Goal: Communication & Community: Answer question/provide support

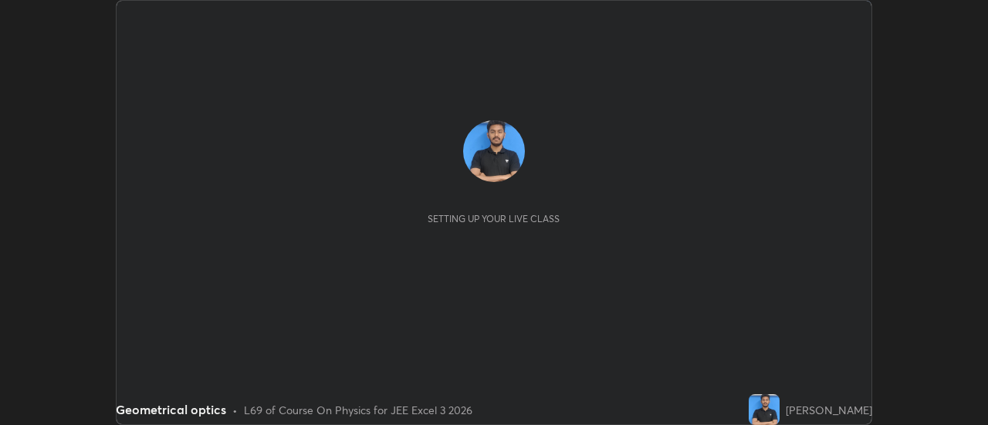
scroll to position [425, 987]
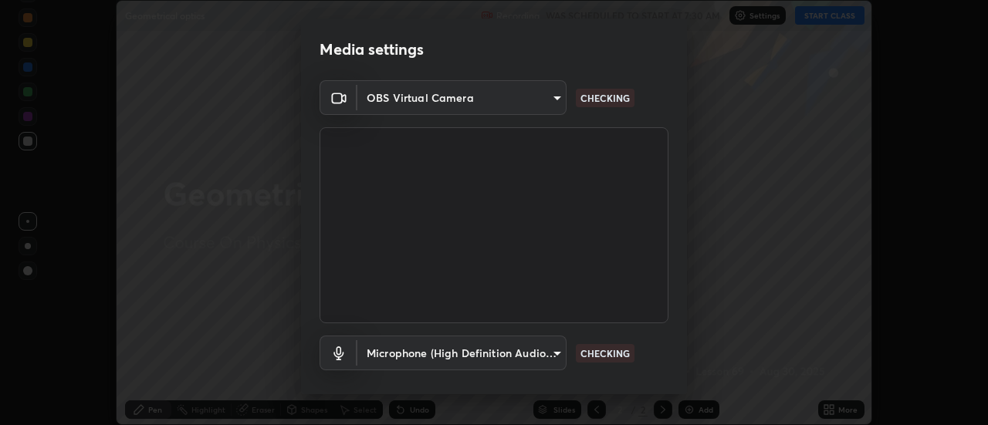
type input "13c1dc7cc06f33c8dd3353061147a8e22a55c748bcd67b0ca4b8335d1c7fd99d"
type input "ac26431bf92adc374692f2aa6b99da85a2f7092d9bbcce94cc2dd1c4d6a43f1b"
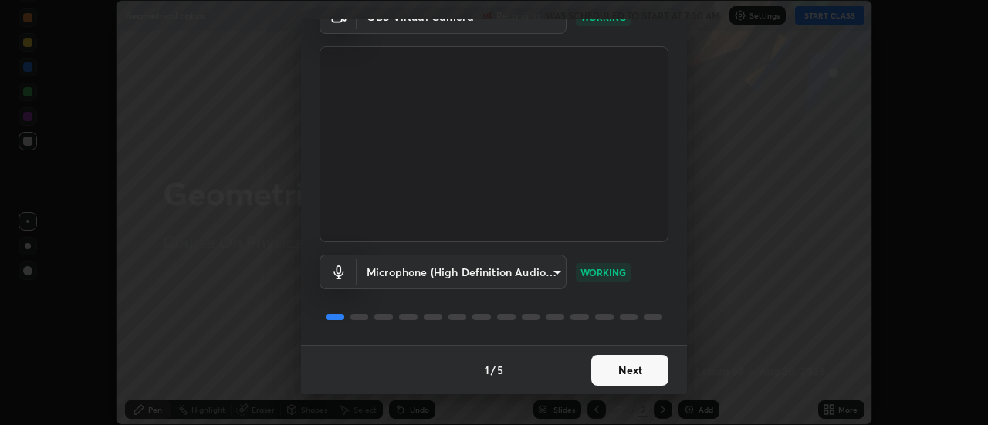
click at [627, 380] on button "Next" at bounding box center [629, 370] width 77 height 31
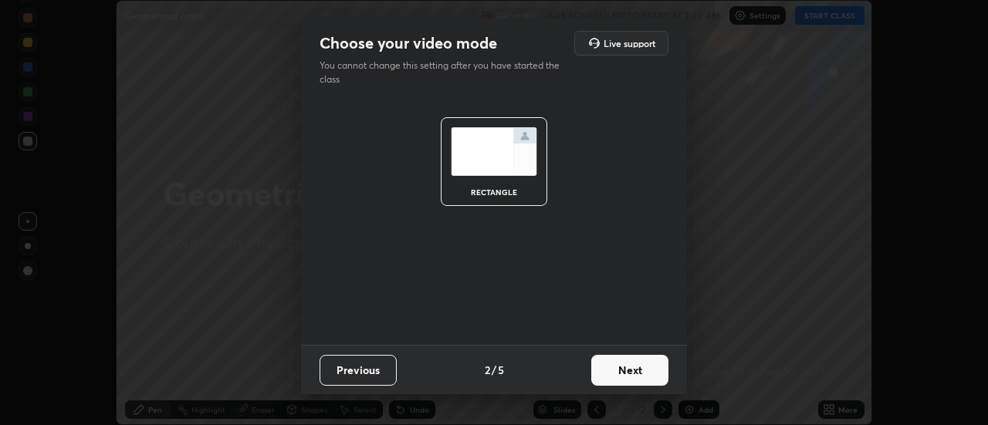
scroll to position [0, 0]
click at [634, 377] on button "Next" at bounding box center [629, 370] width 77 height 31
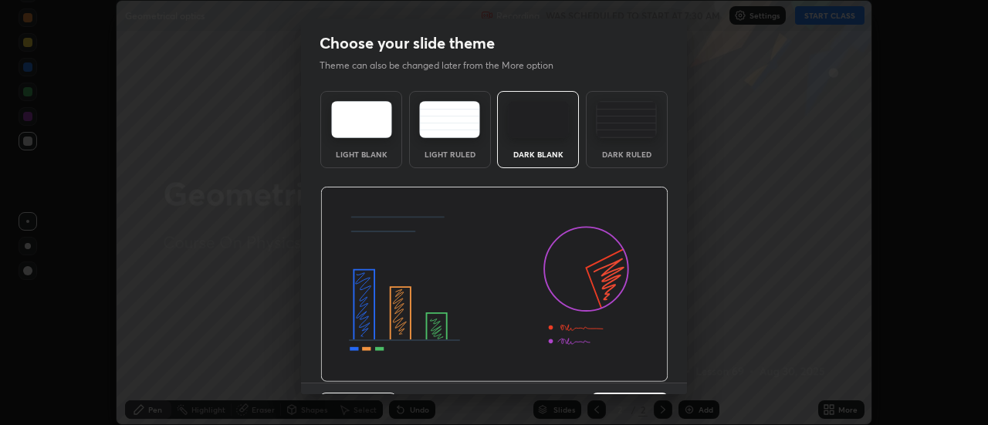
scroll to position [38, 0]
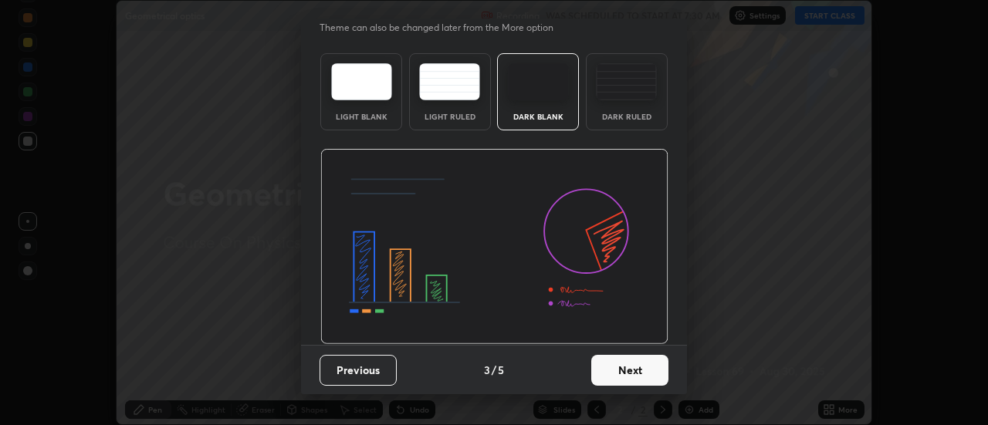
click at [623, 363] on button "Next" at bounding box center [629, 370] width 77 height 31
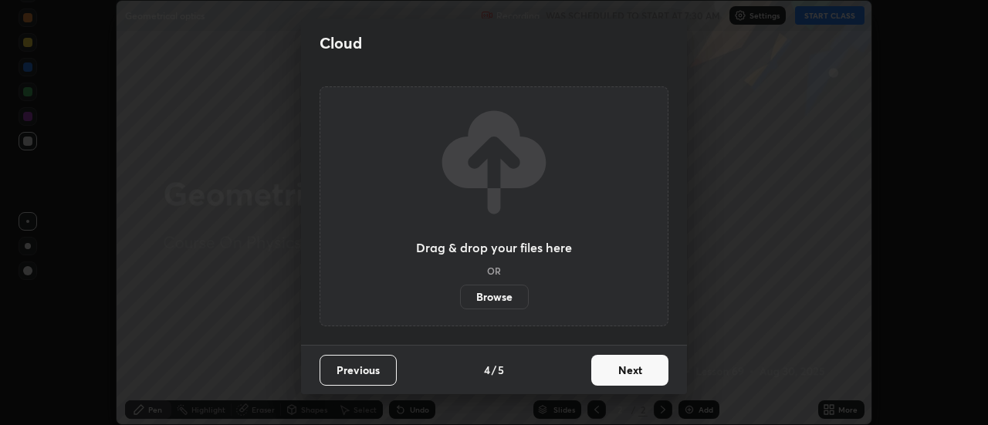
click at [621, 366] on button "Next" at bounding box center [629, 370] width 77 height 31
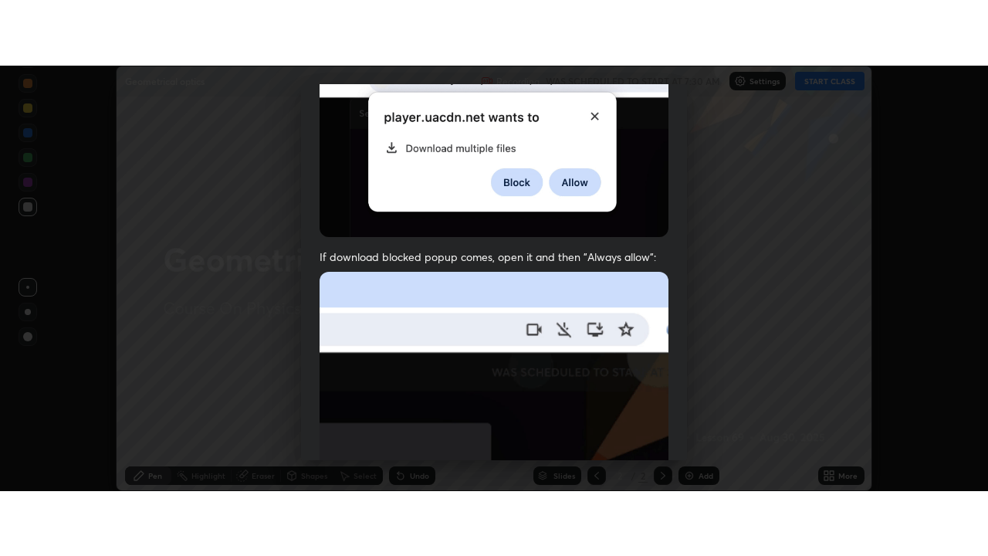
scroll to position [396, 0]
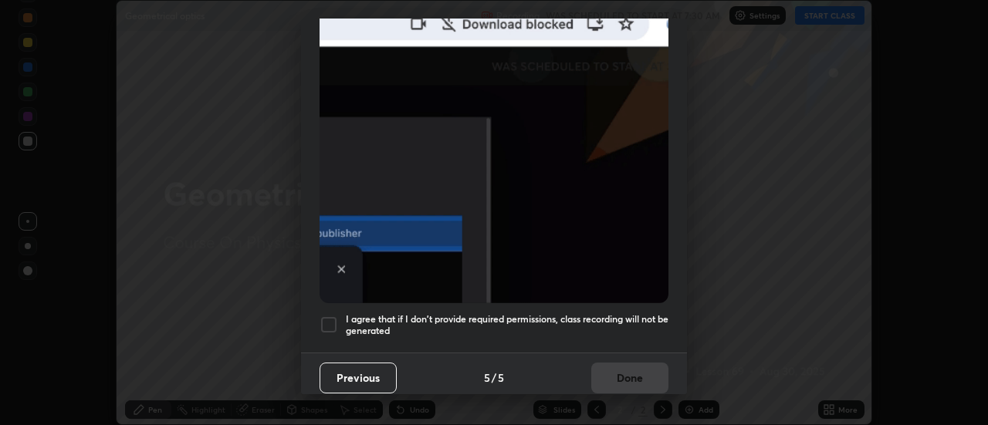
click at [332, 318] on div at bounding box center [328, 325] width 19 height 19
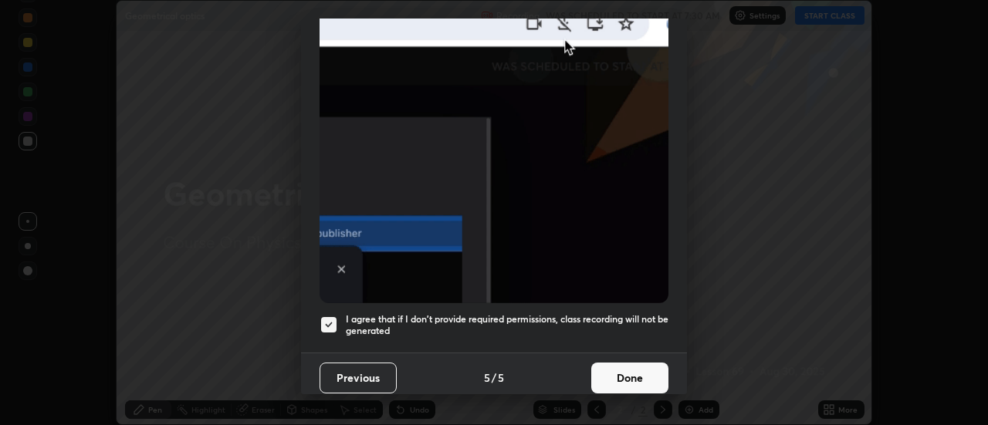
click at [613, 376] on button "Done" at bounding box center [629, 378] width 77 height 31
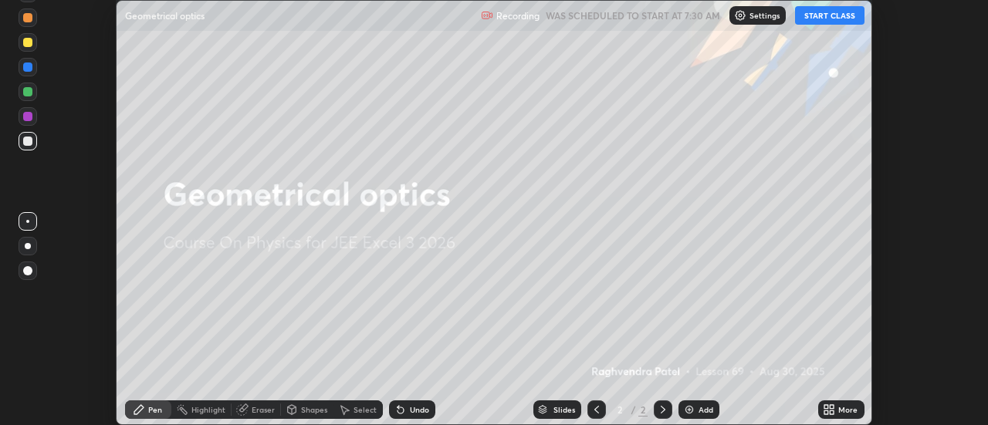
click at [839, 411] on div "More" at bounding box center [847, 410] width 19 height 8
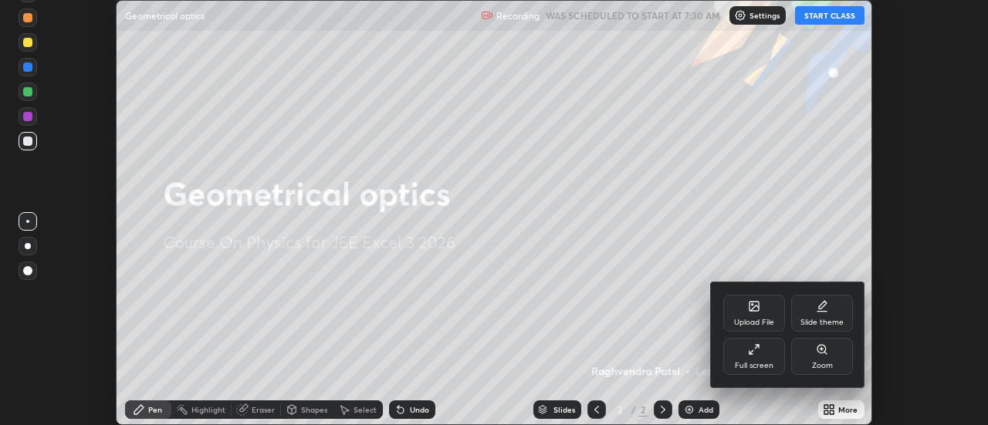
click at [756, 366] on div "Full screen" at bounding box center [754, 366] width 39 height 8
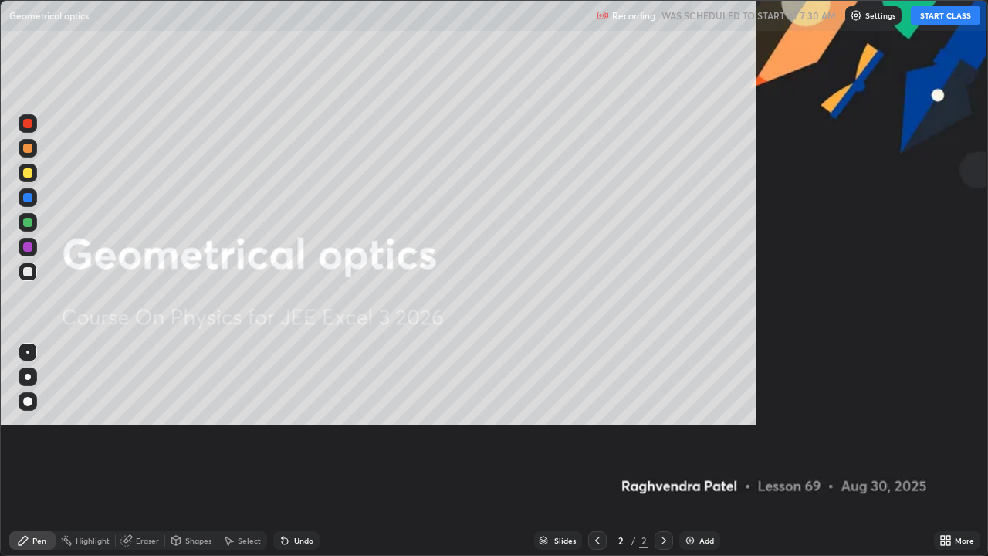
scroll to position [556, 988]
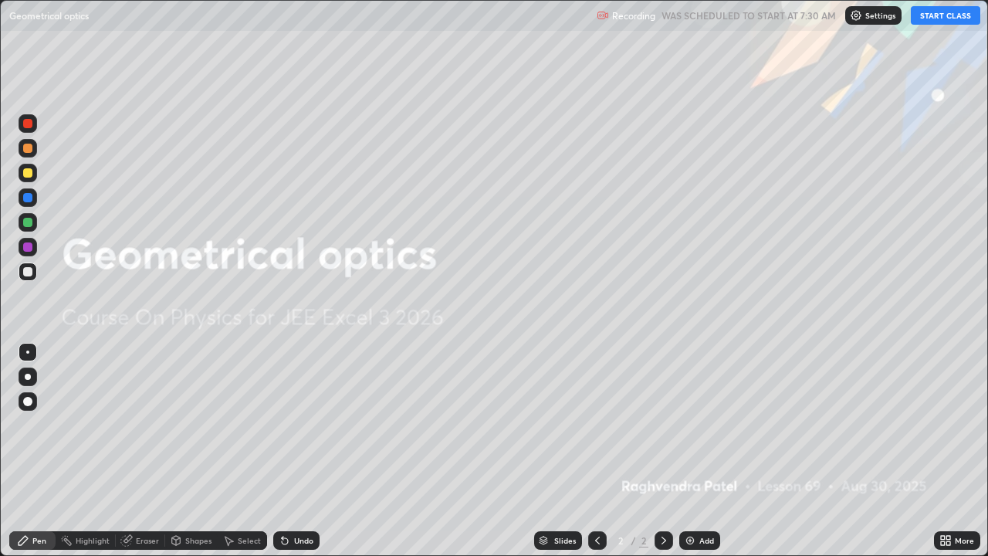
click at [933, 17] on button "START CLASS" at bounding box center [944, 15] width 69 height 19
click at [695, 424] on div "Add" at bounding box center [699, 540] width 41 height 19
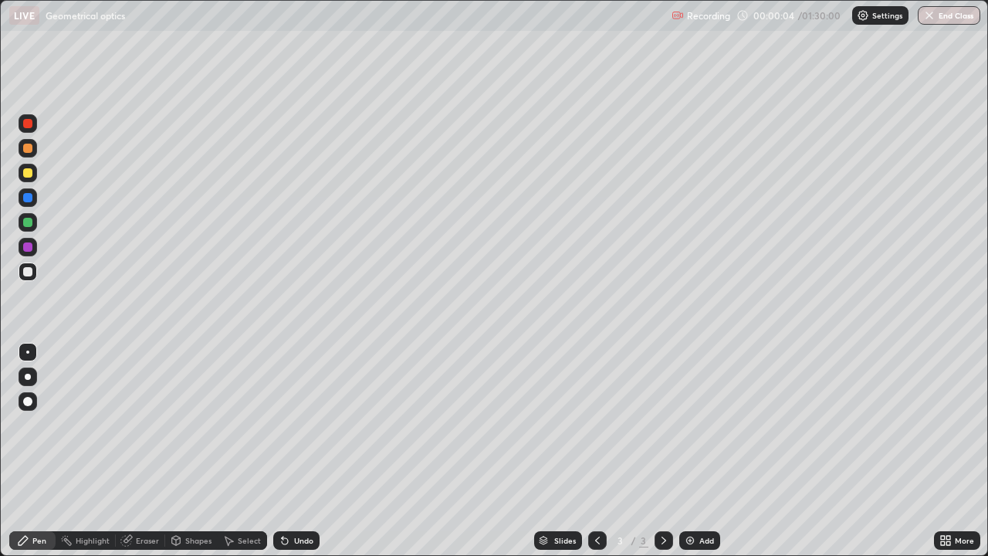
click at [202, 424] on div "Shapes" at bounding box center [198, 540] width 26 height 8
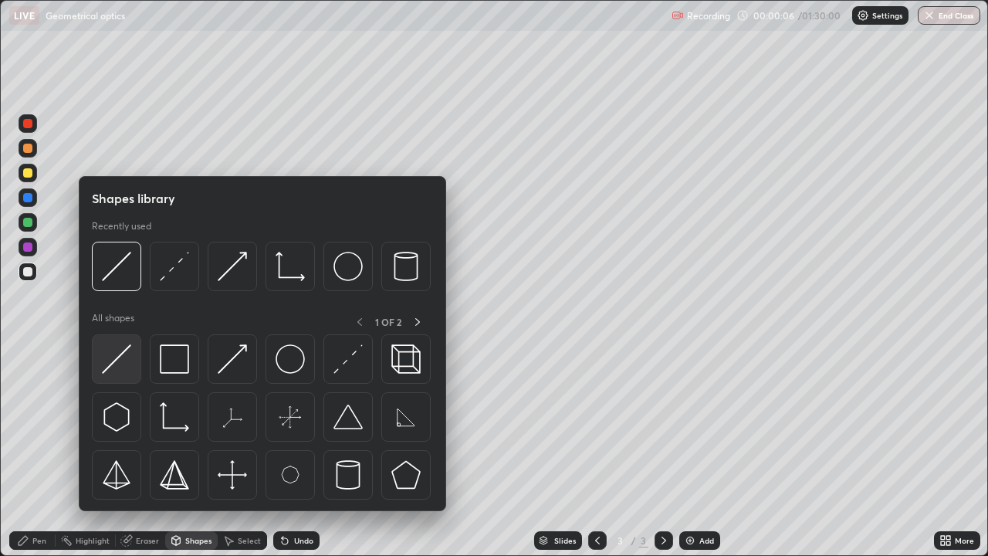
click at [125, 360] on img at bounding box center [116, 358] width 29 height 29
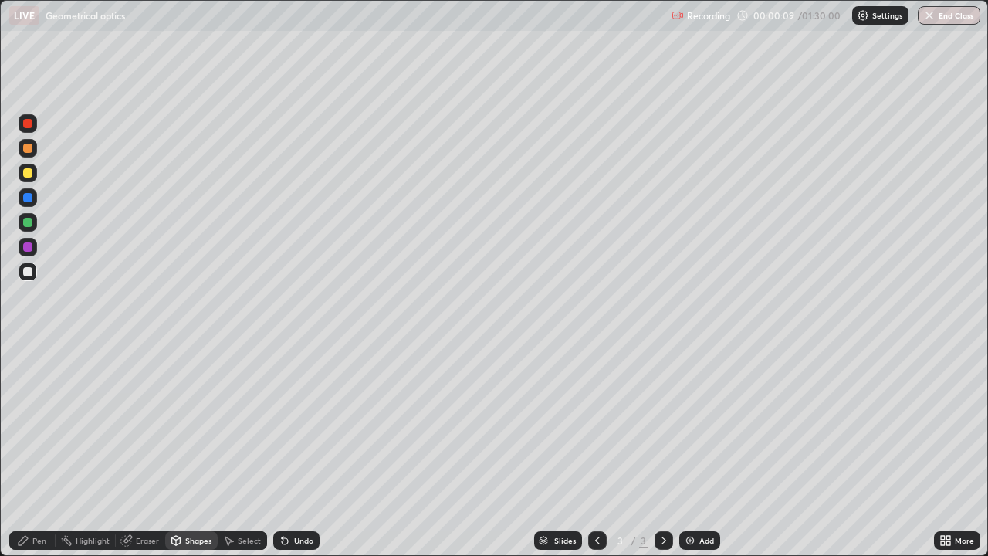
click at [39, 424] on div "Pen" at bounding box center [39, 540] width 14 height 8
click at [204, 424] on div "Shapes" at bounding box center [198, 540] width 26 height 8
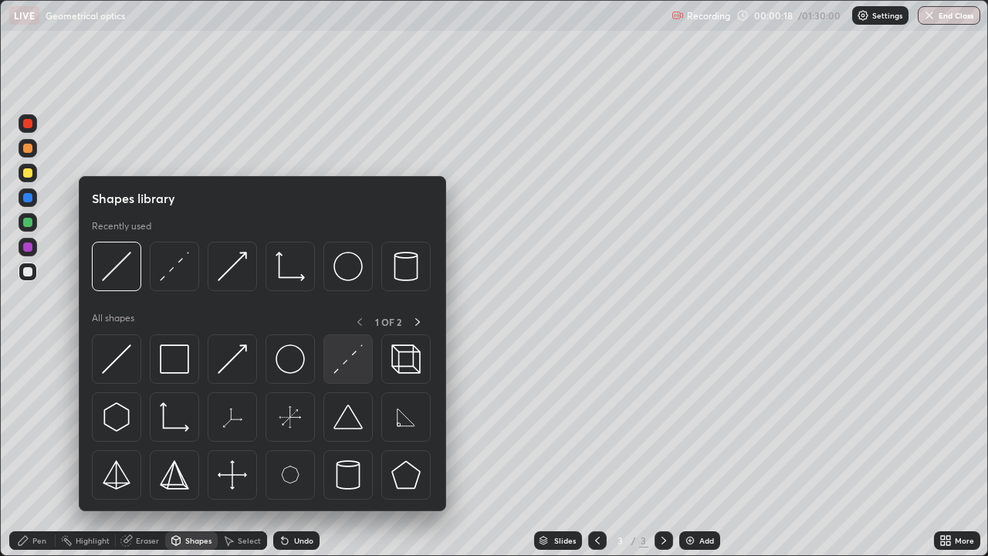
click at [339, 372] on img at bounding box center [347, 358] width 29 height 29
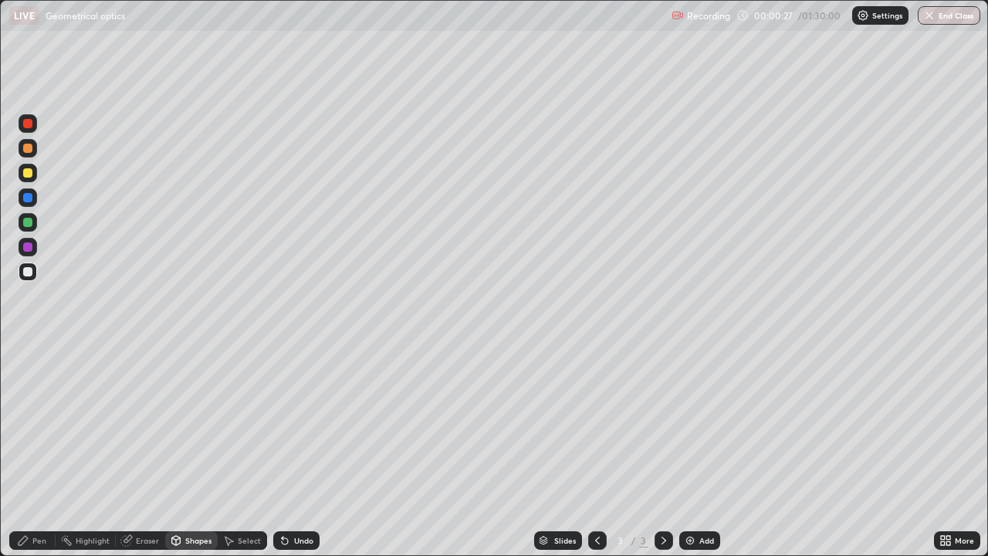
click at [198, 424] on div "Shapes" at bounding box center [198, 540] width 26 height 8
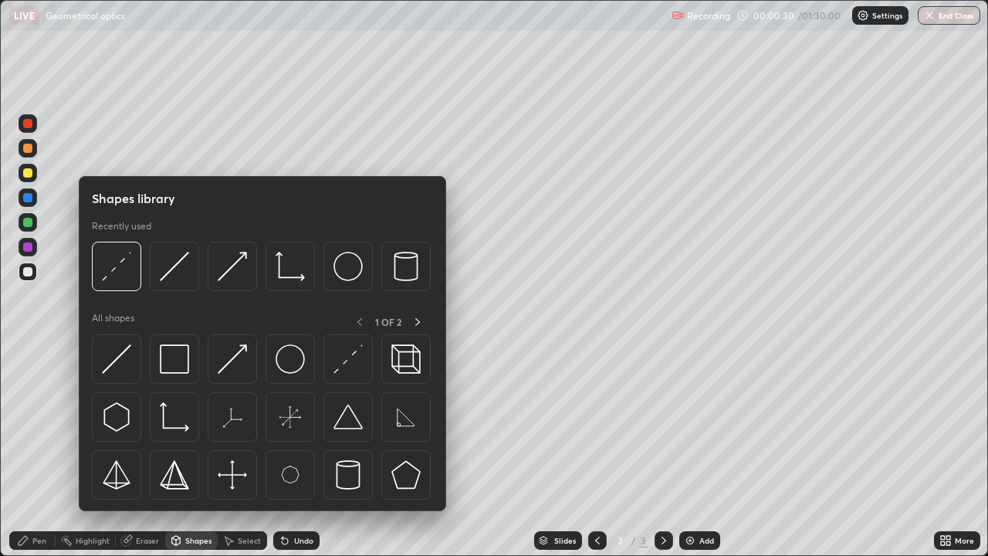
click at [42, 424] on div "Pen" at bounding box center [39, 540] width 14 height 8
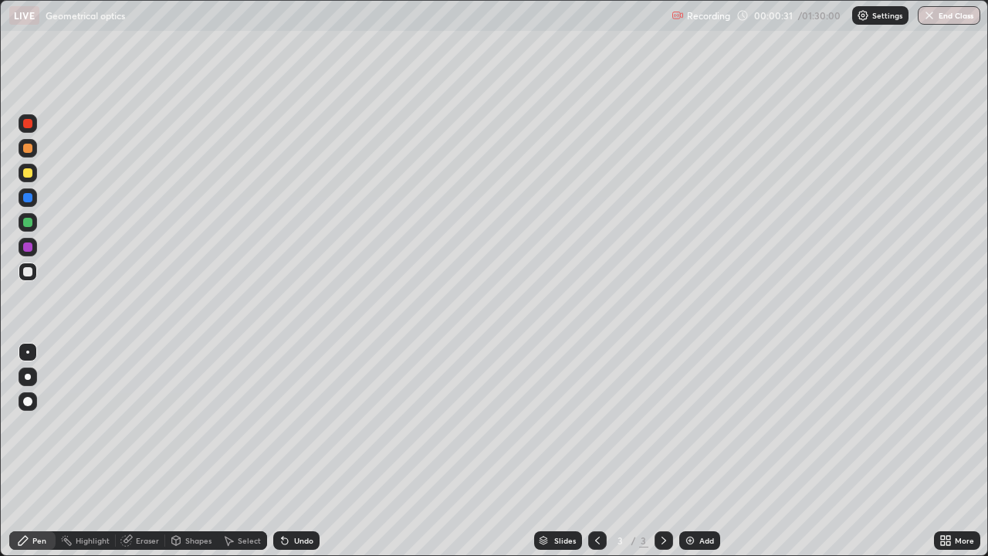
click at [29, 178] on div at bounding box center [28, 173] width 19 height 19
click at [292, 424] on div "Undo" at bounding box center [296, 540] width 46 height 19
click at [290, 424] on div "Undo" at bounding box center [296, 540] width 46 height 19
click at [29, 272] on div at bounding box center [27, 271] width 9 height 9
click at [141, 424] on div "Eraser" at bounding box center [140, 540] width 49 height 19
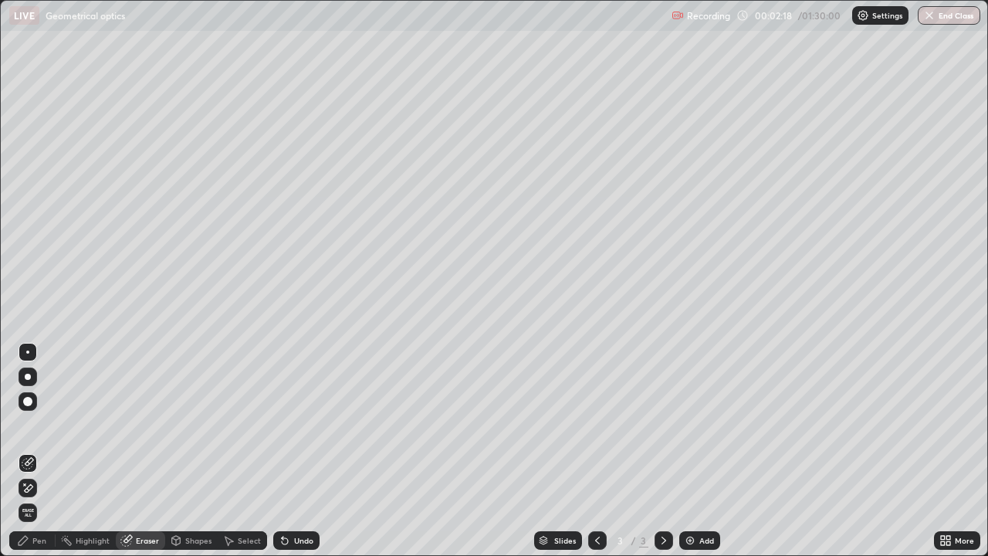
click at [36, 424] on div "Pen" at bounding box center [39, 540] width 14 height 8
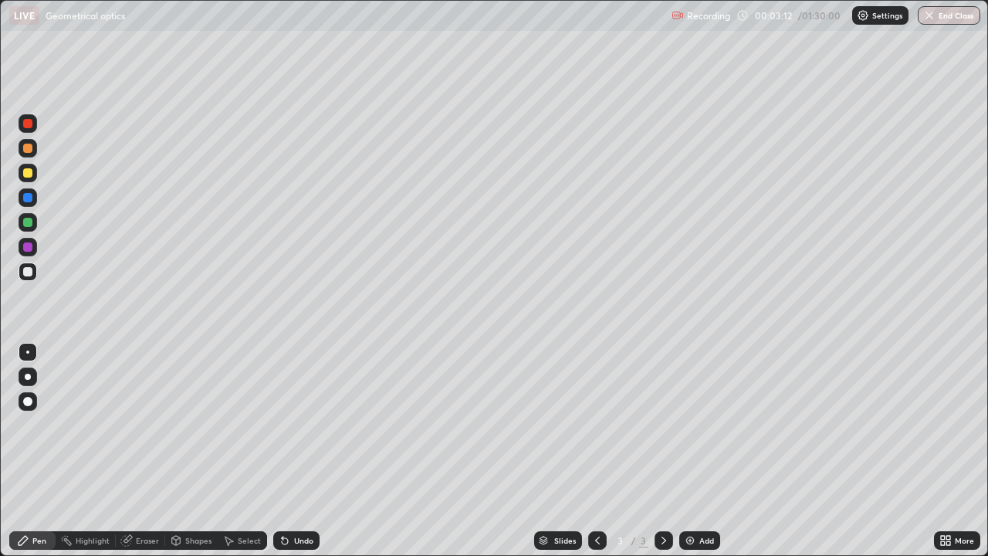
click at [33, 272] on div at bounding box center [28, 271] width 19 height 19
click at [299, 424] on div "Undo" at bounding box center [303, 540] width 19 height 8
click at [35, 226] on div at bounding box center [28, 222] width 19 height 19
click at [28, 272] on div at bounding box center [27, 271] width 9 height 9
click at [32, 271] on div at bounding box center [27, 271] width 9 height 9
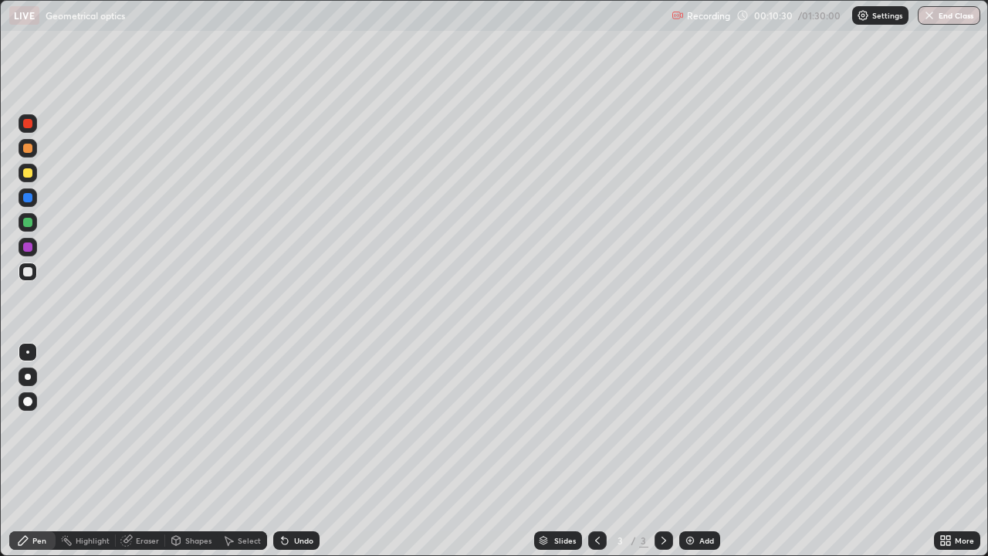
click at [299, 424] on div "Undo" at bounding box center [303, 540] width 19 height 8
click at [303, 424] on div "Undo" at bounding box center [303, 540] width 19 height 8
click at [301, 424] on div "Undo" at bounding box center [303, 540] width 19 height 8
click at [299, 424] on div "Undo" at bounding box center [303, 540] width 19 height 8
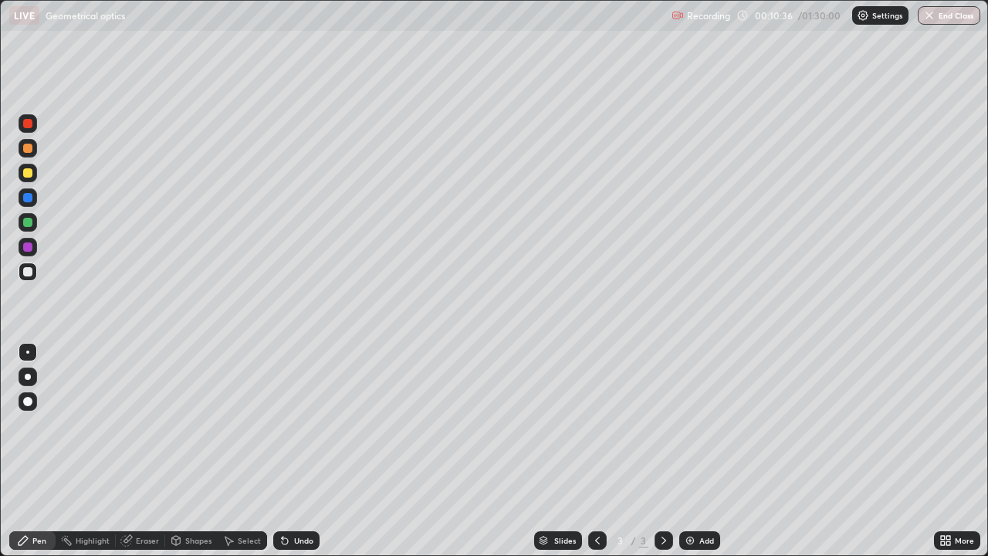
click at [299, 424] on div "Undo" at bounding box center [303, 540] width 19 height 8
click at [297, 424] on div "Undo" at bounding box center [303, 540] width 19 height 8
click at [294, 424] on div "Undo" at bounding box center [303, 540] width 19 height 8
click at [702, 424] on div "Add" at bounding box center [706, 540] width 15 height 8
click at [34, 175] on div at bounding box center [28, 173] width 19 height 19
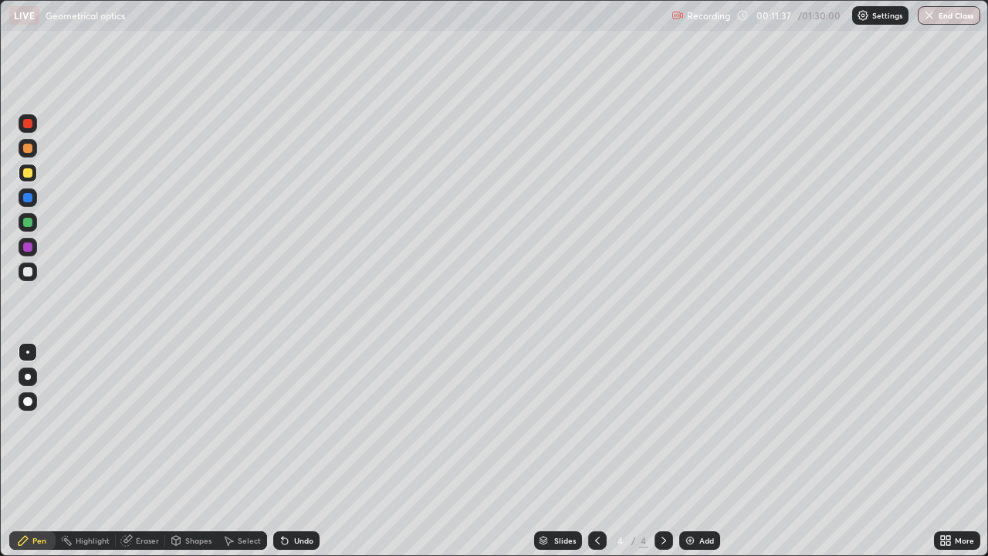
click at [596, 424] on icon at bounding box center [597, 540] width 12 height 12
click at [661, 424] on icon at bounding box center [663, 540] width 5 height 8
click at [596, 424] on icon at bounding box center [597, 540] width 12 height 12
click at [668, 424] on div at bounding box center [663, 540] width 19 height 19
click at [597, 424] on icon at bounding box center [597, 540] width 12 height 12
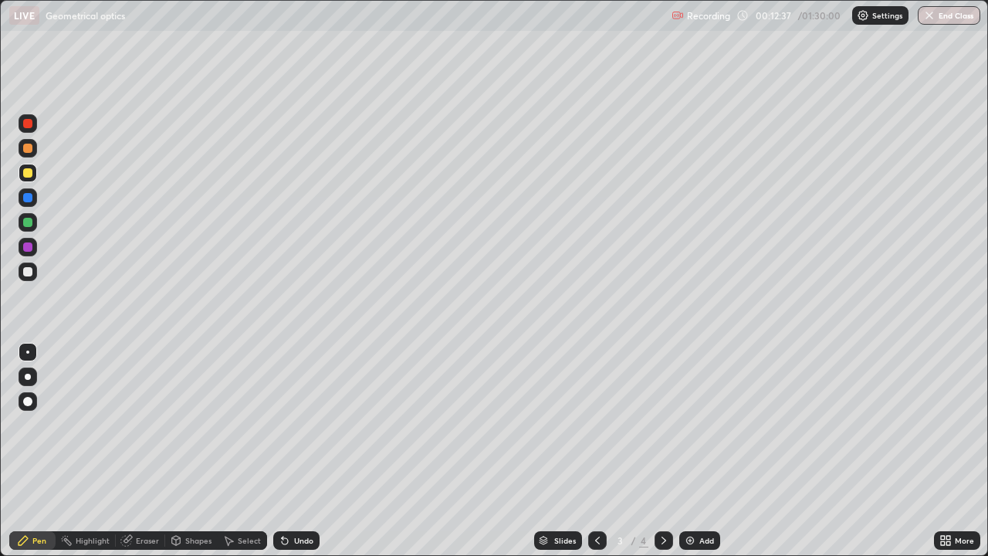
click at [664, 424] on icon at bounding box center [663, 540] width 12 height 12
click at [29, 272] on div at bounding box center [27, 271] width 9 height 9
click at [596, 424] on icon at bounding box center [597, 540] width 12 height 12
click at [662, 424] on icon at bounding box center [663, 540] width 12 height 12
click at [596, 424] on icon at bounding box center [597, 540] width 12 height 12
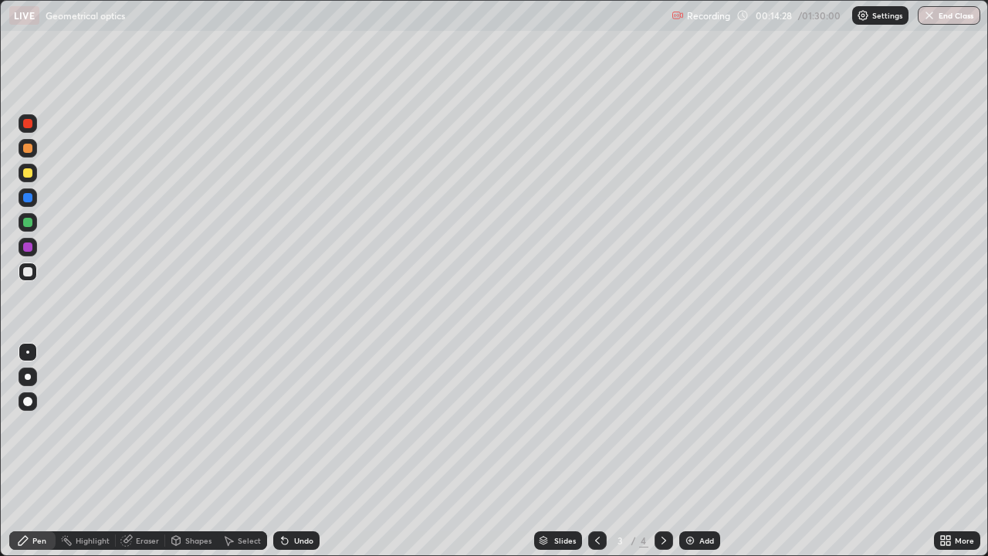
click at [662, 424] on icon at bounding box center [663, 540] width 12 height 12
click at [596, 424] on icon at bounding box center [597, 540] width 12 height 12
click at [662, 424] on icon at bounding box center [663, 540] width 12 height 12
click at [596, 424] on icon at bounding box center [597, 540] width 12 height 12
click at [664, 424] on icon at bounding box center [663, 540] width 12 height 12
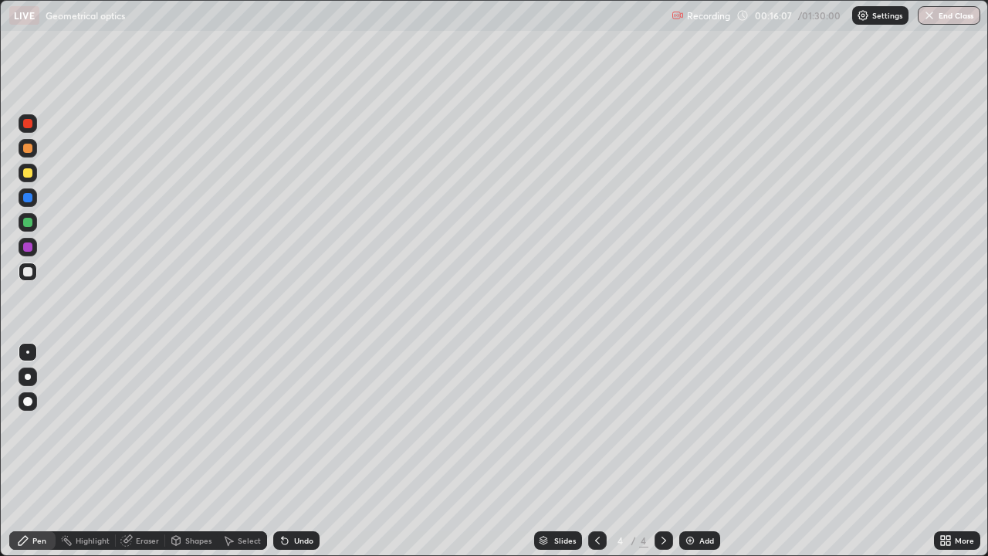
click at [596, 424] on icon at bounding box center [597, 540] width 5 height 8
click at [663, 424] on icon at bounding box center [663, 540] width 5 height 8
click at [596, 424] on icon at bounding box center [597, 540] width 12 height 12
click at [664, 424] on icon at bounding box center [663, 540] width 12 height 12
click at [591, 424] on icon at bounding box center [597, 540] width 12 height 12
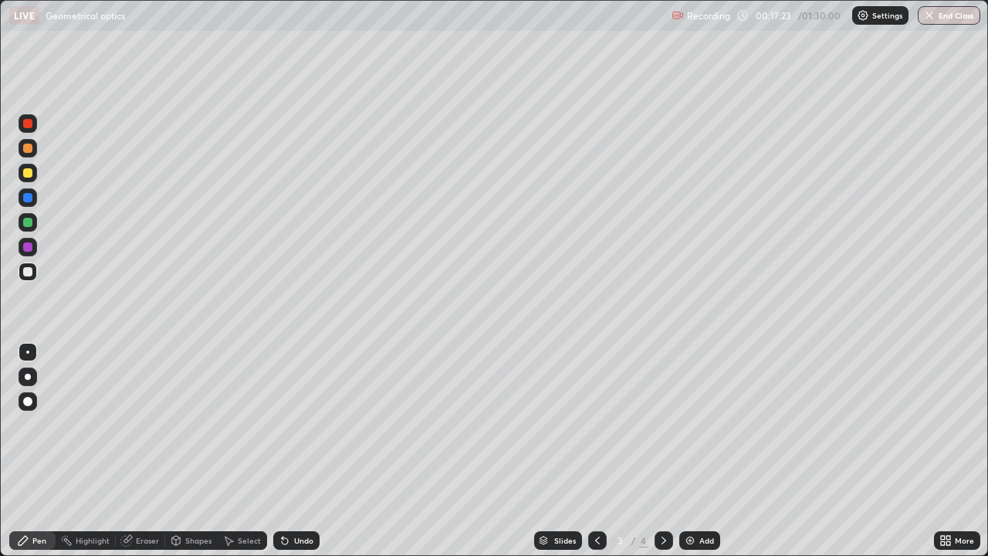
click at [660, 424] on icon at bounding box center [663, 540] width 12 height 12
click at [686, 424] on img at bounding box center [690, 540] width 12 height 12
click at [198, 424] on div "Shapes" at bounding box center [198, 540] width 26 height 8
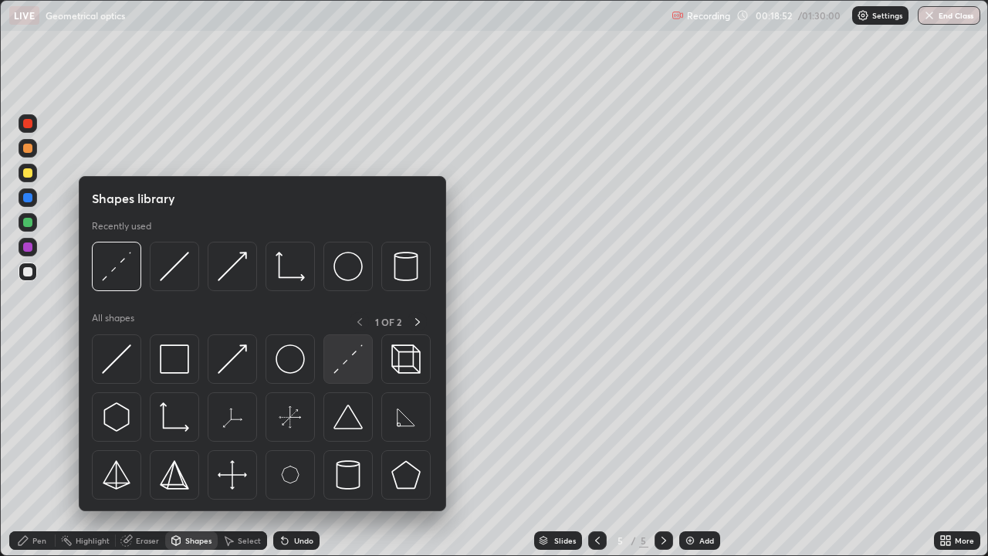
click at [344, 377] on div at bounding box center [347, 358] width 49 height 49
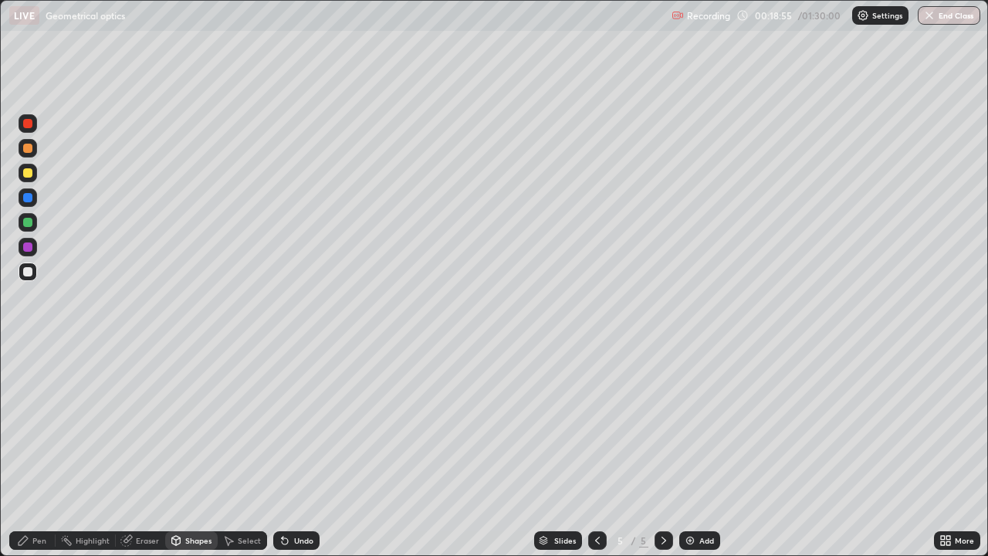
click at [191, 424] on div "Shapes" at bounding box center [198, 540] width 26 height 8
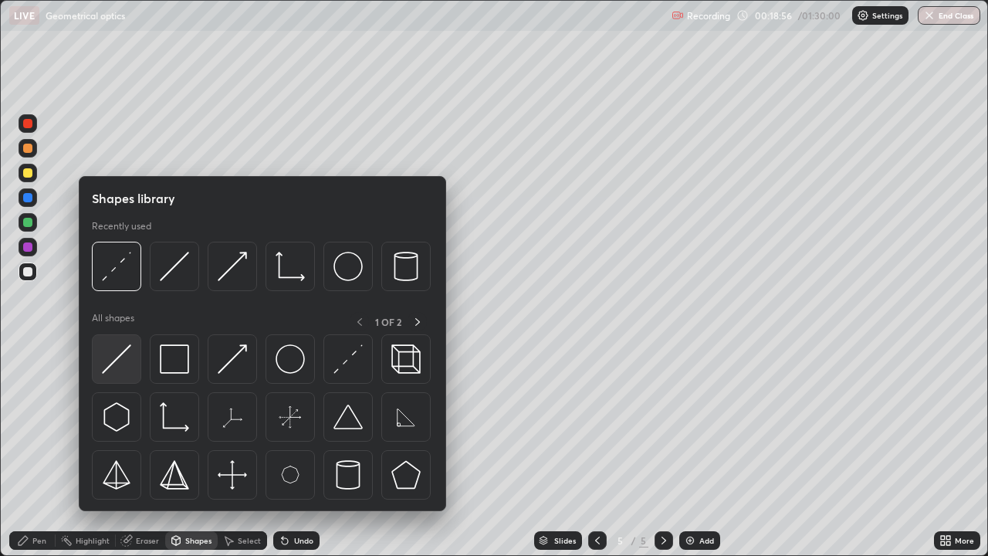
click at [123, 366] on img at bounding box center [116, 358] width 29 height 29
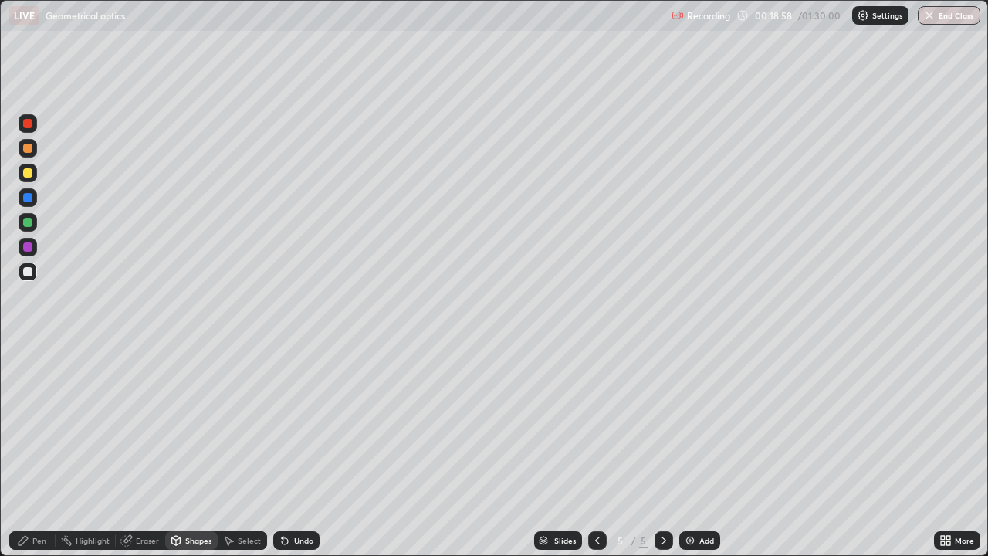
click at [191, 424] on div "Shapes" at bounding box center [198, 540] width 26 height 8
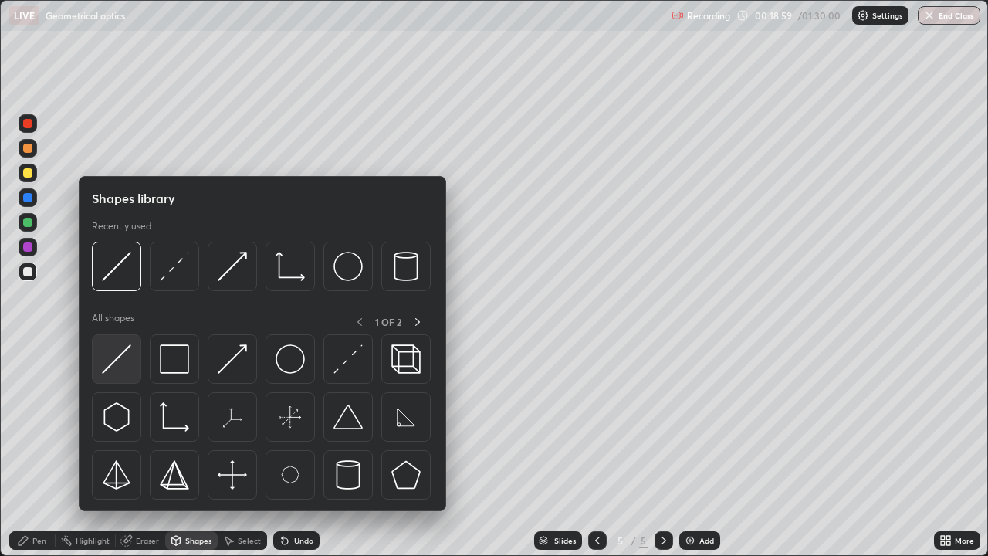
click at [125, 372] on img at bounding box center [116, 358] width 29 height 29
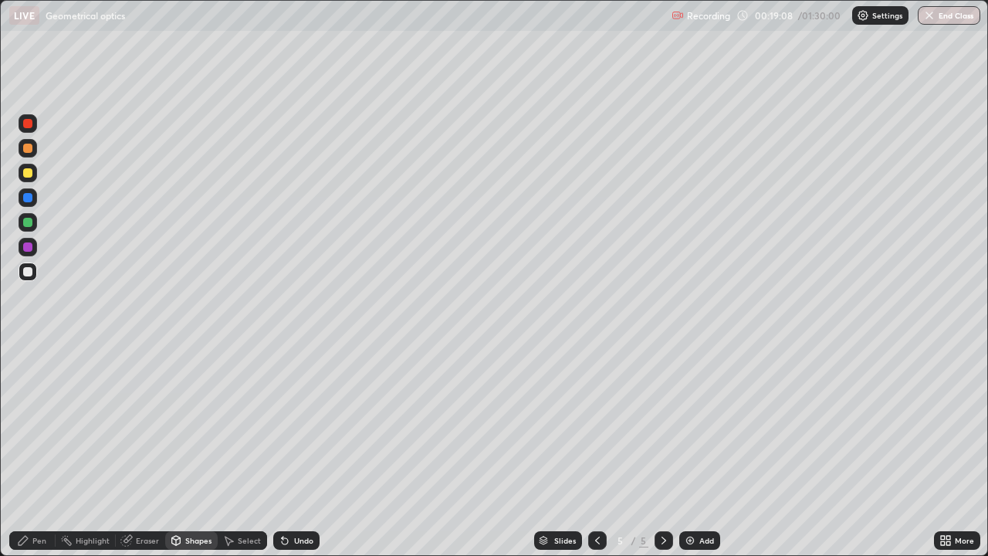
click at [39, 424] on div "Pen" at bounding box center [39, 540] width 14 height 8
click at [185, 424] on div "Shapes" at bounding box center [198, 540] width 26 height 8
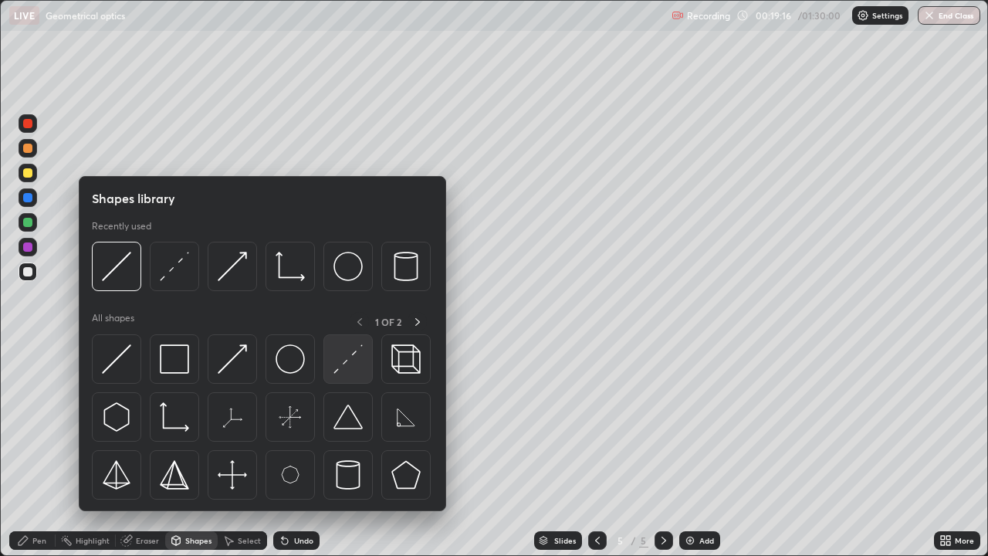
click at [353, 371] on img at bounding box center [347, 358] width 29 height 29
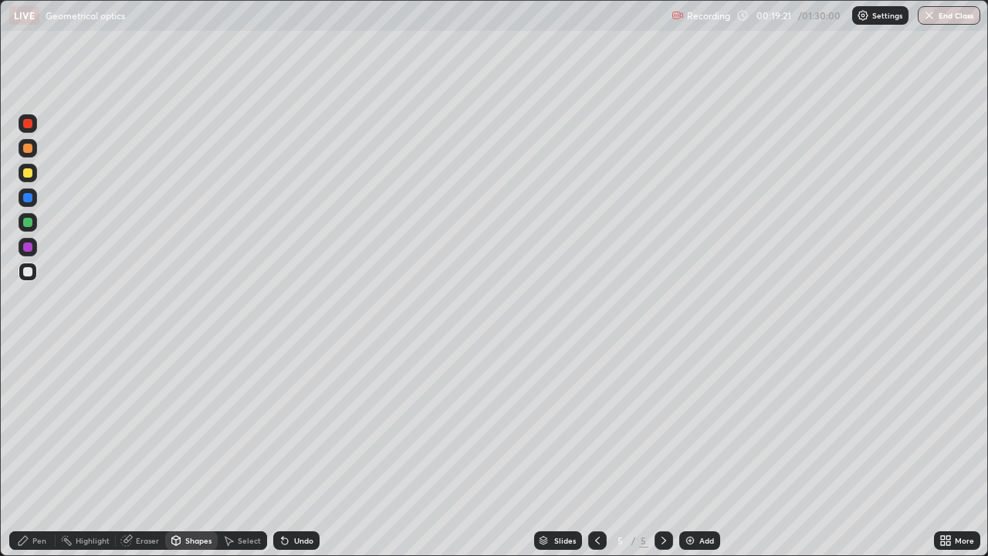
click at [42, 424] on div "Pen" at bounding box center [39, 540] width 14 height 8
click at [29, 172] on div at bounding box center [27, 172] width 9 height 9
click at [36, 269] on div at bounding box center [28, 271] width 19 height 19
click at [194, 424] on div "Shapes" at bounding box center [191, 540] width 52 height 19
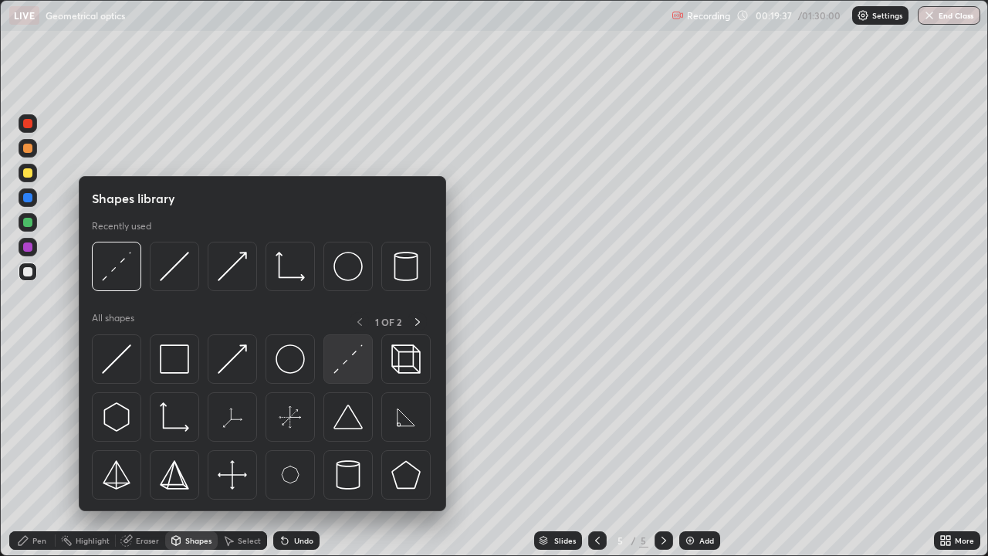
click at [350, 363] on img at bounding box center [347, 358] width 29 height 29
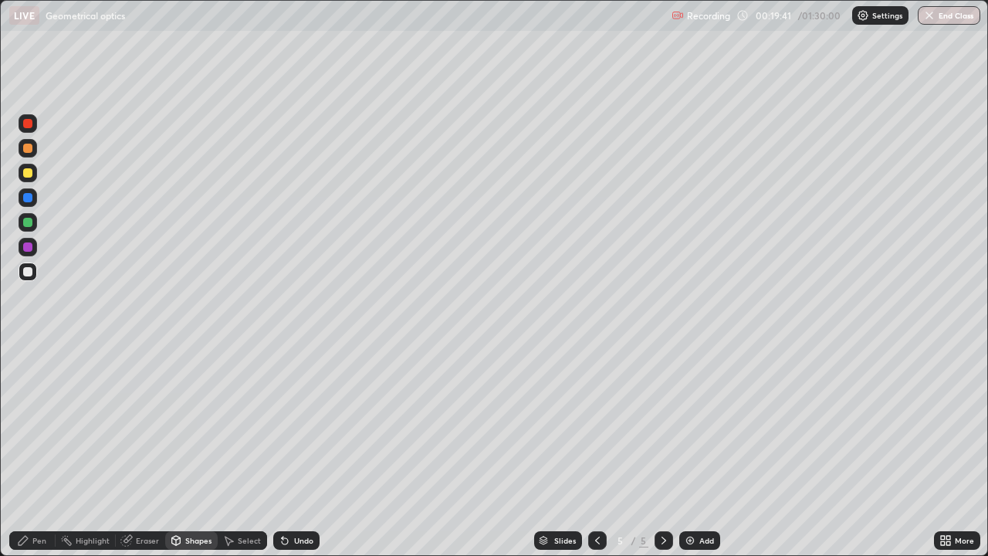
click at [42, 424] on div "Pen" at bounding box center [39, 540] width 14 height 8
click at [191, 424] on div "Shapes" at bounding box center [198, 540] width 26 height 8
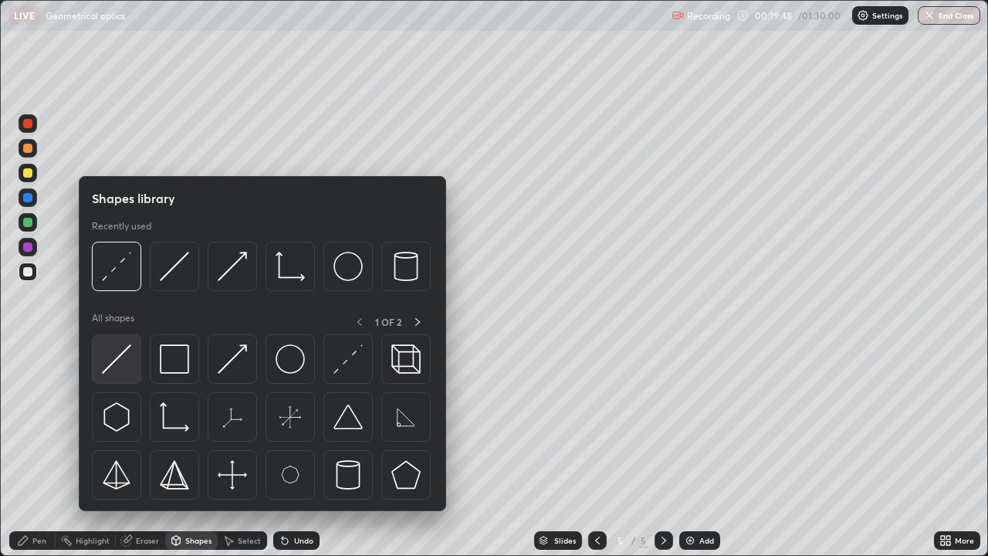
click at [115, 372] on img at bounding box center [116, 358] width 29 height 29
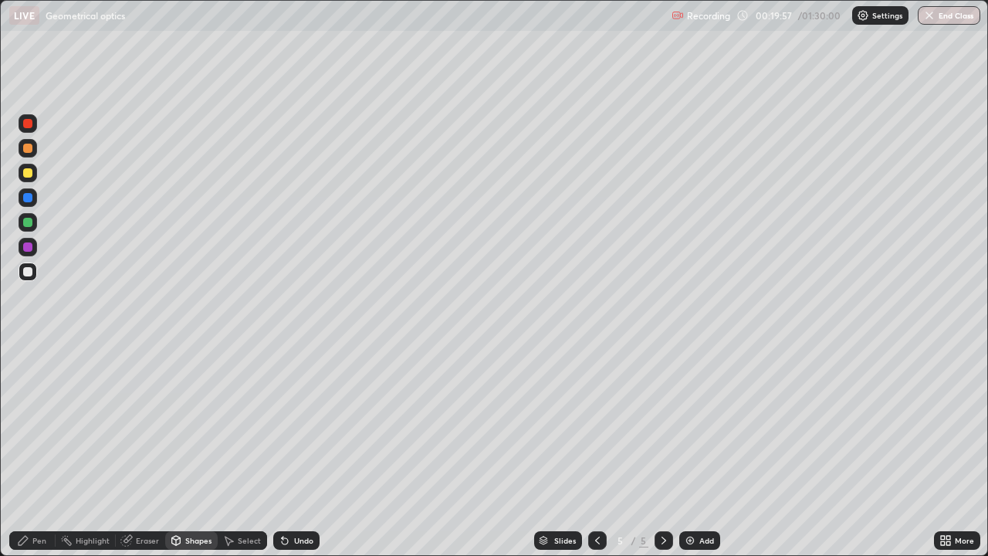
click at [35, 174] on div at bounding box center [28, 173] width 19 height 19
click at [289, 424] on div "Undo" at bounding box center [296, 540] width 46 height 19
click at [49, 424] on div "Pen" at bounding box center [32, 540] width 46 height 19
click at [148, 424] on div "Eraser" at bounding box center [140, 540] width 49 height 19
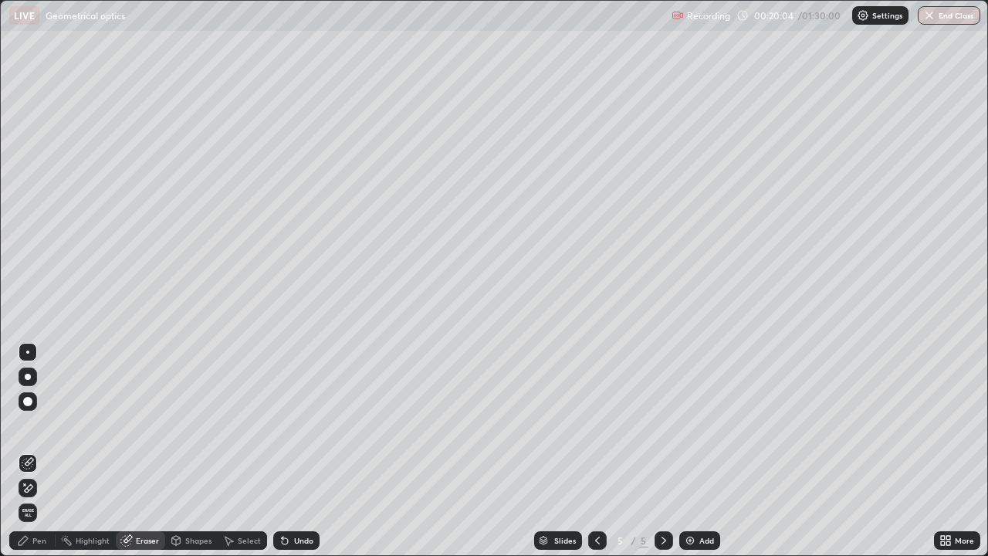
click at [194, 424] on div "Shapes" at bounding box center [198, 540] width 26 height 8
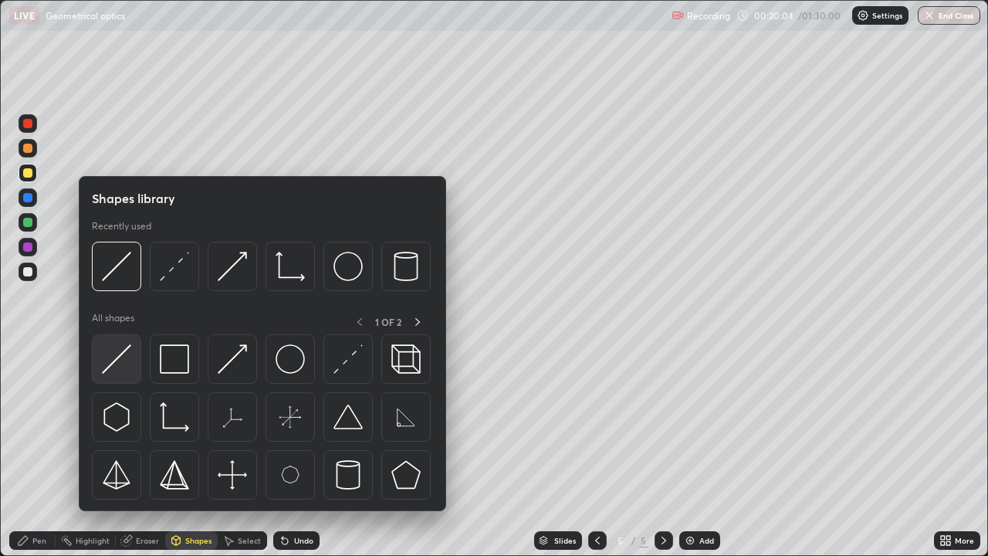
click at [127, 361] on img at bounding box center [116, 358] width 29 height 29
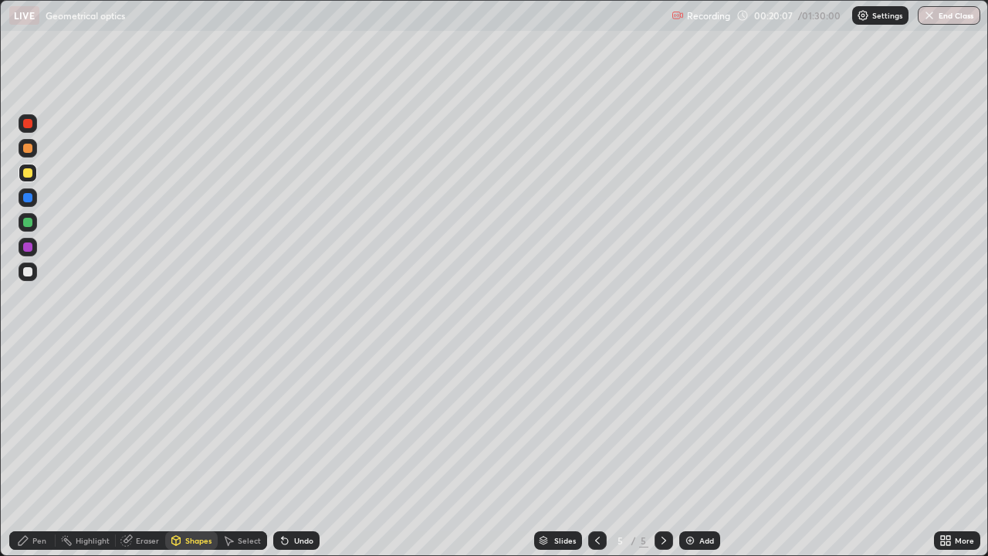
click at [197, 424] on div "Shapes" at bounding box center [198, 540] width 26 height 8
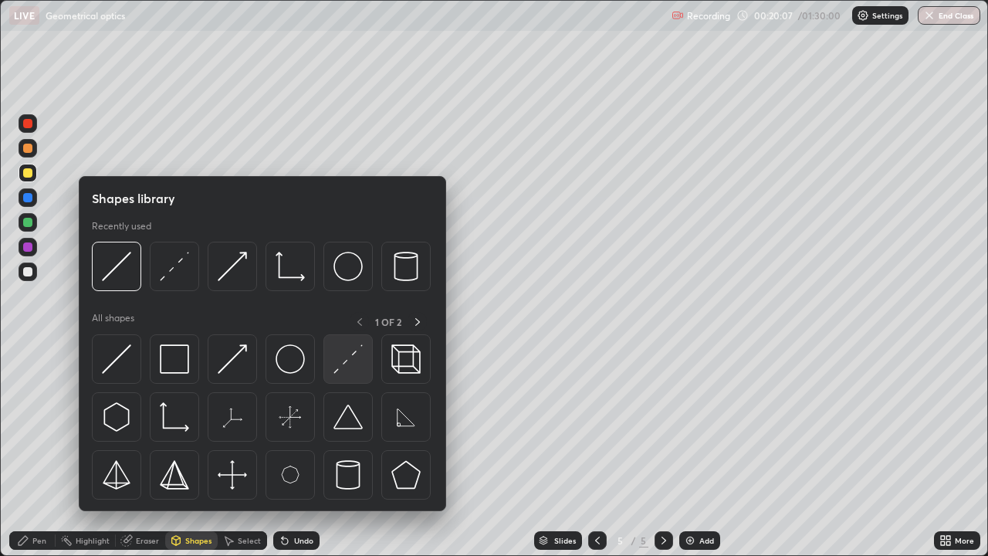
click at [352, 362] on img at bounding box center [347, 358] width 29 height 29
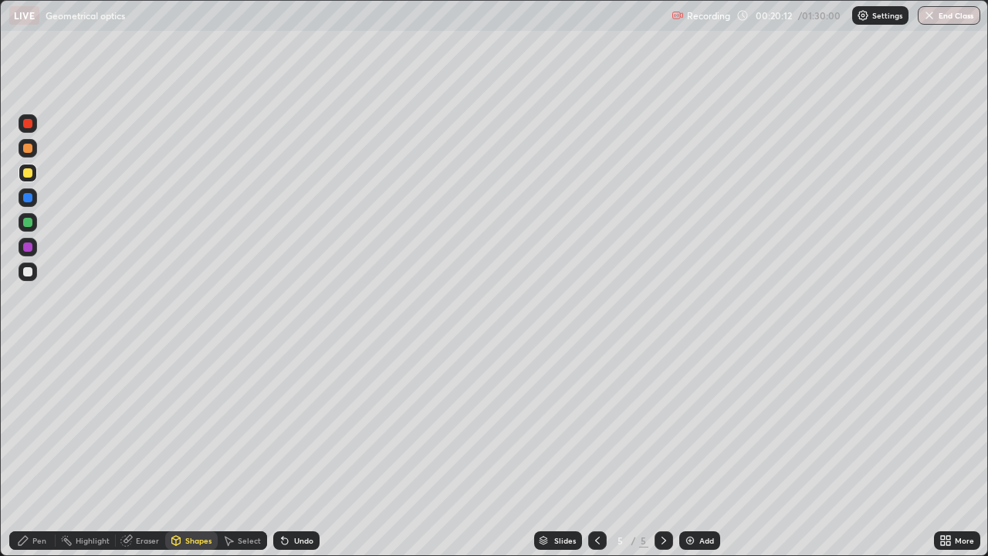
click at [191, 424] on div "Shapes" at bounding box center [198, 540] width 26 height 8
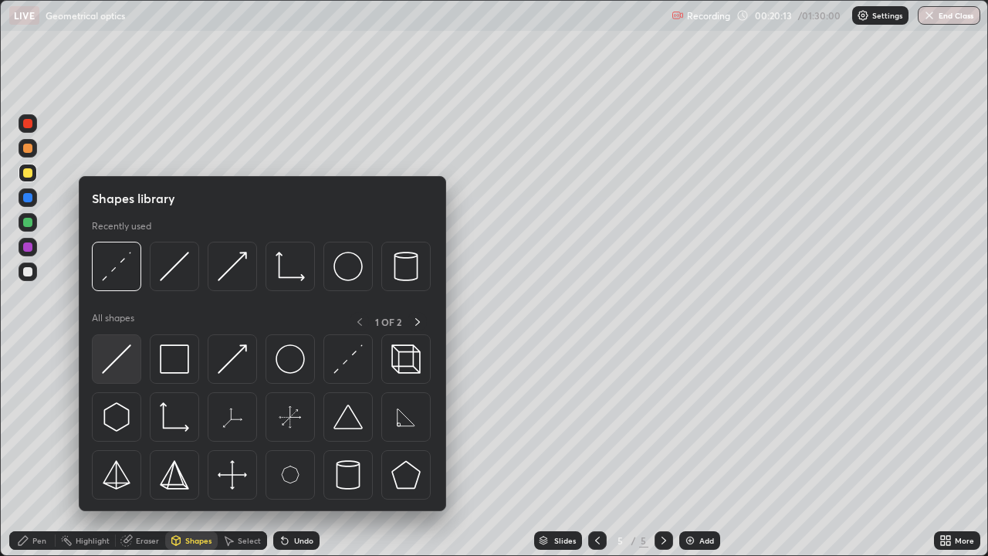
click at [126, 367] on img at bounding box center [116, 358] width 29 height 29
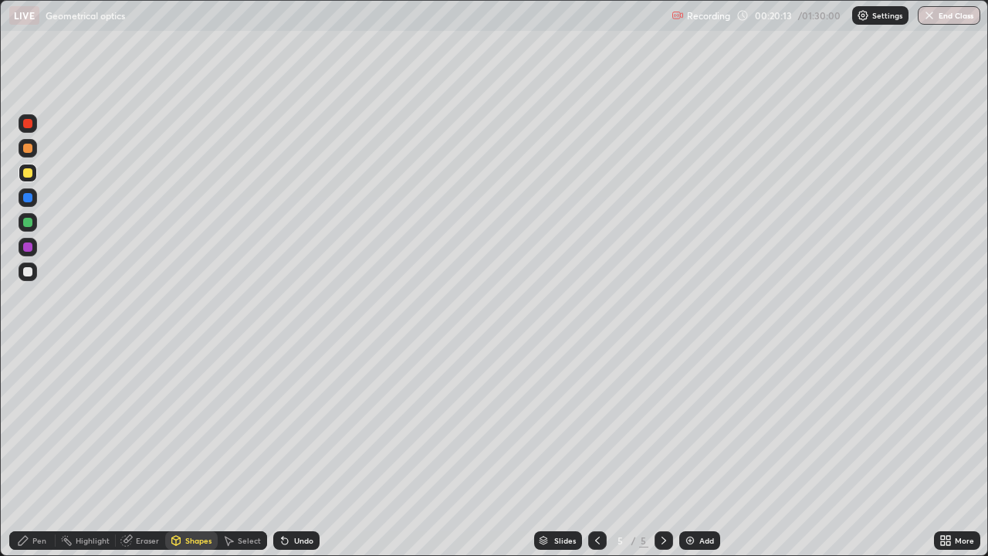
click at [33, 272] on div at bounding box center [28, 271] width 19 height 19
click at [45, 424] on div "Pen" at bounding box center [39, 540] width 14 height 8
click at [194, 424] on div "Shapes" at bounding box center [198, 540] width 26 height 8
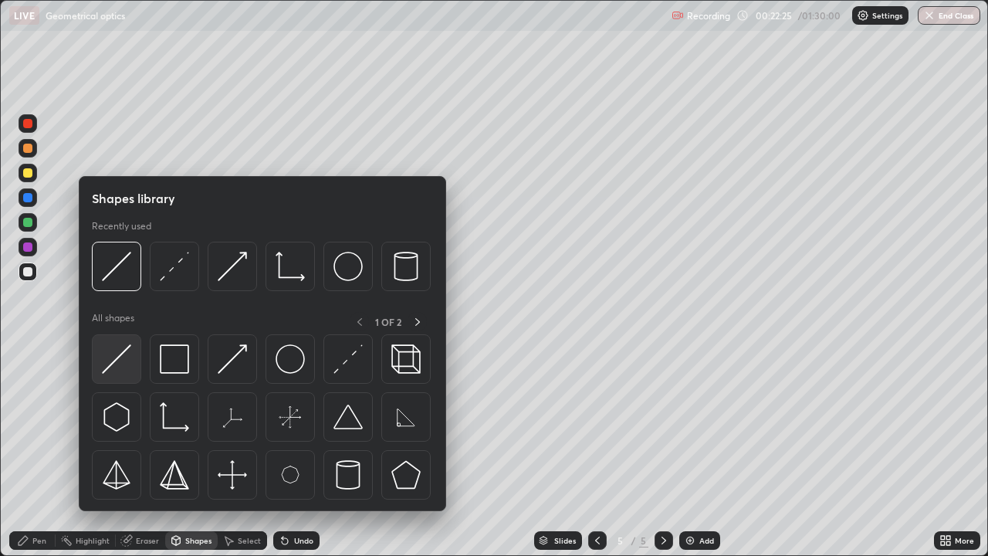
click at [125, 363] on img at bounding box center [116, 358] width 29 height 29
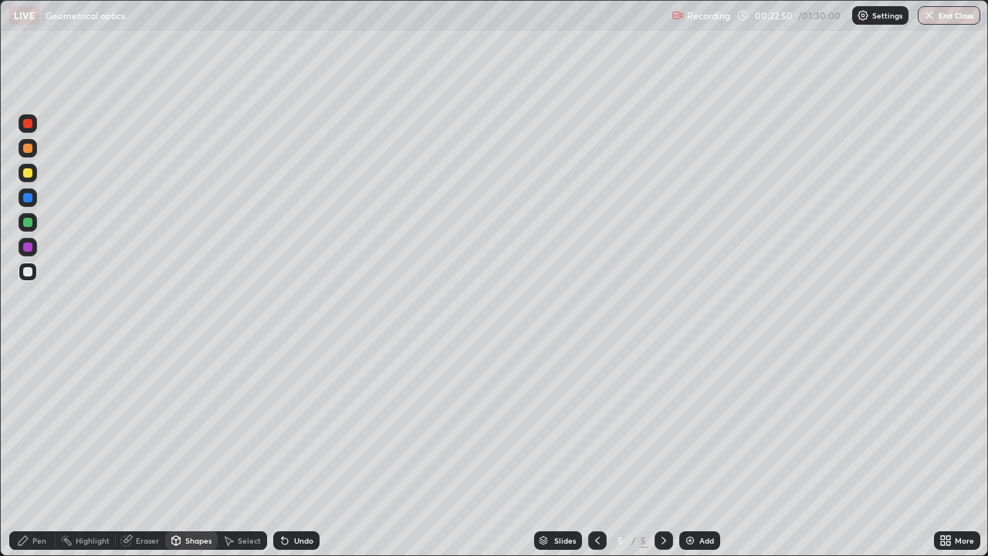
click at [193, 424] on div "Shapes" at bounding box center [191, 540] width 52 height 19
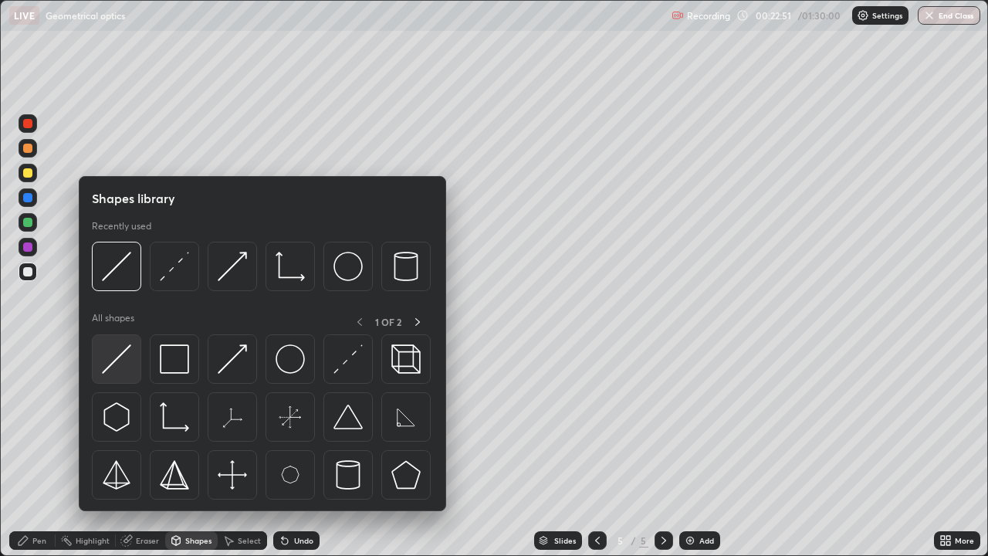
click at [117, 365] on img at bounding box center [116, 358] width 29 height 29
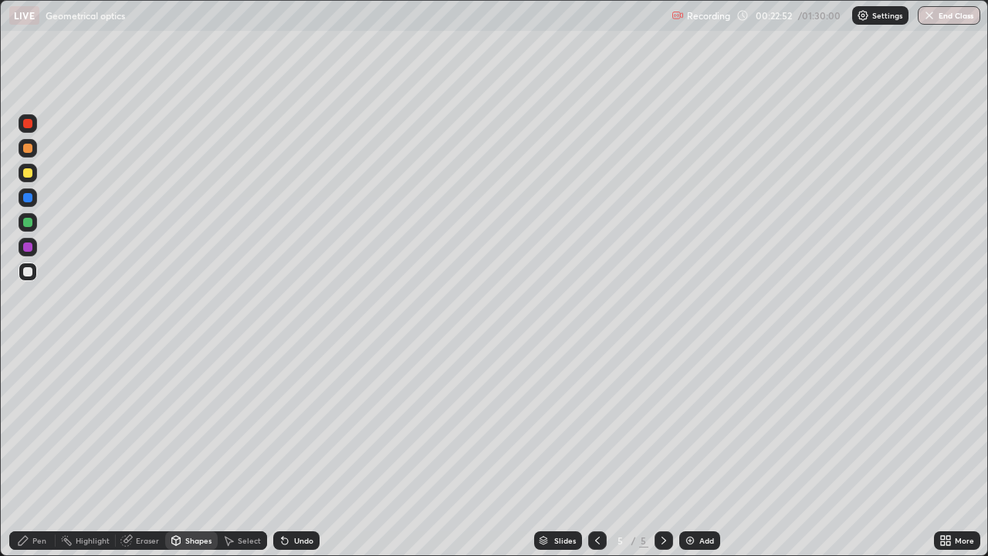
click at [31, 175] on div at bounding box center [27, 172] width 9 height 9
click at [596, 424] on icon at bounding box center [597, 540] width 12 height 12
click at [596, 424] on icon at bounding box center [597, 540] width 5 height 8
click at [662, 424] on icon at bounding box center [663, 540] width 12 height 12
click at [655, 424] on div at bounding box center [663, 540] width 19 height 19
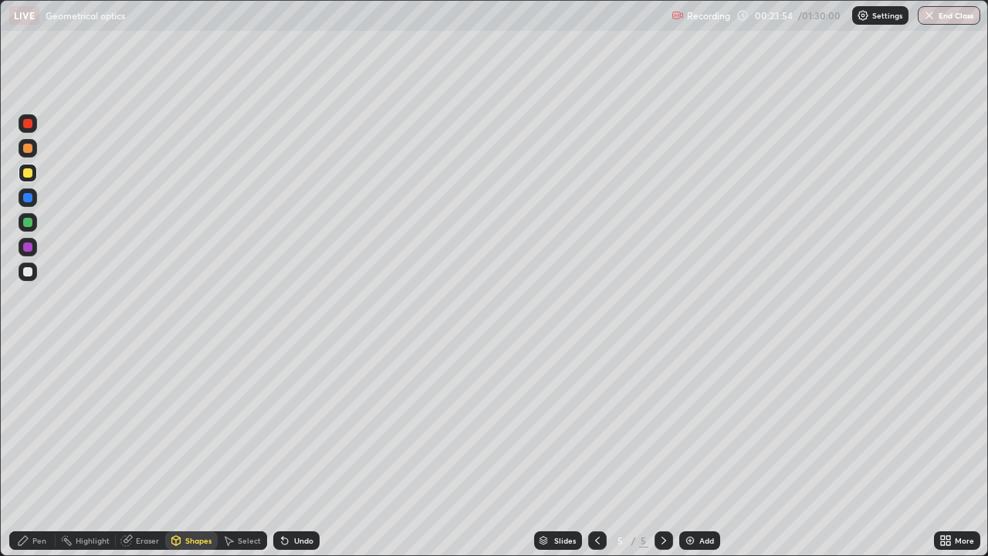
click at [35, 272] on div at bounding box center [28, 271] width 19 height 19
click at [299, 424] on div "Undo" at bounding box center [303, 540] width 19 height 8
click at [51, 424] on div "Pen" at bounding box center [32, 540] width 46 height 19
click at [289, 424] on div "Undo" at bounding box center [296, 540] width 46 height 19
click at [692, 424] on img at bounding box center [690, 540] width 12 height 12
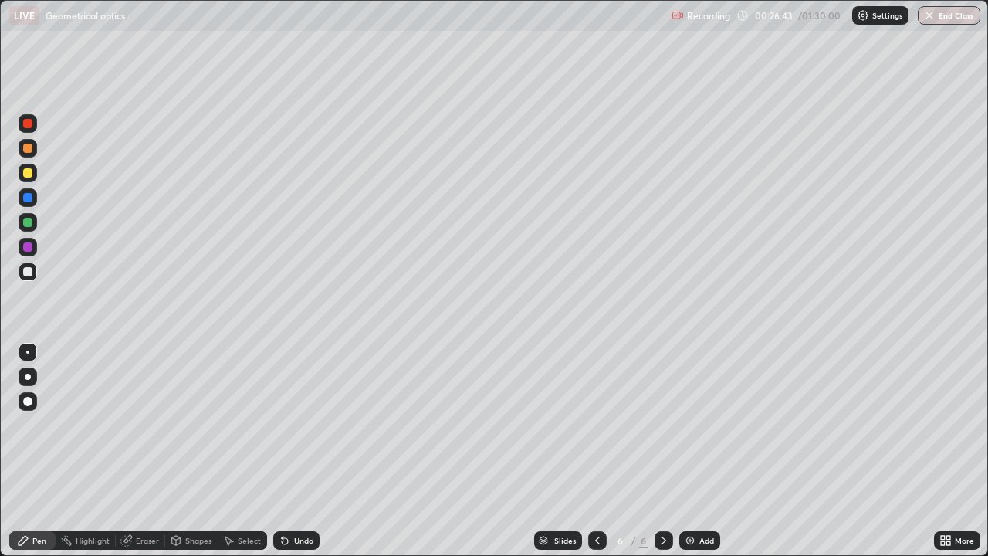
click at [174, 424] on icon at bounding box center [176, 539] width 8 height 9
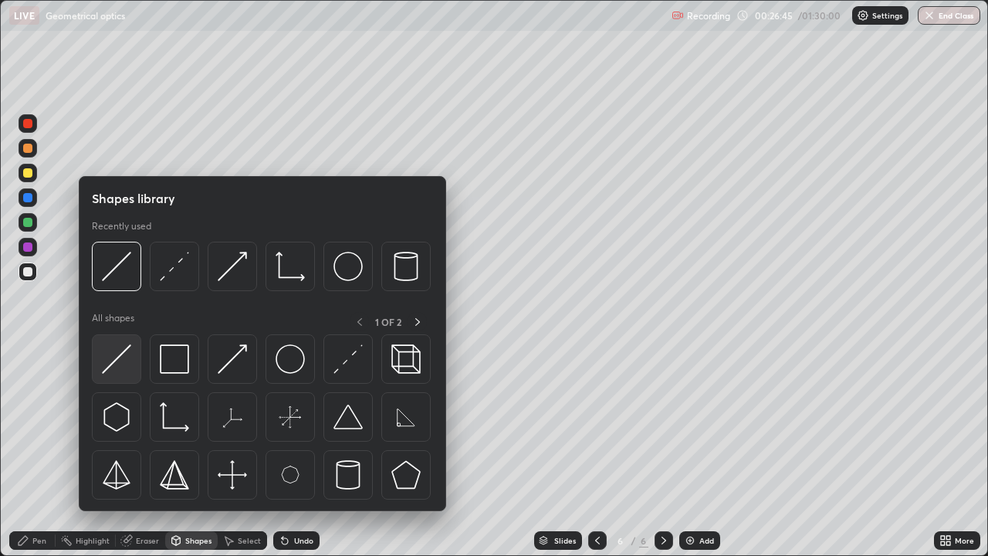
click at [117, 364] on img at bounding box center [116, 358] width 29 height 29
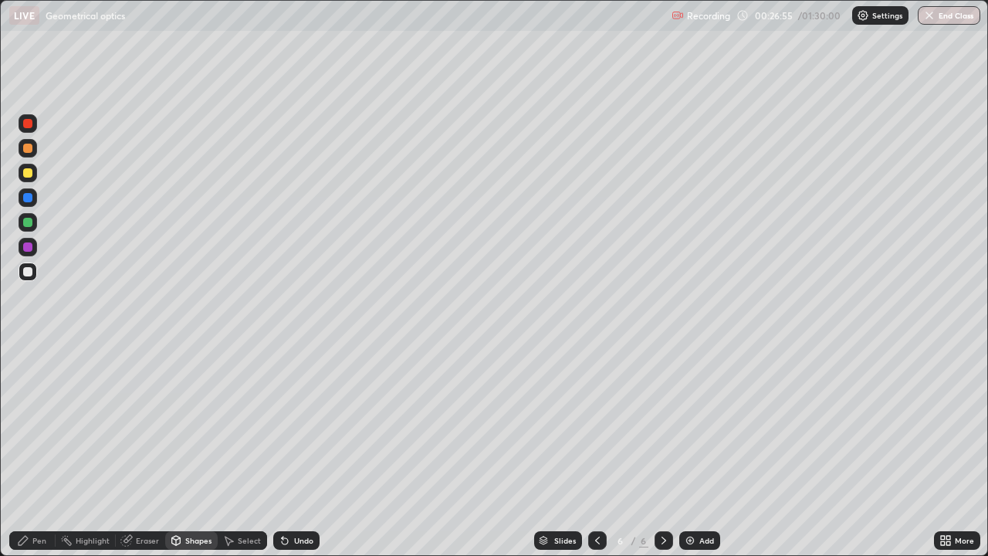
click at [289, 424] on div "Undo" at bounding box center [296, 540] width 46 height 19
click at [308, 424] on div "Undo" at bounding box center [303, 540] width 19 height 8
click at [192, 424] on div "Shapes" at bounding box center [198, 540] width 26 height 8
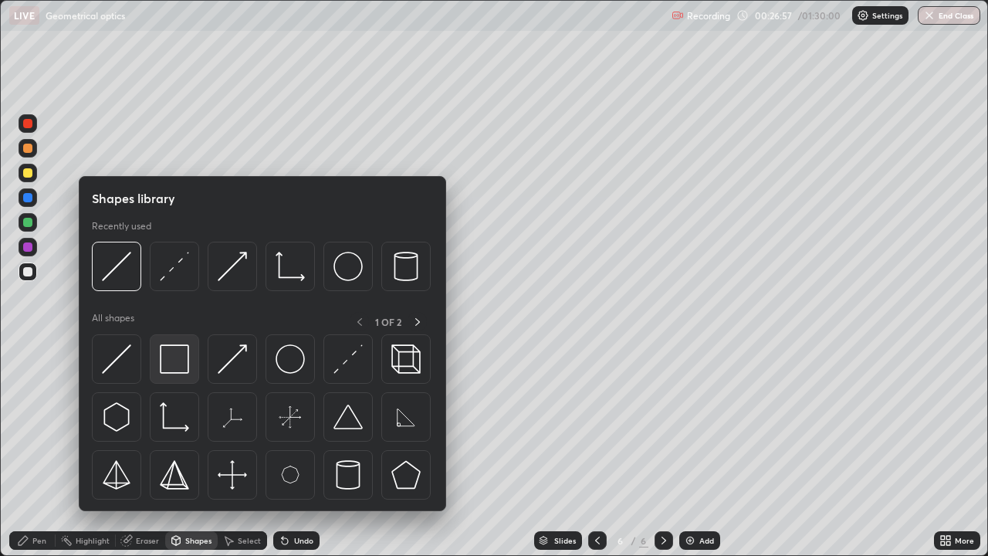
click at [180, 357] on img at bounding box center [174, 358] width 29 height 29
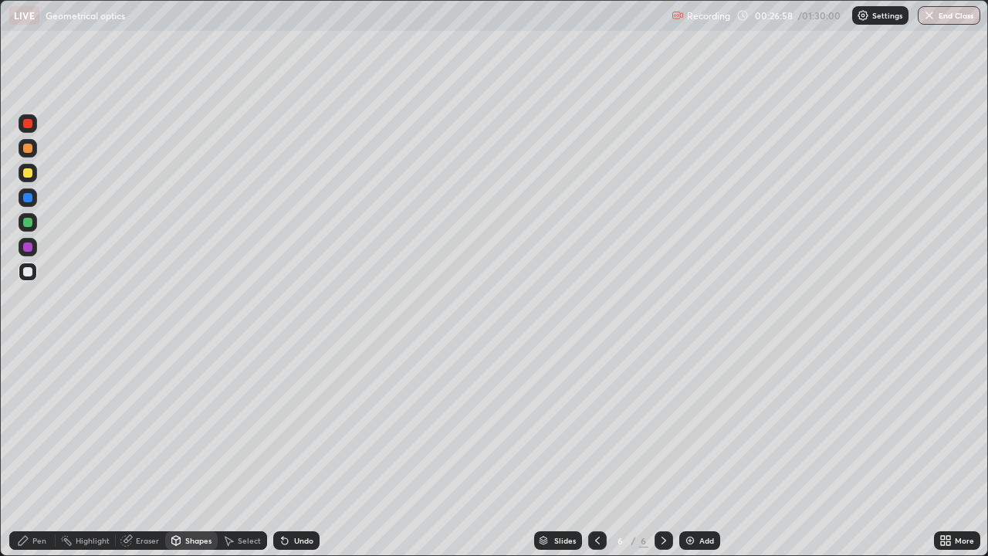
click at [306, 424] on div "Undo" at bounding box center [303, 540] width 19 height 8
click at [298, 424] on div "Undo" at bounding box center [303, 540] width 19 height 8
click at [192, 424] on div "Shapes" at bounding box center [198, 540] width 26 height 8
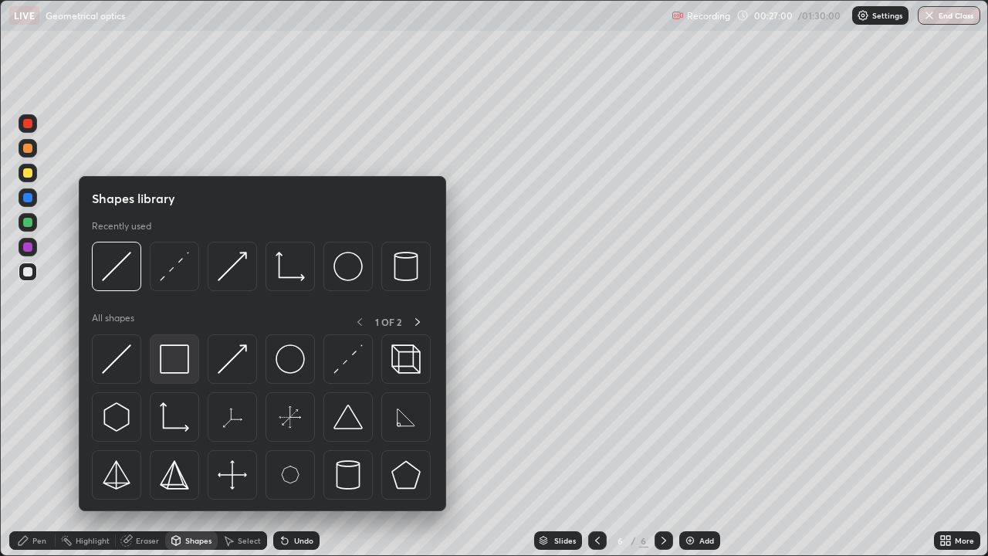
click at [176, 370] on img at bounding box center [174, 358] width 29 height 29
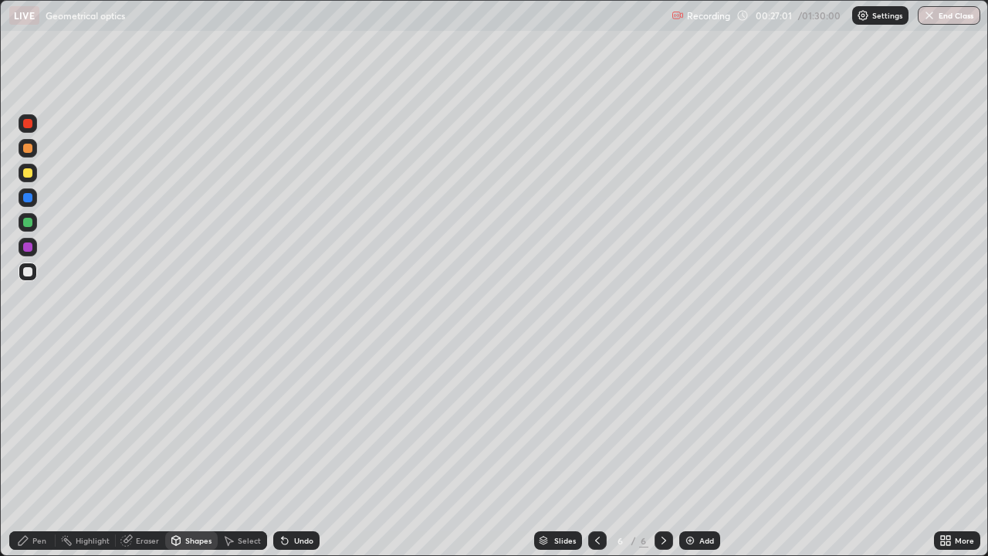
click at [302, 424] on div "Undo" at bounding box center [303, 540] width 19 height 8
click at [42, 424] on div "Pen" at bounding box center [39, 540] width 14 height 8
click at [294, 424] on div "Undo" at bounding box center [296, 540] width 46 height 19
click at [290, 424] on div "Undo" at bounding box center [296, 540] width 46 height 19
click at [294, 424] on div "Undo" at bounding box center [296, 540] width 46 height 19
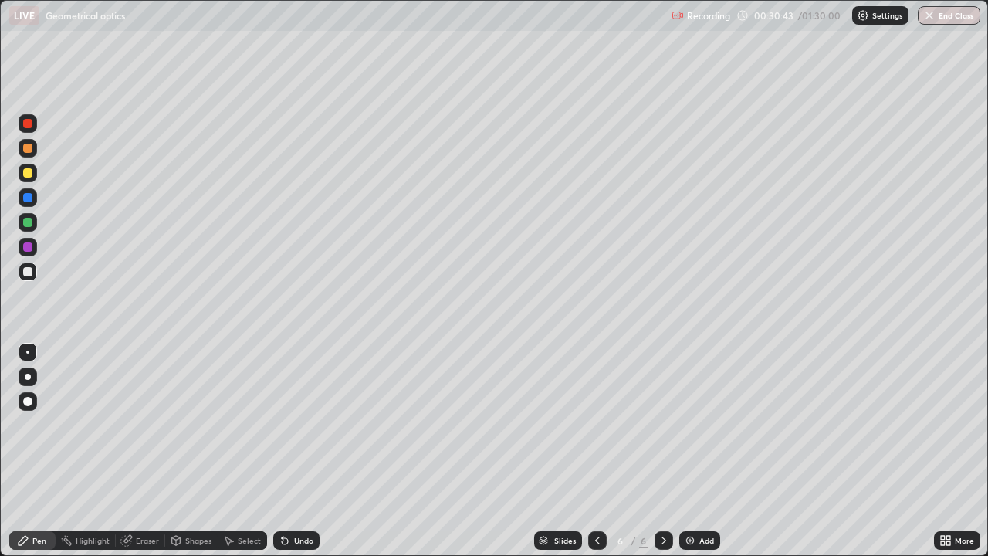
click at [35, 175] on div at bounding box center [28, 173] width 19 height 19
click at [195, 424] on div "Shapes" at bounding box center [198, 540] width 26 height 8
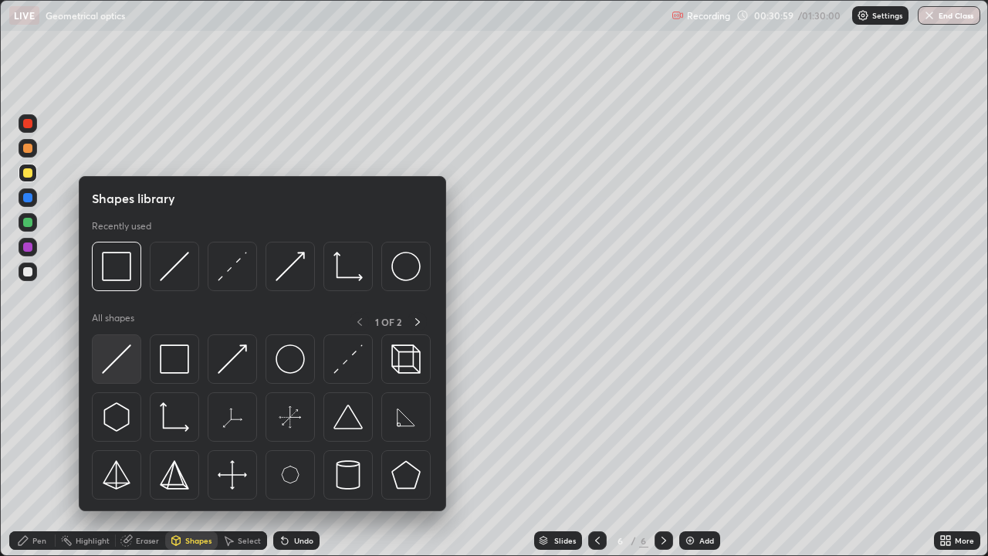
click at [127, 365] on img at bounding box center [116, 358] width 29 height 29
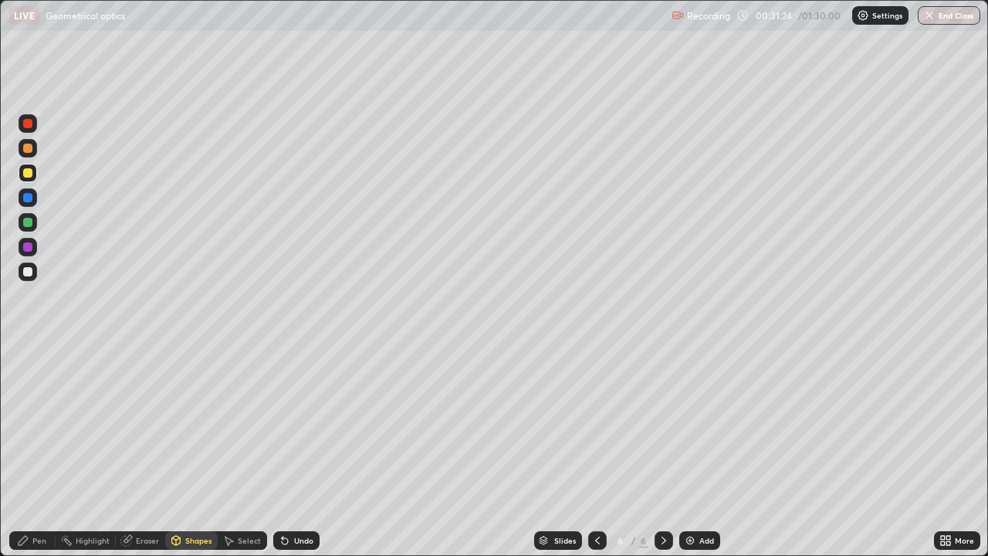
click at [48, 424] on div "Pen" at bounding box center [32, 540] width 46 height 19
click at [35, 272] on div at bounding box center [28, 271] width 19 height 19
click at [196, 424] on div "Shapes" at bounding box center [198, 540] width 26 height 8
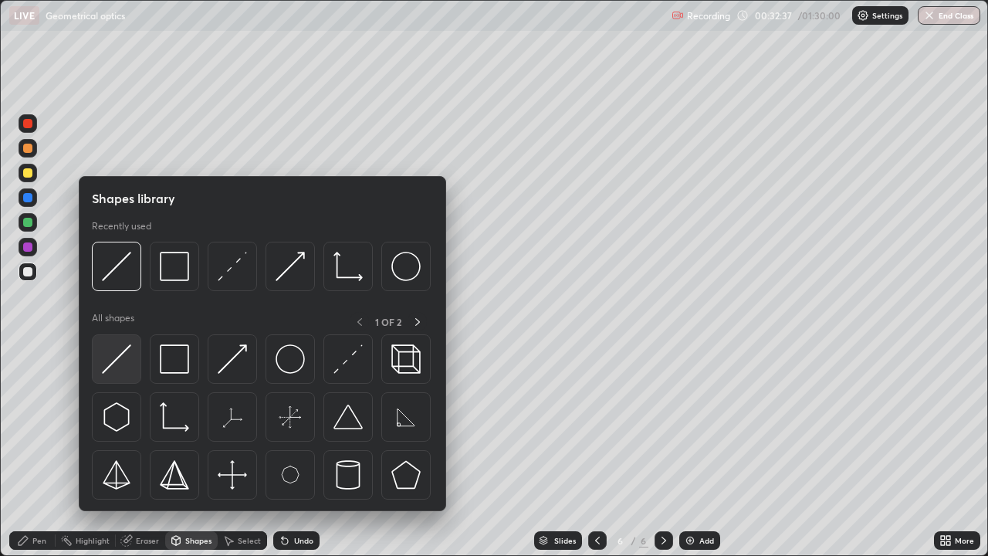
click at [127, 371] on img at bounding box center [116, 358] width 29 height 29
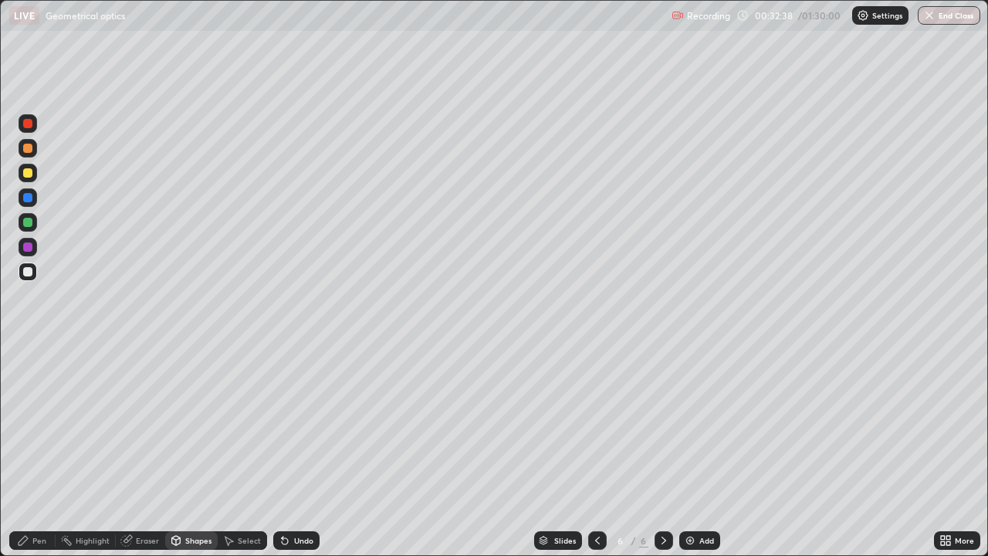
click at [35, 272] on div at bounding box center [28, 271] width 19 height 19
click at [244, 424] on div "Select" at bounding box center [249, 540] width 23 height 8
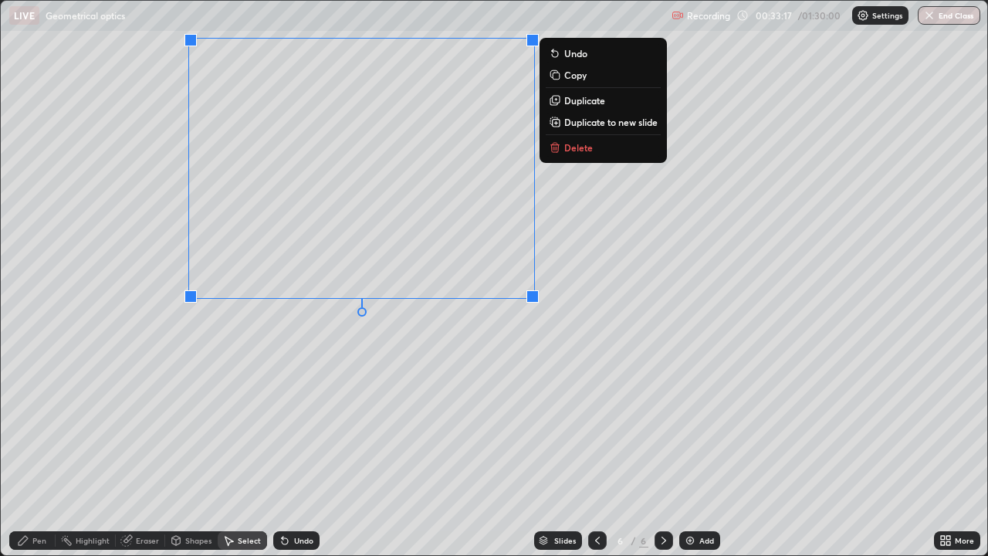
click at [591, 297] on div "0 ° Undo Copy Duplicate Duplicate to new slide Delete" at bounding box center [494, 278] width 986 height 554
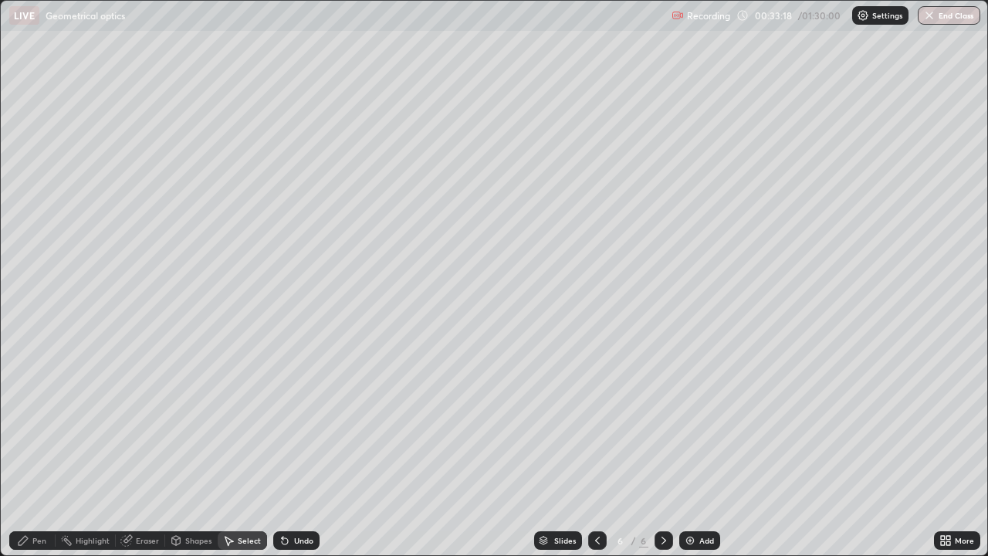
click at [148, 424] on div "Eraser" at bounding box center [147, 540] width 23 height 8
click at [40, 424] on div "Pen" at bounding box center [39, 540] width 14 height 8
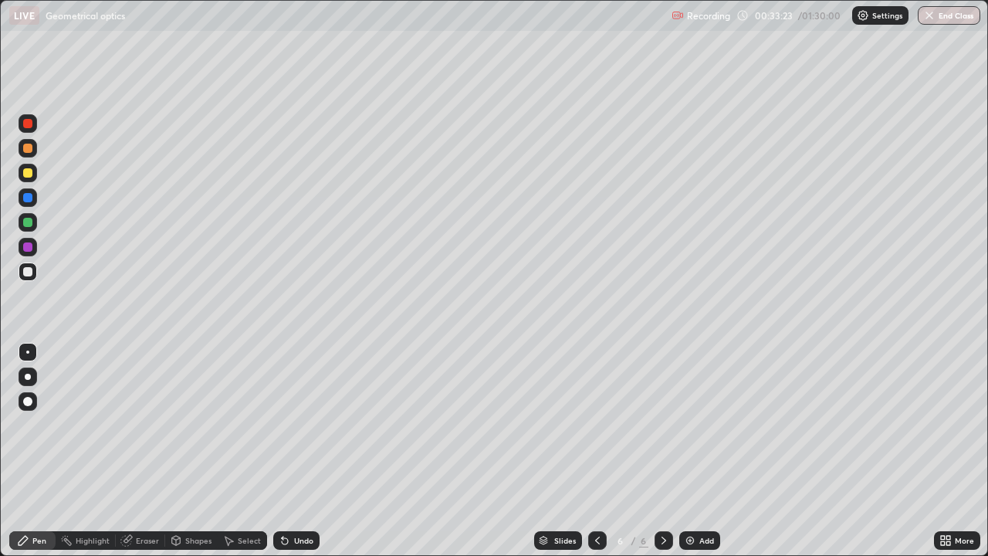
click at [144, 424] on div "Eraser" at bounding box center [147, 540] width 23 height 8
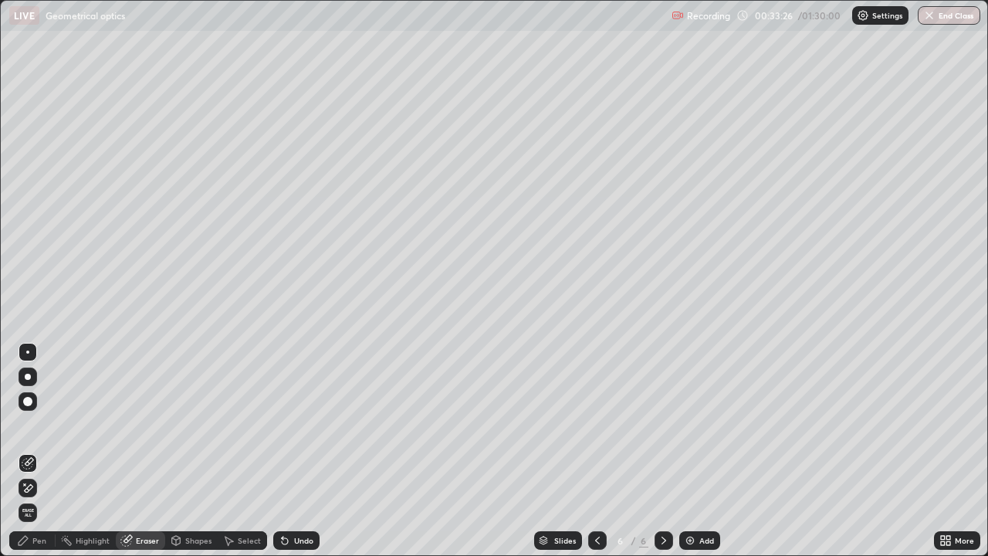
click at [39, 424] on div "Pen" at bounding box center [39, 540] width 14 height 8
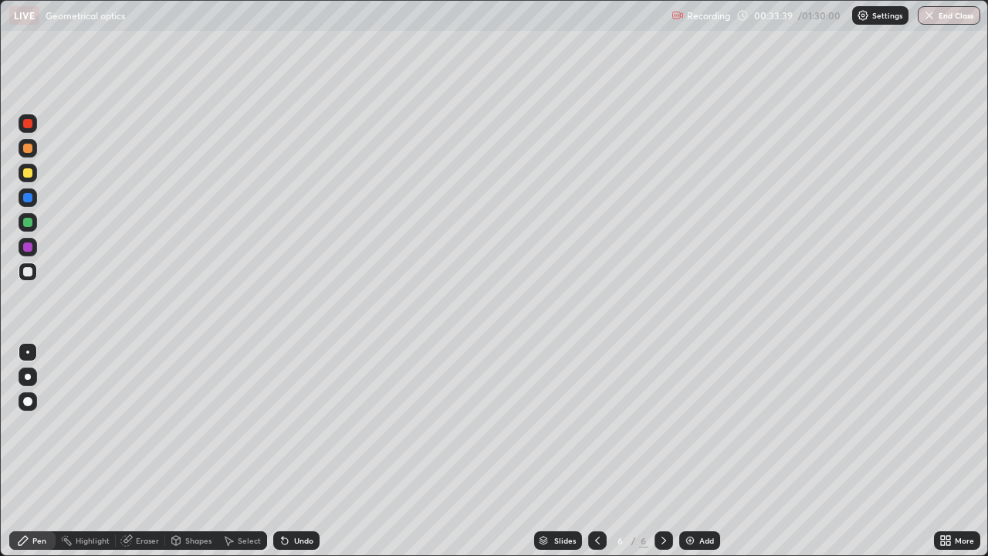
click at [291, 424] on div "Undo" at bounding box center [296, 540] width 46 height 19
click at [193, 424] on div "Shapes" at bounding box center [198, 540] width 26 height 8
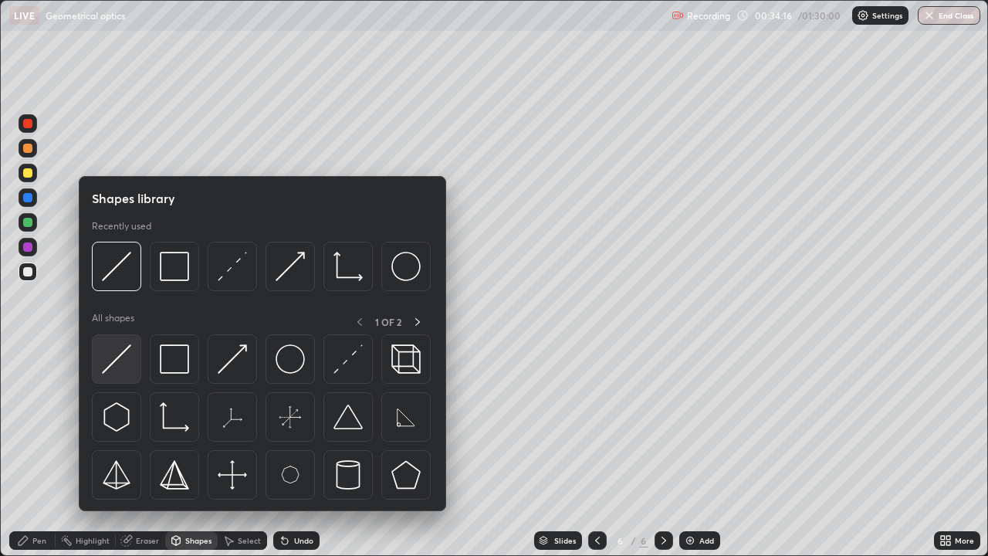
click at [127, 368] on img at bounding box center [116, 358] width 29 height 29
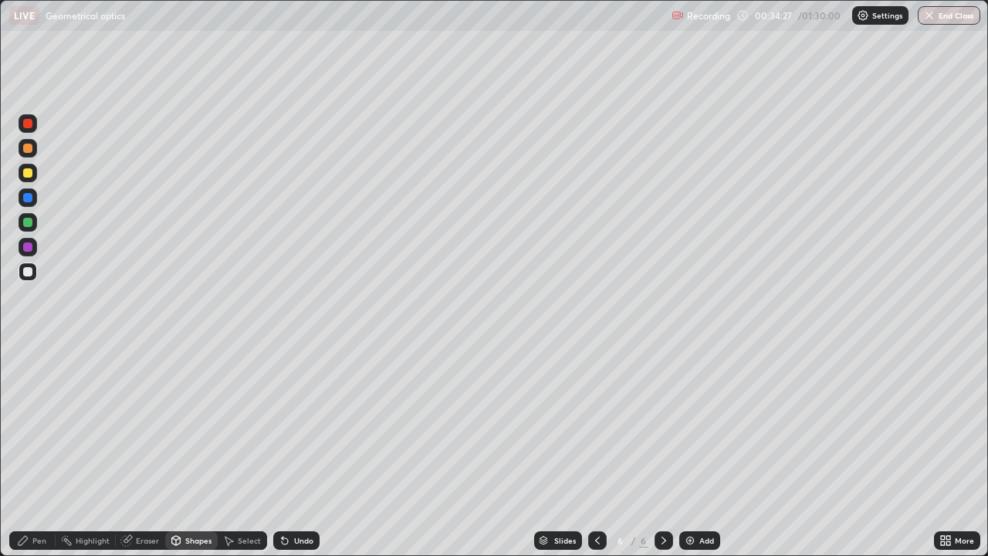
click at [198, 424] on div "Shapes" at bounding box center [198, 540] width 26 height 8
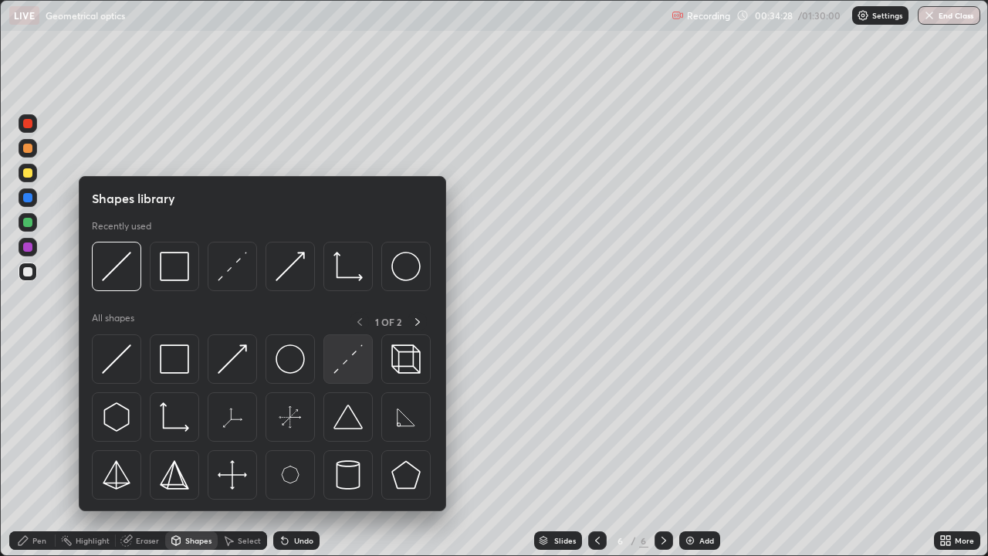
click at [346, 365] on img at bounding box center [347, 358] width 29 height 29
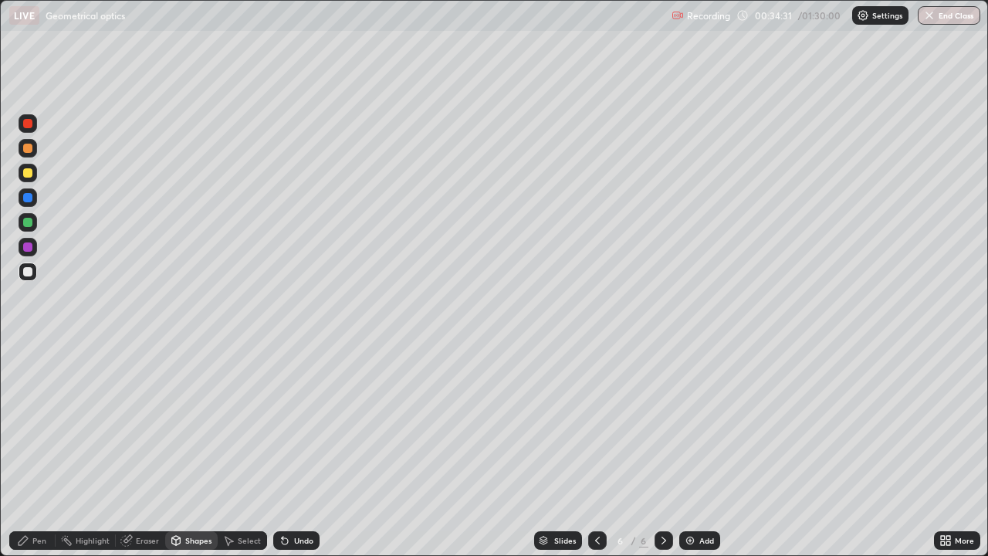
click at [42, 424] on div "Pen" at bounding box center [39, 540] width 14 height 8
click at [34, 172] on div at bounding box center [28, 173] width 19 height 19
click at [298, 424] on div "Undo" at bounding box center [296, 540] width 46 height 19
click at [289, 424] on icon at bounding box center [285, 540] width 12 height 12
click at [714, 424] on div "Add" at bounding box center [699, 540] width 41 height 19
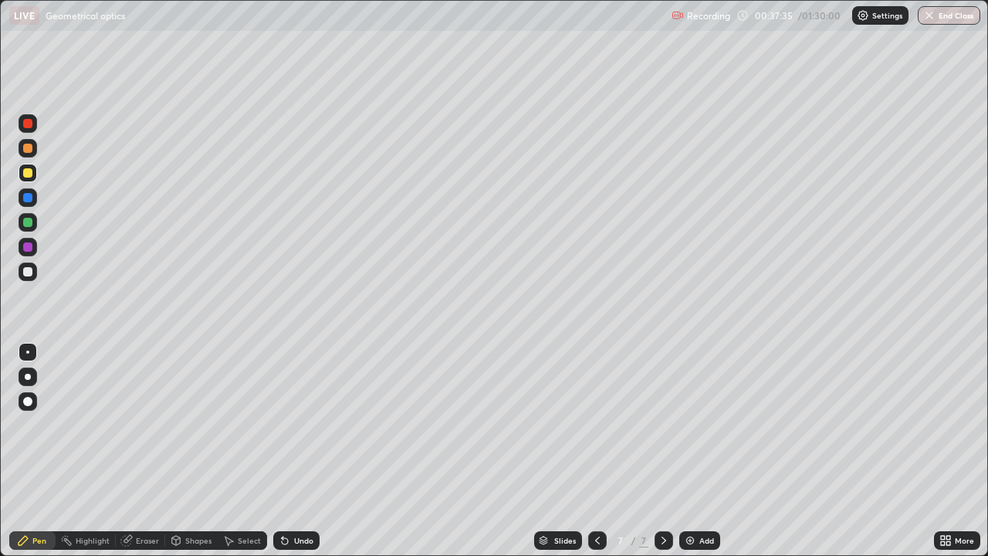
click at [29, 272] on div at bounding box center [27, 271] width 9 height 9
click at [302, 424] on div "Undo" at bounding box center [303, 540] width 19 height 8
click at [201, 424] on div "Shapes" at bounding box center [191, 540] width 52 height 19
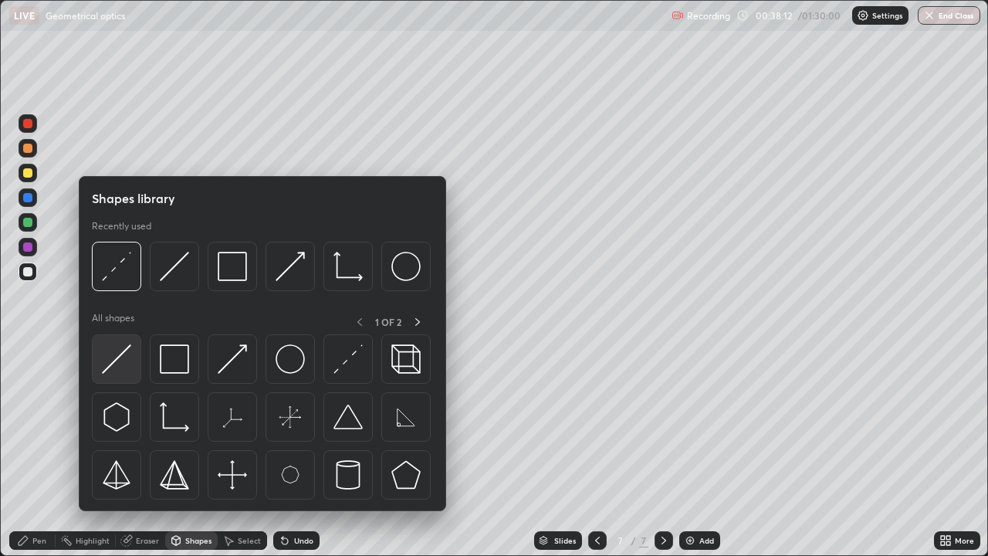
click at [130, 361] on img at bounding box center [116, 358] width 29 height 29
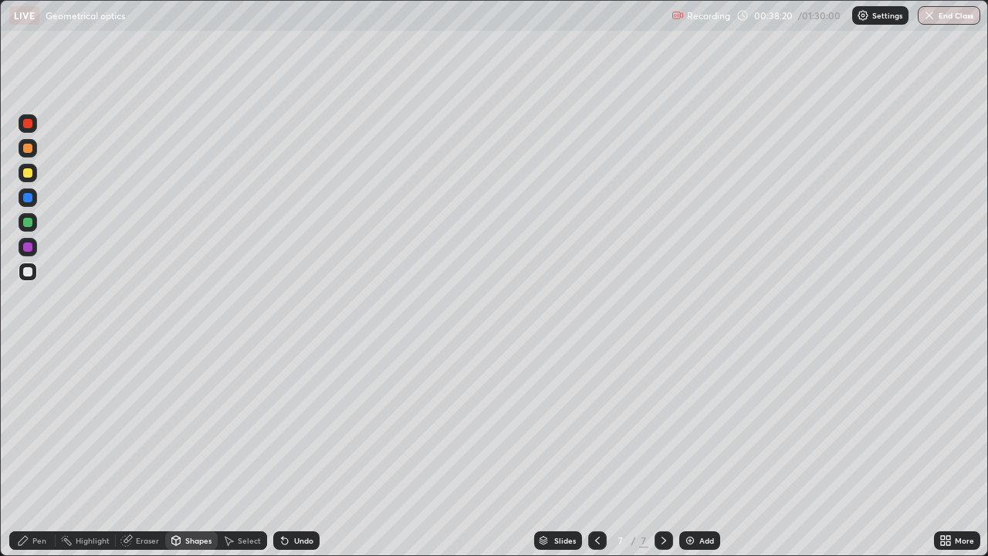
click at [43, 424] on div "Pen" at bounding box center [32, 540] width 46 height 19
click at [297, 424] on div "Undo" at bounding box center [303, 540] width 19 height 8
click at [29, 173] on div at bounding box center [27, 172] width 9 height 9
click at [29, 272] on div at bounding box center [27, 271] width 9 height 9
click at [692, 424] on div "Add" at bounding box center [699, 540] width 41 height 19
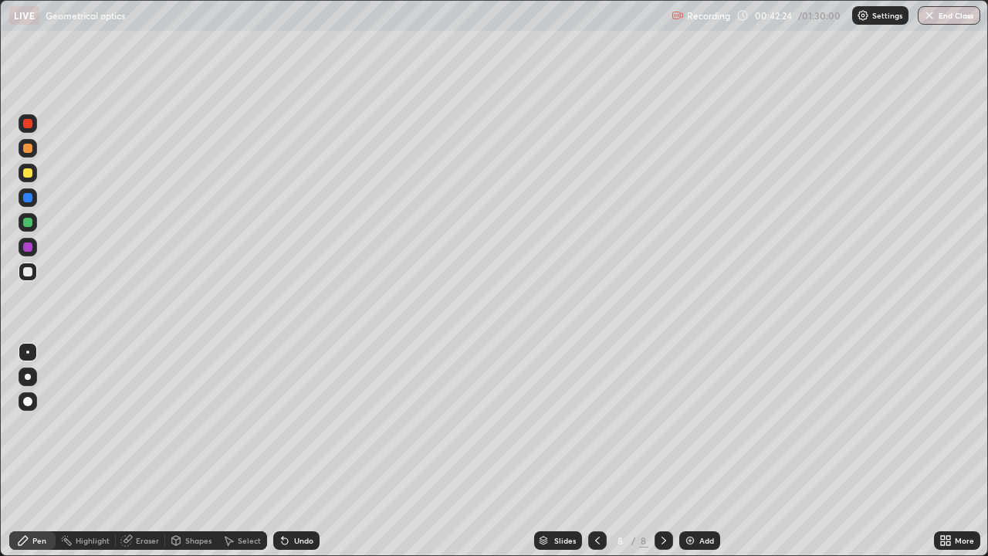
click at [34, 178] on div at bounding box center [28, 173] width 19 height 19
click at [185, 424] on div "Shapes" at bounding box center [198, 540] width 26 height 8
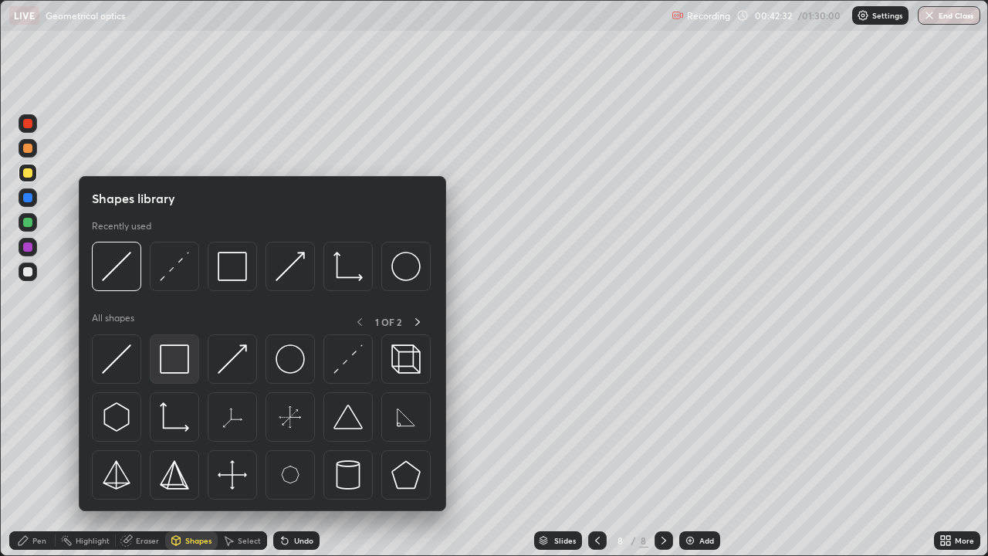
click at [178, 363] on img at bounding box center [174, 358] width 29 height 29
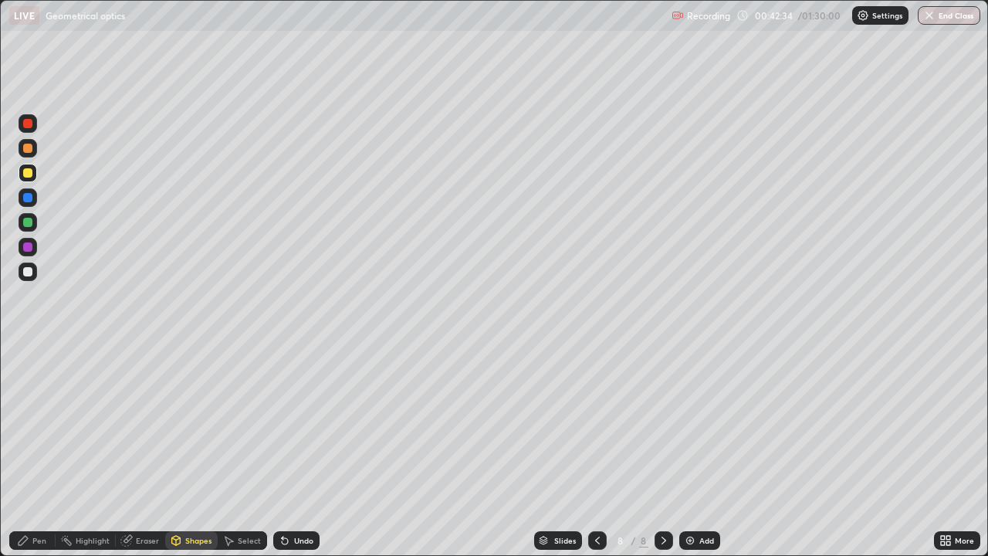
click at [190, 424] on div "Shapes" at bounding box center [191, 540] width 52 height 19
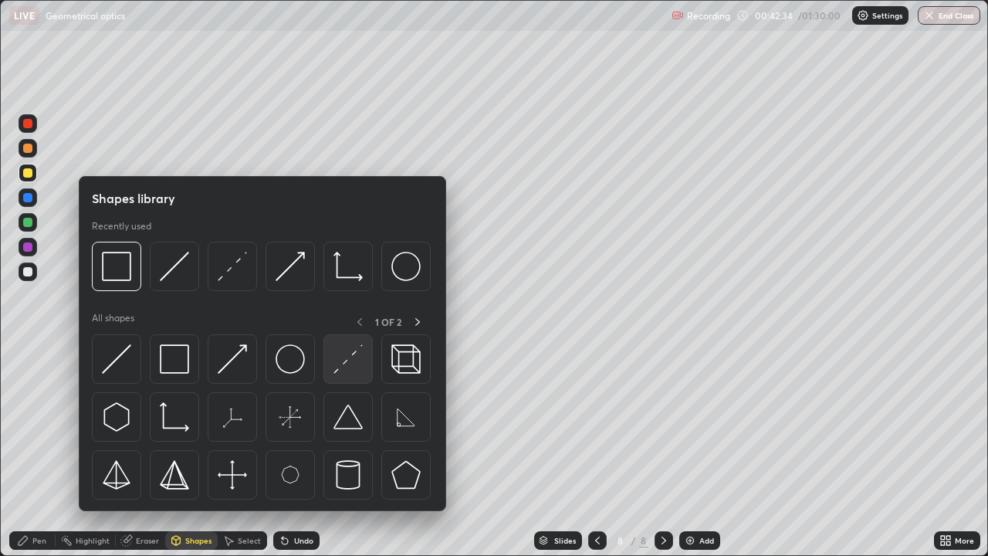
click at [354, 362] on img at bounding box center [347, 358] width 29 height 29
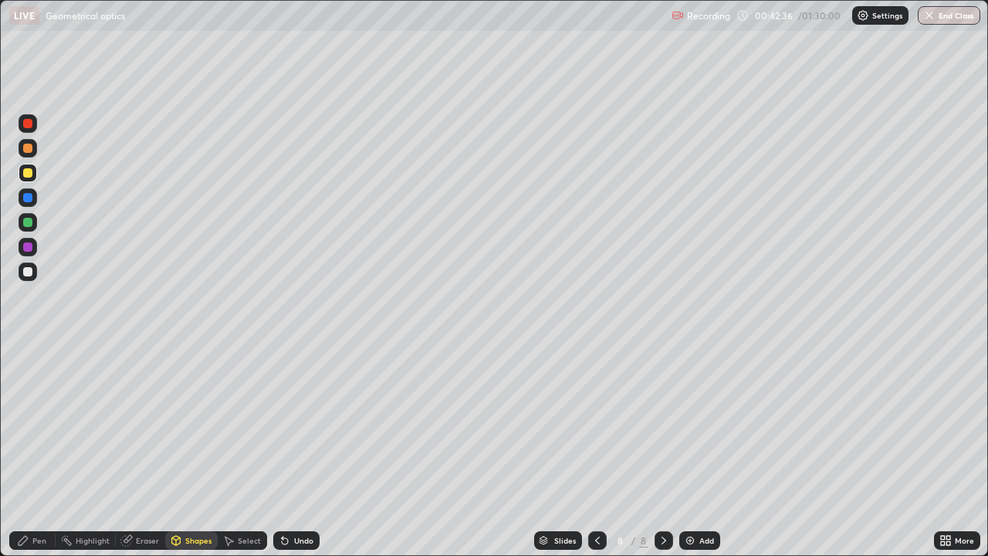
click at [36, 272] on div at bounding box center [28, 271] width 19 height 19
click at [33, 424] on div "Pen" at bounding box center [39, 540] width 14 height 8
click at [306, 424] on div "Undo" at bounding box center [296, 540] width 46 height 19
click at [303, 424] on div "Undo" at bounding box center [296, 540] width 46 height 19
click at [195, 424] on div "Shapes" at bounding box center [198, 540] width 26 height 8
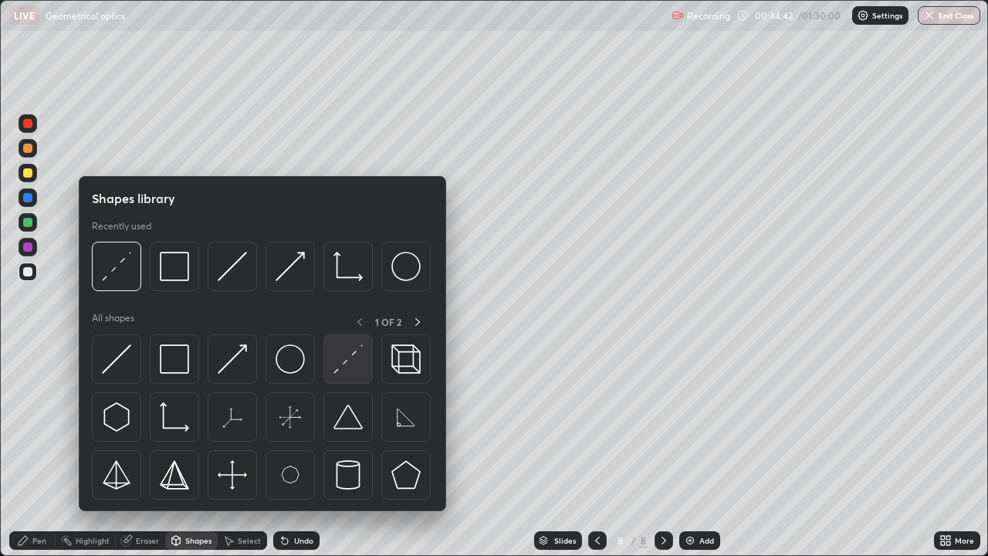
click at [343, 371] on img at bounding box center [347, 358] width 29 height 29
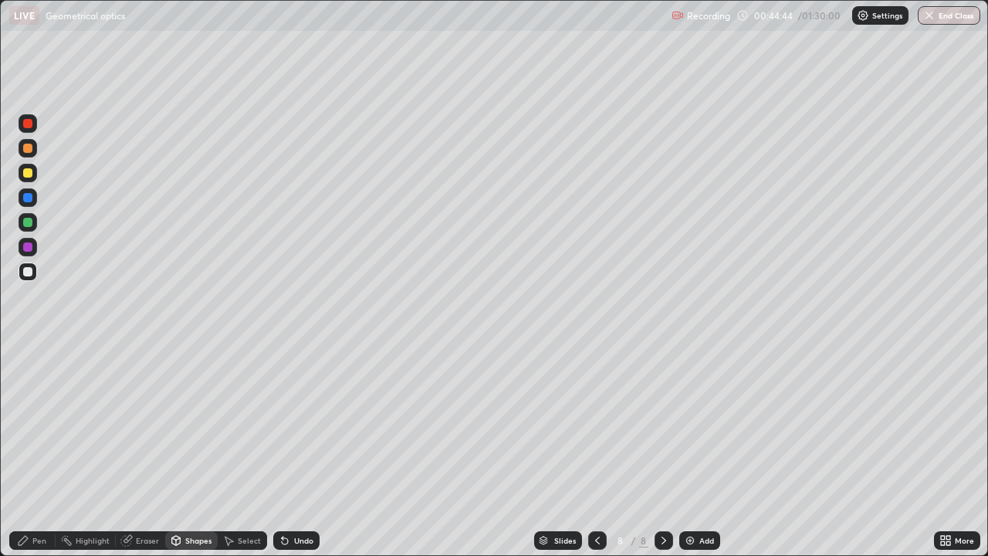
click at [49, 424] on div "Pen" at bounding box center [32, 540] width 46 height 19
click at [36, 169] on div at bounding box center [28, 173] width 19 height 19
click at [303, 424] on div "Undo" at bounding box center [303, 540] width 19 height 8
click at [296, 424] on div "Undo" at bounding box center [303, 540] width 19 height 8
click at [306, 424] on div "Undo" at bounding box center [303, 540] width 19 height 8
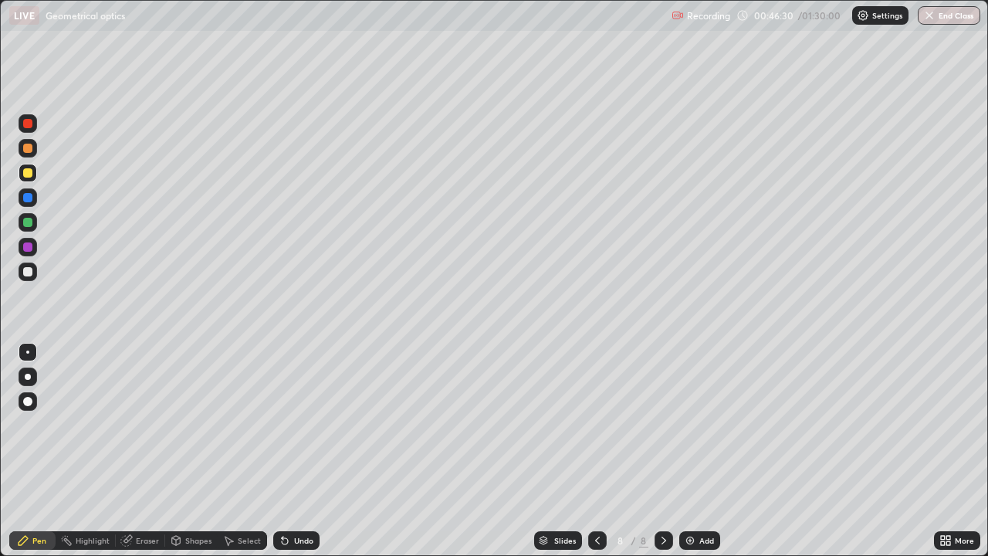
click at [191, 424] on div "Shapes" at bounding box center [198, 540] width 26 height 8
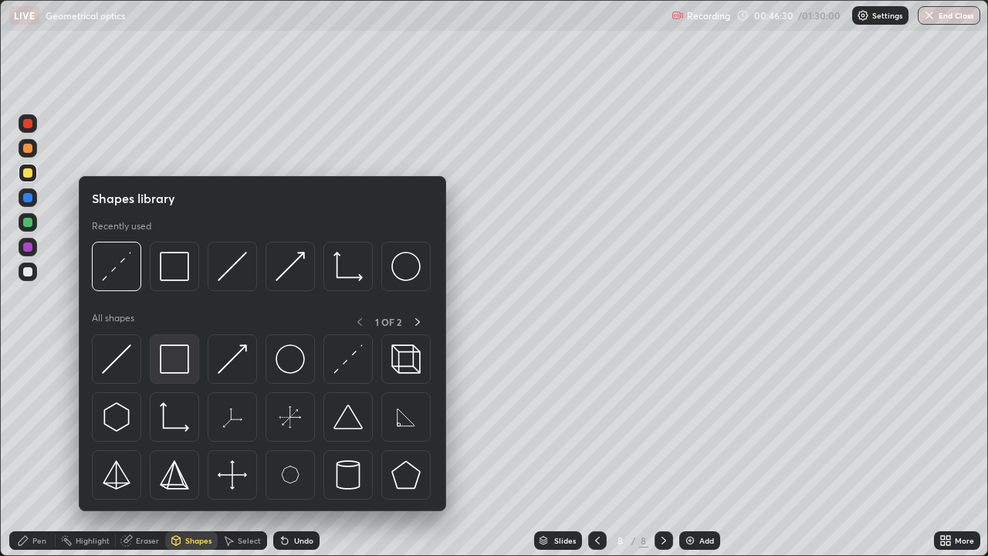
click at [179, 366] on img at bounding box center [174, 358] width 29 height 29
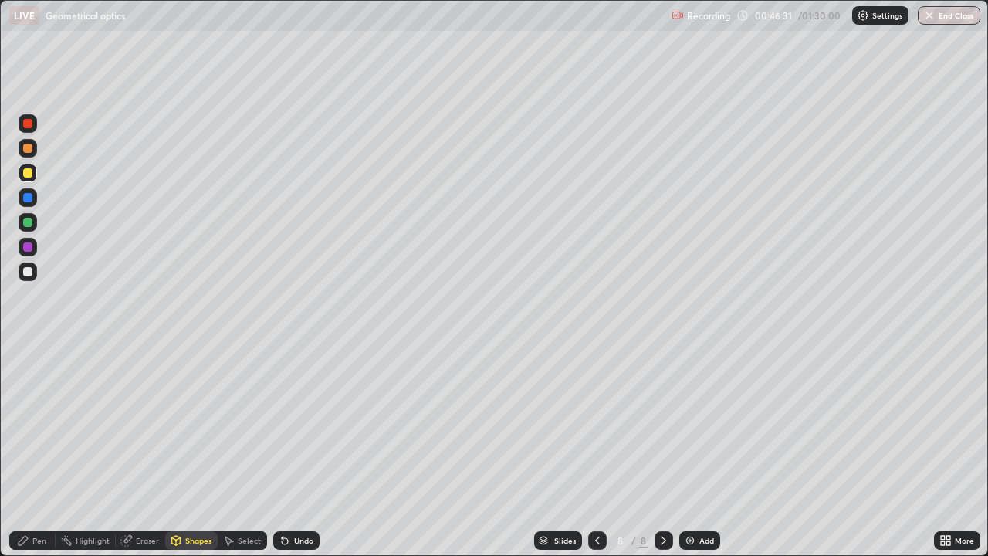
click at [35, 274] on div at bounding box center [28, 271] width 19 height 19
click at [38, 424] on div "Pen" at bounding box center [39, 540] width 14 height 8
click at [30, 178] on div at bounding box center [28, 173] width 19 height 19
click at [694, 424] on img at bounding box center [690, 540] width 12 height 12
click at [595, 424] on icon at bounding box center [597, 540] width 5 height 8
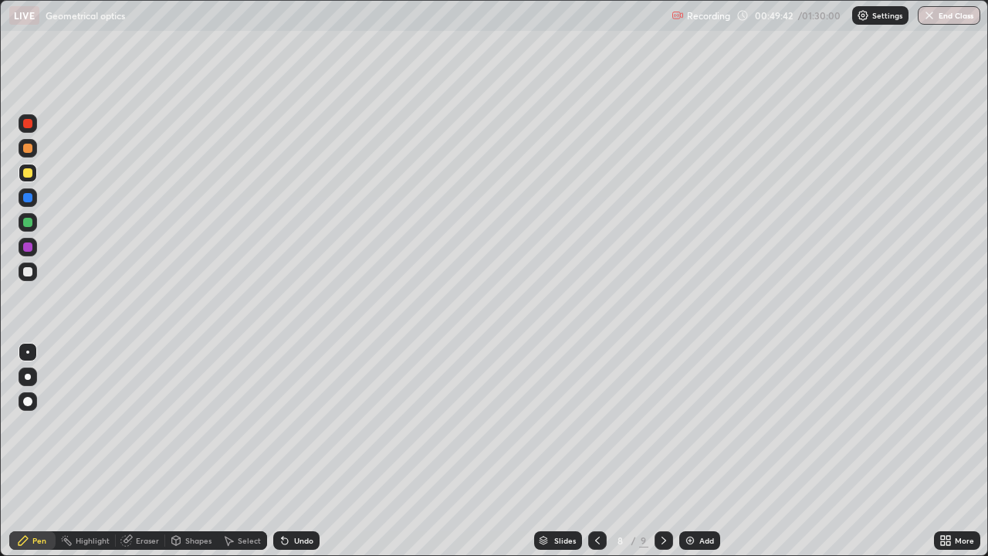
click at [660, 424] on icon at bounding box center [663, 540] width 12 height 12
click at [292, 424] on div "Undo" at bounding box center [296, 540] width 46 height 19
click at [293, 424] on div "Undo" at bounding box center [296, 540] width 46 height 19
click at [34, 272] on div at bounding box center [28, 271] width 19 height 19
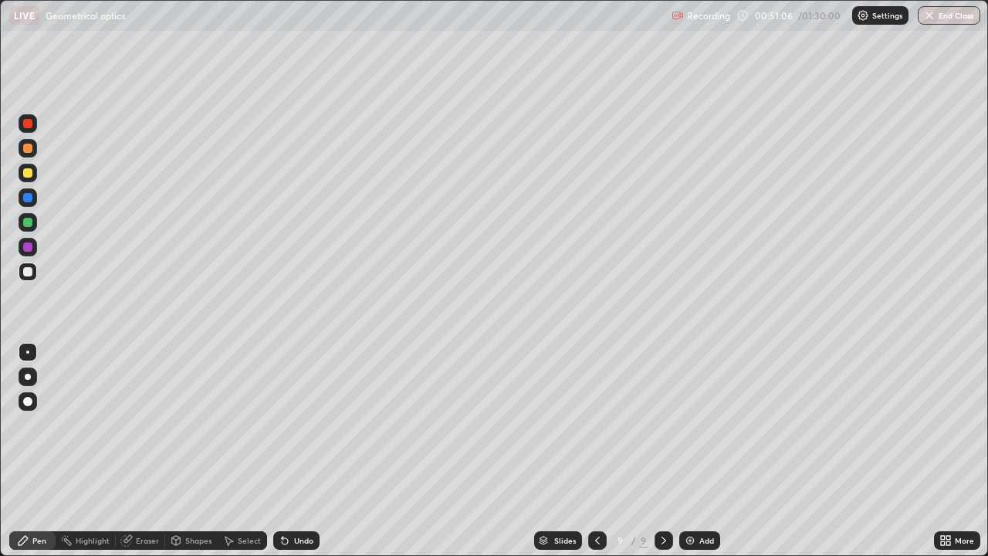
click at [143, 424] on div "Eraser" at bounding box center [140, 540] width 49 height 19
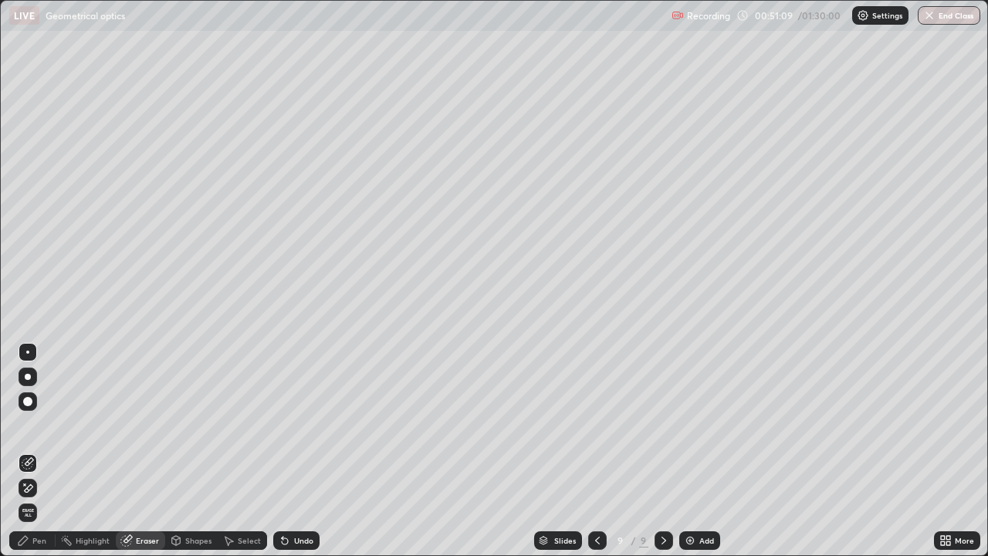
click at [39, 424] on div "Pen" at bounding box center [39, 540] width 14 height 8
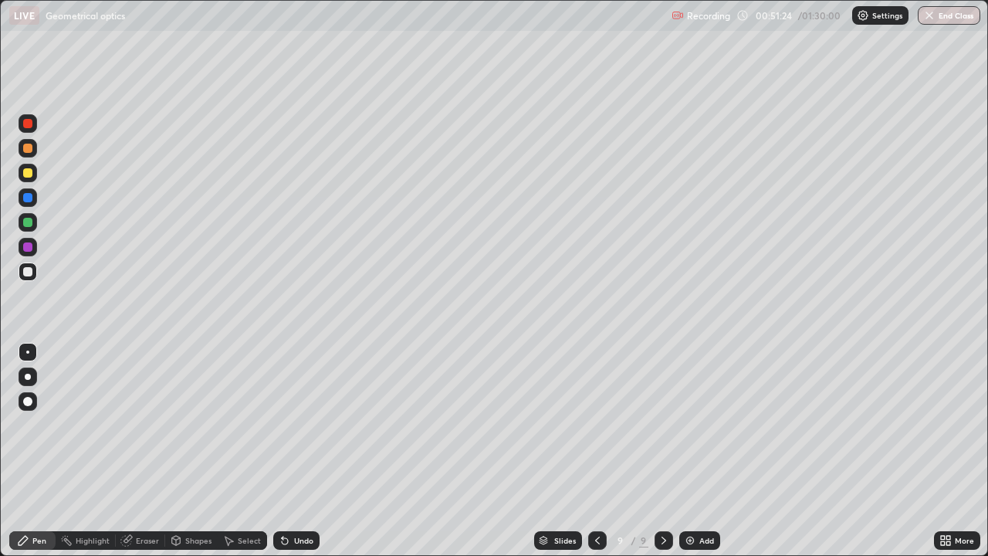
click at [600, 424] on div at bounding box center [597, 540] width 19 height 19
click at [660, 424] on div at bounding box center [663, 540] width 19 height 19
click at [596, 424] on icon at bounding box center [597, 540] width 12 height 12
click at [656, 424] on div at bounding box center [663, 540] width 19 height 31
click at [198, 424] on div "Shapes" at bounding box center [198, 540] width 26 height 8
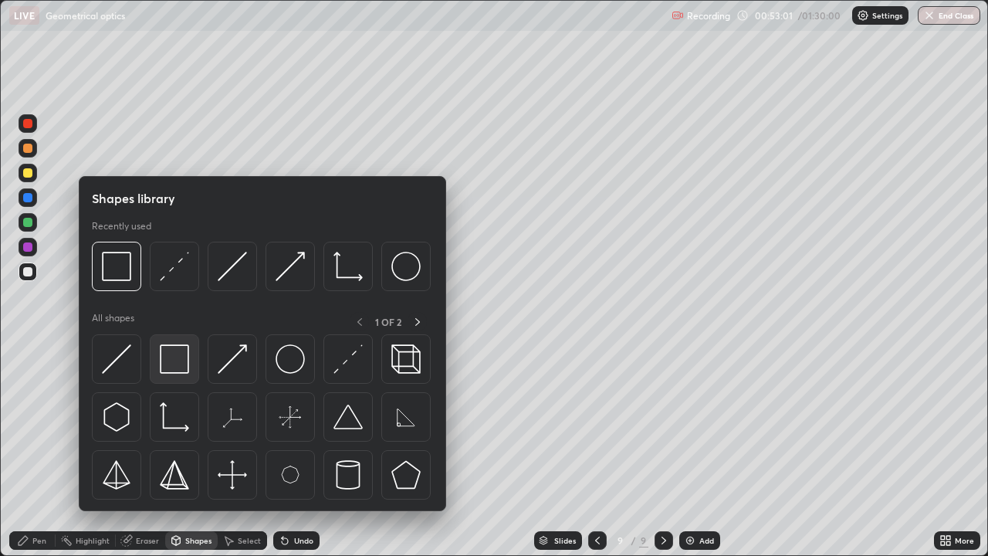
click at [174, 363] on img at bounding box center [174, 358] width 29 height 29
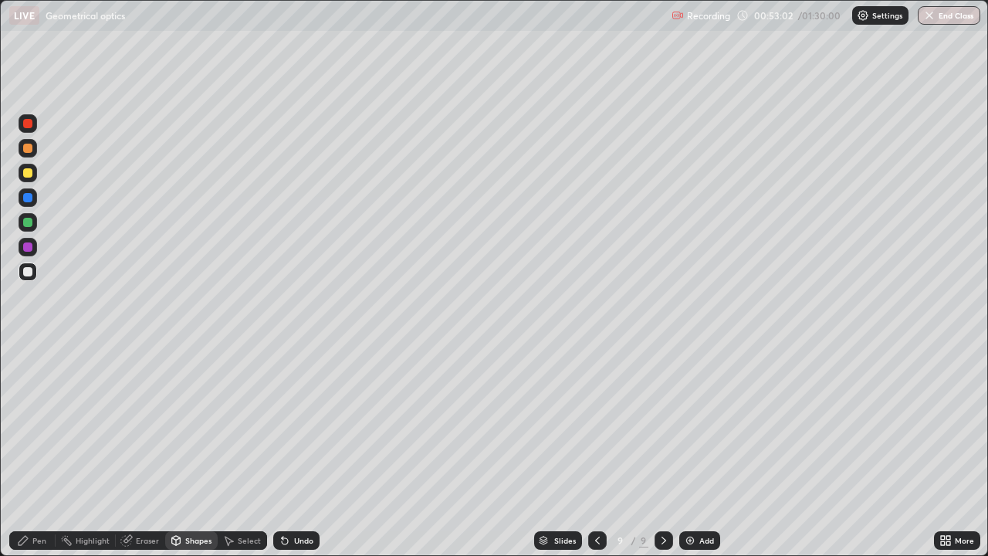
click at [34, 171] on div at bounding box center [28, 173] width 19 height 19
click at [194, 424] on div "Shapes" at bounding box center [198, 540] width 26 height 8
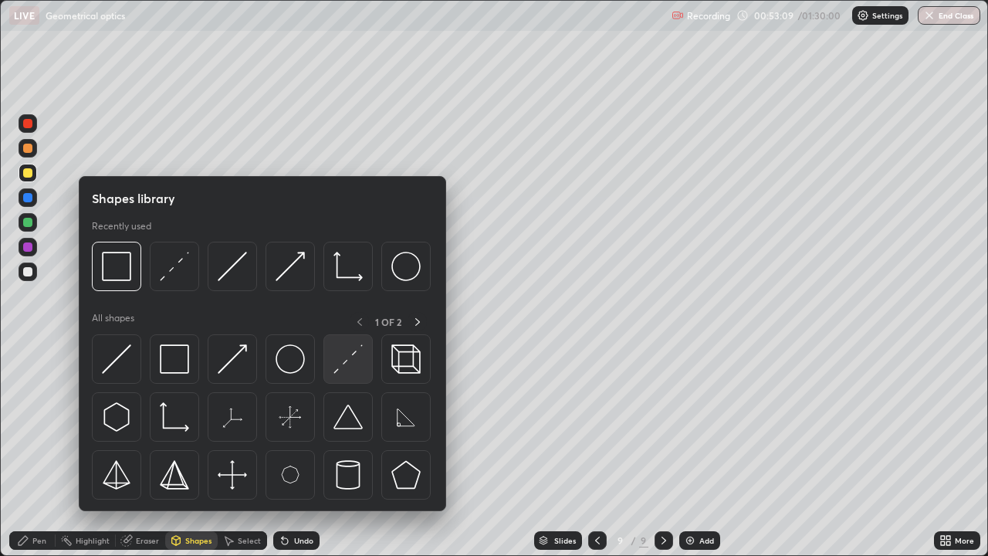
click at [353, 359] on img at bounding box center [347, 358] width 29 height 29
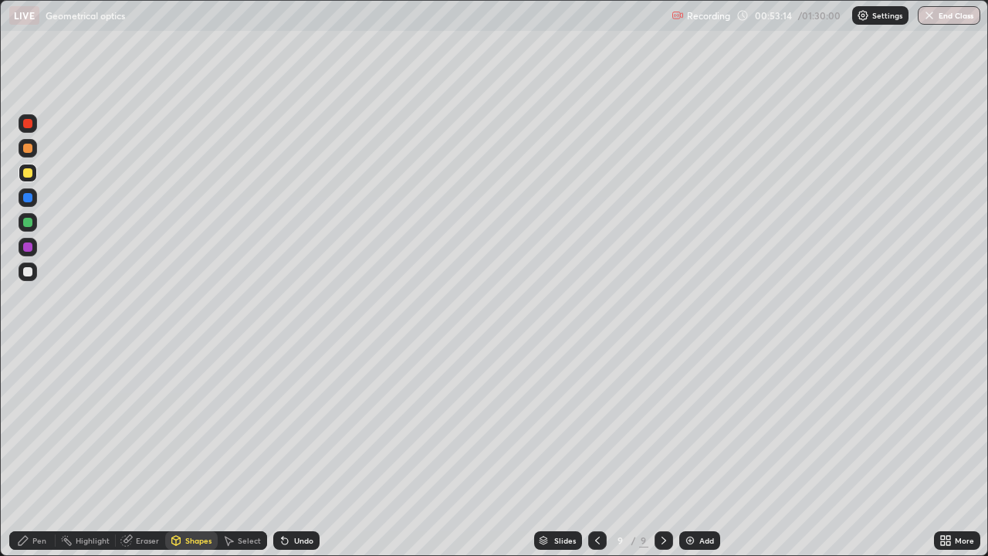
click at [202, 424] on div "Shapes" at bounding box center [191, 540] width 52 height 19
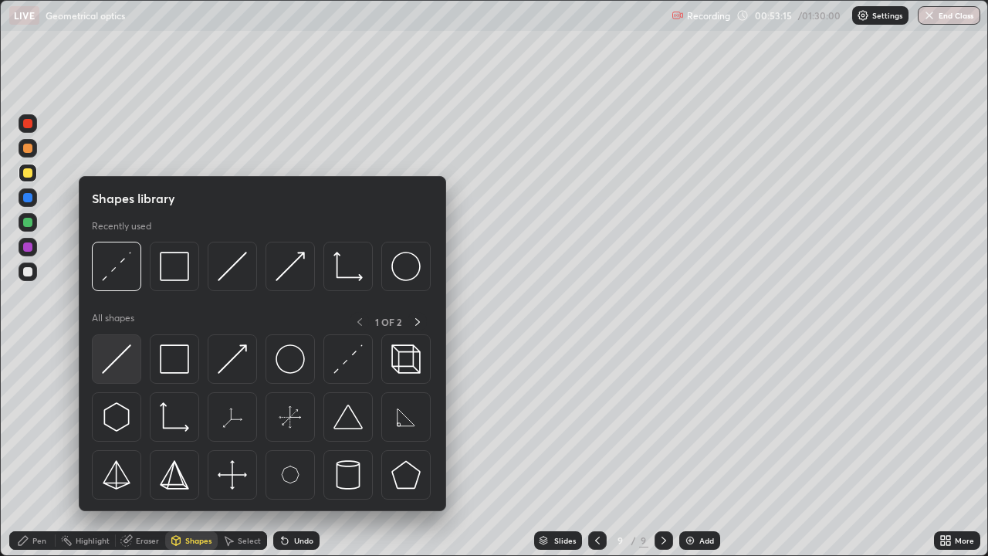
click at [130, 363] on img at bounding box center [116, 358] width 29 height 29
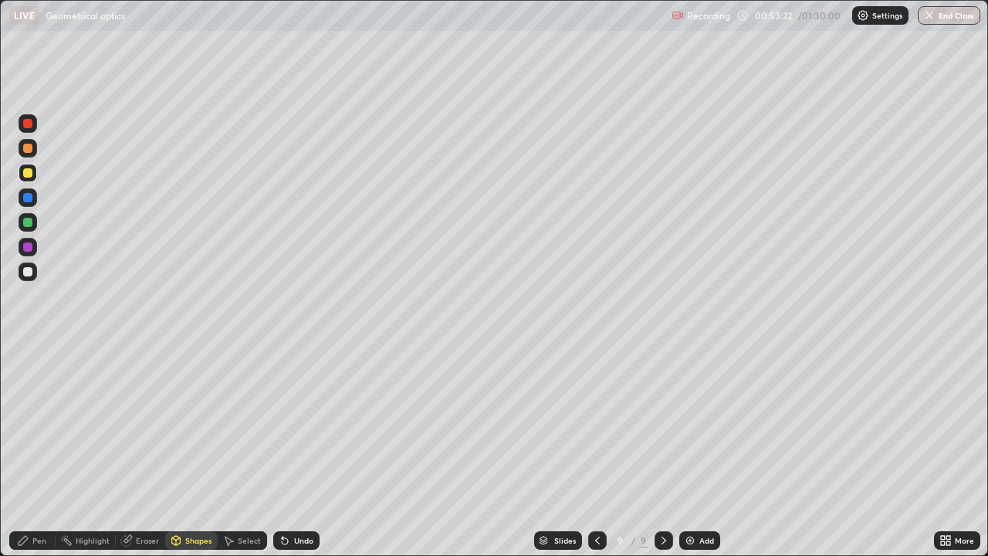
click at [42, 424] on div "Pen" at bounding box center [39, 540] width 14 height 8
click at [29, 272] on div at bounding box center [27, 271] width 9 height 9
click at [285, 424] on icon at bounding box center [285, 541] width 6 height 6
click at [299, 424] on div "Undo" at bounding box center [303, 540] width 19 height 8
click at [306, 424] on div "Undo" at bounding box center [296, 540] width 46 height 19
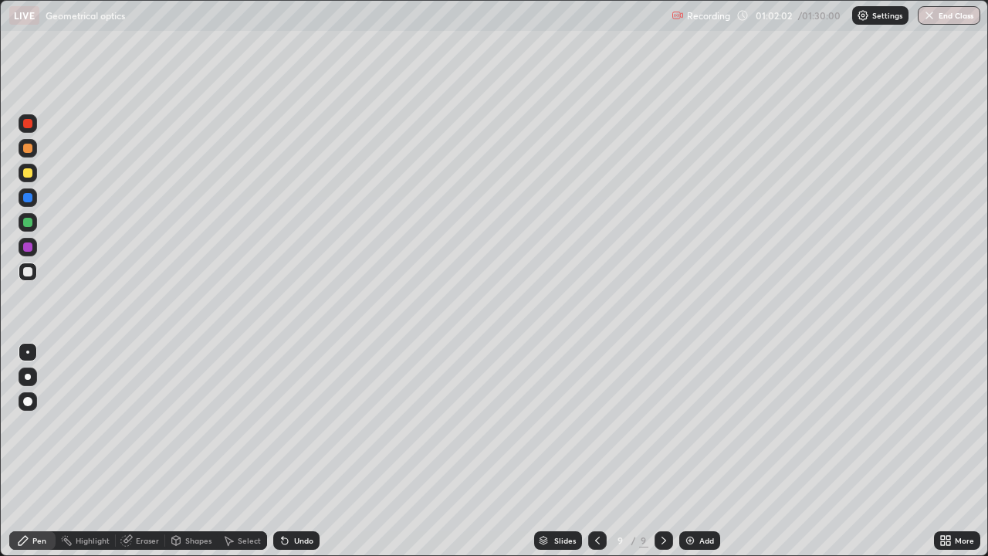
click at [686, 424] on div "Add" at bounding box center [699, 540] width 41 height 19
click at [36, 267] on div at bounding box center [28, 271] width 19 height 19
click at [35, 171] on div at bounding box center [28, 173] width 19 height 19
click at [194, 424] on div "Shapes" at bounding box center [198, 540] width 26 height 8
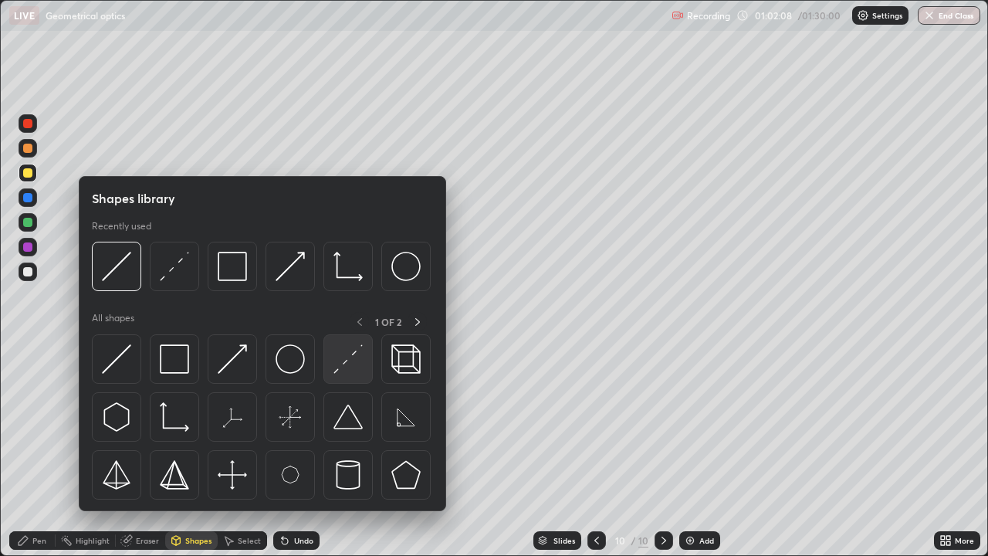
click at [341, 363] on img at bounding box center [347, 358] width 29 height 29
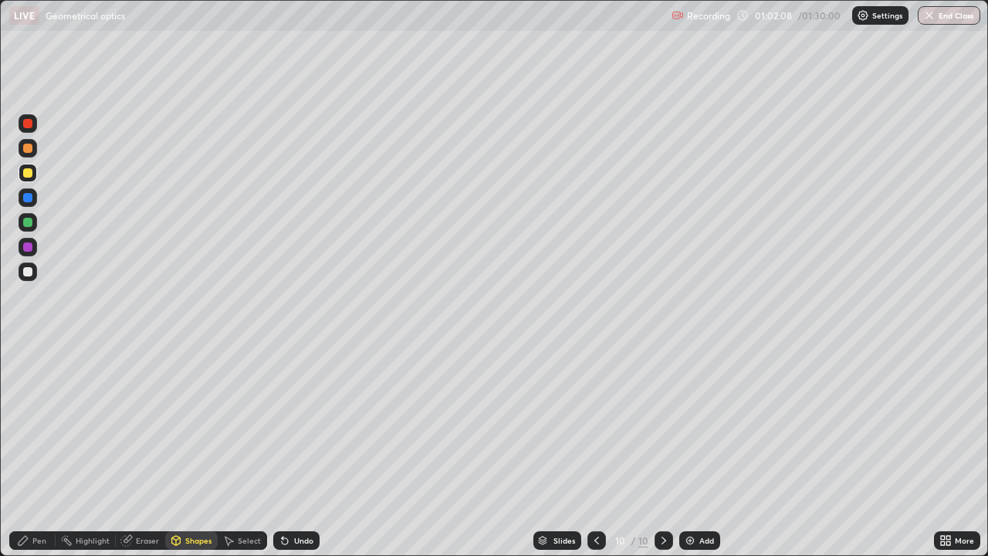
click at [176, 424] on icon at bounding box center [176, 541] width 0 height 5
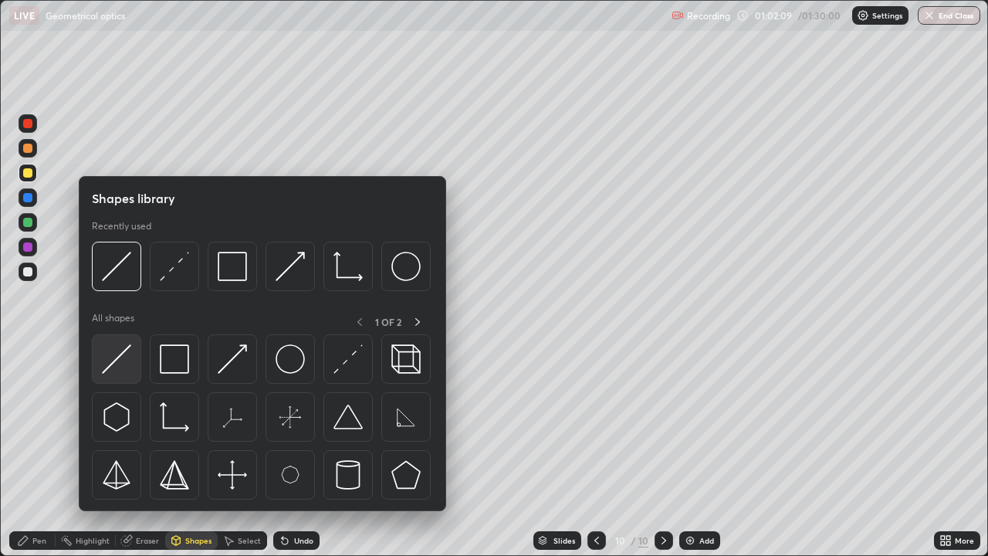
click at [123, 359] on img at bounding box center [116, 358] width 29 height 29
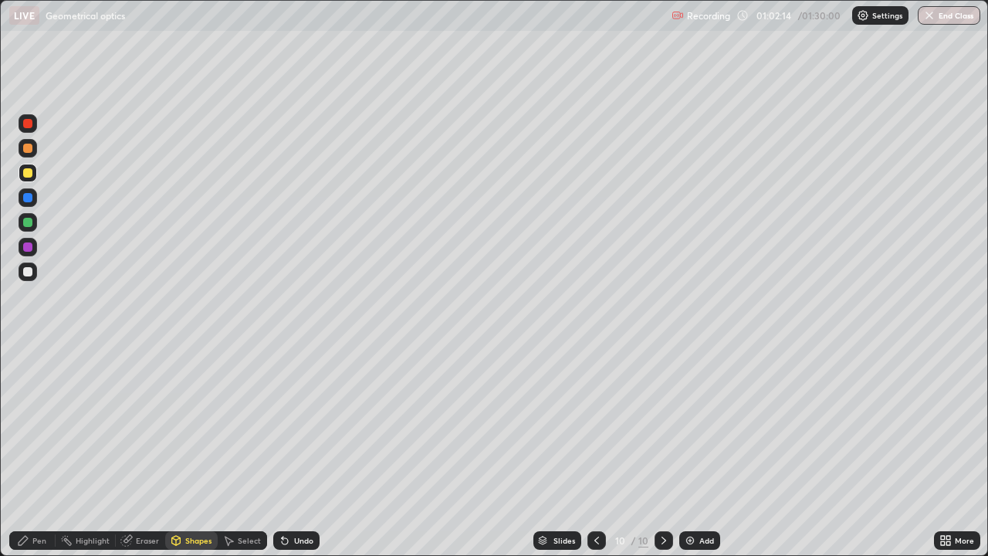
click at [44, 424] on div "Pen" at bounding box center [39, 540] width 14 height 8
click at [35, 272] on div at bounding box center [28, 271] width 19 height 19
click at [301, 424] on div "Undo" at bounding box center [303, 540] width 19 height 8
click at [303, 424] on div "Undo" at bounding box center [303, 540] width 19 height 8
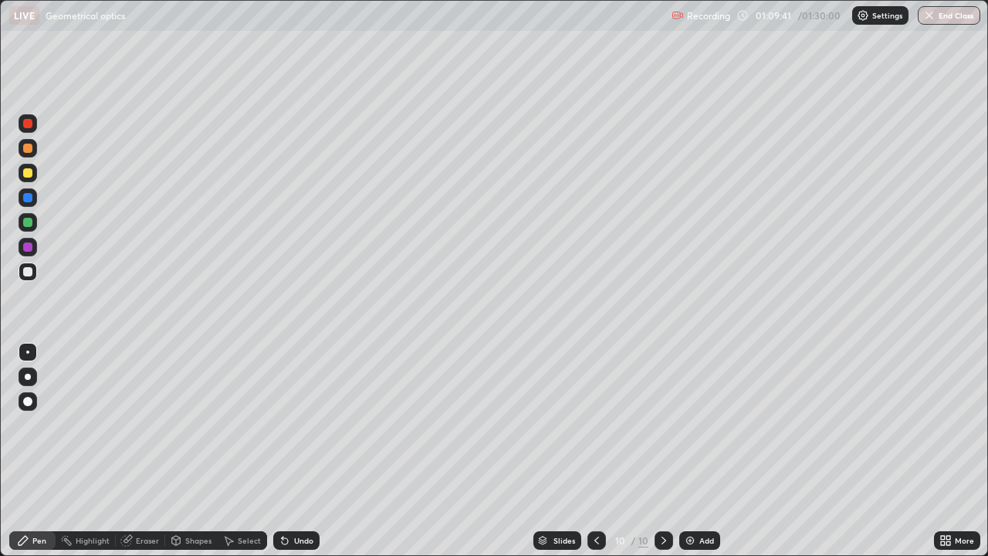
click at [154, 424] on div "Eraser" at bounding box center [147, 540] width 23 height 8
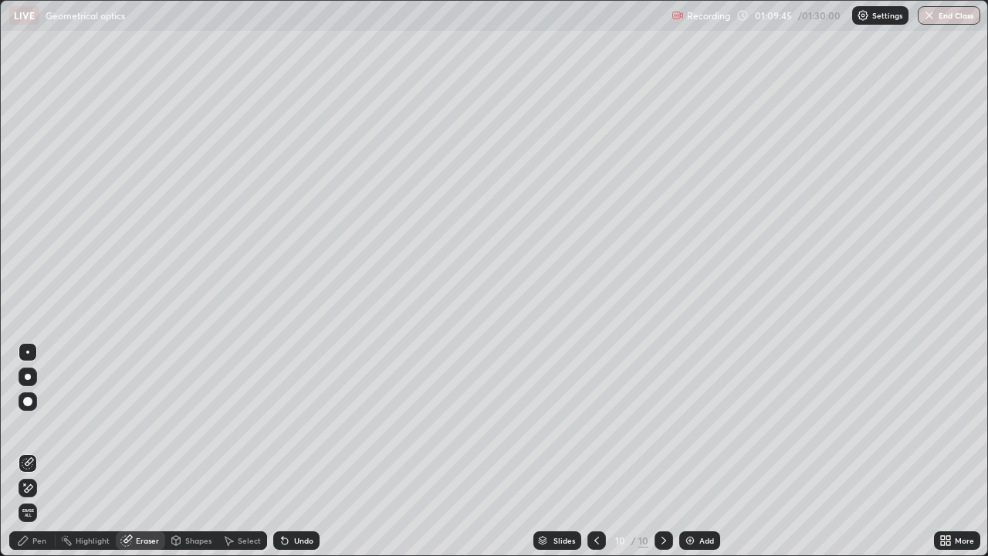
click at [42, 424] on div "Pen" at bounding box center [32, 540] width 46 height 19
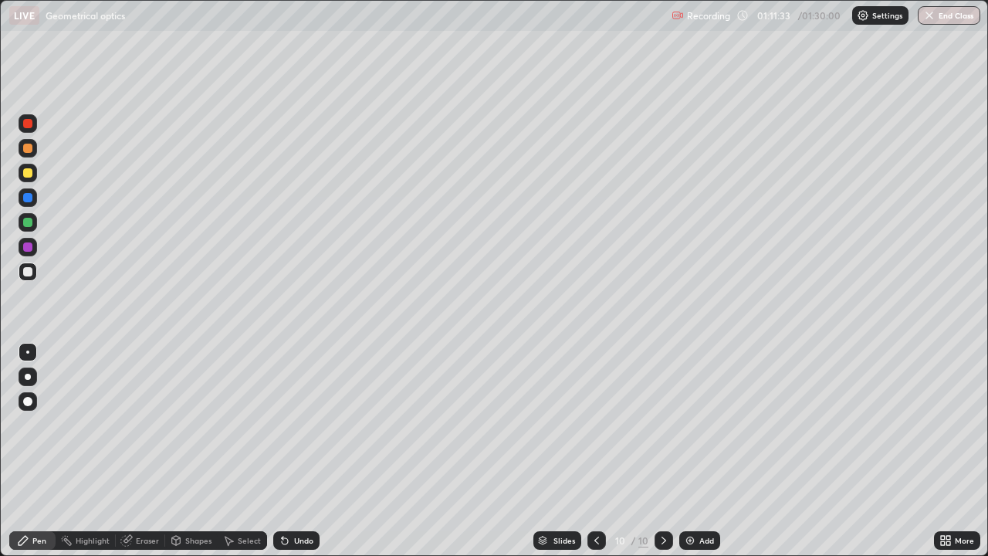
click at [694, 424] on div "Add" at bounding box center [699, 540] width 41 height 19
click at [596, 424] on icon at bounding box center [597, 540] width 12 height 12
click at [662, 424] on icon at bounding box center [663, 540] width 12 height 12
click at [295, 424] on div "Undo" at bounding box center [303, 540] width 19 height 8
click at [599, 424] on div at bounding box center [597, 540] width 19 height 19
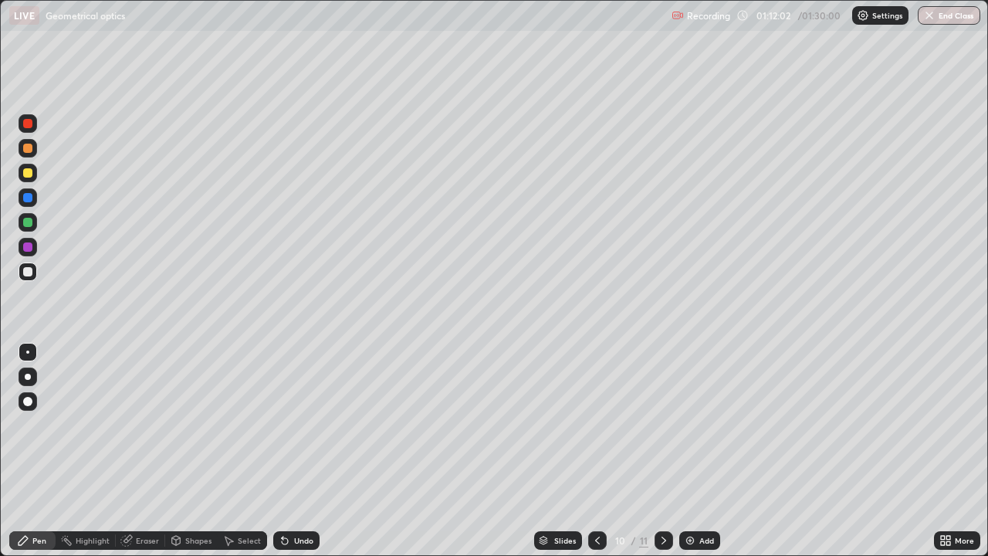
click at [662, 424] on icon at bounding box center [663, 540] width 12 height 12
click at [600, 424] on div at bounding box center [597, 540] width 19 height 19
click at [664, 424] on icon at bounding box center [663, 540] width 12 height 12
click at [603, 424] on div at bounding box center [597, 540] width 19 height 19
click at [662, 424] on icon at bounding box center [663, 540] width 12 height 12
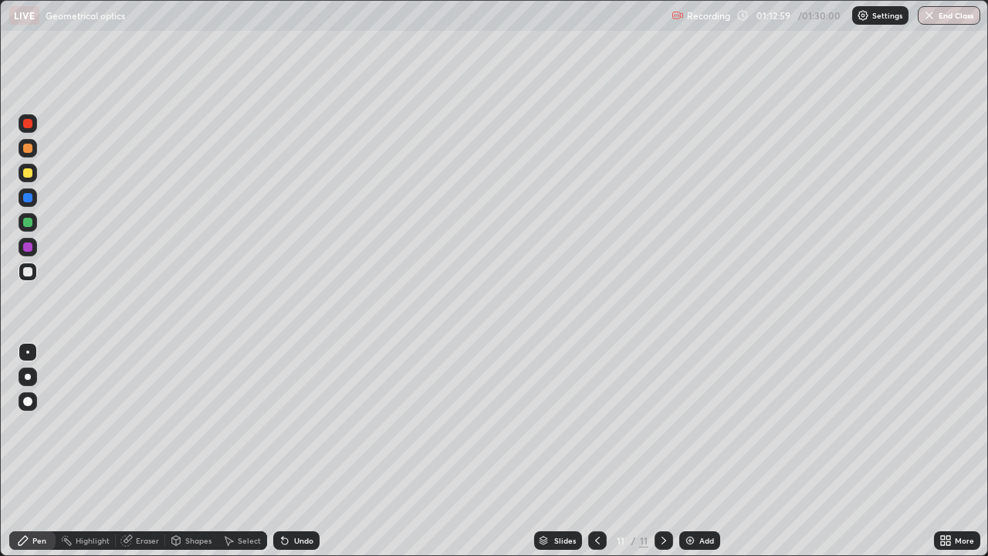
click at [596, 424] on icon at bounding box center [597, 540] width 12 height 12
click at [642, 424] on div "11" at bounding box center [643, 540] width 9 height 14
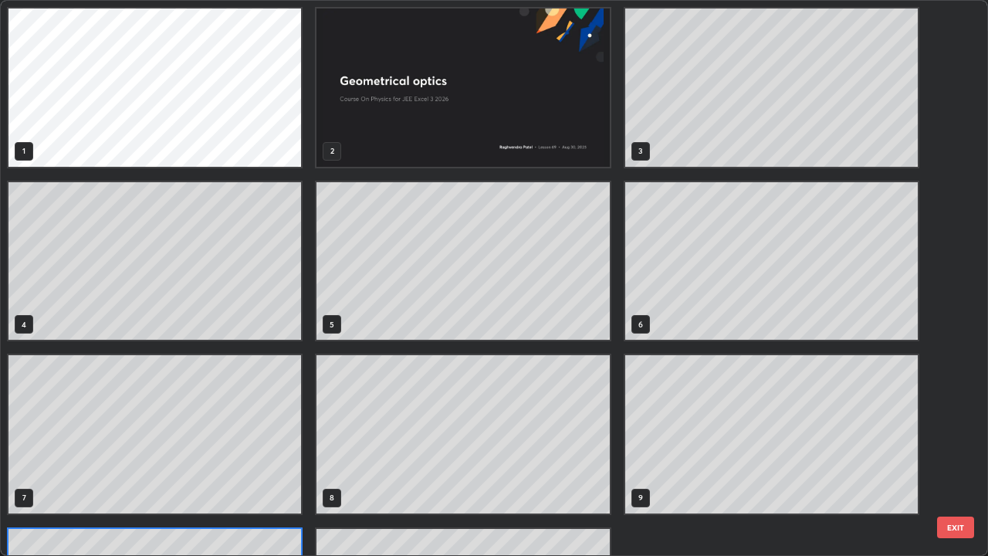
scroll to position [549, 978]
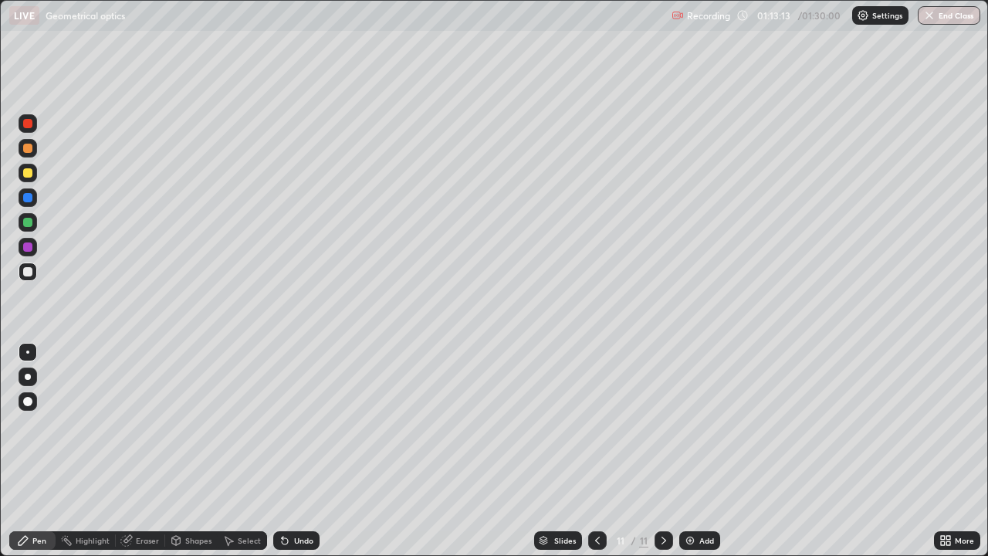
click at [303, 424] on div "Undo" at bounding box center [303, 540] width 19 height 8
click at [311, 424] on div "Undo" at bounding box center [296, 540] width 46 height 19
click at [309, 424] on div "Undo" at bounding box center [296, 540] width 46 height 19
click at [148, 424] on div "Eraser" at bounding box center [147, 540] width 23 height 8
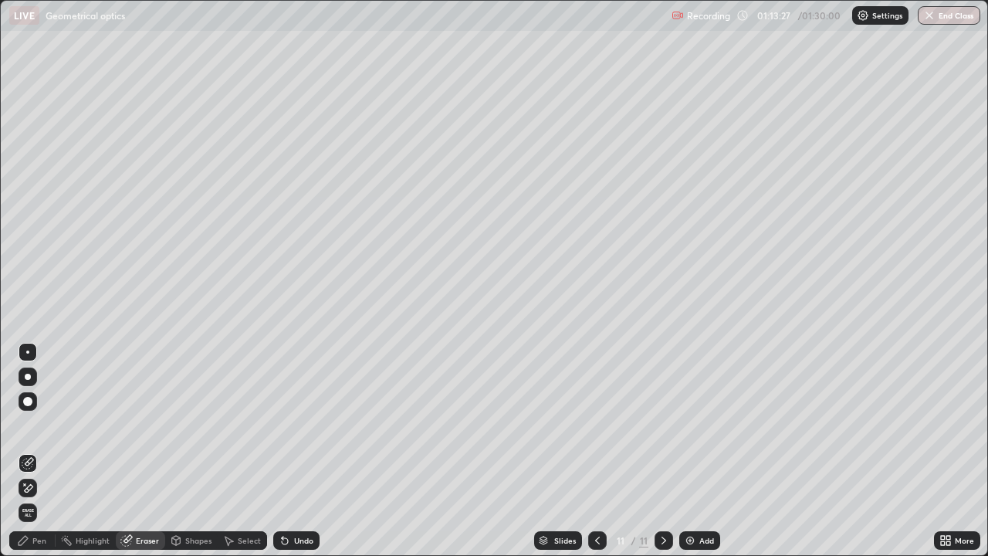
click at [48, 424] on div "Pen" at bounding box center [32, 540] width 46 height 19
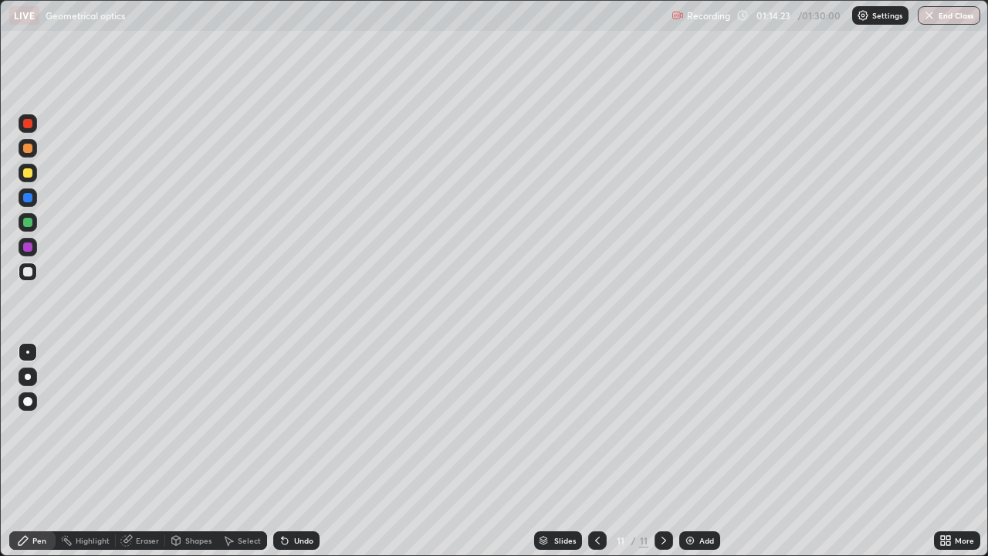
click at [595, 424] on icon at bounding box center [597, 540] width 5 height 8
click at [660, 424] on icon at bounding box center [663, 540] width 12 height 12
click at [154, 424] on div "Eraser" at bounding box center [147, 540] width 23 height 8
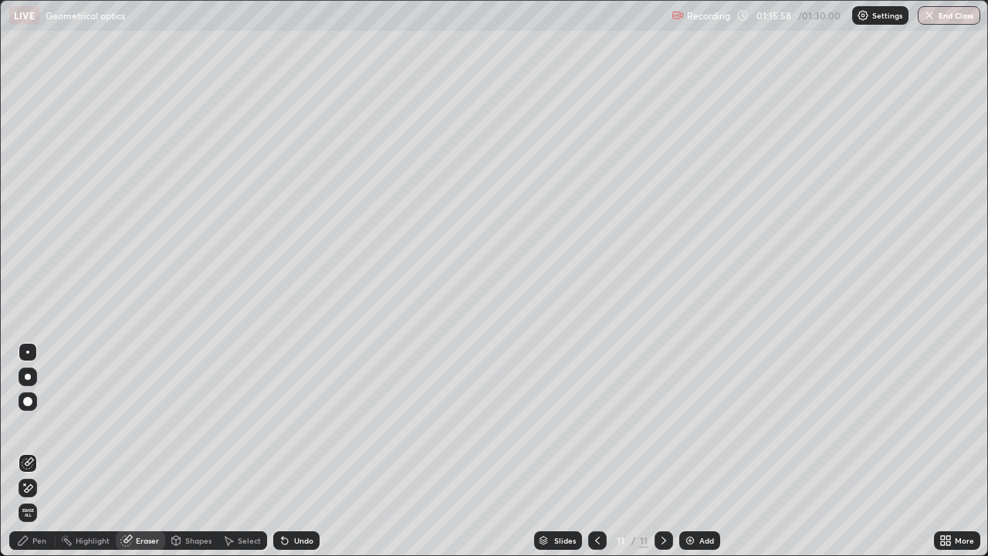
click at [200, 424] on div "Shapes" at bounding box center [198, 540] width 26 height 8
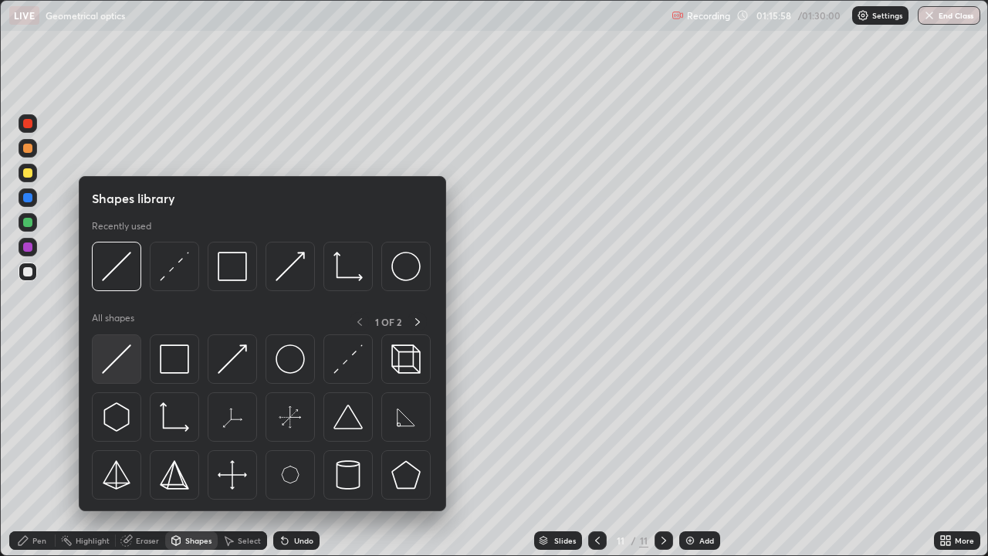
click at [127, 357] on img at bounding box center [116, 358] width 29 height 29
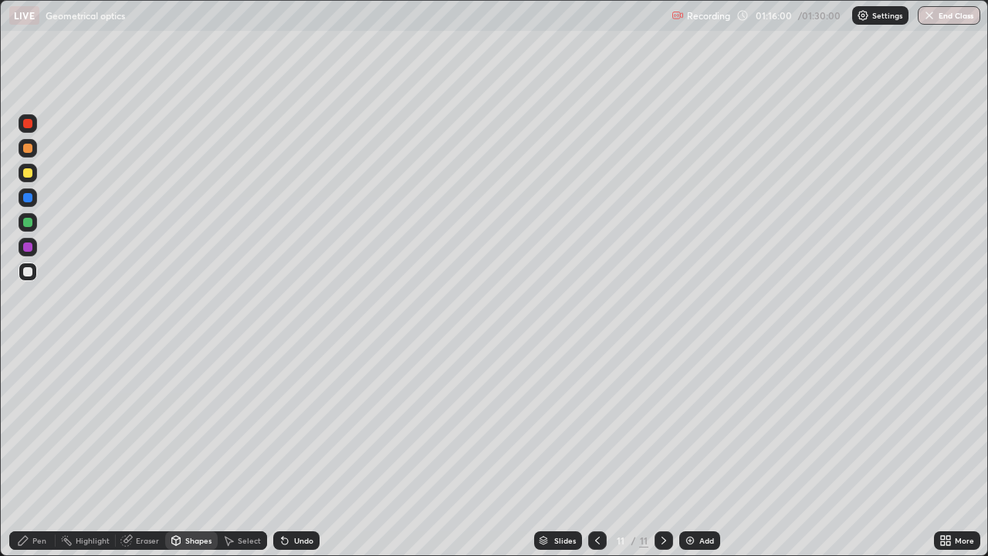
click at [35, 424] on div "Pen" at bounding box center [39, 540] width 14 height 8
click at [596, 424] on icon at bounding box center [597, 540] width 5 height 8
click at [596, 424] on div at bounding box center [597, 540] width 19 height 19
click at [598, 424] on div at bounding box center [597, 540] width 19 height 19
click at [662, 424] on icon at bounding box center [663, 540] width 12 height 12
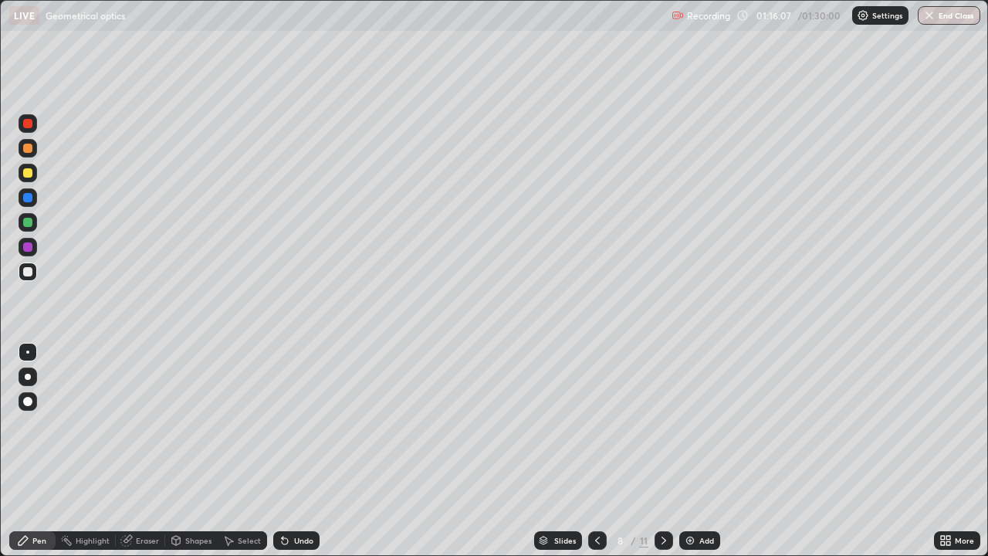
click at [662, 424] on icon at bounding box center [663, 540] width 12 height 12
click at [661, 424] on icon at bounding box center [663, 540] width 5 height 8
click at [705, 424] on div "Add" at bounding box center [706, 540] width 15 height 8
click at [33, 275] on div at bounding box center [28, 271] width 19 height 19
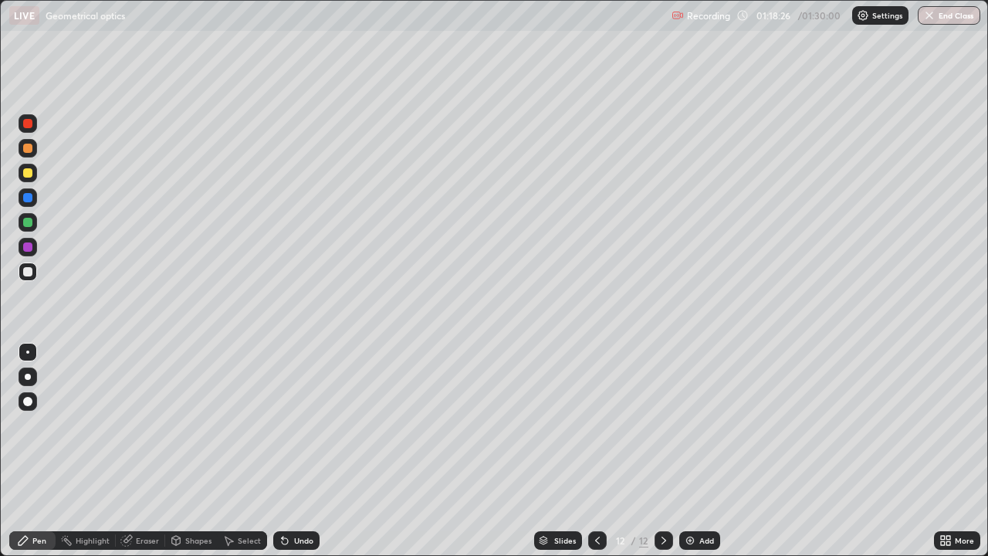
click at [196, 424] on div "Shapes" at bounding box center [198, 540] width 26 height 8
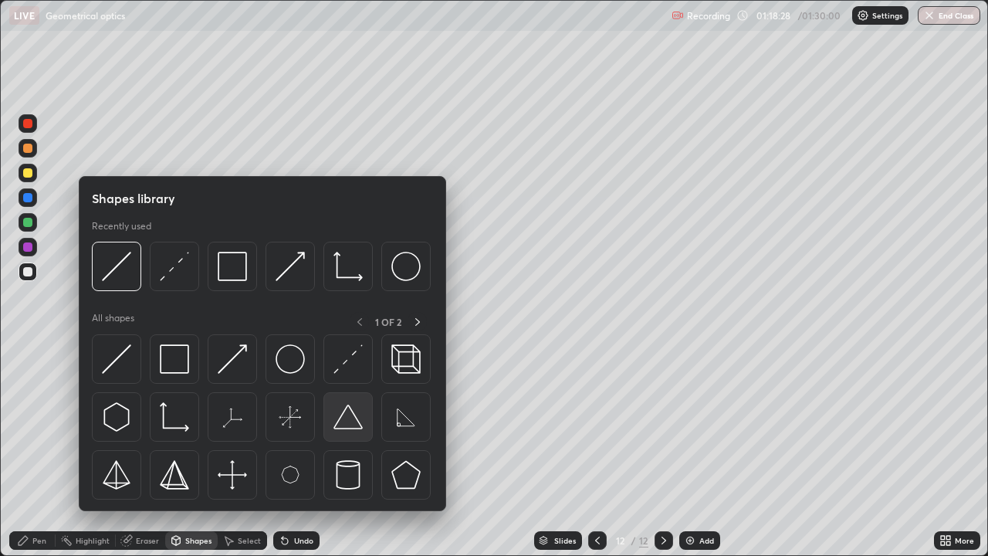
click at [356, 417] on img at bounding box center [347, 416] width 29 height 29
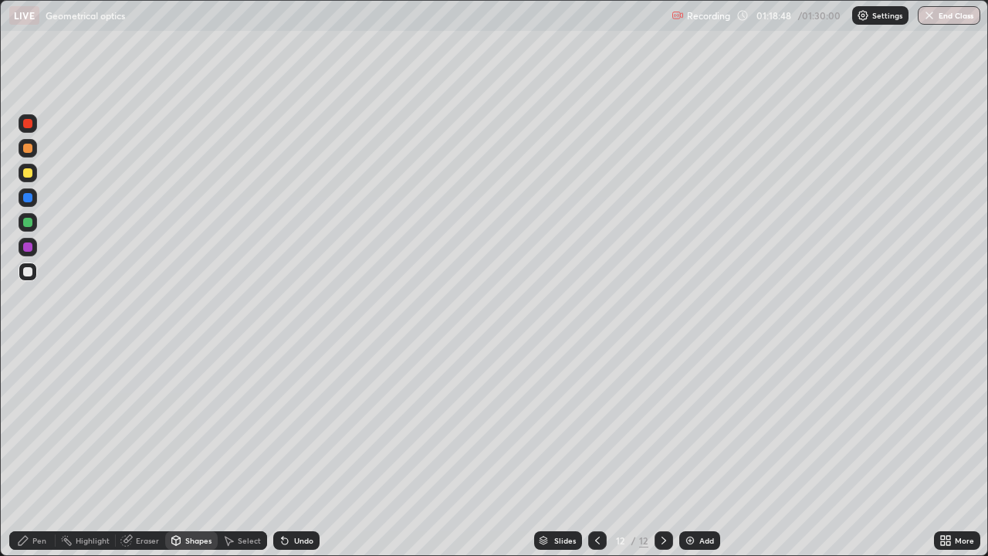
click at [32, 275] on div at bounding box center [28, 271] width 19 height 19
click at [186, 424] on div "Shapes" at bounding box center [198, 540] width 26 height 8
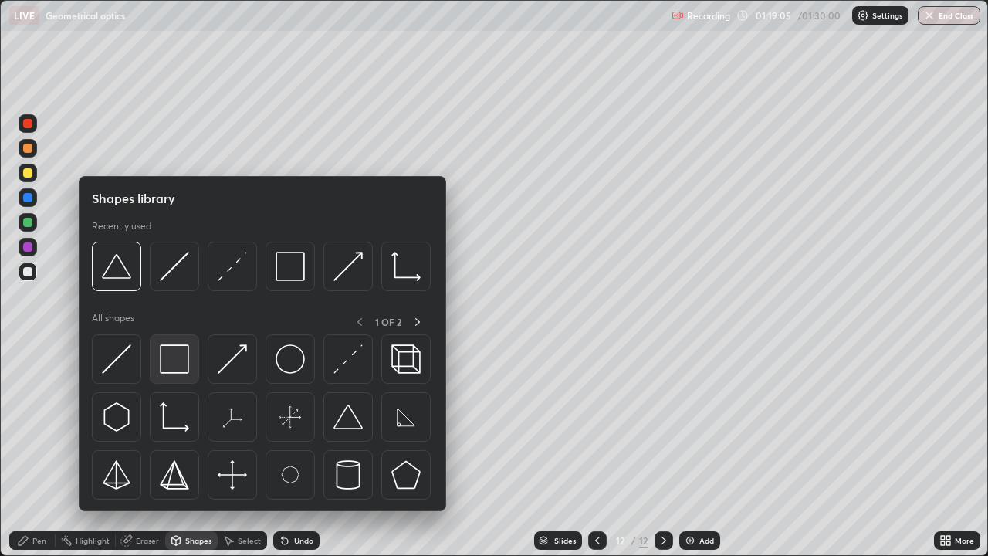
click at [186, 360] on img at bounding box center [174, 358] width 29 height 29
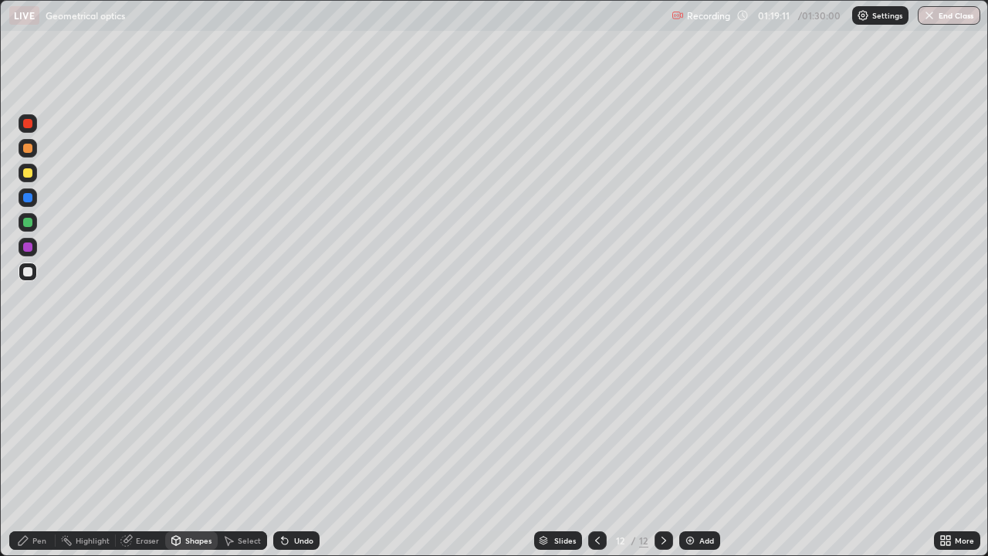
click at [45, 424] on div "Pen" at bounding box center [32, 540] width 46 height 19
click at [195, 424] on div "Shapes" at bounding box center [198, 540] width 26 height 8
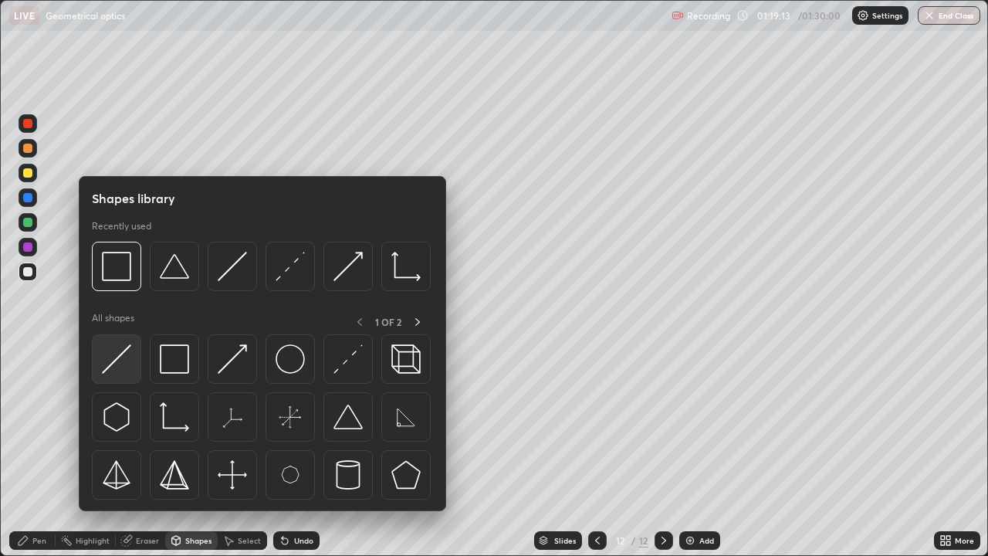
click at [122, 360] on img at bounding box center [116, 358] width 29 height 29
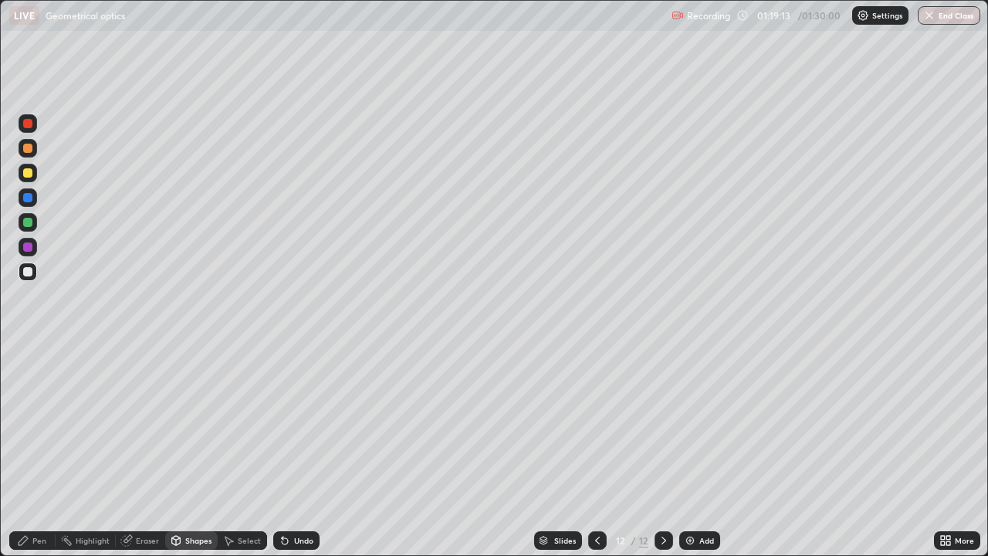
click at [34, 166] on div at bounding box center [28, 173] width 19 height 19
click at [306, 424] on div "Undo" at bounding box center [303, 540] width 19 height 8
click at [311, 424] on div "Undo" at bounding box center [296, 540] width 46 height 19
click at [42, 424] on div "Pen" at bounding box center [32, 540] width 46 height 19
click at [191, 424] on div "Shapes" at bounding box center [198, 540] width 26 height 8
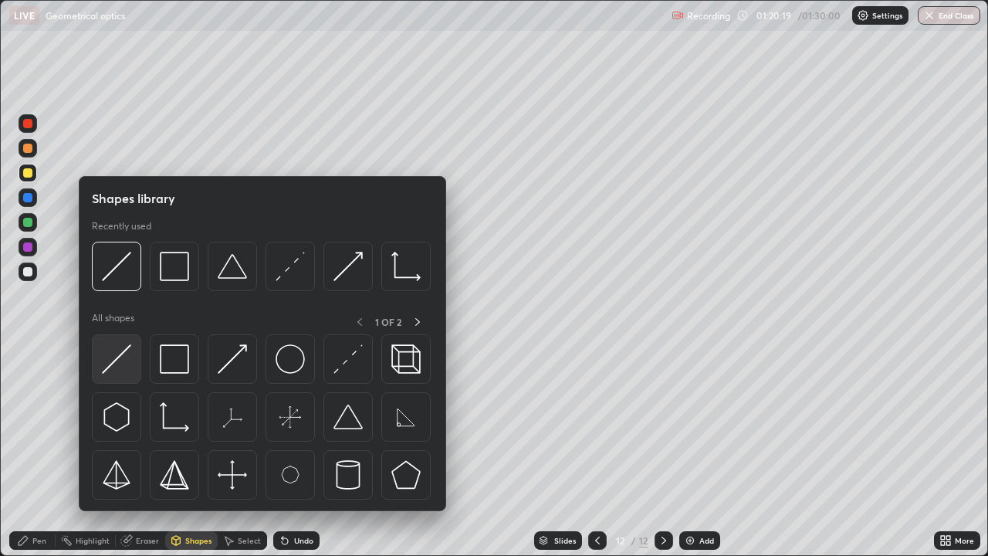
click at [133, 360] on div at bounding box center [116, 358] width 49 height 49
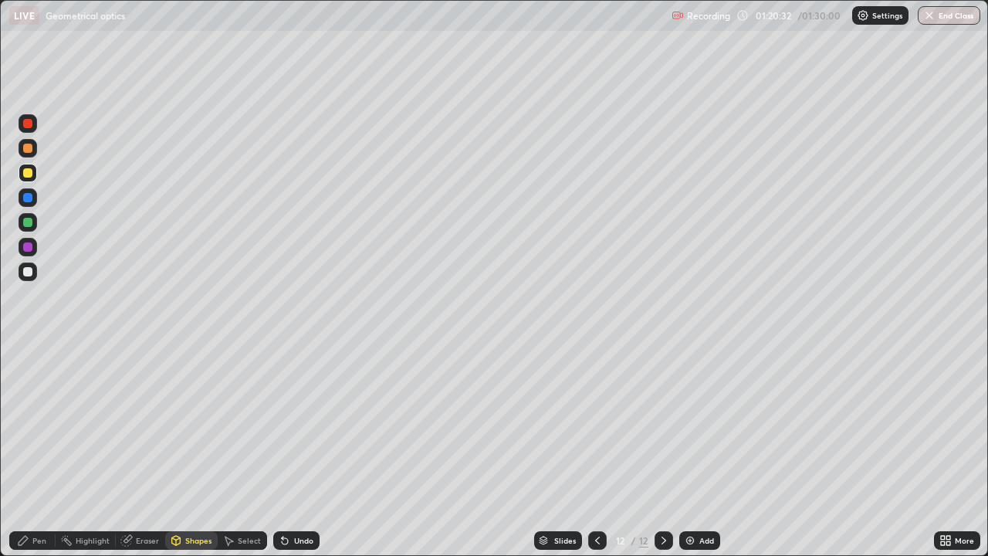
click at [196, 424] on div "Shapes" at bounding box center [198, 540] width 26 height 8
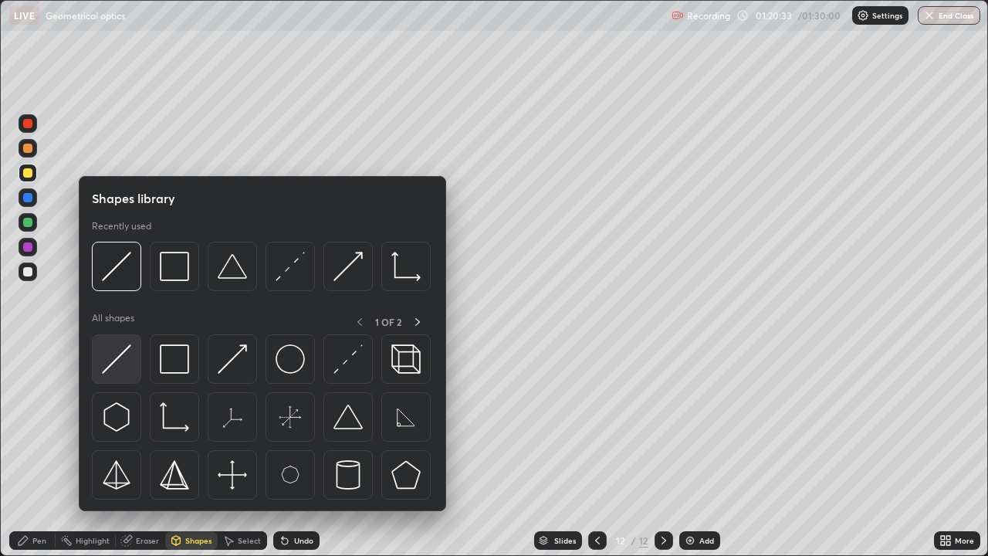
click at [121, 353] on img at bounding box center [116, 358] width 29 height 29
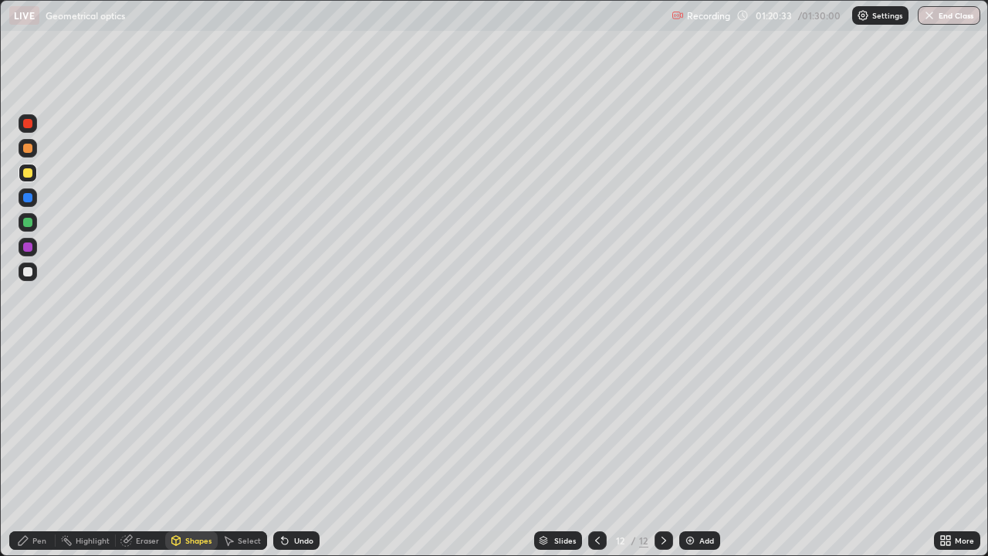
click at [34, 269] on div at bounding box center [28, 271] width 19 height 19
click at [306, 424] on div "Undo" at bounding box center [303, 540] width 19 height 8
click at [303, 424] on div "Undo" at bounding box center [303, 540] width 19 height 8
click at [35, 424] on div "Pen" at bounding box center [39, 540] width 14 height 8
click at [196, 424] on div "Shapes" at bounding box center [198, 540] width 26 height 8
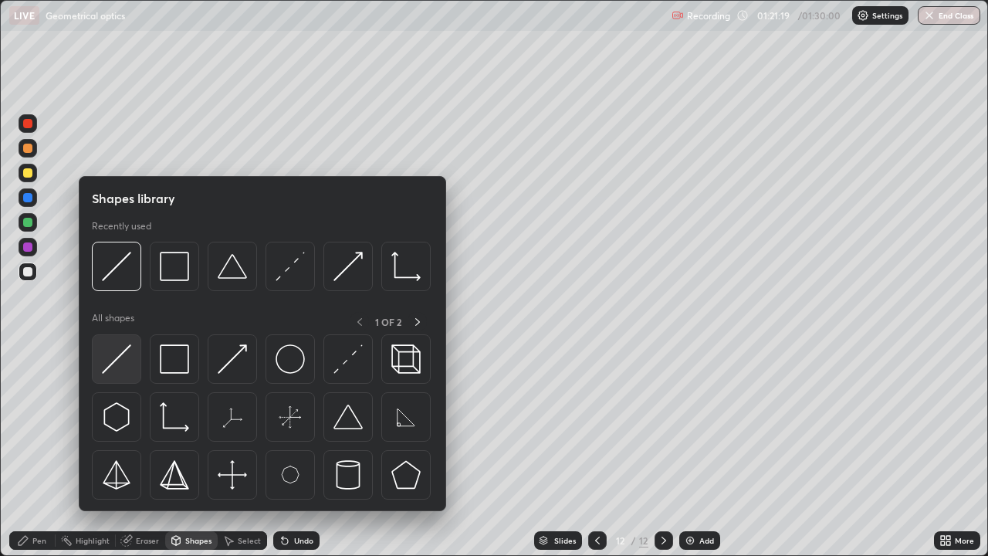
click at [131, 365] on img at bounding box center [116, 358] width 29 height 29
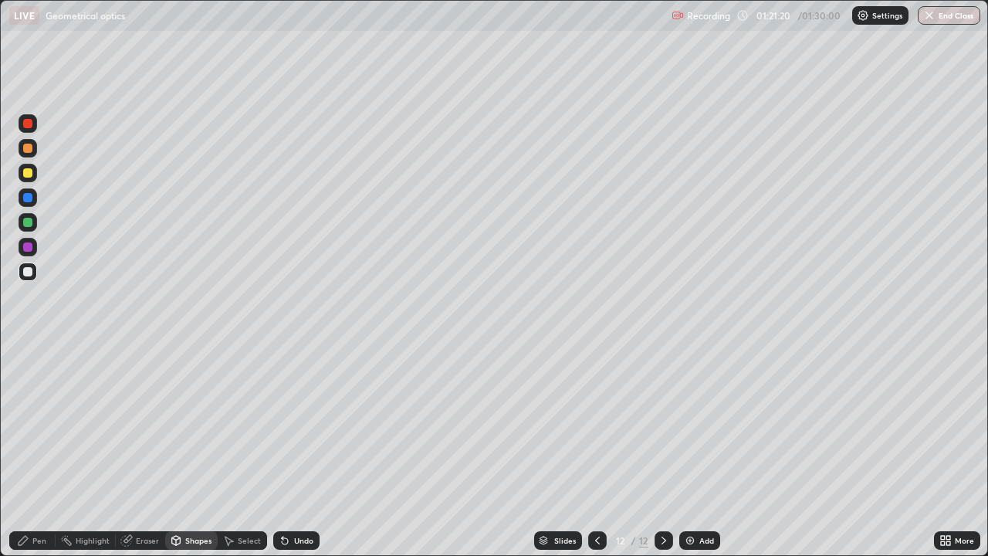
click at [36, 176] on div at bounding box center [28, 173] width 19 height 19
click at [44, 424] on div "Pen" at bounding box center [39, 540] width 14 height 8
click at [198, 424] on div "Shapes" at bounding box center [198, 540] width 26 height 8
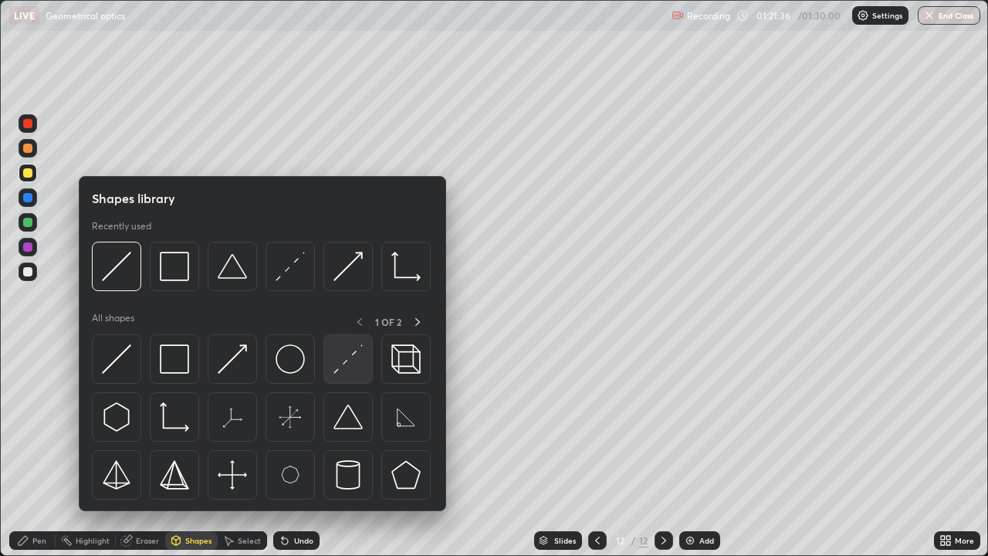
click at [348, 359] on img at bounding box center [347, 358] width 29 height 29
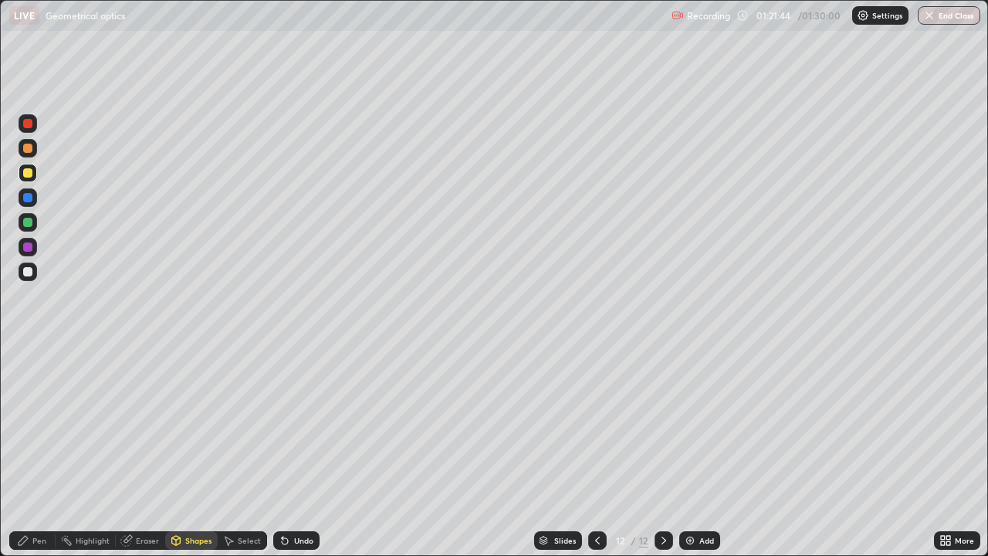
click at [44, 424] on div "Pen" at bounding box center [39, 540] width 14 height 8
click at [36, 272] on div at bounding box center [28, 271] width 19 height 19
click at [292, 424] on div "Undo" at bounding box center [296, 540] width 46 height 19
click at [187, 424] on div "Shapes" at bounding box center [198, 540] width 26 height 8
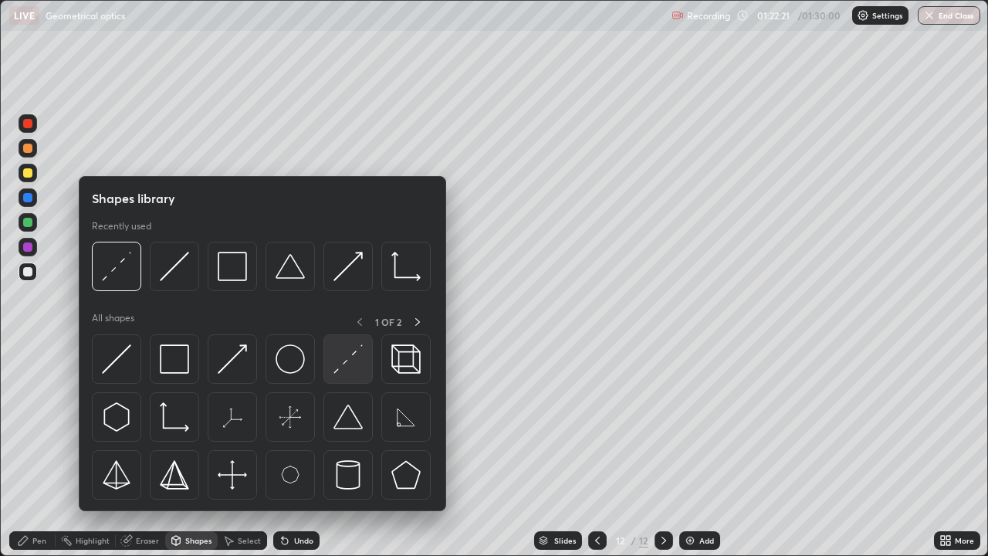
click at [348, 362] on img at bounding box center [347, 358] width 29 height 29
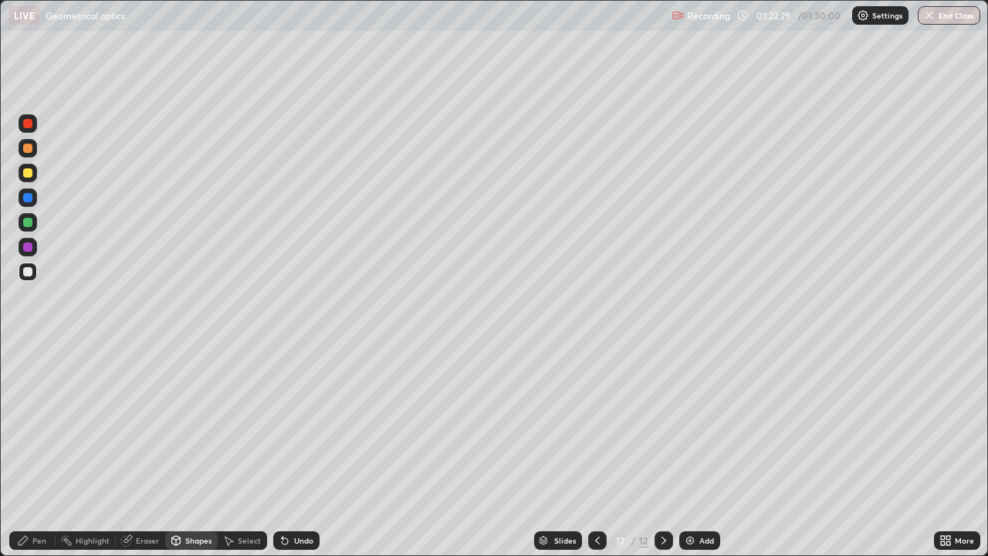
click at [38, 424] on div "Pen" at bounding box center [39, 540] width 14 height 8
click at [29, 221] on div at bounding box center [27, 222] width 9 height 9
click at [33, 269] on div at bounding box center [28, 271] width 19 height 19
click at [311, 424] on div "Undo" at bounding box center [296, 540] width 46 height 19
click at [181, 424] on div "Shapes" at bounding box center [191, 540] width 52 height 19
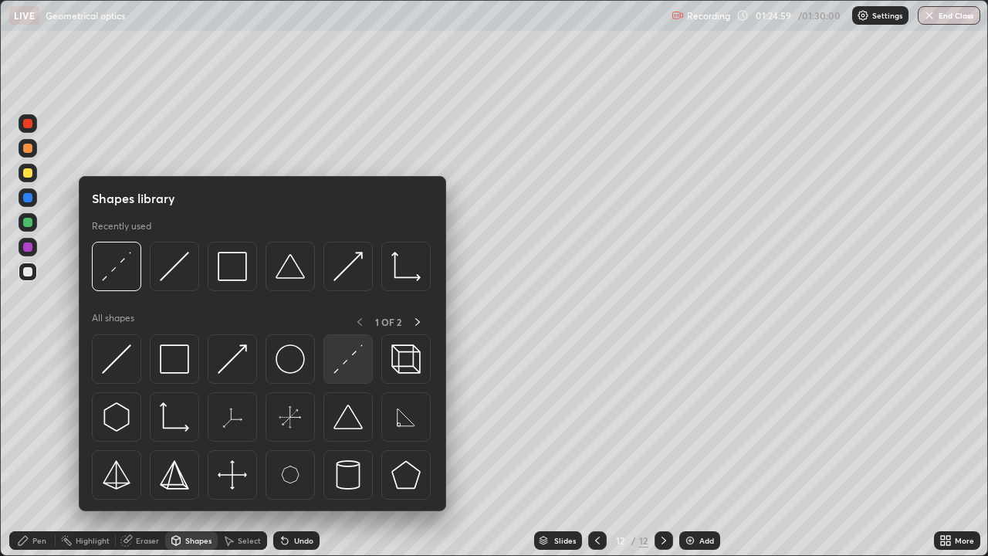
click at [339, 368] on img at bounding box center [347, 358] width 29 height 29
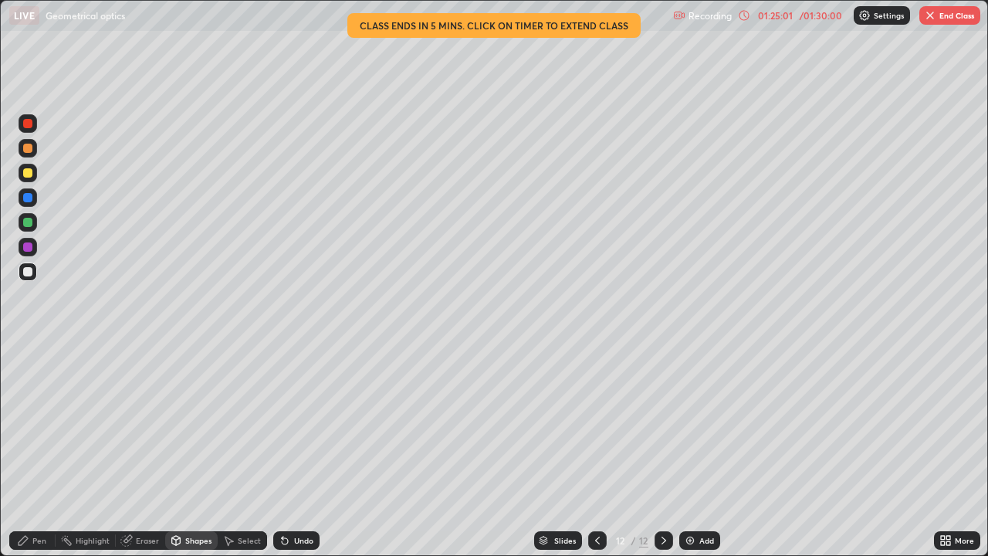
click at [32, 199] on div at bounding box center [27, 197] width 9 height 9
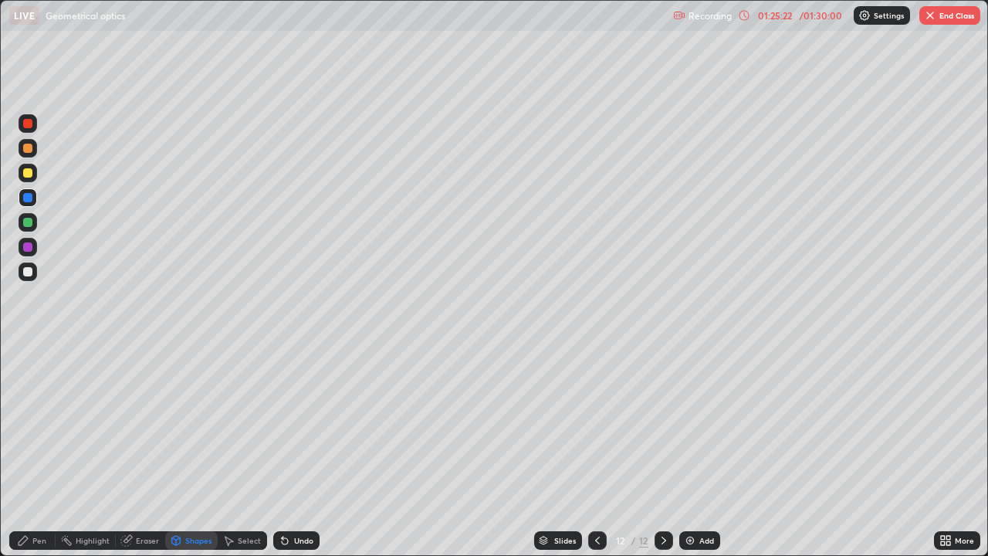
click at [298, 424] on div "Undo" at bounding box center [303, 540] width 19 height 8
click at [29, 225] on div at bounding box center [27, 222] width 9 height 9
click at [291, 424] on div "Undo" at bounding box center [296, 540] width 46 height 19
click at [294, 424] on div "Undo" at bounding box center [303, 540] width 19 height 8
click at [32, 272] on div at bounding box center [27, 271] width 9 height 9
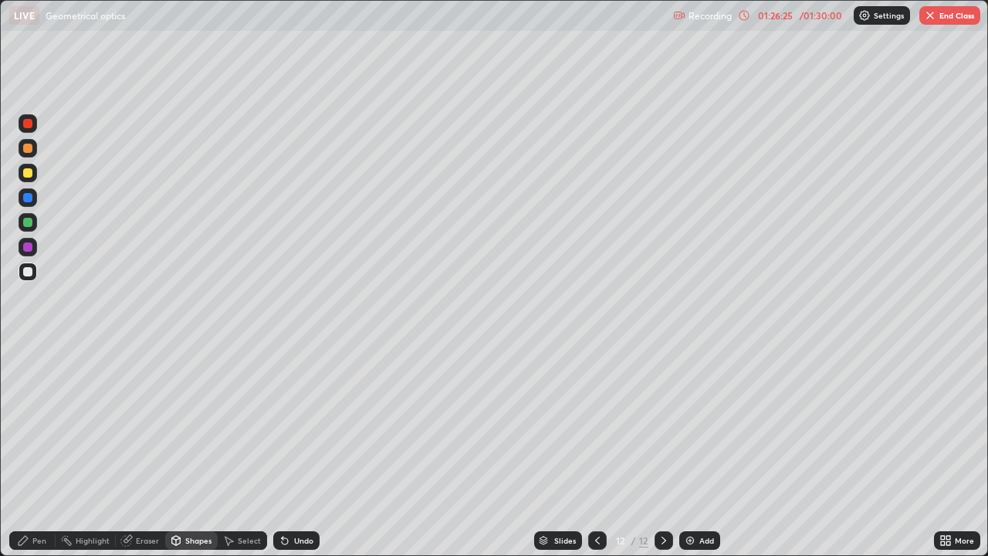
click at [46, 424] on div "Pen" at bounding box center [32, 540] width 46 height 19
click at [691, 424] on img at bounding box center [690, 540] width 12 height 12
click at [596, 424] on icon at bounding box center [597, 540] width 5 height 8
click at [187, 424] on div "Shapes" at bounding box center [191, 540] width 52 height 19
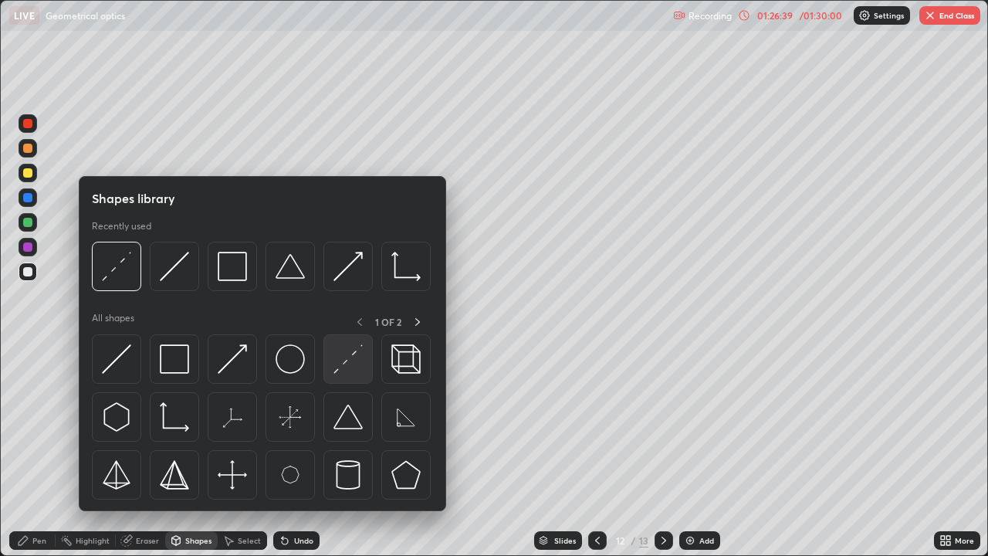
click at [333, 360] on div at bounding box center [347, 358] width 49 height 49
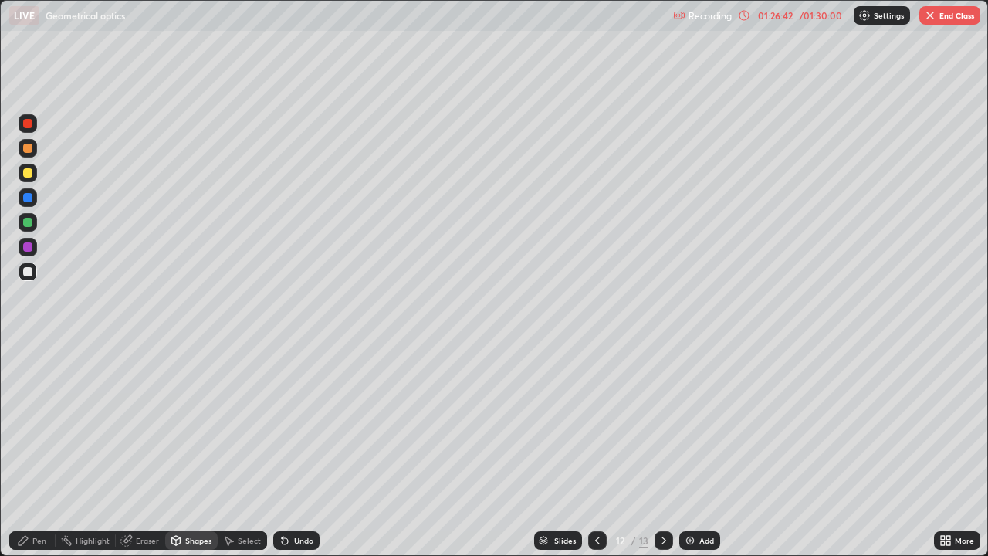
click at [31, 201] on div at bounding box center [28, 197] width 19 height 19
click at [39, 424] on div "Pen" at bounding box center [39, 540] width 14 height 8
click at [301, 424] on div "Undo" at bounding box center [303, 540] width 19 height 8
click at [664, 424] on icon at bounding box center [663, 540] width 12 height 12
click at [663, 424] on icon at bounding box center [663, 540] width 12 height 12
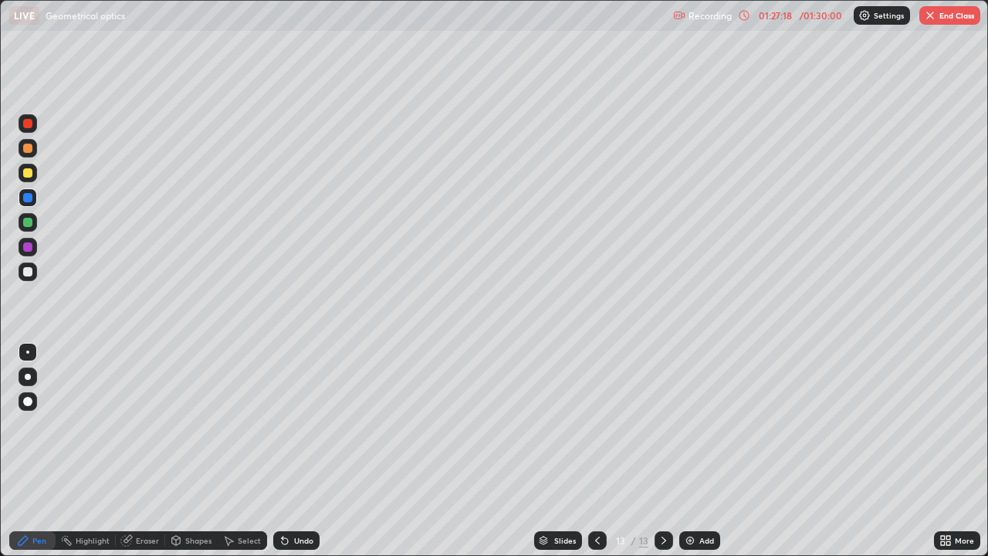
click at [36, 272] on div at bounding box center [28, 271] width 19 height 19
click at [596, 424] on icon at bounding box center [597, 540] width 12 height 12
click at [147, 424] on div "Eraser" at bounding box center [147, 540] width 23 height 8
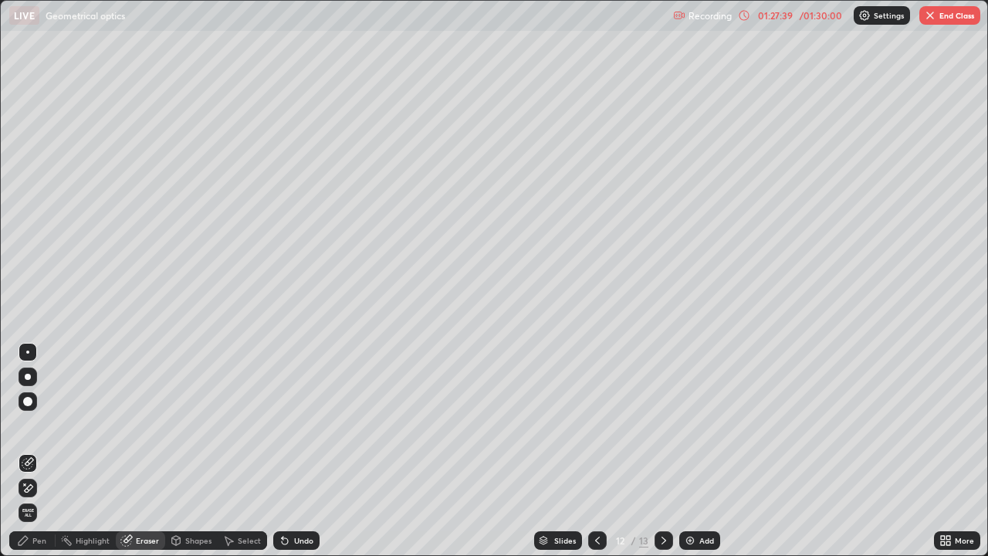
click at [46, 424] on div "Pen" at bounding box center [39, 540] width 14 height 8
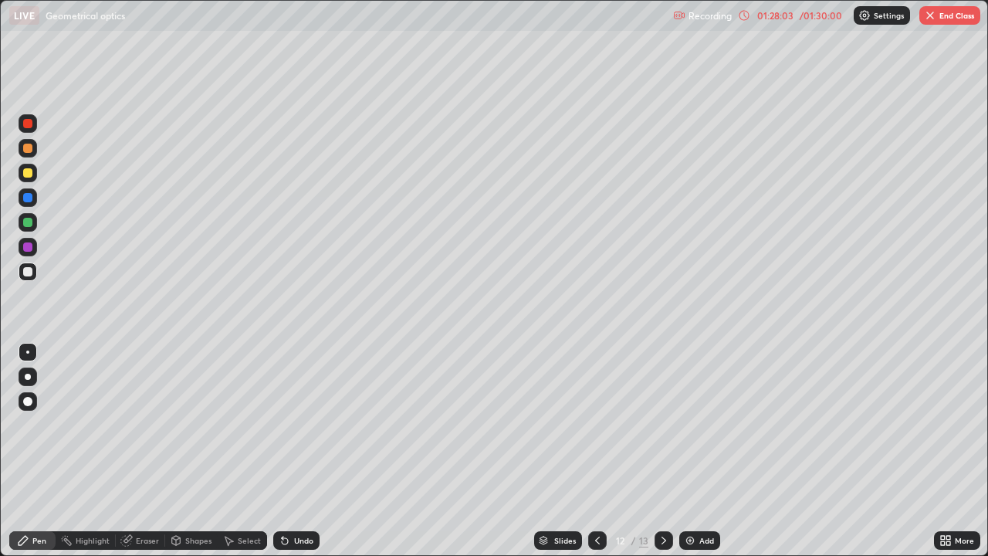
click at [668, 424] on div at bounding box center [663, 540] width 19 height 19
click at [191, 424] on div "Shapes" at bounding box center [198, 540] width 26 height 8
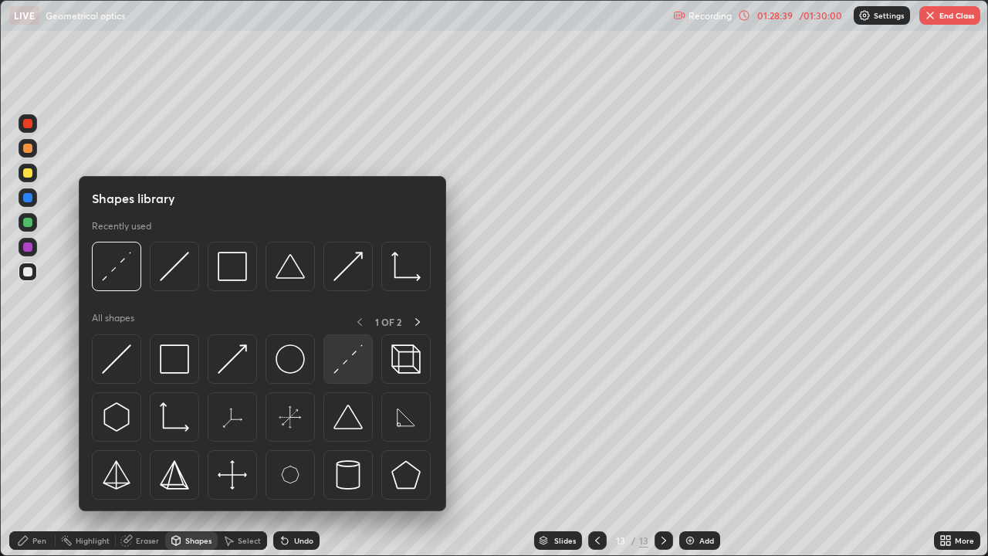
click at [360, 363] on img at bounding box center [347, 358] width 29 height 29
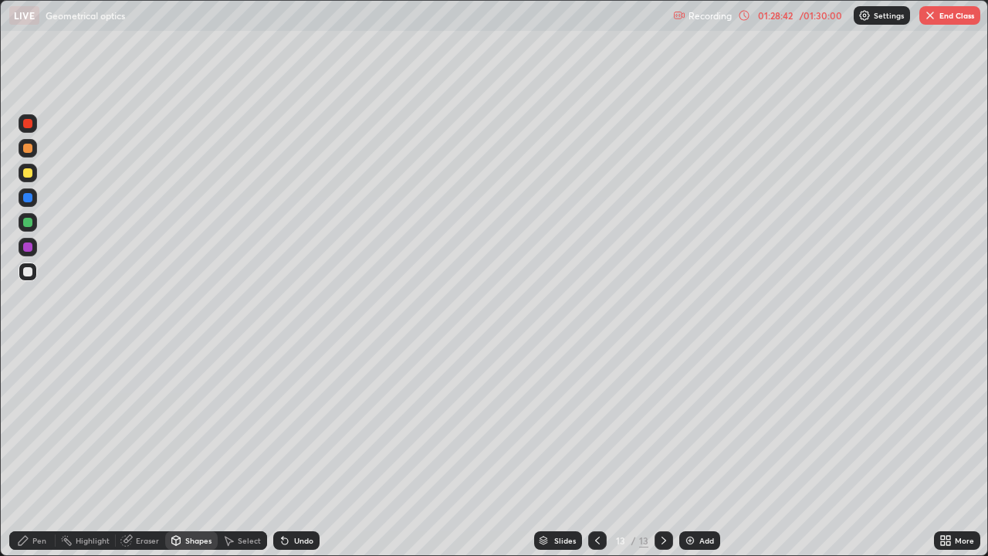
click at [43, 424] on div "Pen" at bounding box center [32, 540] width 46 height 19
click at [603, 424] on div at bounding box center [597, 540] width 19 height 19
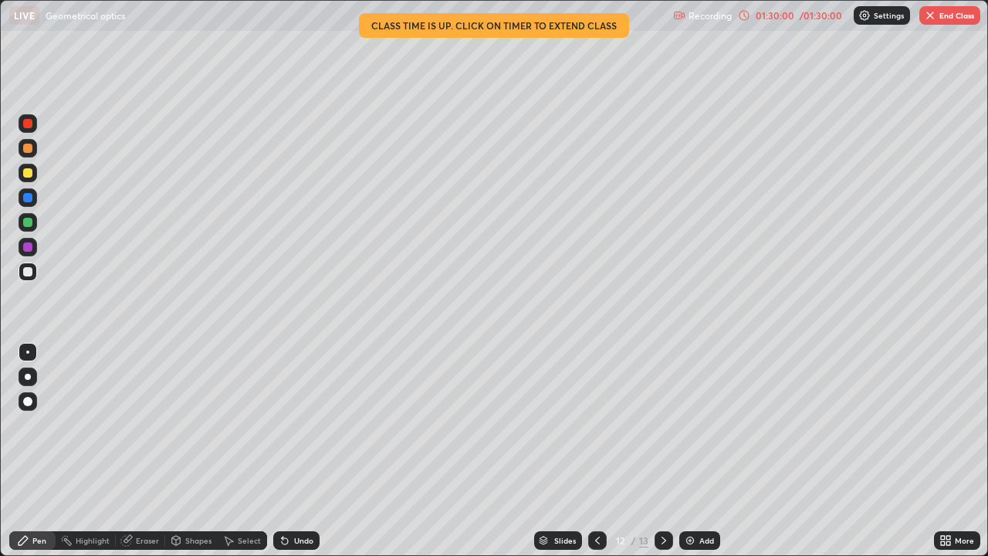
click at [931, 23] on button "End Class" at bounding box center [949, 15] width 61 height 19
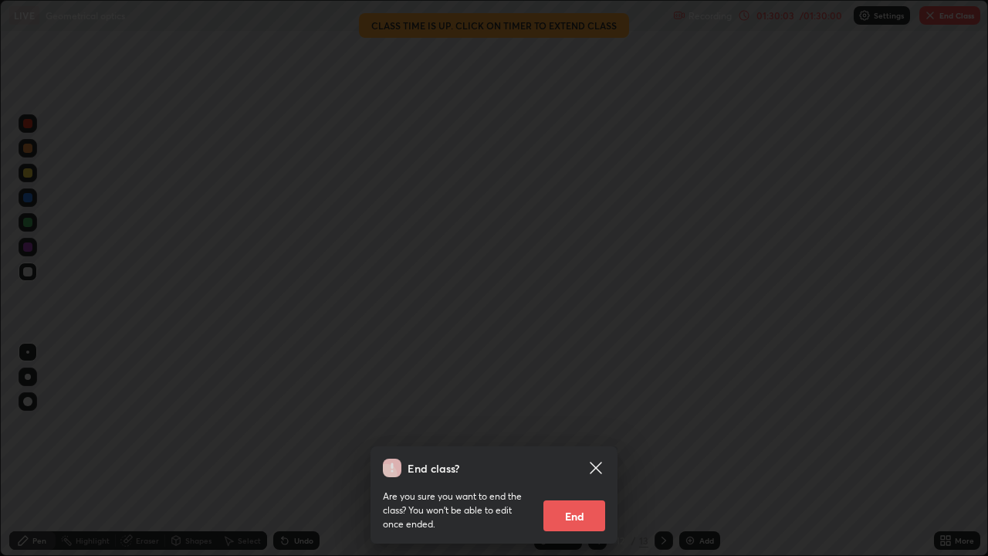
click at [566, 424] on button "End" at bounding box center [574, 515] width 62 height 31
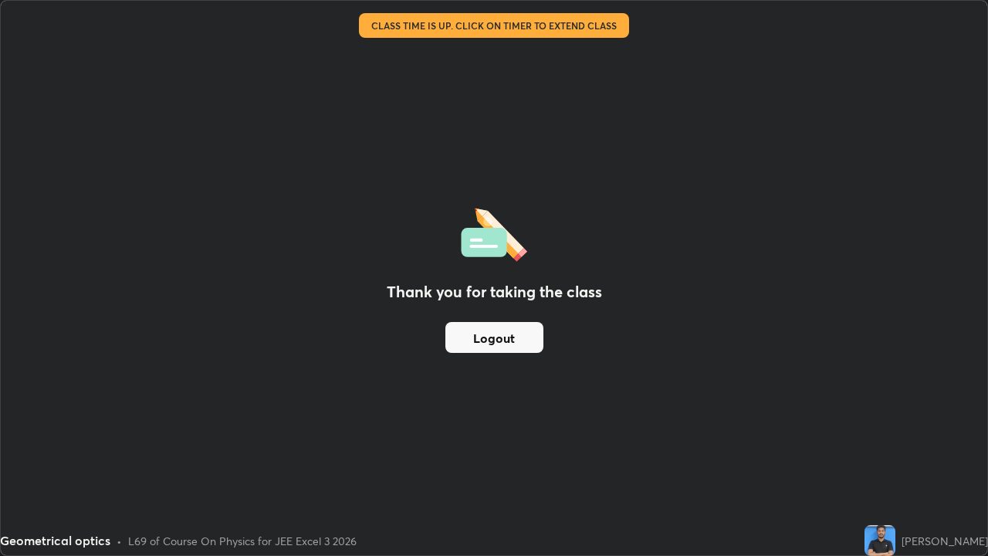
click at [488, 340] on button "Logout" at bounding box center [494, 337] width 98 height 31
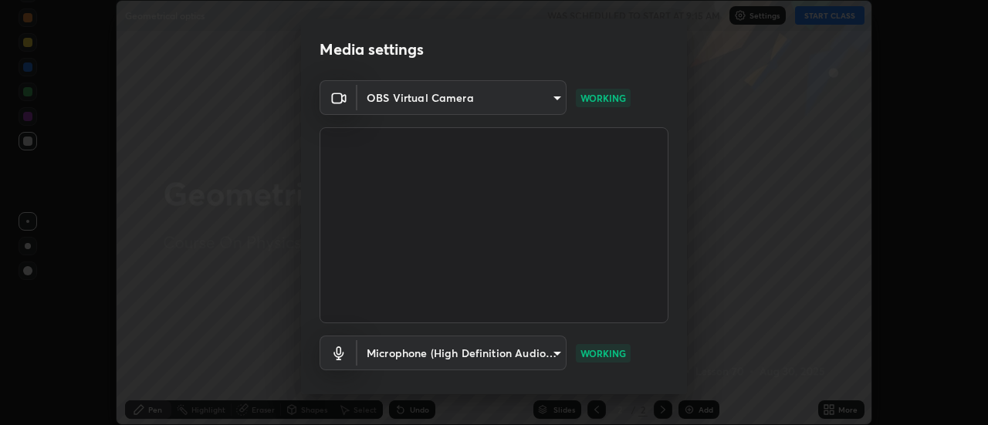
scroll to position [81, 0]
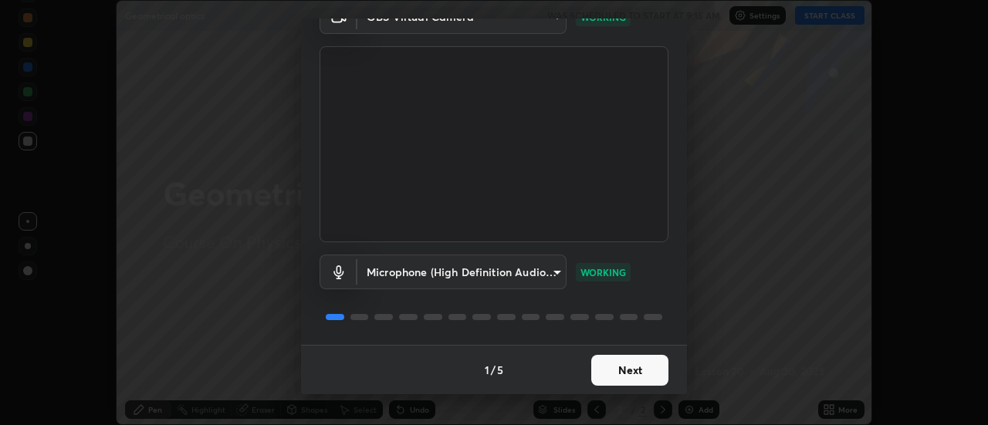
click at [618, 369] on button "Next" at bounding box center [629, 370] width 77 height 31
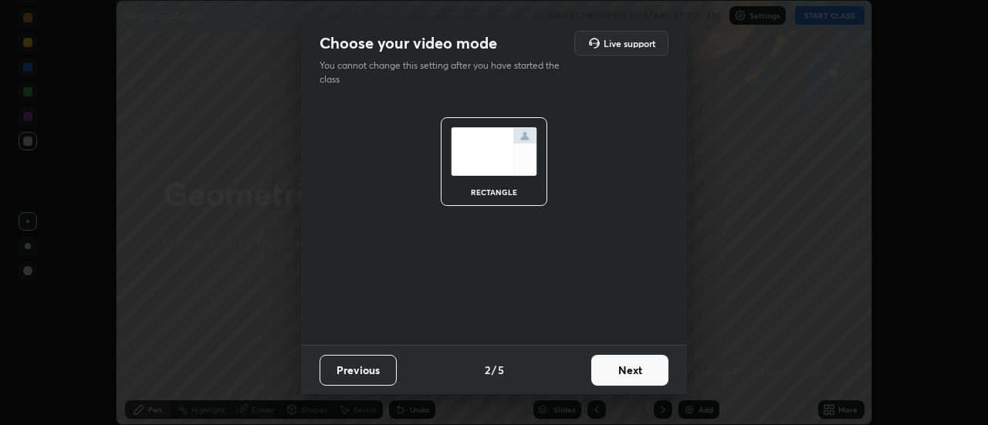
scroll to position [0, 0]
click at [622, 367] on button "Next" at bounding box center [629, 370] width 77 height 31
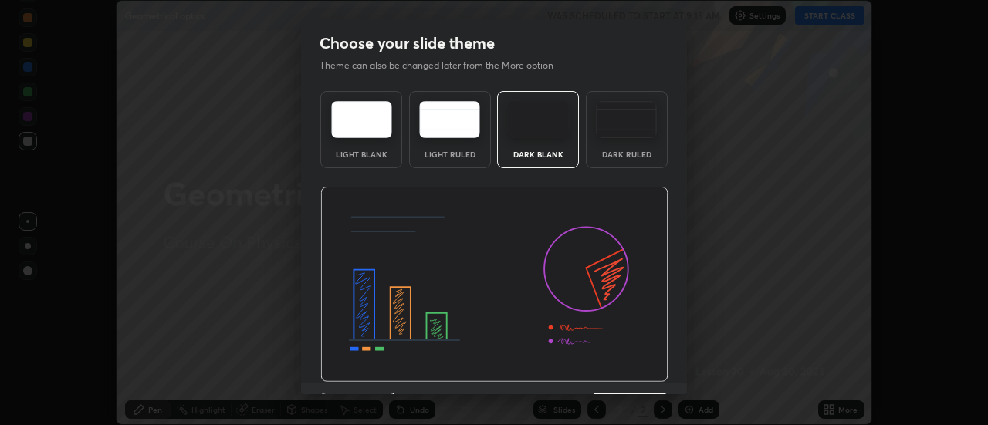
click at [624, 370] on img at bounding box center [494, 285] width 348 height 196
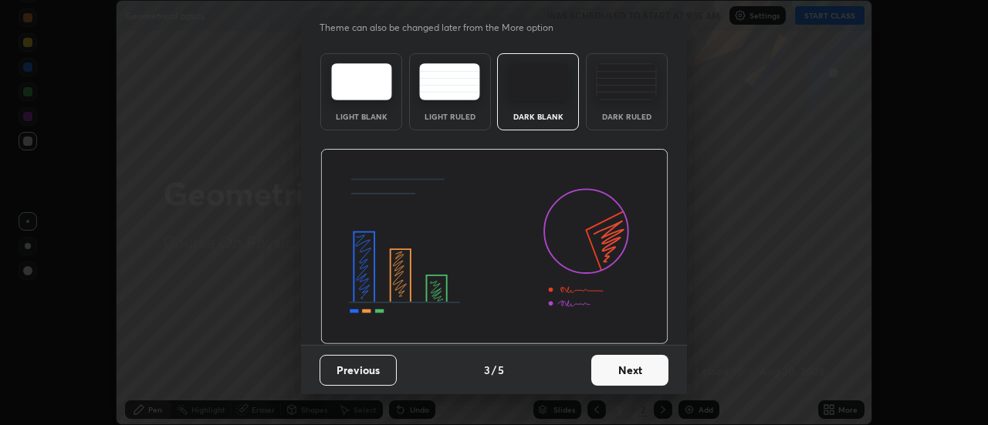
click at [623, 366] on button "Next" at bounding box center [629, 370] width 77 height 31
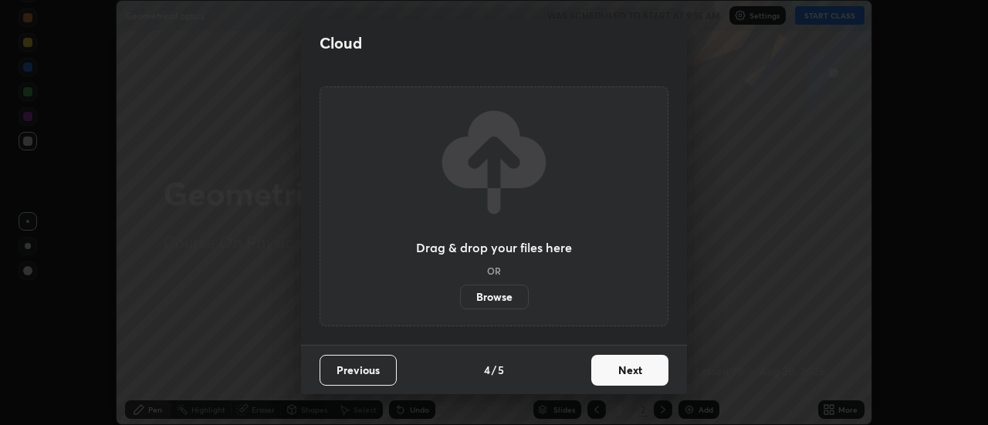
click at [627, 366] on button "Next" at bounding box center [629, 370] width 77 height 31
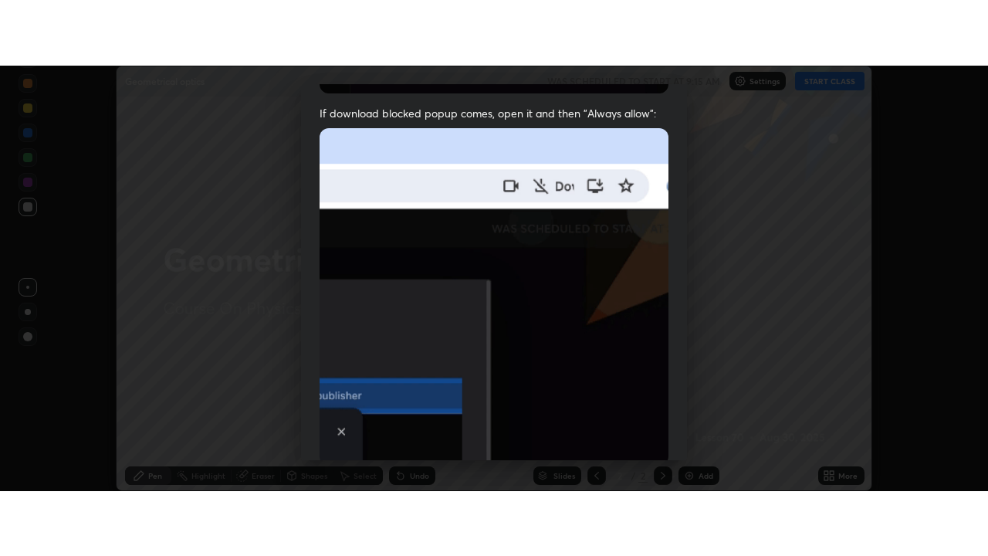
scroll to position [396, 0]
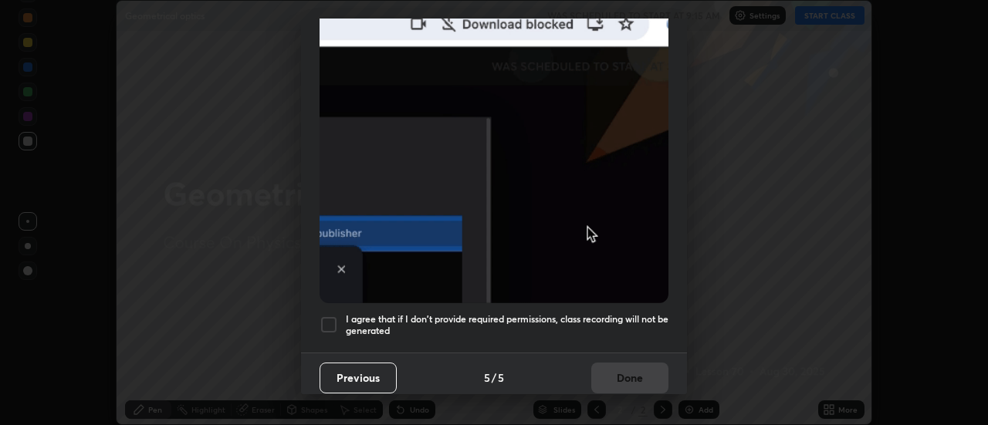
click at [333, 318] on div at bounding box center [328, 325] width 19 height 19
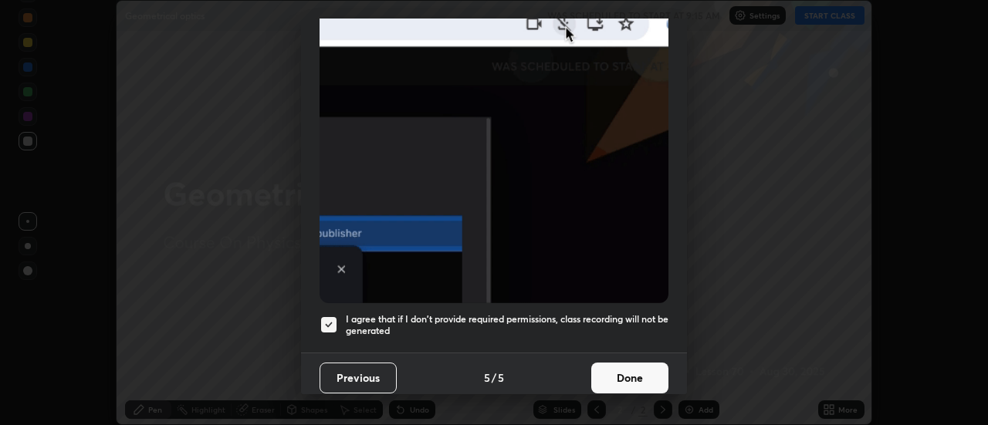
click at [630, 366] on button "Done" at bounding box center [629, 378] width 77 height 31
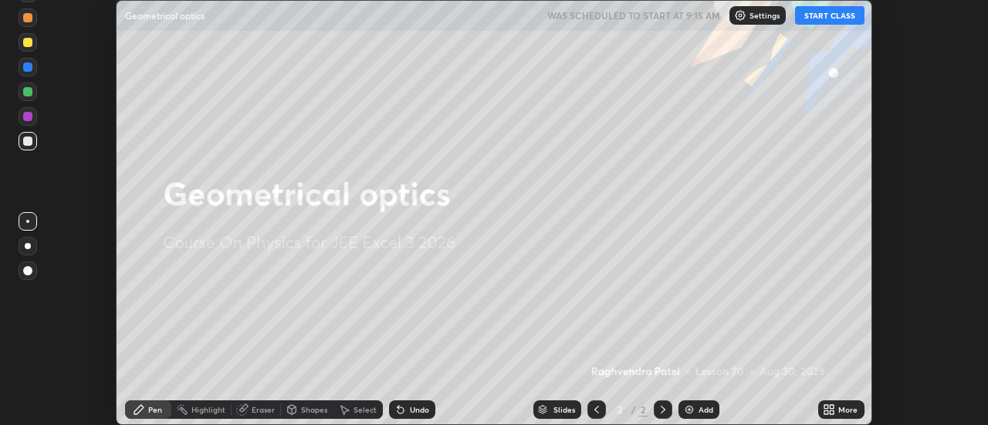
click at [839, 404] on div "More" at bounding box center [841, 409] width 46 height 19
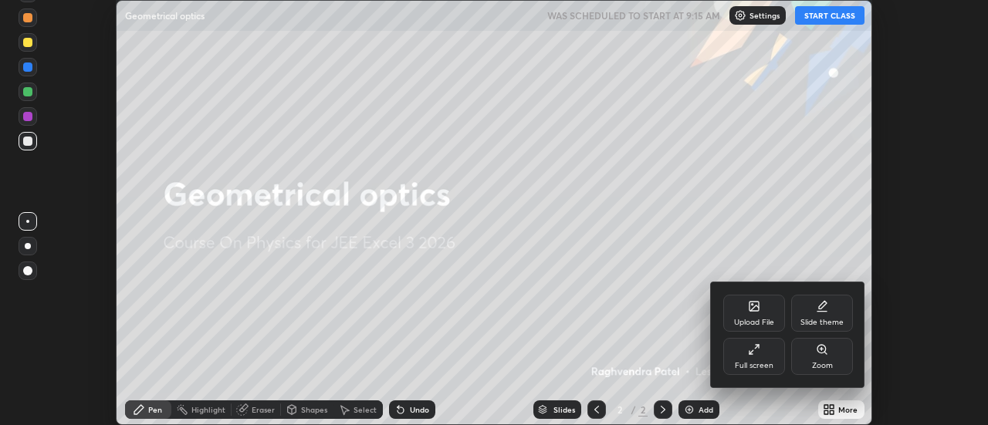
click at [757, 356] on div "Full screen" at bounding box center [754, 356] width 62 height 37
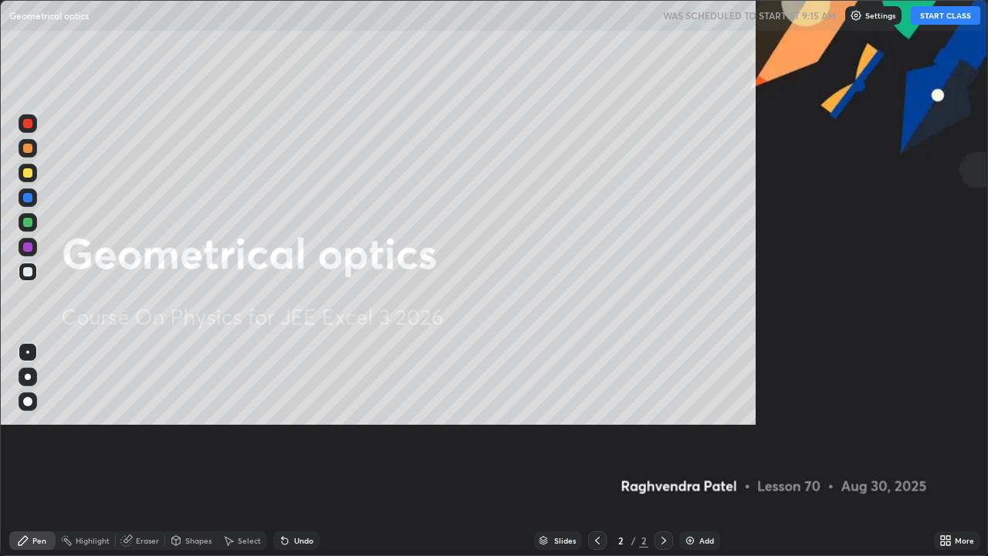
scroll to position [556, 988]
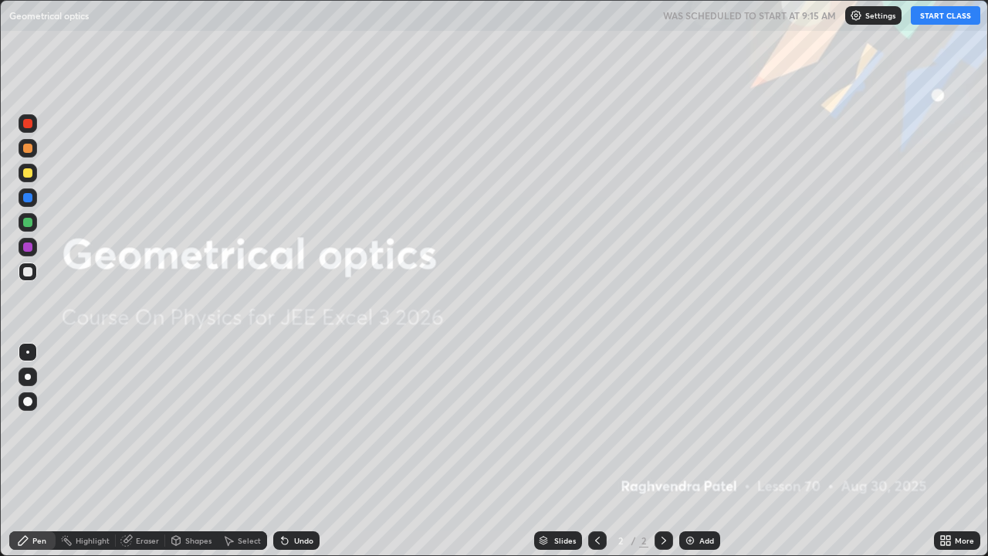
click at [932, 22] on button "START CLASS" at bounding box center [944, 15] width 69 height 19
click at [700, 424] on div "Add" at bounding box center [706, 540] width 15 height 8
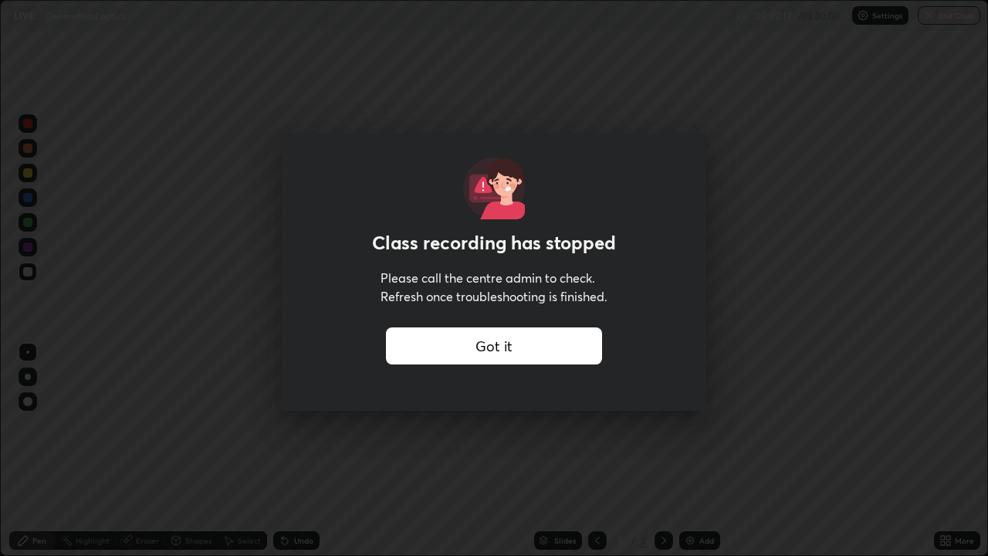
click at [499, 347] on div "Got it" at bounding box center [494, 345] width 216 height 37
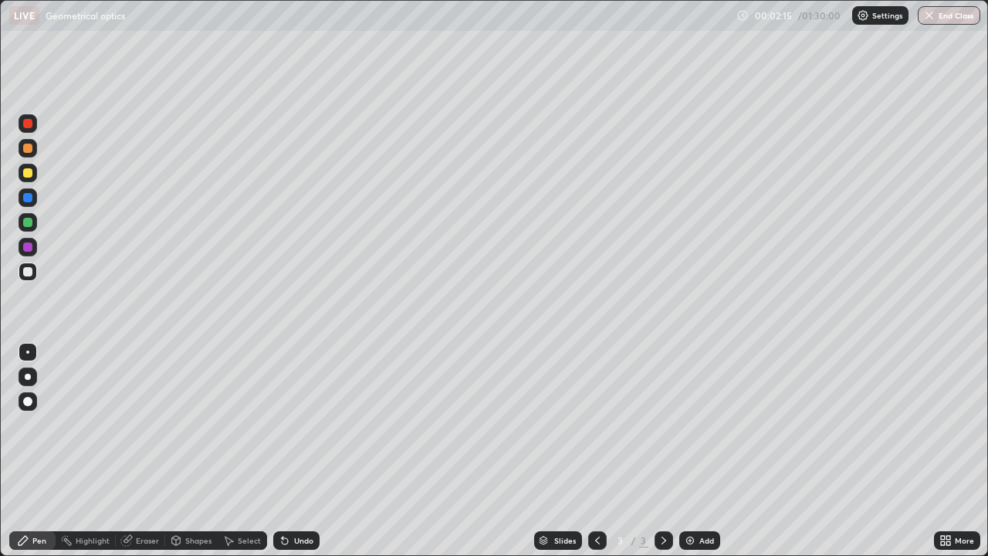
click at [874, 22] on div "Settings" at bounding box center [880, 15] width 56 height 19
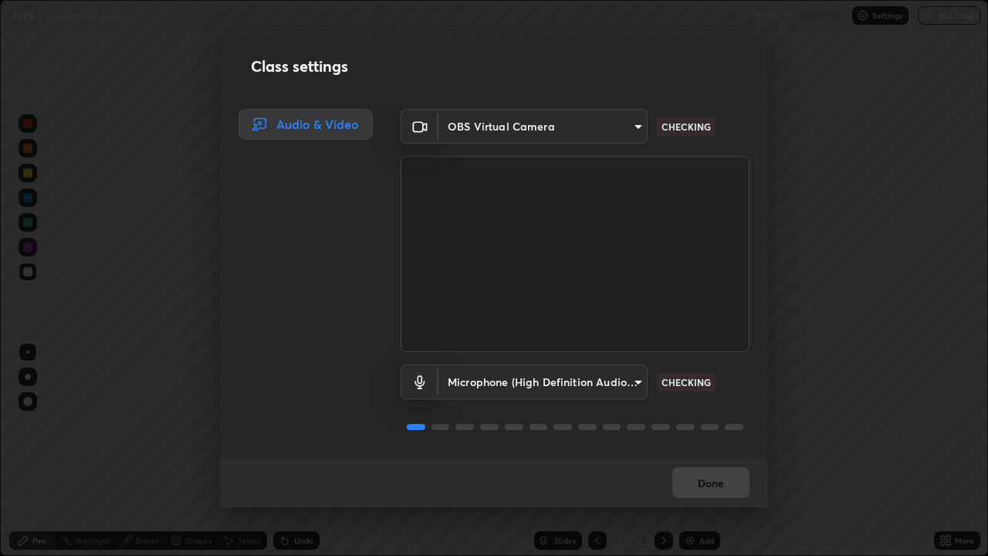
scroll to position [2, 0]
click at [698, 424] on button "Done" at bounding box center [710, 482] width 77 height 31
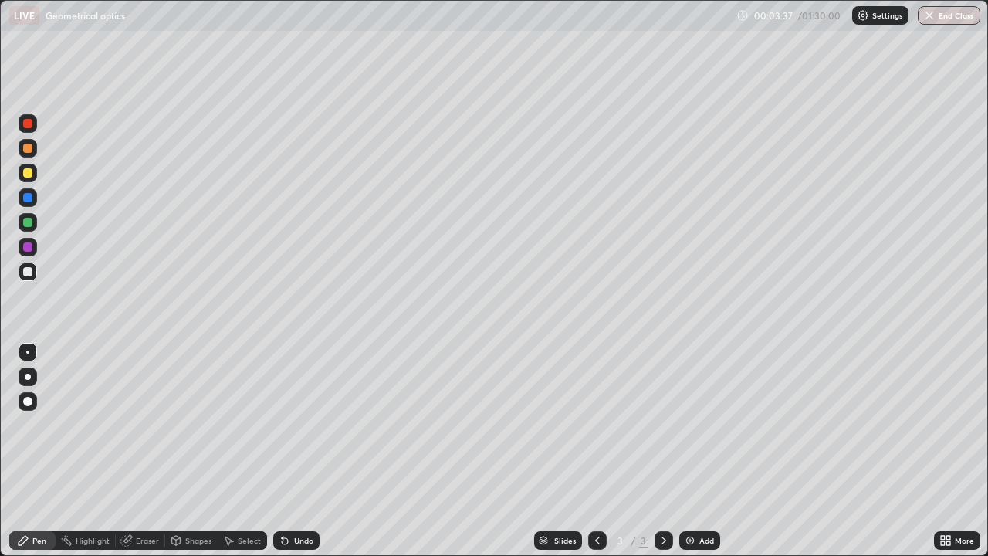
click at [190, 424] on div "Shapes" at bounding box center [198, 540] width 26 height 8
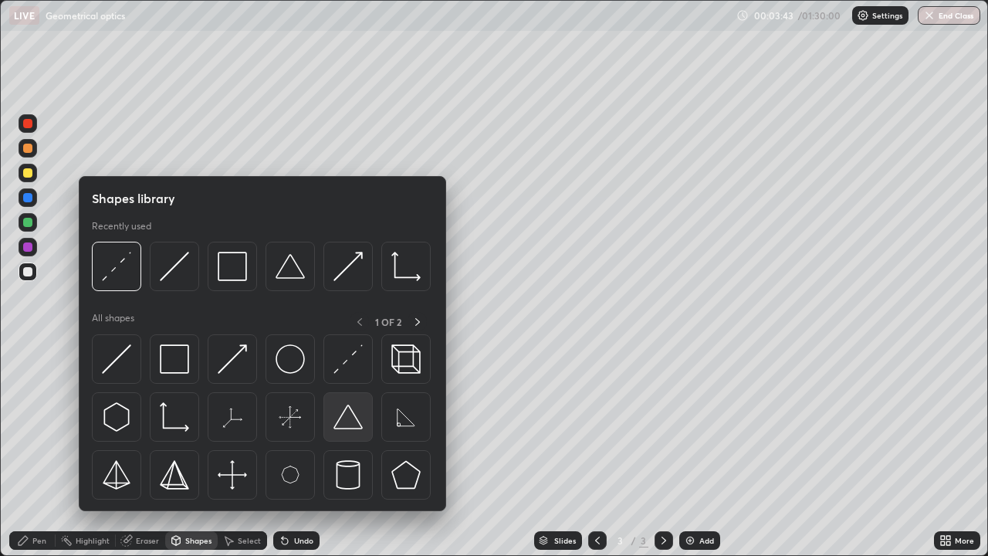
click at [351, 424] on img at bounding box center [347, 416] width 29 height 29
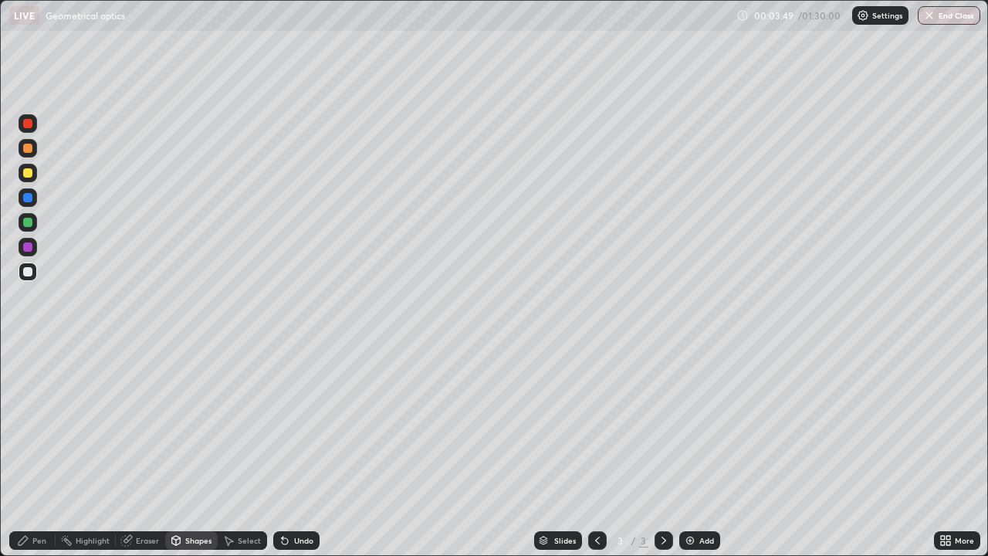
click at [196, 424] on div "Shapes" at bounding box center [198, 540] width 26 height 8
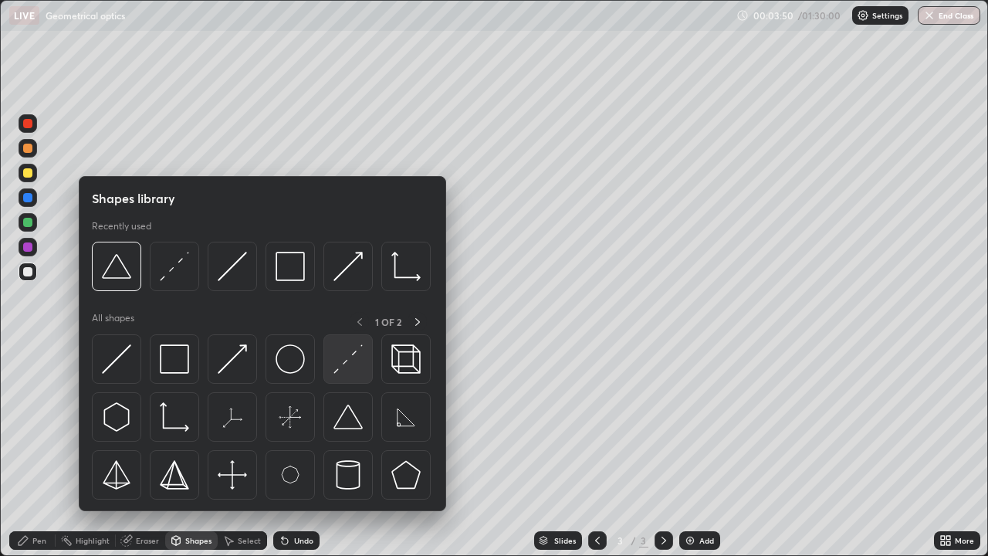
click at [339, 370] on img at bounding box center [347, 358] width 29 height 29
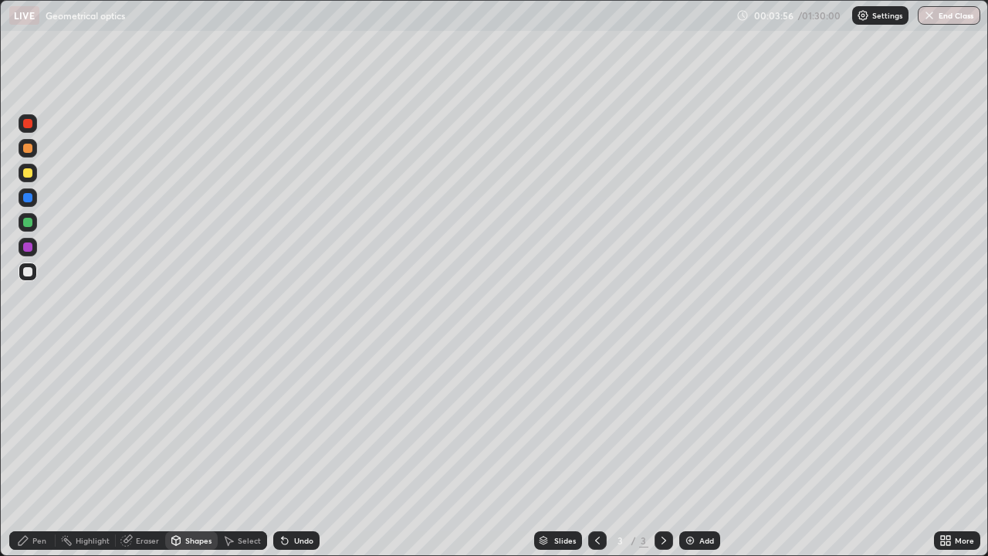
click at [190, 424] on div "Shapes" at bounding box center [198, 540] width 26 height 8
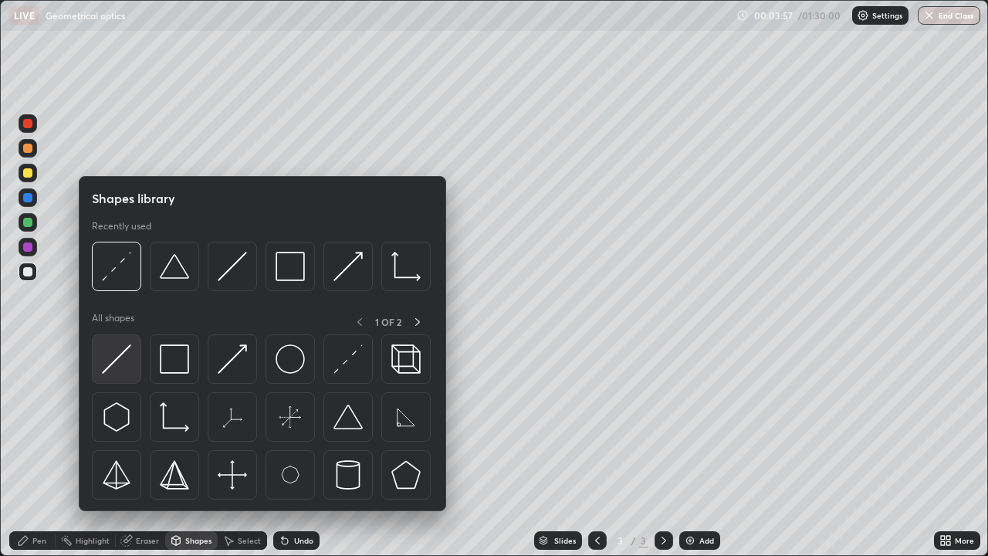
click at [122, 363] on img at bounding box center [116, 358] width 29 height 29
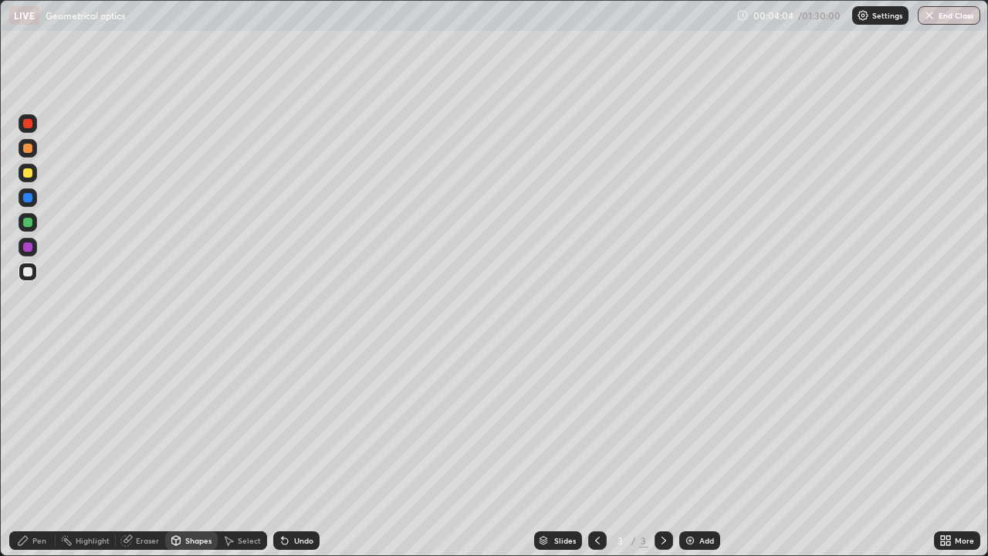
click at [39, 424] on div "Pen" at bounding box center [32, 540] width 46 height 19
click at [33, 174] on div at bounding box center [28, 173] width 19 height 19
click at [34, 268] on div at bounding box center [28, 271] width 19 height 19
click at [302, 424] on div "Undo" at bounding box center [303, 540] width 19 height 8
click at [193, 424] on div "Shapes" at bounding box center [198, 540] width 26 height 8
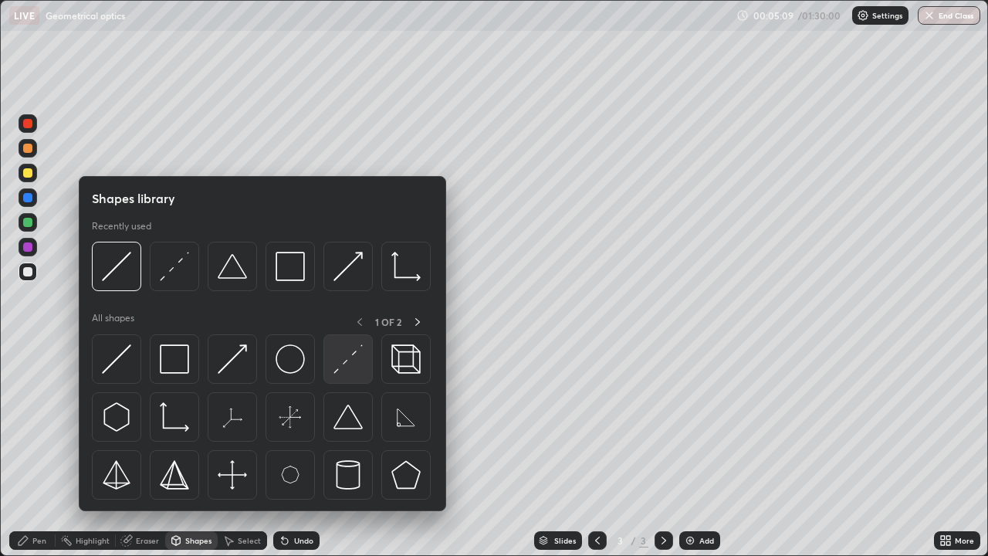
click at [350, 366] on img at bounding box center [347, 358] width 29 height 29
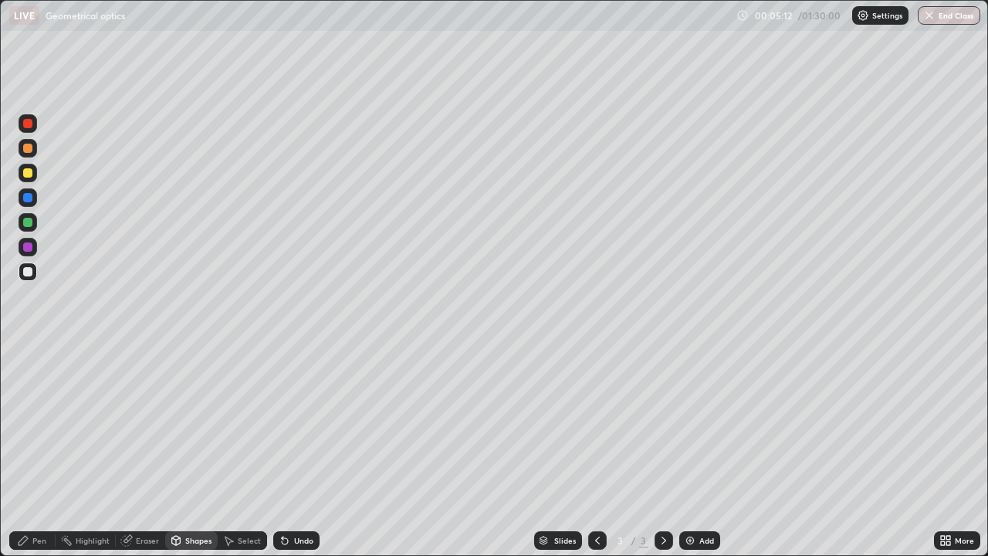
click at [39, 424] on div "Pen" at bounding box center [39, 540] width 14 height 8
click at [191, 424] on div "Shapes" at bounding box center [198, 540] width 26 height 8
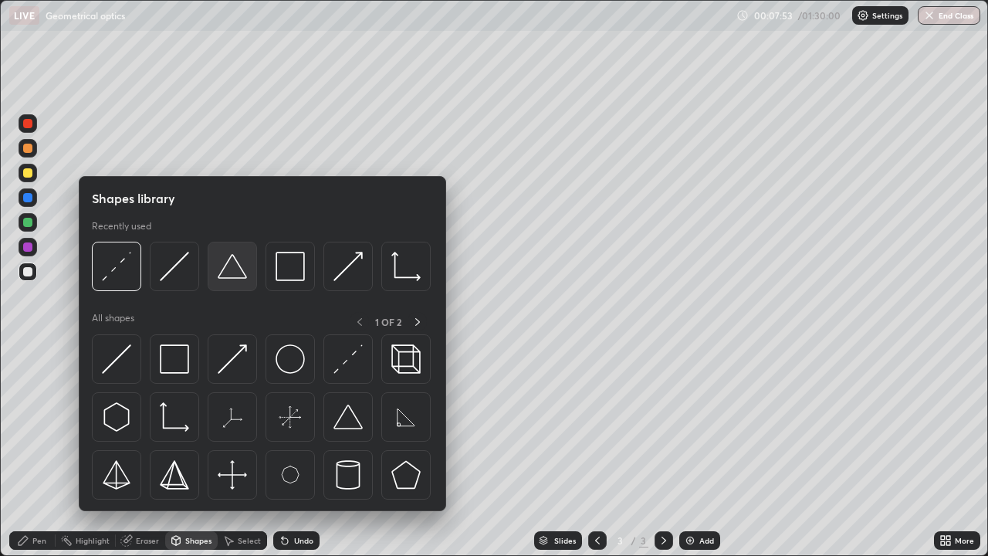
click at [246, 272] on img at bounding box center [232, 266] width 29 height 29
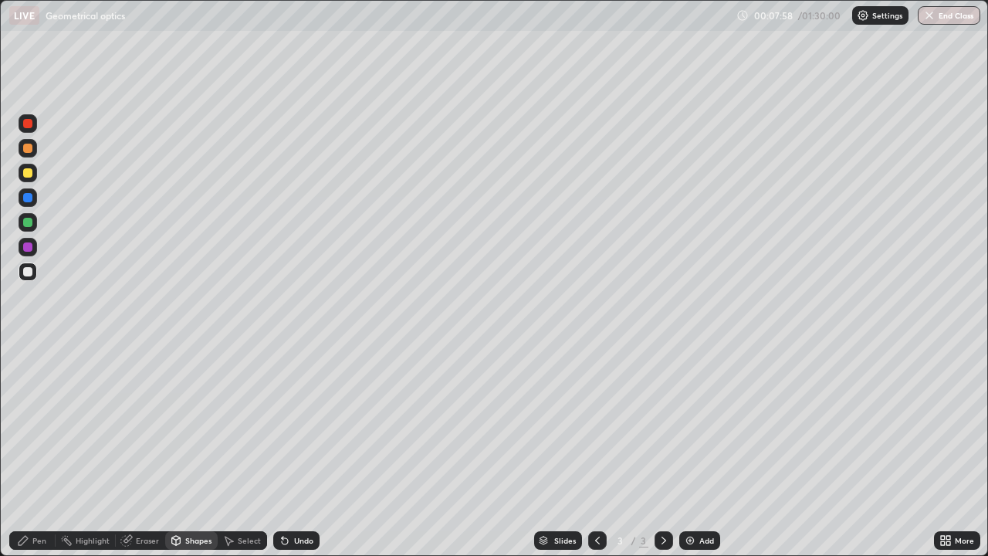
click at [191, 424] on div "Shapes" at bounding box center [198, 540] width 26 height 8
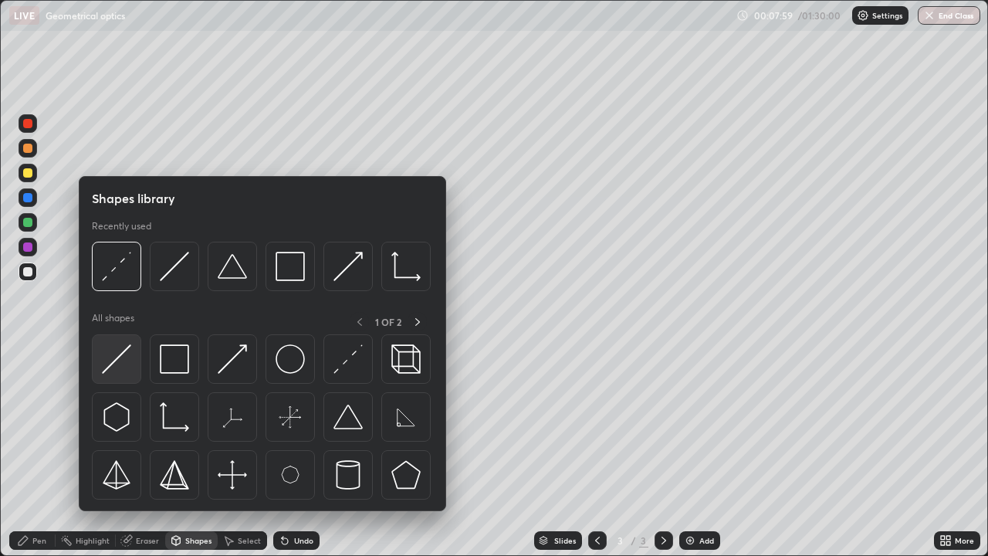
click at [118, 356] on img at bounding box center [116, 358] width 29 height 29
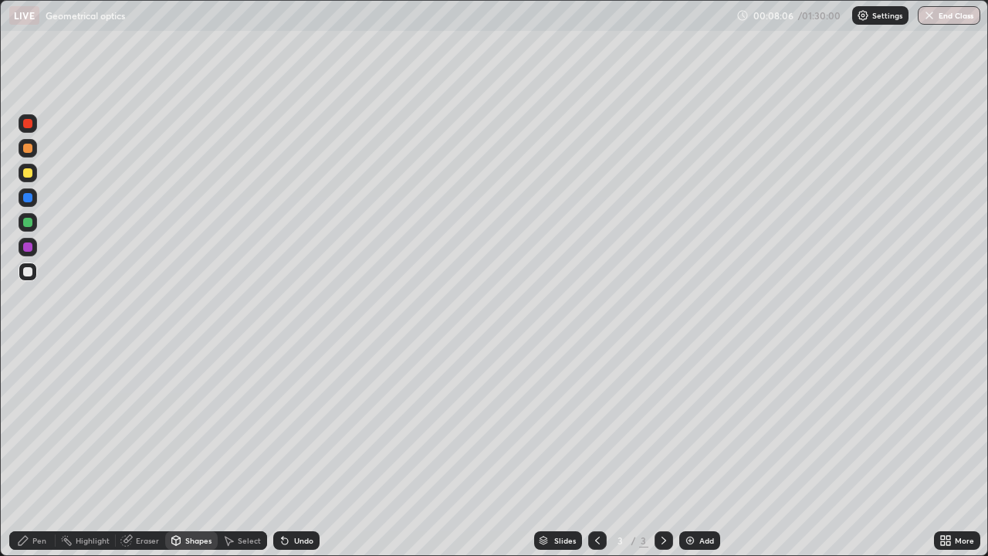
click at [189, 424] on div "Shapes" at bounding box center [198, 540] width 26 height 8
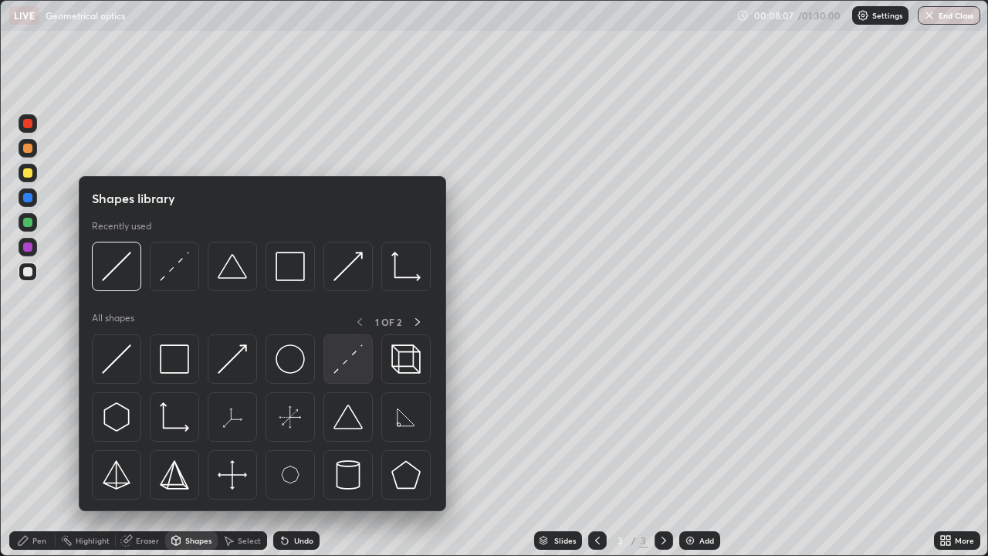
click at [342, 357] on img at bounding box center [347, 358] width 29 height 29
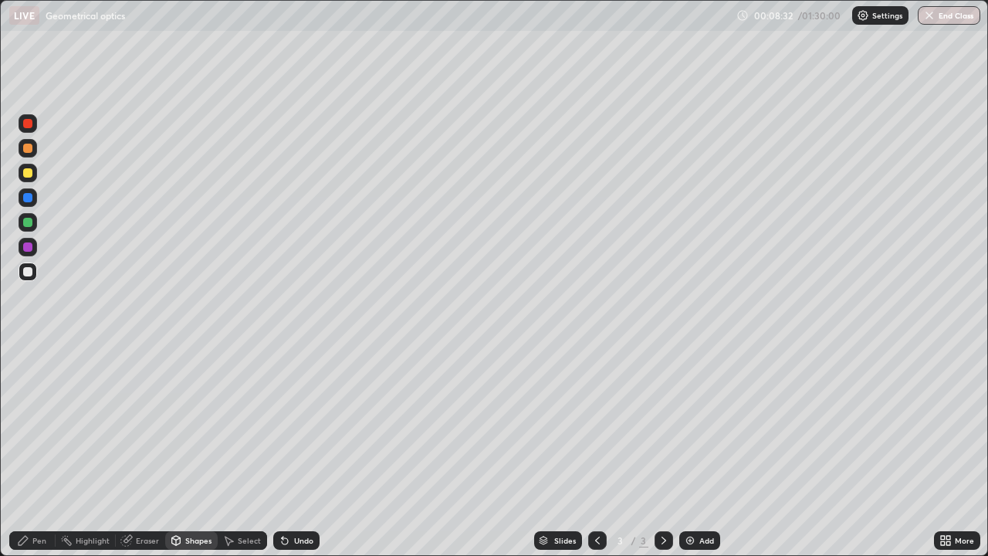
click at [35, 177] on div at bounding box center [28, 173] width 19 height 19
click at [198, 424] on div "Shapes" at bounding box center [198, 540] width 26 height 8
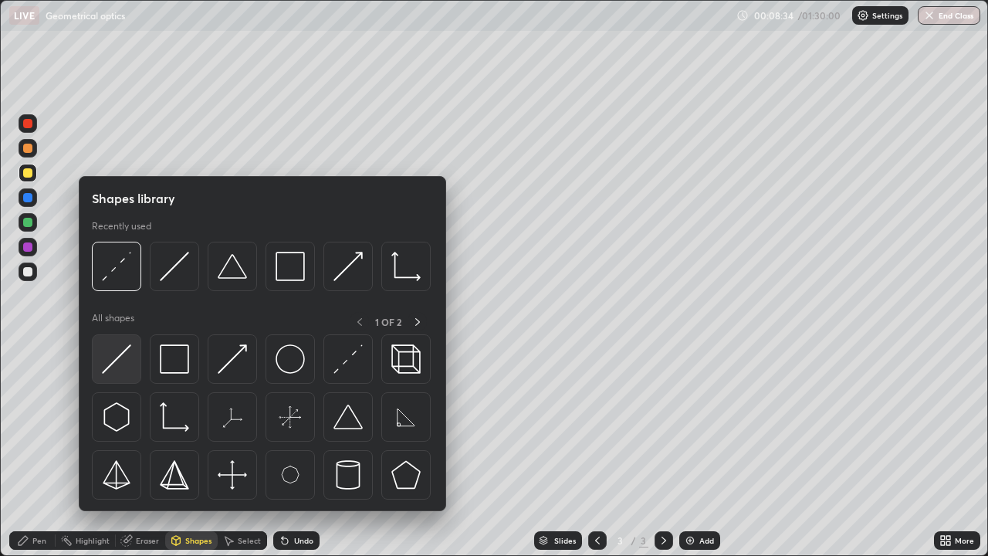
click at [115, 360] on img at bounding box center [116, 358] width 29 height 29
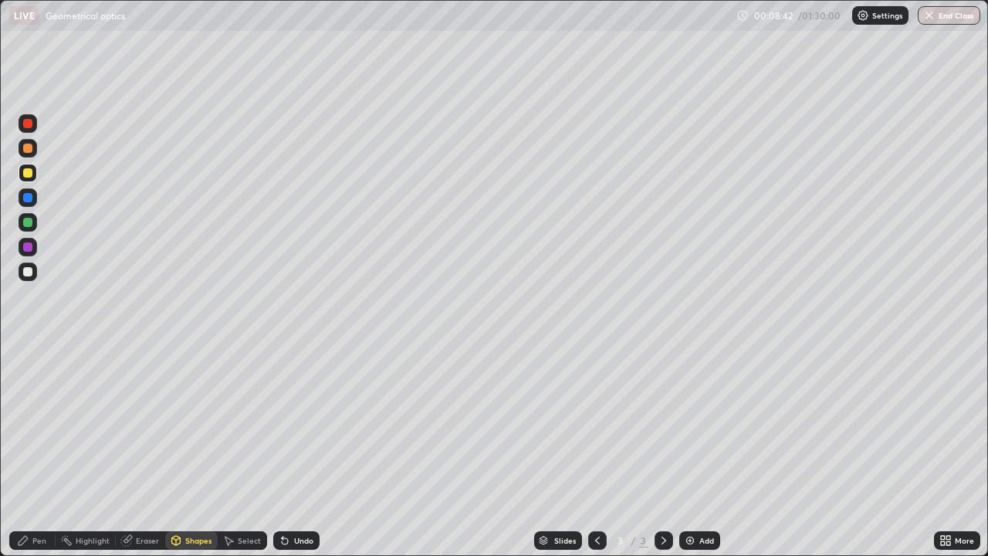
click at [39, 424] on div "Pen" at bounding box center [39, 540] width 14 height 8
click at [140, 424] on div "Eraser" at bounding box center [140, 540] width 49 height 19
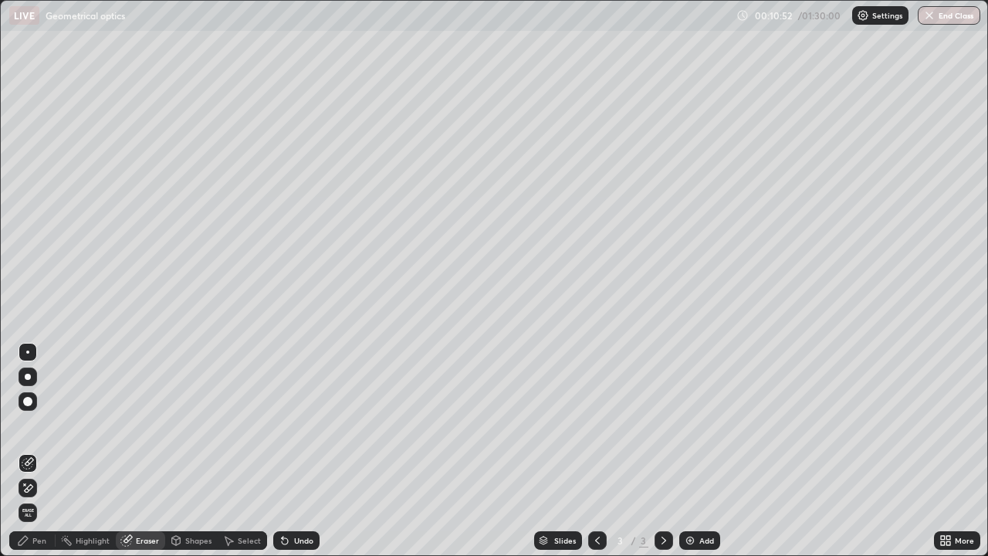
click at [43, 424] on div "Pen" at bounding box center [32, 540] width 46 height 19
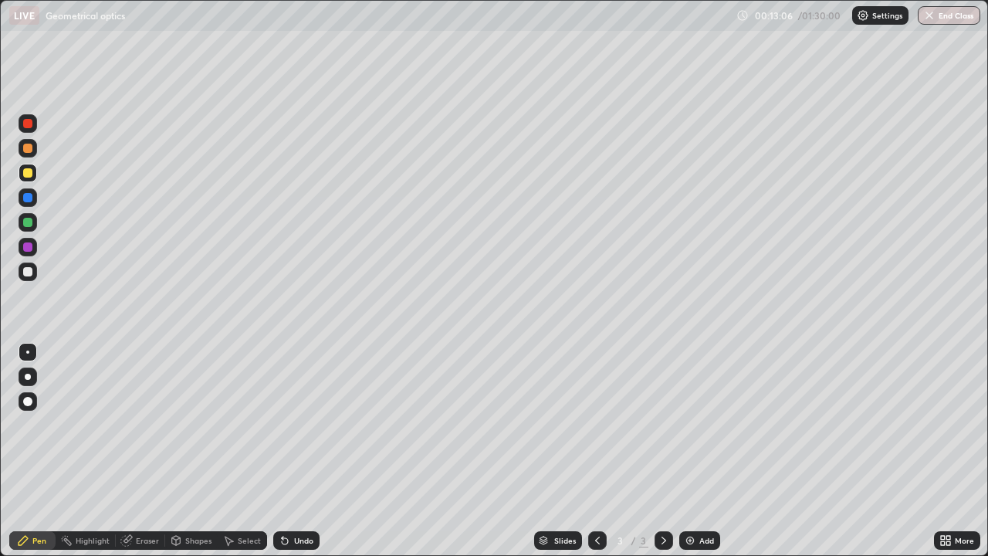
click at [695, 424] on div "Add" at bounding box center [699, 540] width 41 height 19
click at [36, 275] on div at bounding box center [28, 271] width 19 height 19
click at [600, 424] on div at bounding box center [597, 540] width 19 height 19
click at [662, 424] on icon at bounding box center [663, 540] width 12 height 12
click at [596, 424] on icon at bounding box center [597, 540] width 12 height 12
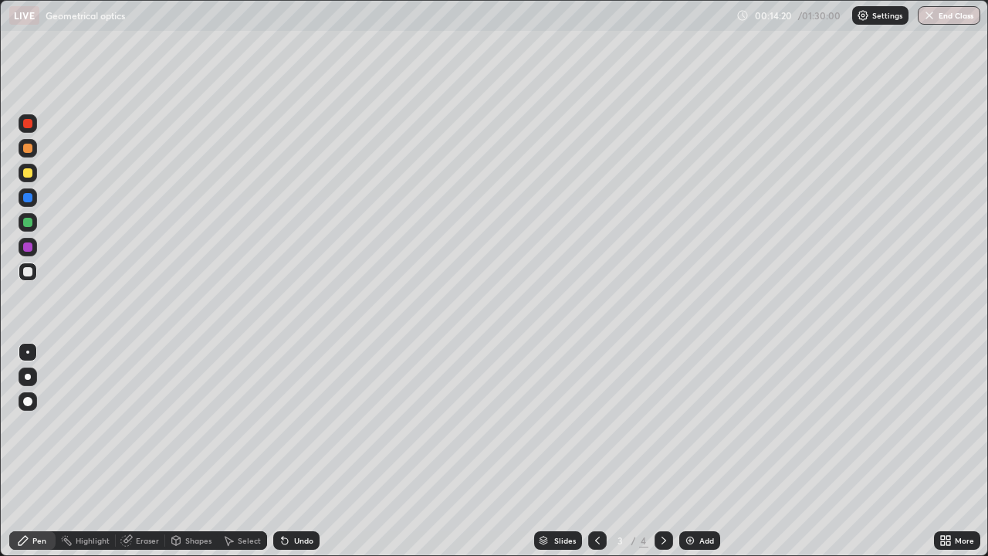
click at [662, 424] on icon at bounding box center [663, 540] width 12 height 12
click at [308, 424] on div "Undo" at bounding box center [303, 540] width 19 height 8
click at [305, 424] on div "Undo" at bounding box center [296, 540] width 46 height 19
click at [597, 424] on icon at bounding box center [597, 540] width 12 height 12
click at [662, 424] on icon at bounding box center [663, 540] width 5 height 8
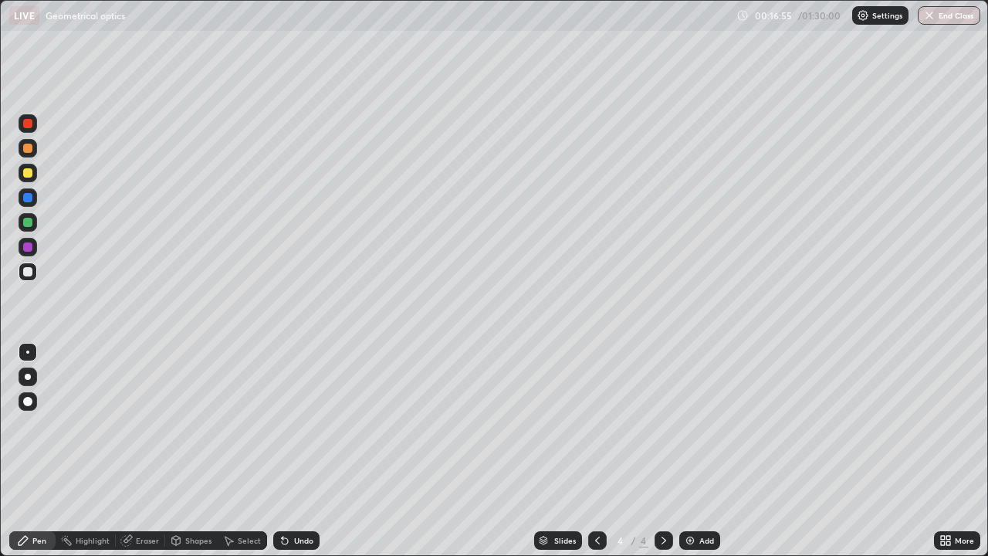
click at [662, 424] on icon at bounding box center [663, 540] width 12 height 12
click at [704, 424] on div "Add" at bounding box center [706, 540] width 15 height 8
click at [186, 424] on div "Shapes" at bounding box center [191, 540] width 52 height 19
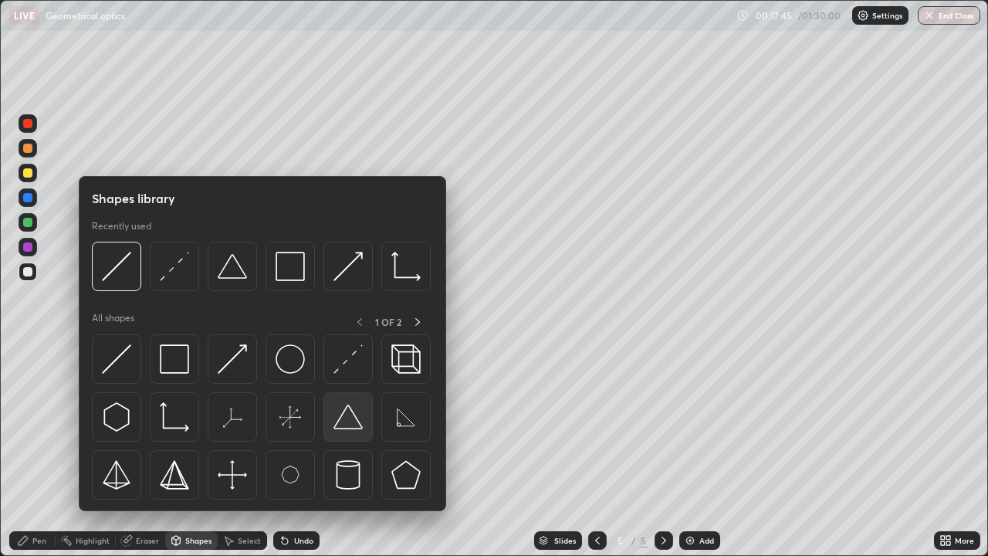
click at [346, 421] on img at bounding box center [347, 416] width 29 height 29
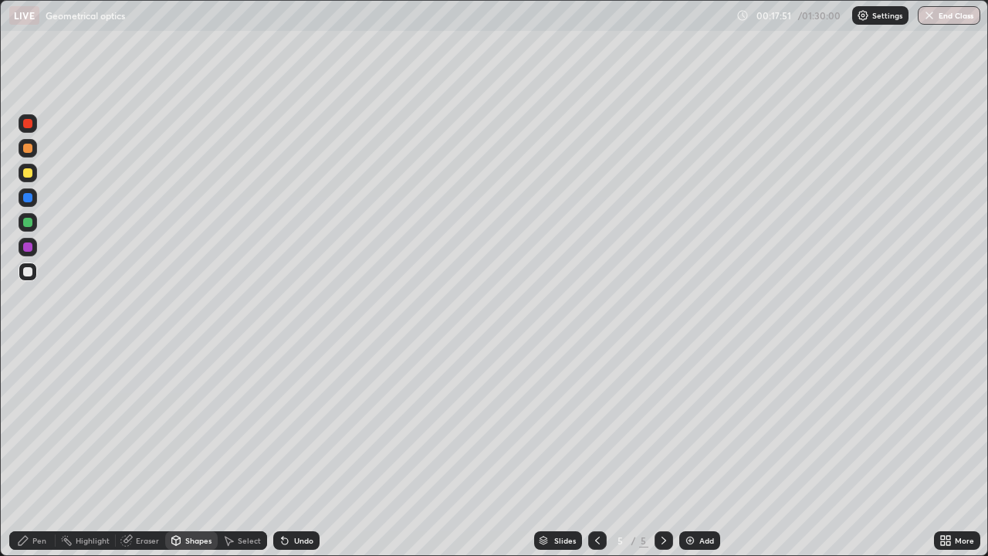
click at [45, 424] on div "Pen" at bounding box center [39, 540] width 14 height 8
click at [201, 424] on div "Shapes" at bounding box center [198, 540] width 26 height 8
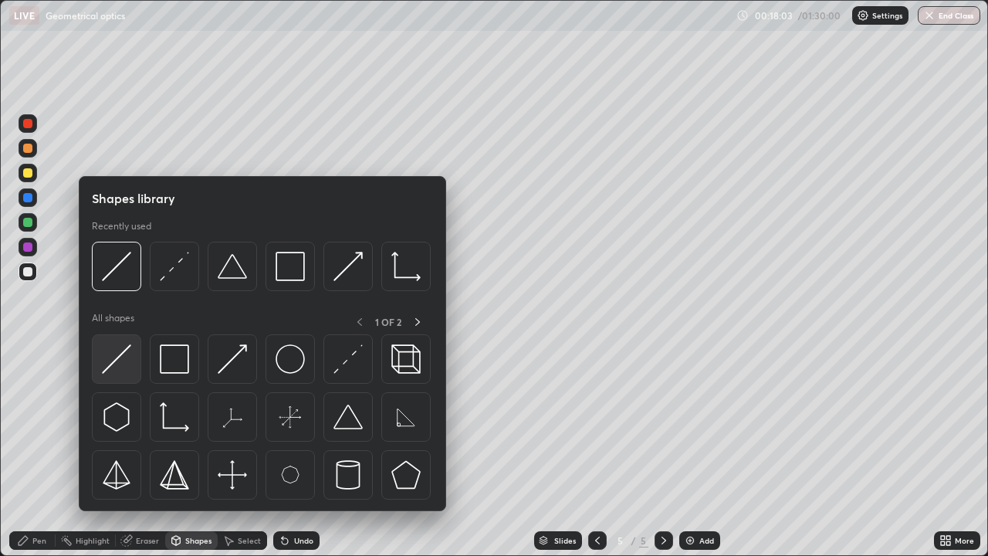
click at [124, 373] on img at bounding box center [116, 358] width 29 height 29
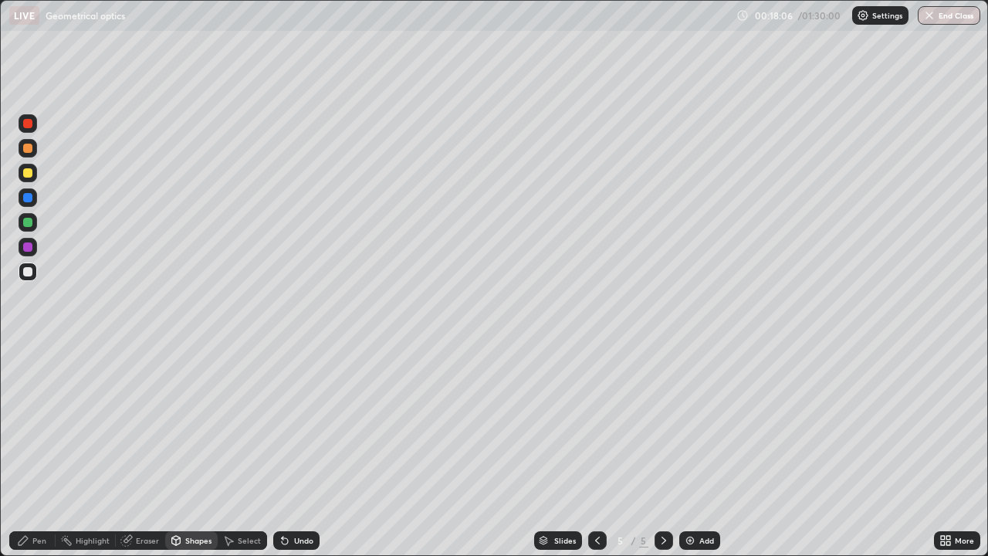
click at [46, 424] on div "Pen" at bounding box center [39, 540] width 14 height 8
click at [191, 424] on div "Shapes" at bounding box center [198, 540] width 26 height 8
click at [290, 424] on div "Undo" at bounding box center [296, 540] width 46 height 19
click at [289, 424] on icon at bounding box center [285, 540] width 12 height 12
click at [41, 424] on div "Pen" at bounding box center [39, 540] width 14 height 8
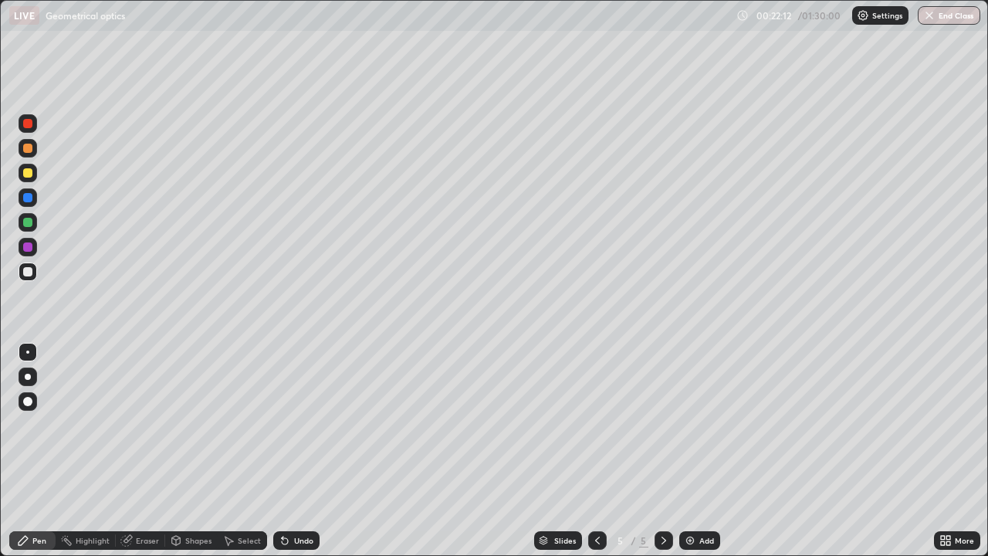
click at [198, 424] on div "Shapes" at bounding box center [191, 540] width 52 height 19
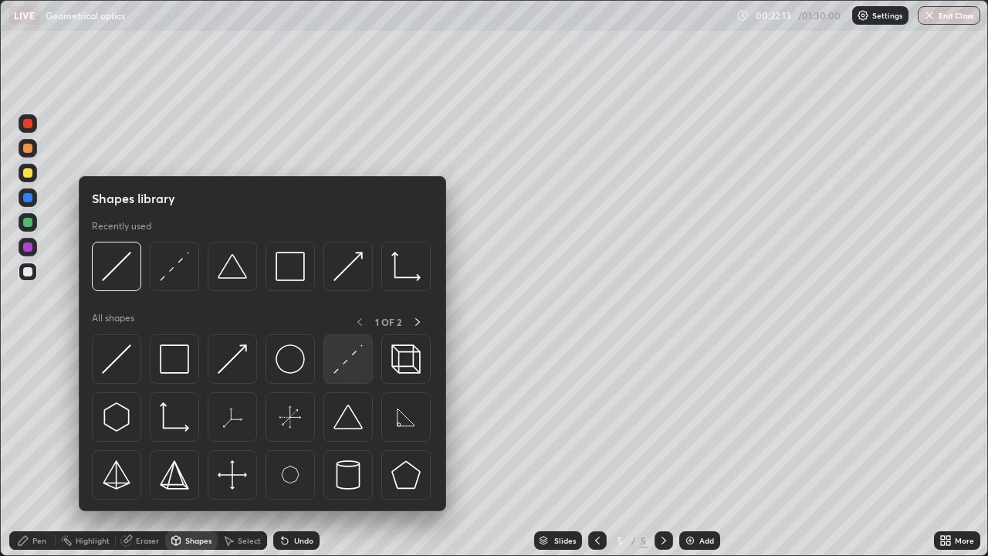
click at [342, 360] on img at bounding box center [347, 358] width 29 height 29
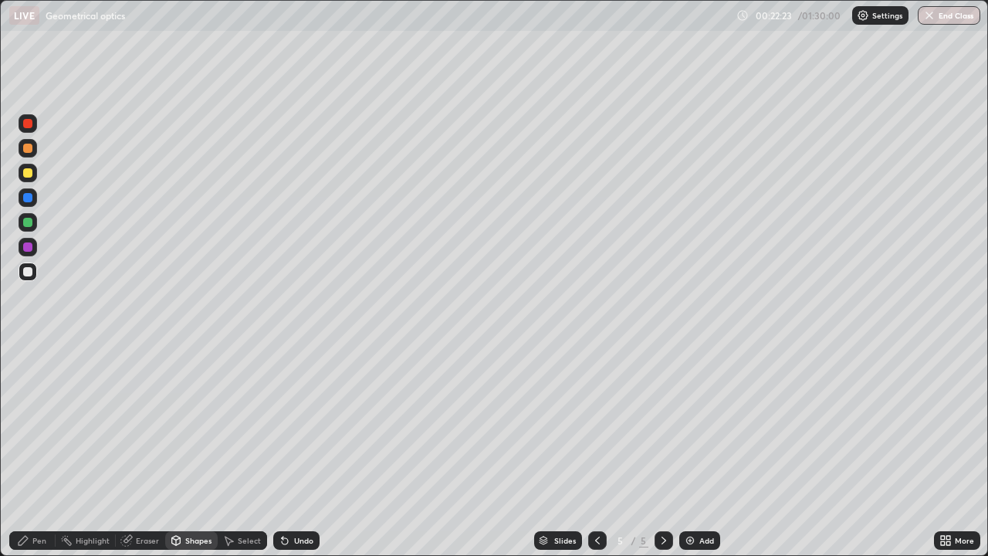
click at [289, 424] on div "Undo" at bounding box center [296, 540] width 46 height 19
click at [204, 424] on div "Shapes" at bounding box center [198, 540] width 26 height 8
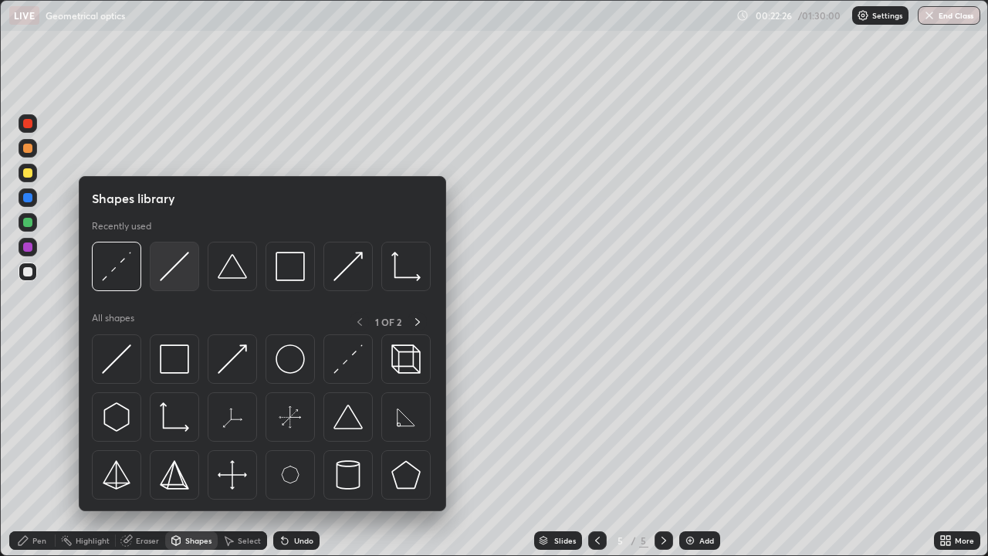
click at [182, 272] on img at bounding box center [174, 266] width 29 height 29
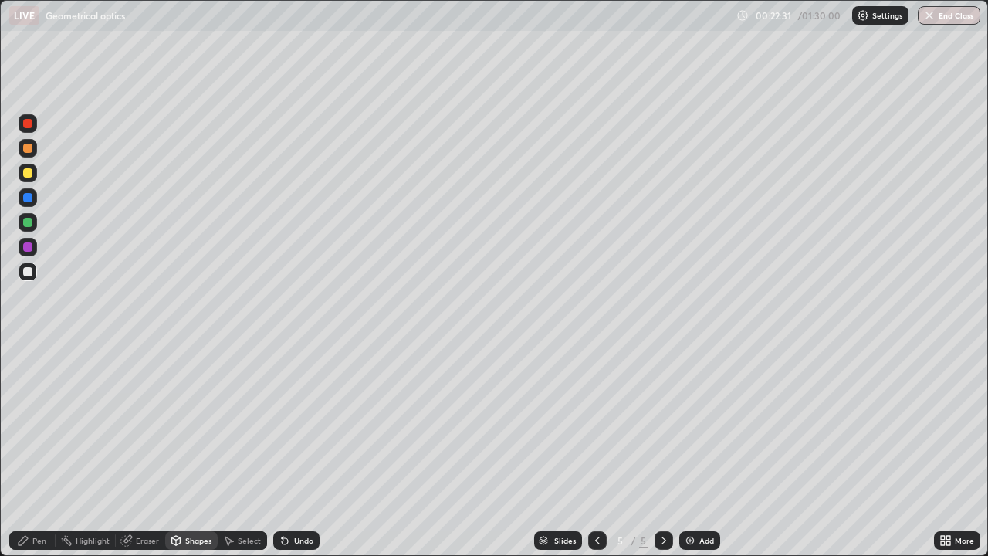
click at [39, 424] on div "Pen" at bounding box center [39, 540] width 14 height 8
click at [184, 424] on div "Shapes" at bounding box center [191, 540] width 52 height 19
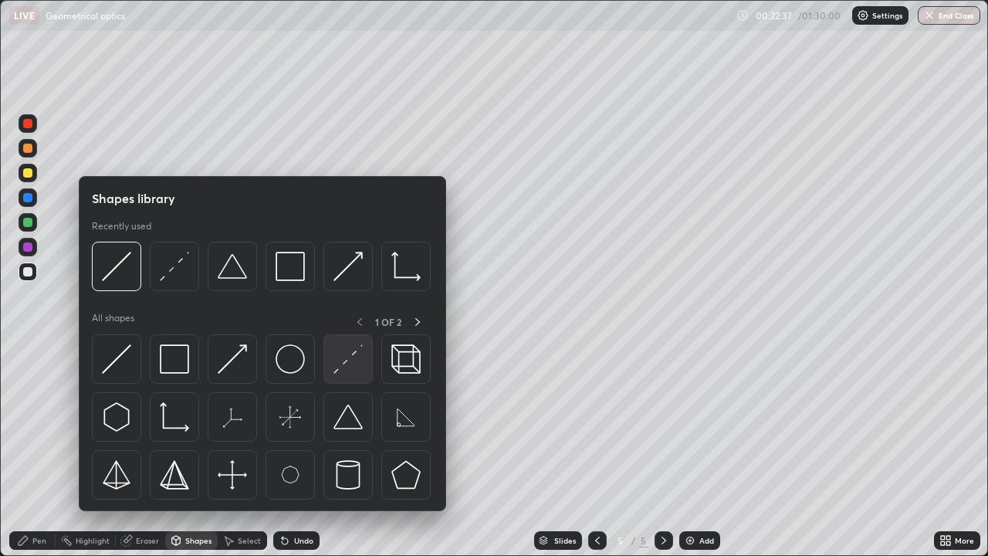
click at [356, 375] on div at bounding box center [347, 358] width 49 height 49
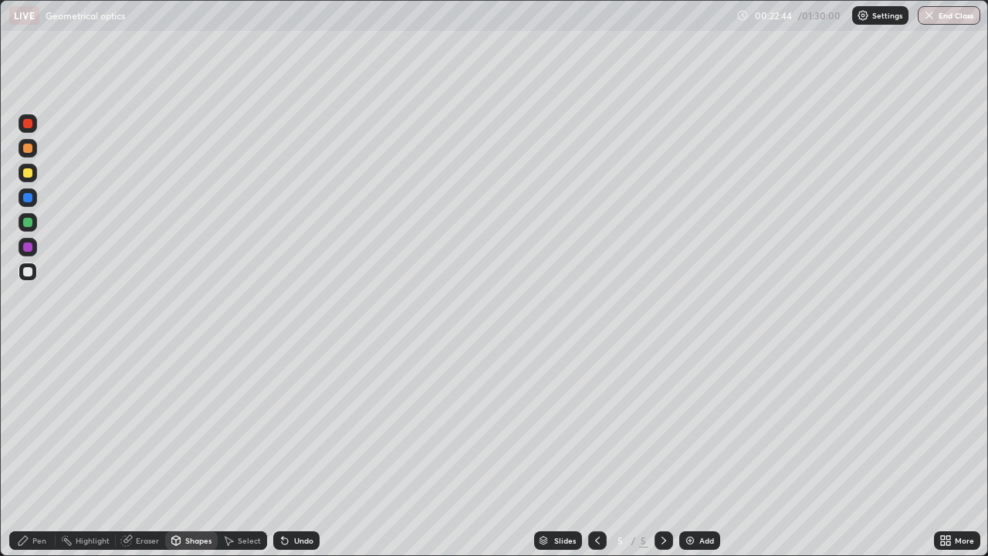
click at [39, 424] on div "Pen" at bounding box center [39, 540] width 14 height 8
click at [299, 424] on div "Undo" at bounding box center [303, 540] width 19 height 8
click at [696, 424] on div "Add" at bounding box center [699, 540] width 41 height 19
click at [185, 424] on div "Shapes" at bounding box center [198, 540] width 26 height 8
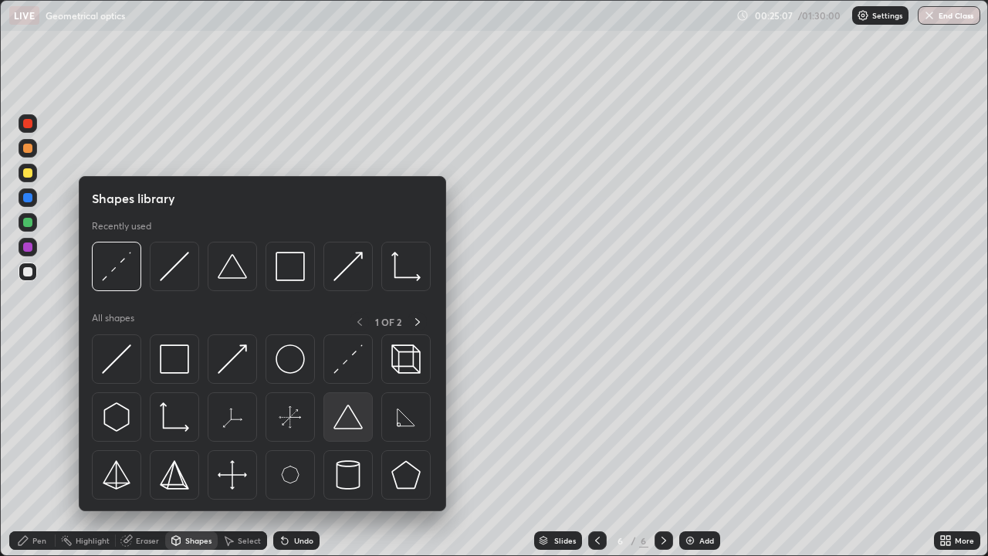
click at [350, 421] on img at bounding box center [347, 416] width 29 height 29
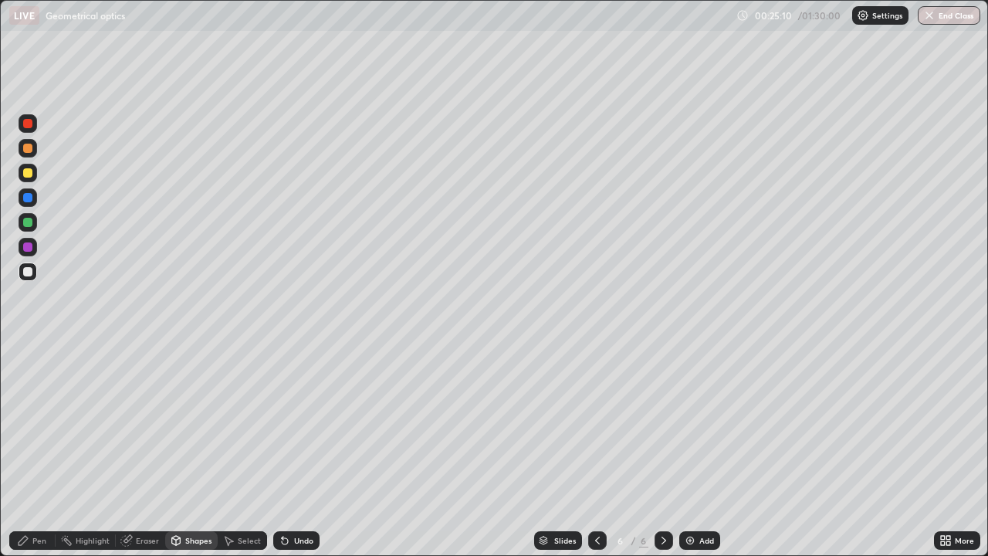
click at [192, 424] on div "Shapes" at bounding box center [198, 540] width 26 height 8
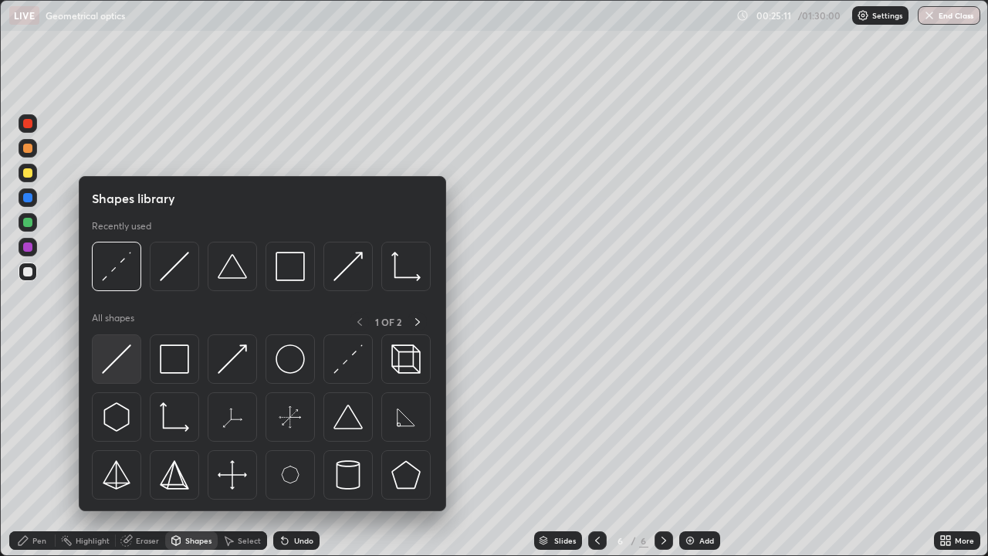
click at [119, 361] on img at bounding box center [116, 358] width 29 height 29
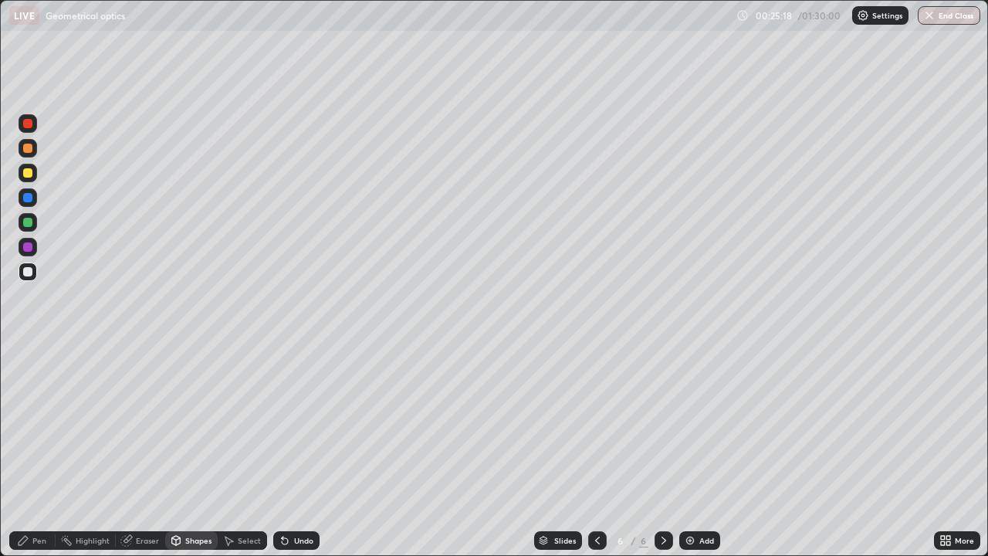
click at [229, 424] on icon at bounding box center [229, 540] width 8 height 9
click at [194, 424] on div "Shapes" at bounding box center [198, 540] width 26 height 8
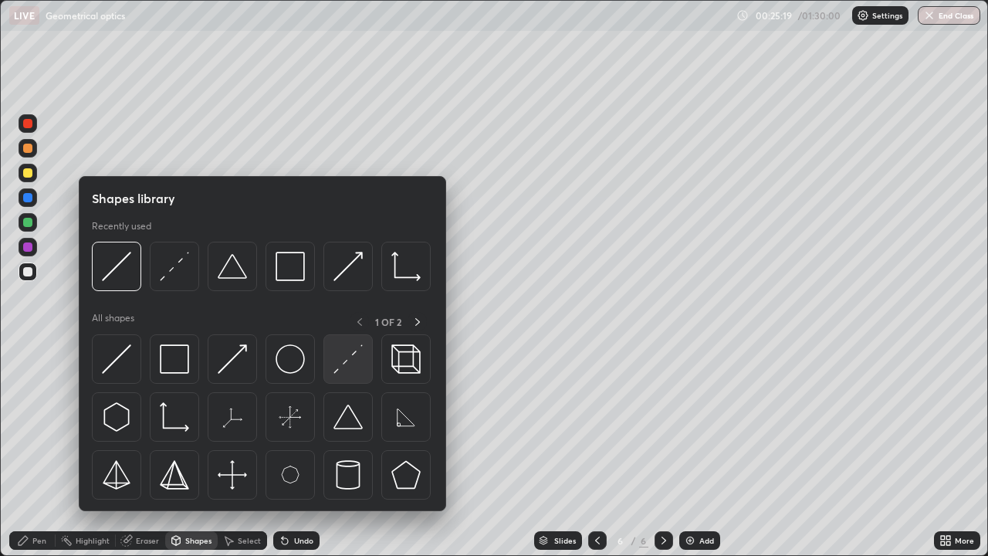
click at [352, 366] on img at bounding box center [347, 358] width 29 height 29
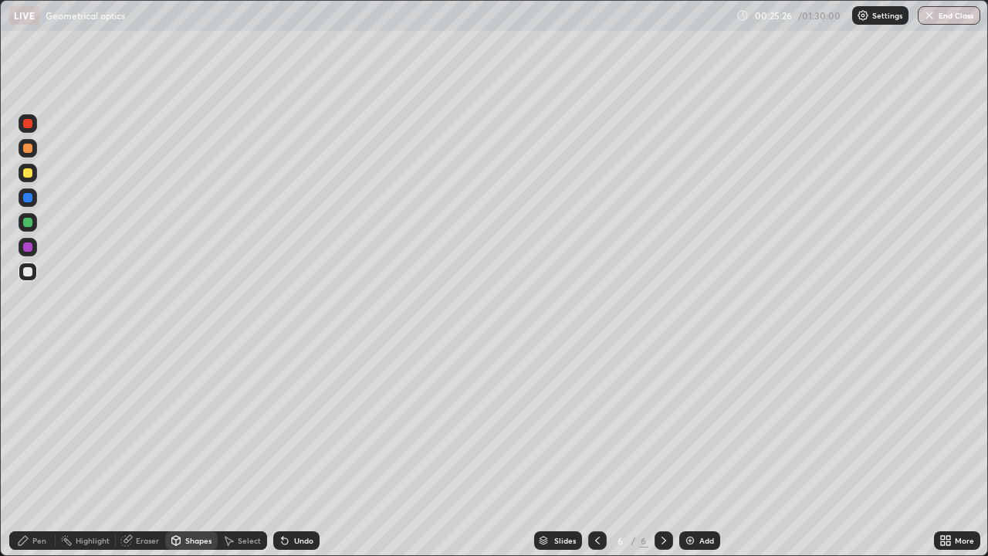
click at [42, 424] on div "Pen" at bounding box center [39, 540] width 14 height 8
click at [29, 180] on div at bounding box center [28, 173] width 19 height 19
click at [187, 424] on div "Shapes" at bounding box center [198, 540] width 26 height 8
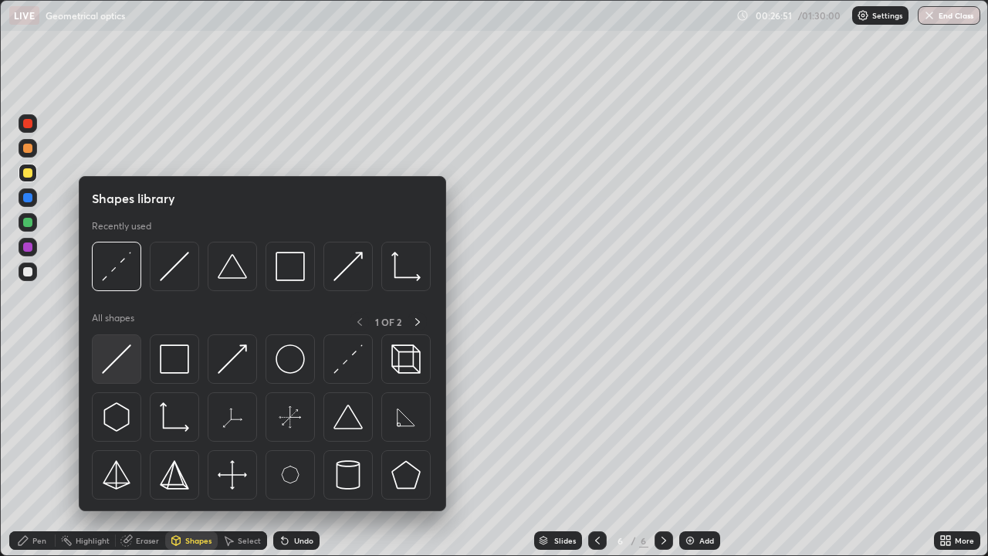
click at [132, 364] on div at bounding box center [116, 358] width 49 height 49
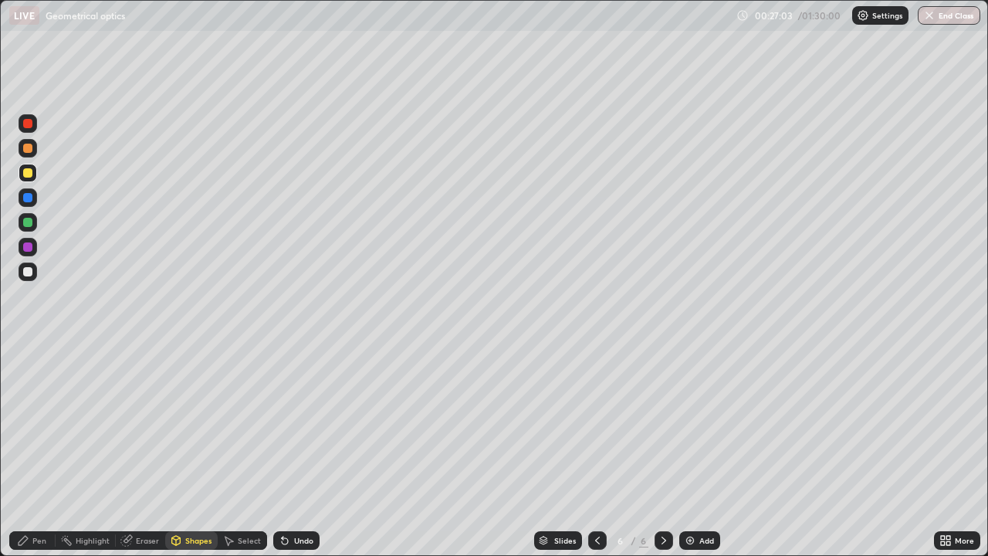
click at [33, 271] on div at bounding box center [28, 271] width 19 height 19
click at [296, 424] on div "Undo" at bounding box center [303, 540] width 19 height 8
click at [27, 424] on icon at bounding box center [23, 540] width 12 height 12
click at [140, 424] on div "Eraser" at bounding box center [147, 540] width 23 height 8
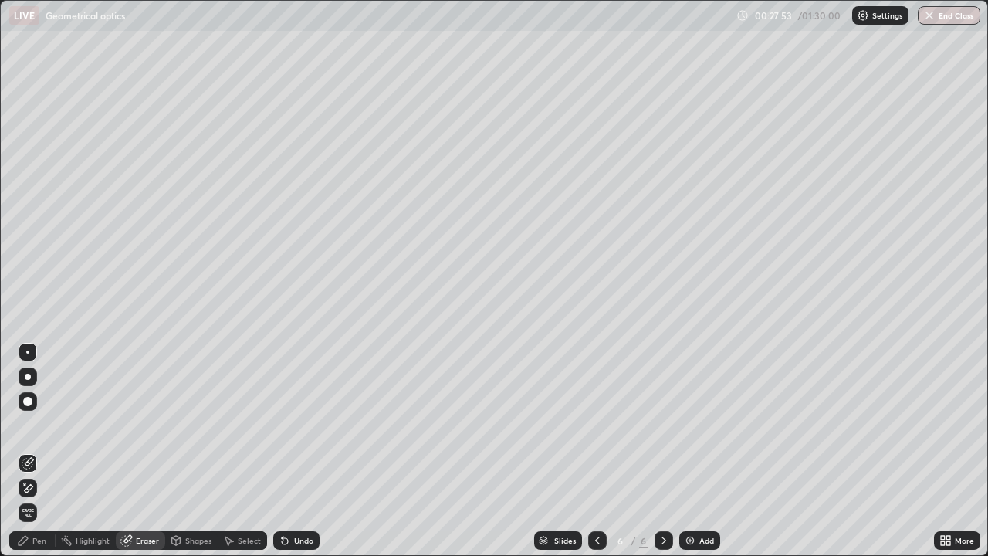
click at [42, 424] on div "Pen" at bounding box center [39, 540] width 14 height 8
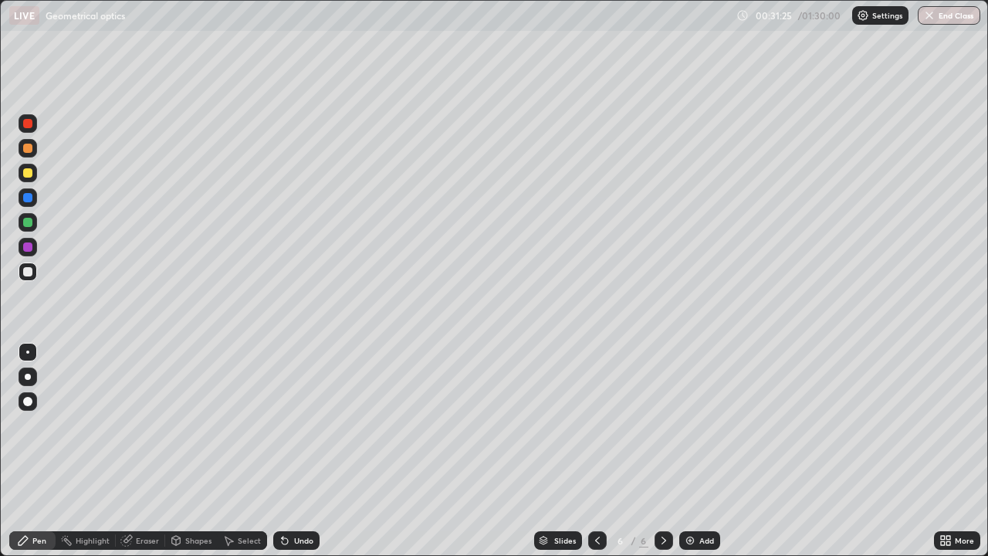
click at [295, 424] on div "Undo" at bounding box center [303, 540] width 19 height 8
click at [699, 424] on div "Add" at bounding box center [706, 540] width 15 height 8
click at [194, 424] on div "Shapes" at bounding box center [198, 540] width 26 height 8
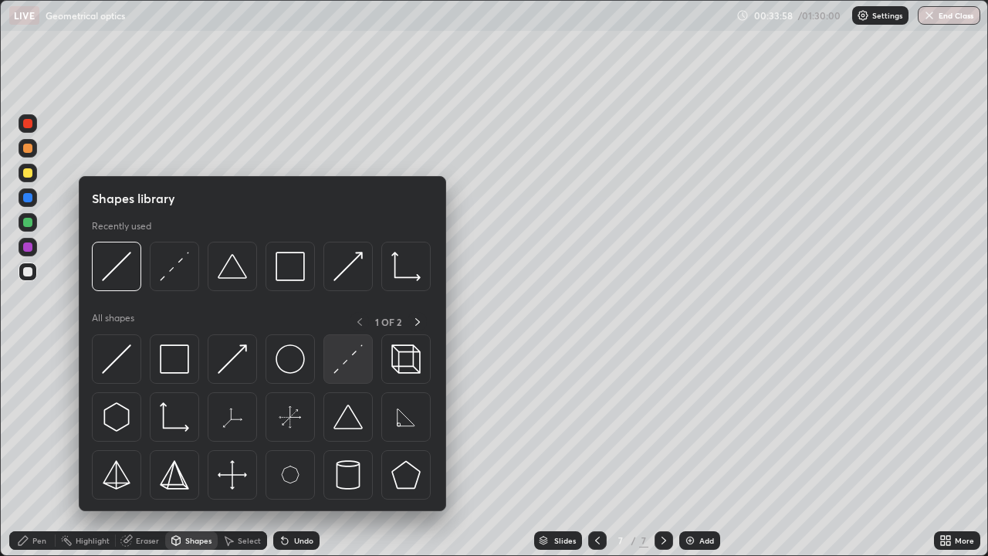
click at [344, 356] on img at bounding box center [347, 358] width 29 height 29
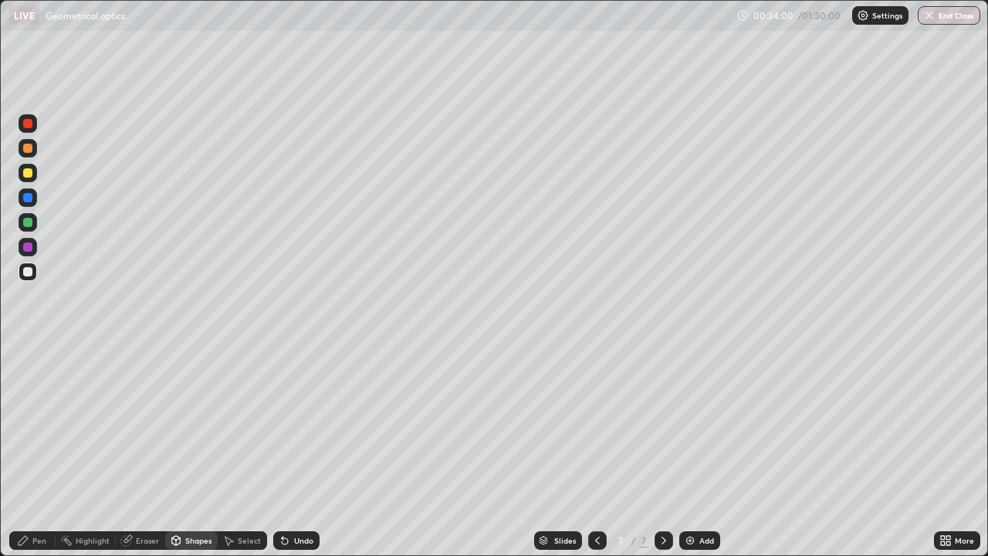
click at [35, 424] on div "Pen" at bounding box center [39, 540] width 14 height 8
click at [296, 424] on div "Undo" at bounding box center [303, 540] width 19 height 8
click at [198, 424] on div "Shapes" at bounding box center [198, 540] width 26 height 8
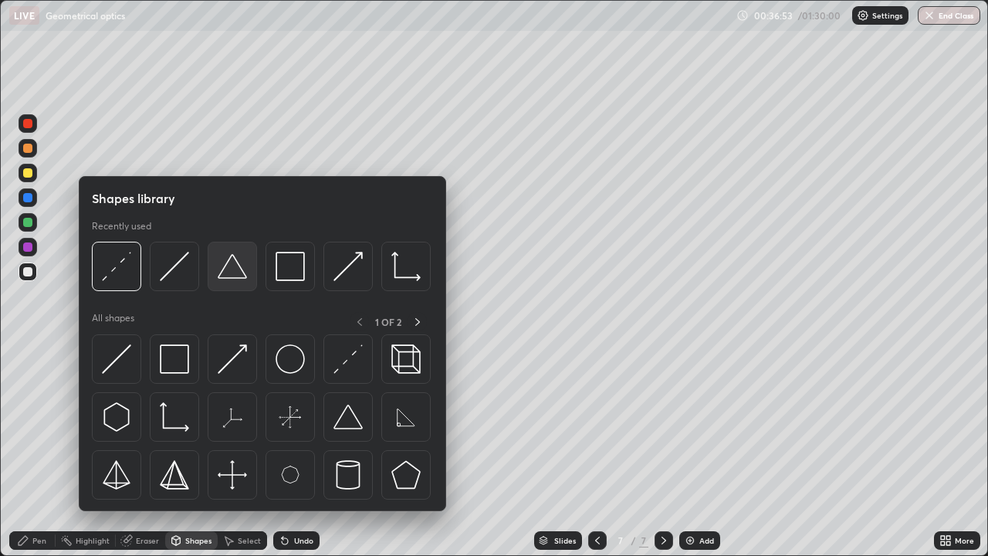
click at [238, 270] on img at bounding box center [232, 266] width 29 height 29
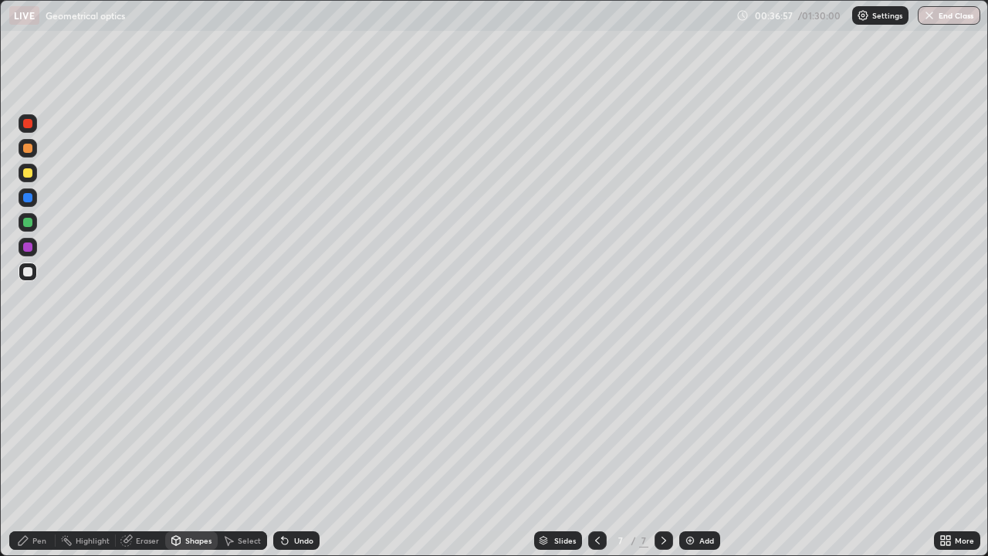
click at [39, 424] on div "Pen" at bounding box center [39, 540] width 14 height 8
click at [196, 424] on div "Shapes" at bounding box center [198, 540] width 26 height 8
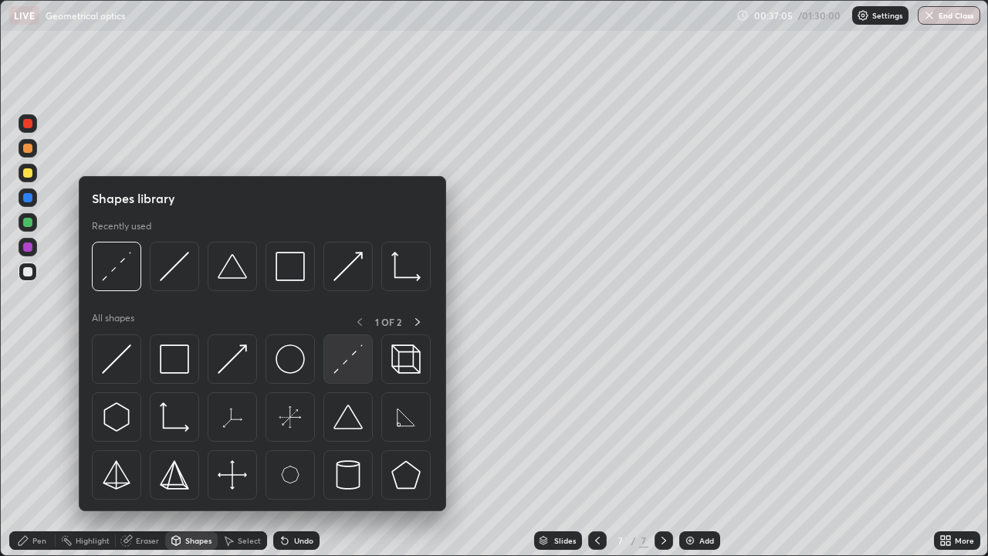
click at [351, 356] on img at bounding box center [347, 358] width 29 height 29
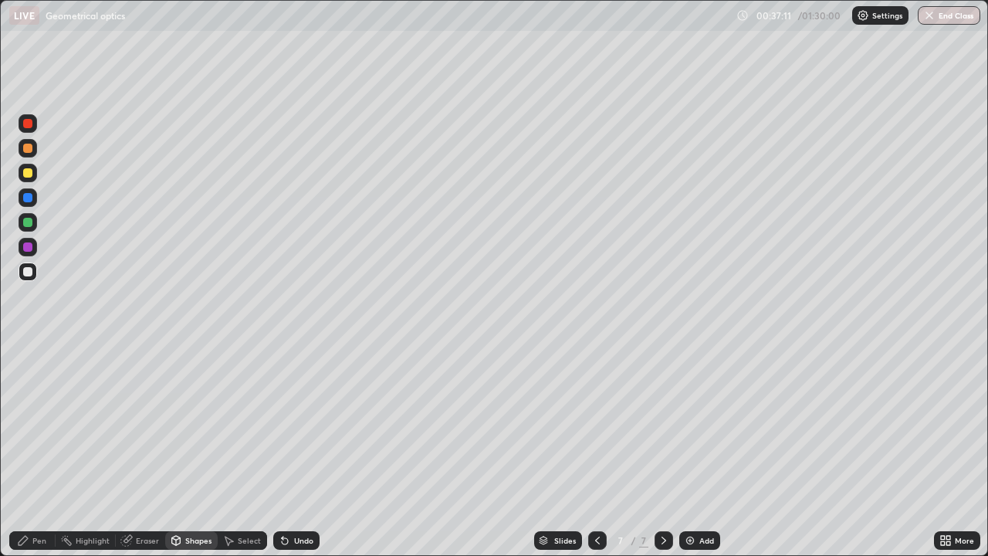
click at [34, 424] on div "Pen" at bounding box center [39, 540] width 14 height 8
click at [32, 171] on div at bounding box center [27, 172] width 9 height 9
click at [193, 424] on div "Shapes" at bounding box center [198, 540] width 26 height 8
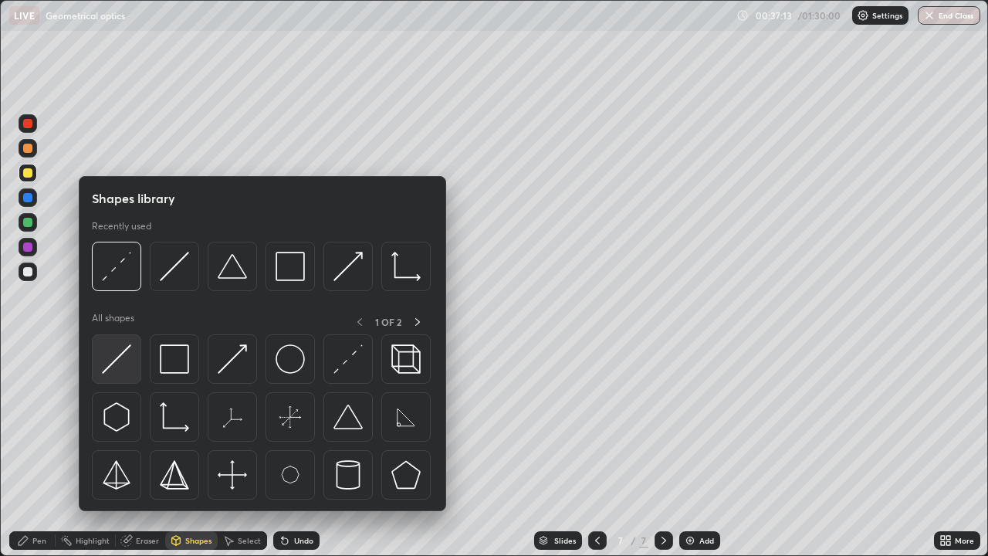
click at [123, 365] on img at bounding box center [116, 358] width 29 height 29
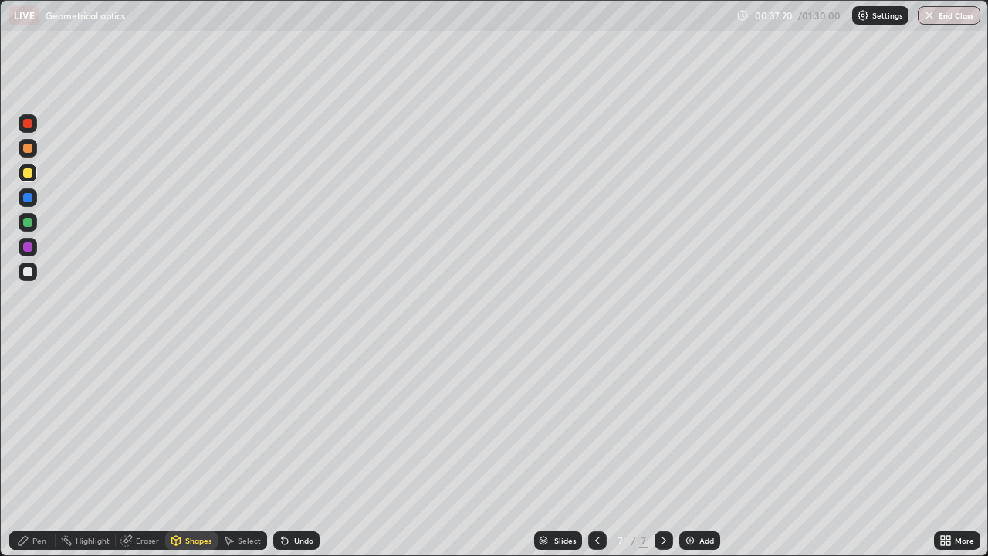
click at [41, 424] on div "Pen" at bounding box center [39, 540] width 14 height 8
click at [149, 424] on div "Eraser" at bounding box center [140, 540] width 49 height 19
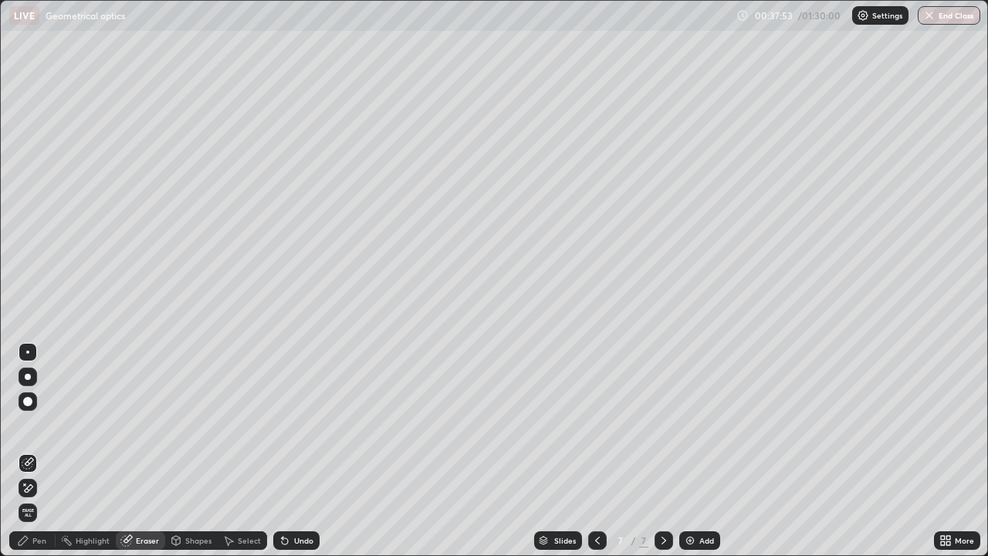
click at [48, 424] on div "Pen" at bounding box center [32, 540] width 46 height 19
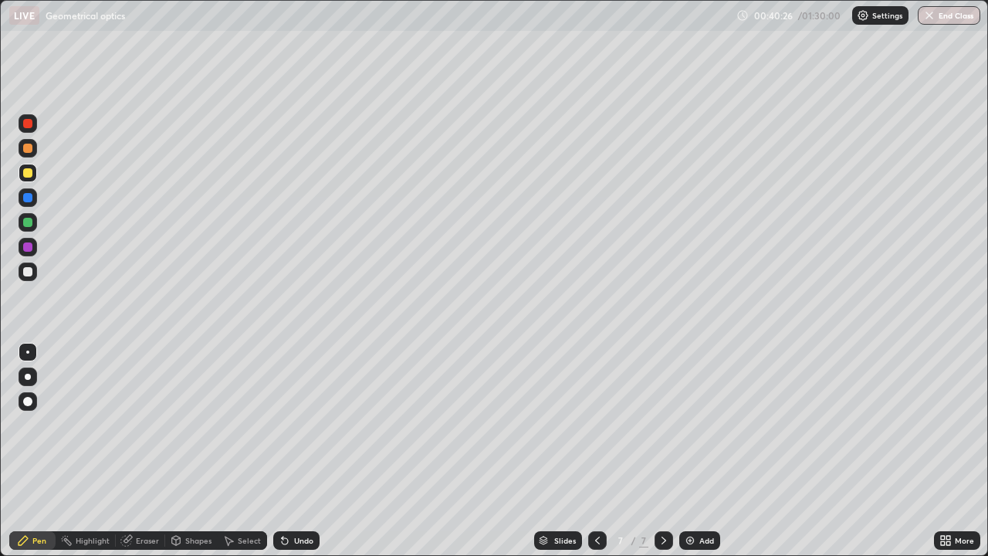
click at [299, 424] on div "Undo" at bounding box center [296, 540] width 46 height 19
click at [304, 424] on div "Undo" at bounding box center [303, 540] width 19 height 8
click at [600, 424] on div at bounding box center [597, 540] width 19 height 19
click at [661, 424] on icon at bounding box center [663, 540] width 12 height 12
click at [302, 424] on div "Undo" at bounding box center [303, 540] width 19 height 8
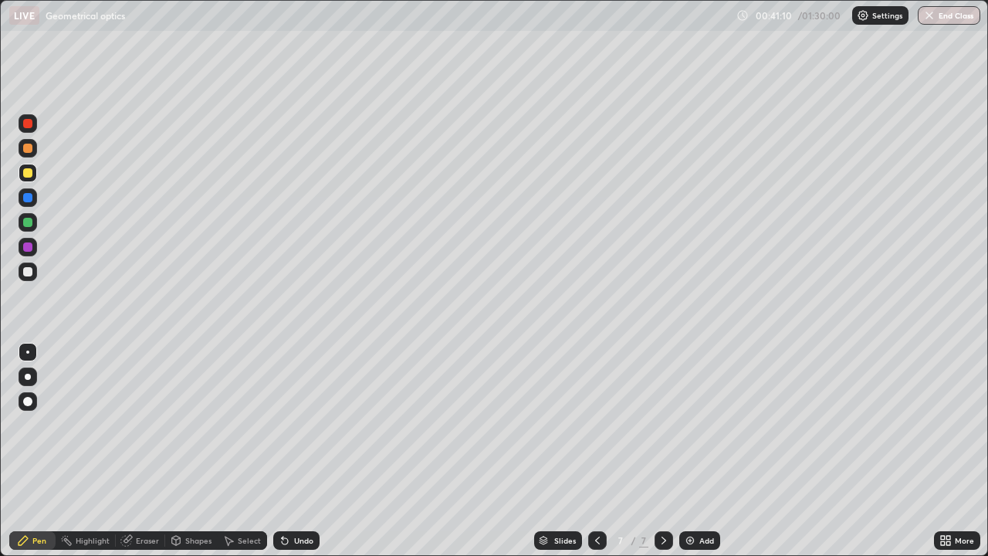
click at [294, 424] on div "Undo" at bounding box center [303, 540] width 19 height 8
click at [29, 272] on div at bounding box center [27, 271] width 9 height 9
click at [688, 424] on img at bounding box center [690, 540] width 12 height 12
click at [296, 424] on div "Undo" at bounding box center [303, 540] width 19 height 8
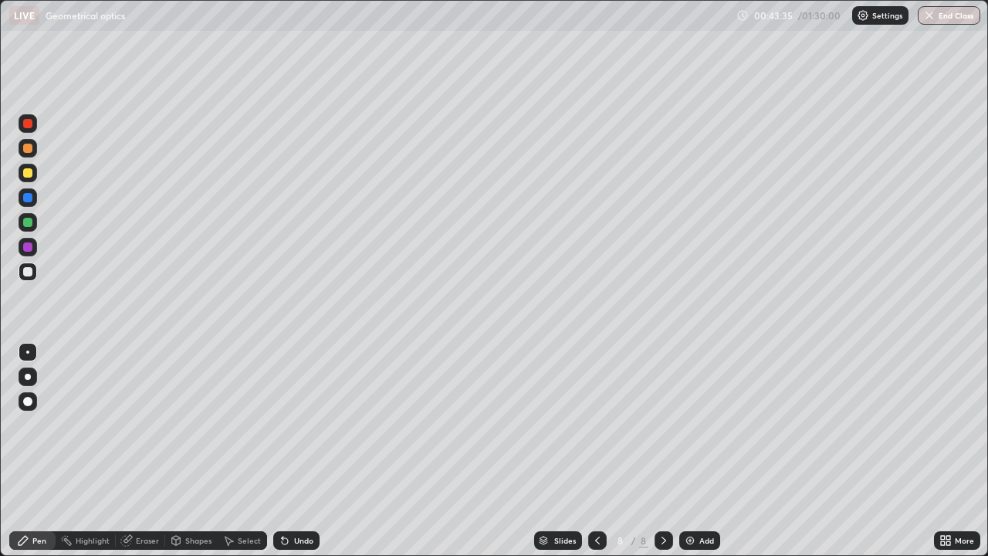
click at [593, 424] on icon at bounding box center [597, 540] width 12 height 12
click at [669, 424] on div at bounding box center [663, 540] width 19 height 19
click at [33, 269] on div at bounding box center [28, 271] width 19 height 19
click at [195, 424] on div "Shapes" at bounding box center [191, 540] width 52 height 19
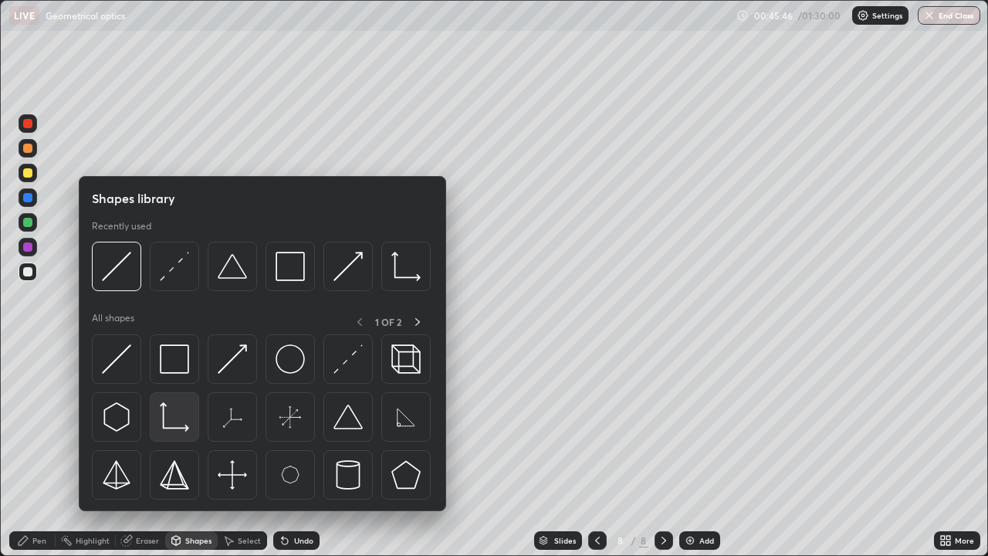
click at [180, 405] on img at bounding box center [174, 416] width 29 height 29
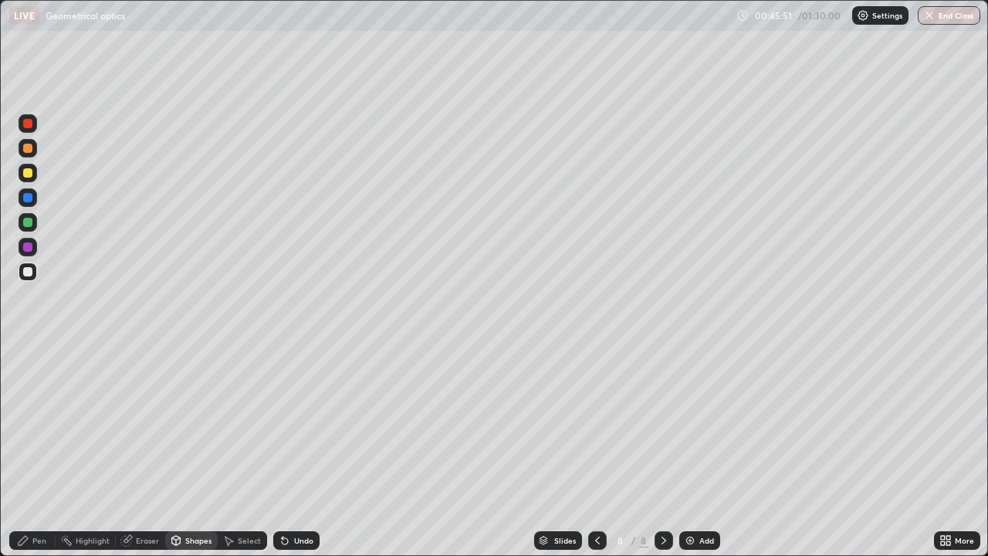
click at [49, 424] on div "Pen" at bounding box center [32, 540] width 46 height 19
click at [306, 424] on div "Undo" at bounding box center [296, 540] width 46 height 19
click at [196, 424] on div "Shapes" at bounding box center [198, 540] width 26 height 8
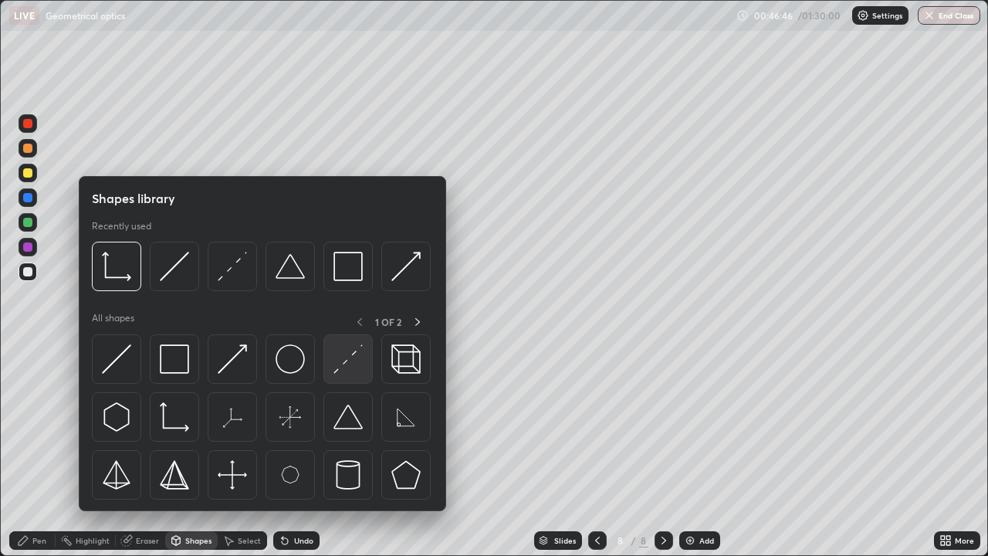
click at [347, 363] on img at bounding box center [347, 358] width 29 height 29
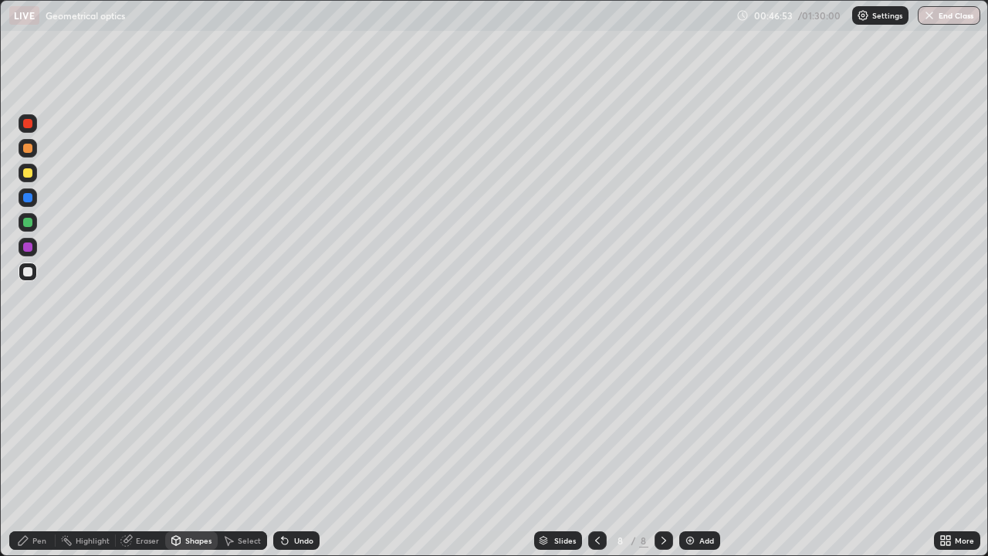
click at [31, 424] on div "Pen" at bounding box center [32, 540] width 46 height 19
click at [596, 424] on icon at bounding box center [597, 540] width 12 height 12
click at [596, 424] on div at bounding box center [597, 540] width 19 height 19
click at [596, 424] on icon at bounding box center [597, 540] width 12 height 12
click at [603, 424] on div at bounding box center [597, 540] width 19 height 19
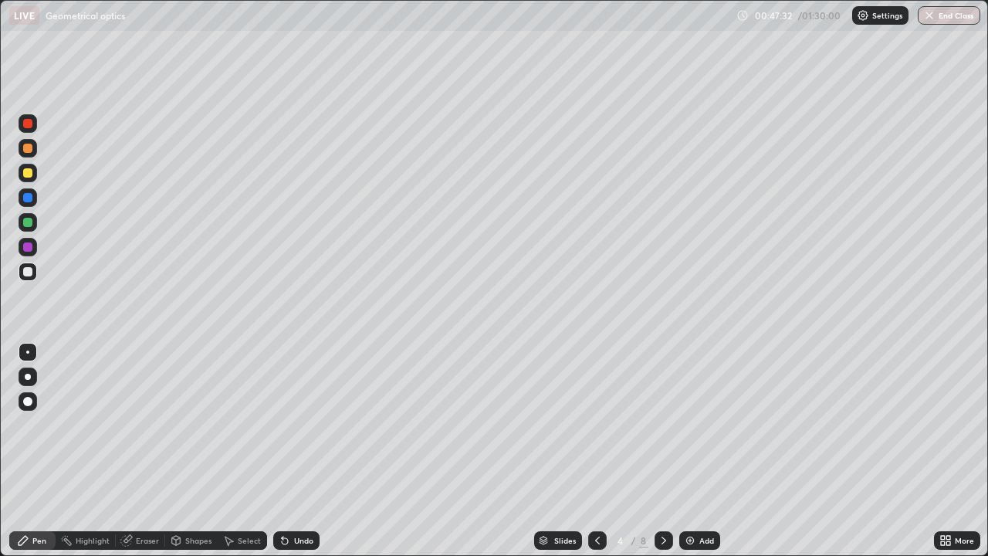
click at [596, 424] on icon at bounding box center [597, 540] width 12 height 12
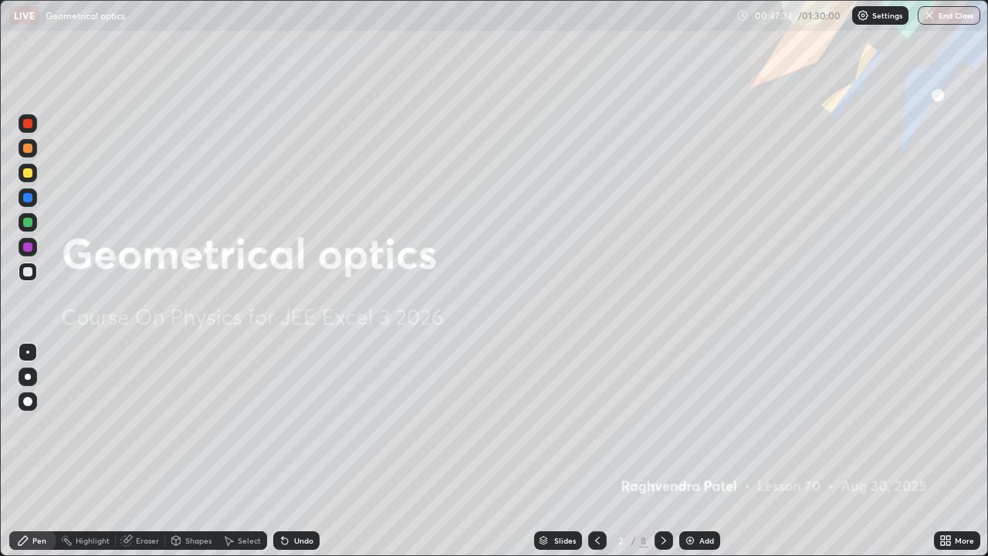
click at [662, 424] on icon at bounding box center [663, 540] width 12 height 12
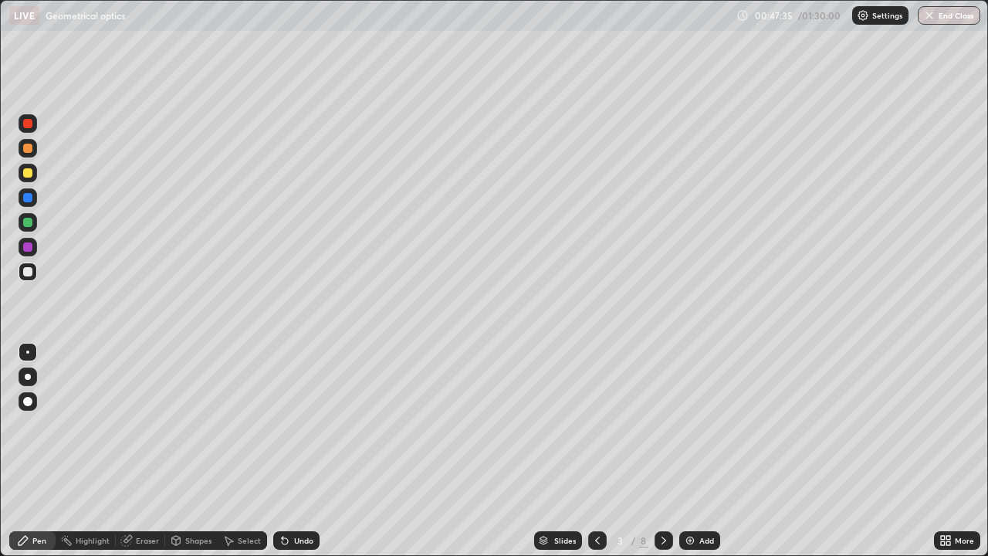
click at [662, 424] on icon at bounding box center [663, 540] width 12 height 12
click at [663, 424] on icon at bounding box center [663, 540] width 5 height 8
click at [662, 424] on icon at bounding box center [663, 540] width 12 height 12
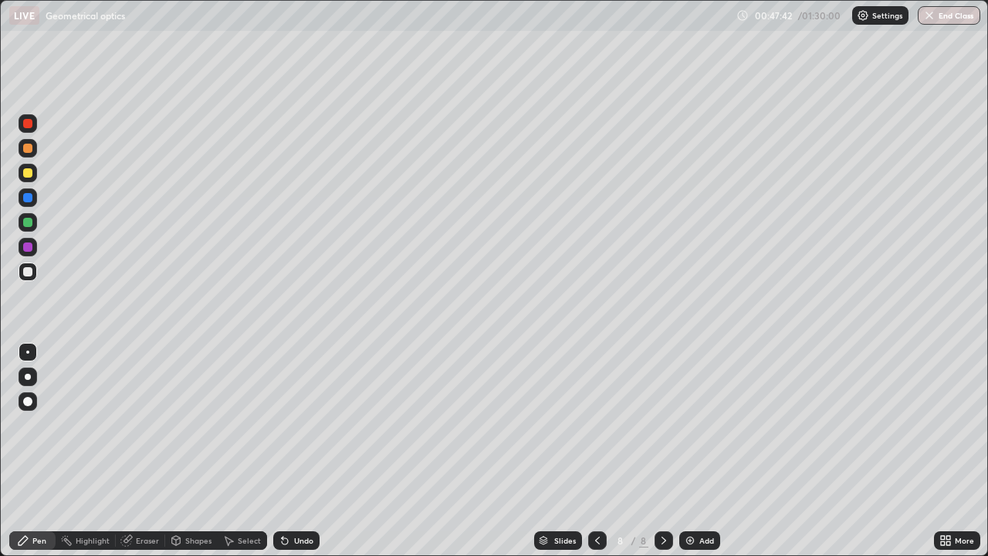
click at [662, 424] on div at bounding box center [663, 540] width 19 height 19
click at [660, 424] on icon at bounding box center [663, 540] width 12 height 12
click at [36, 169] on div at bounding box center [28, 173] width 19 height 19
click at [189, 424] on div "Shapes" at bounding box center [198, 540] width 26 height 8
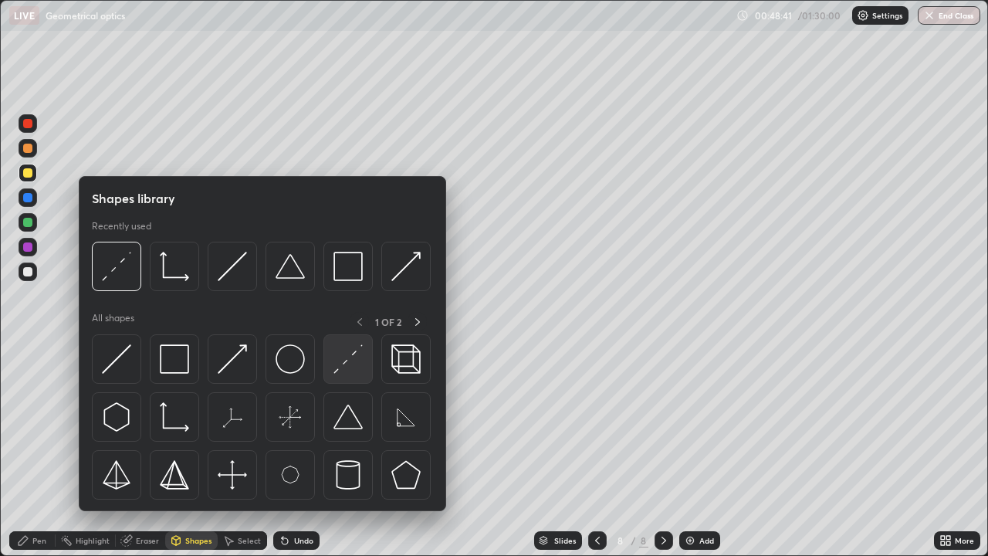
click at [359, 364] on img at bounding box center [347, 358] width 29 height 29
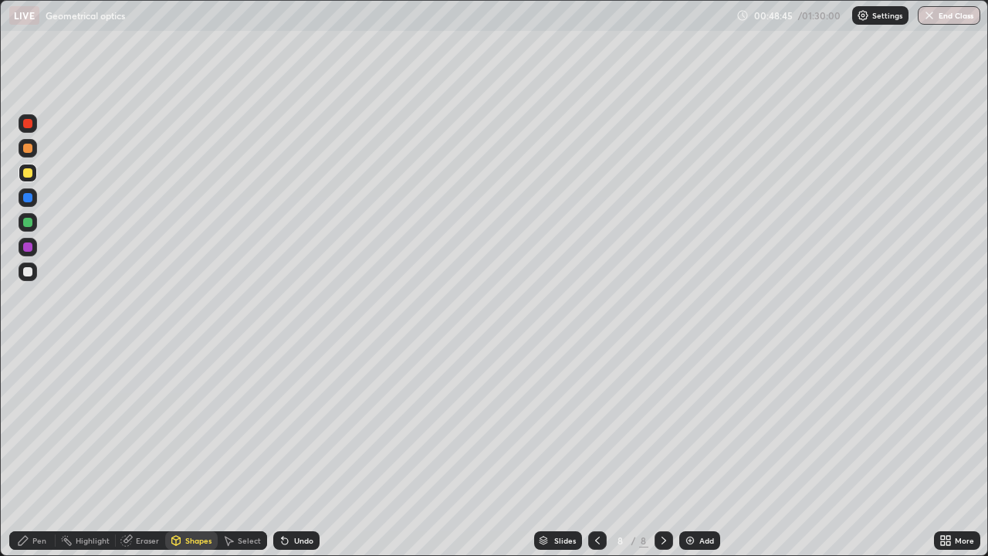
click at [35, 424] on div "Pen" at bounding box center [39, 540] width 14 height 8
click at [596, 424] on icon at bounding box center [597, 540] width 12 height 12
click at [602, 424] on div at bounding box center [597, 540] width 19 height 19
click at [662, 424] on icon at bounding box center [663, 540] width 12 height 12
click at [664, 424] on div at bounding box center [663, 540] width 19 height 19
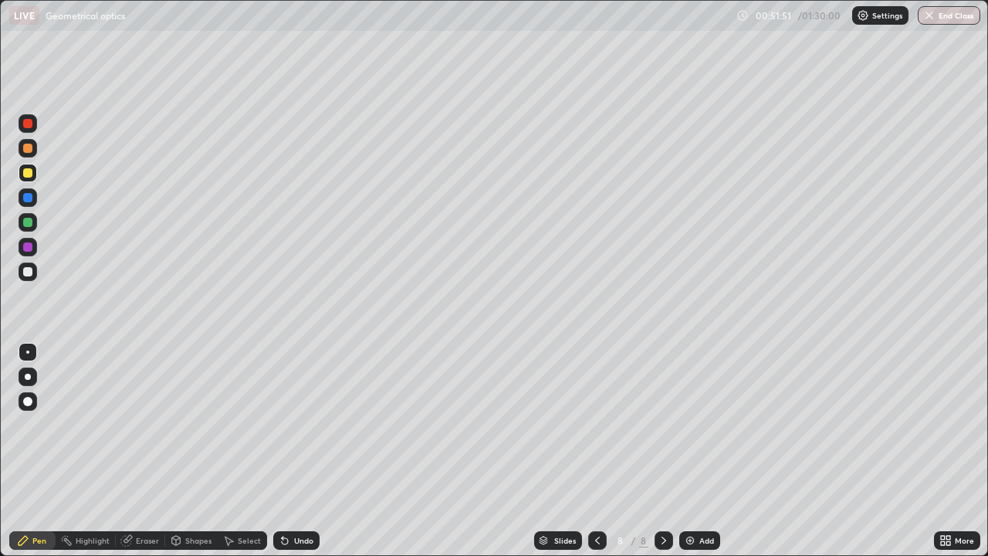
click at [200, 424] on div "Shapes" at bounding box center [198, 540] width 26 height 8
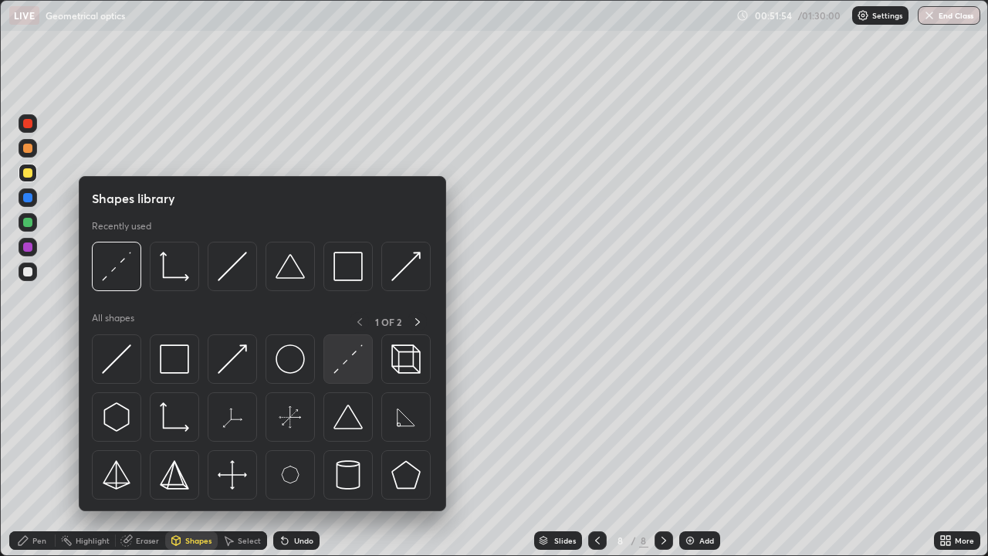
click at [343, 359] on img at bounding box center [347, 358] width 29 height 29
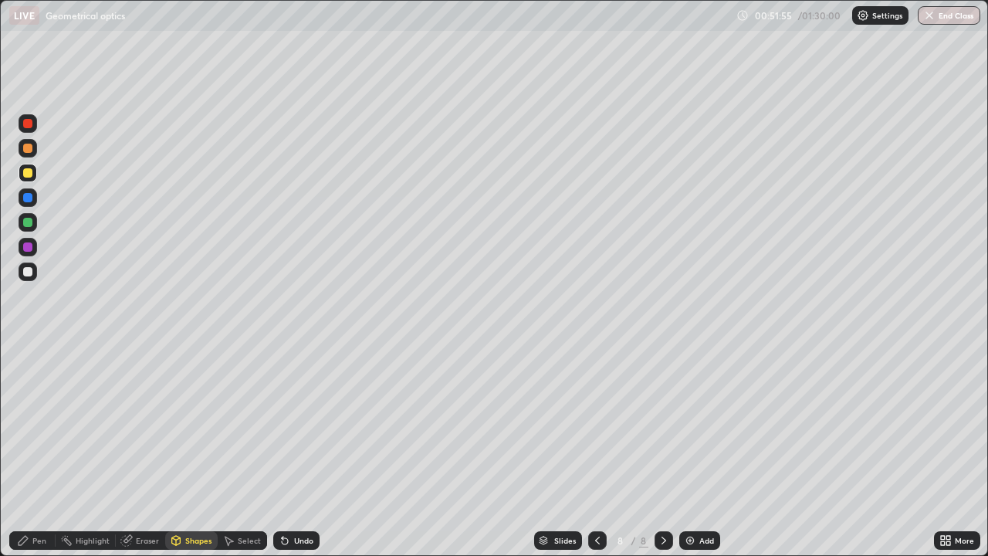
click at [39, 276] on div at bounding box center [27, 271] width 25 height 25
click at [302, 424] on div "Undo" at bounding box center [303, 540] width 19 height 8
click at [301, 424] on div "Undo" at bounding box center [303, 540] width 19 height 8
click at [40, 424] on div "Pen" at bounding box center [39, 540] width 14 height 8
click at [311, 424] on div "Undo" at bounding box center [296, 540] width 46 height 19
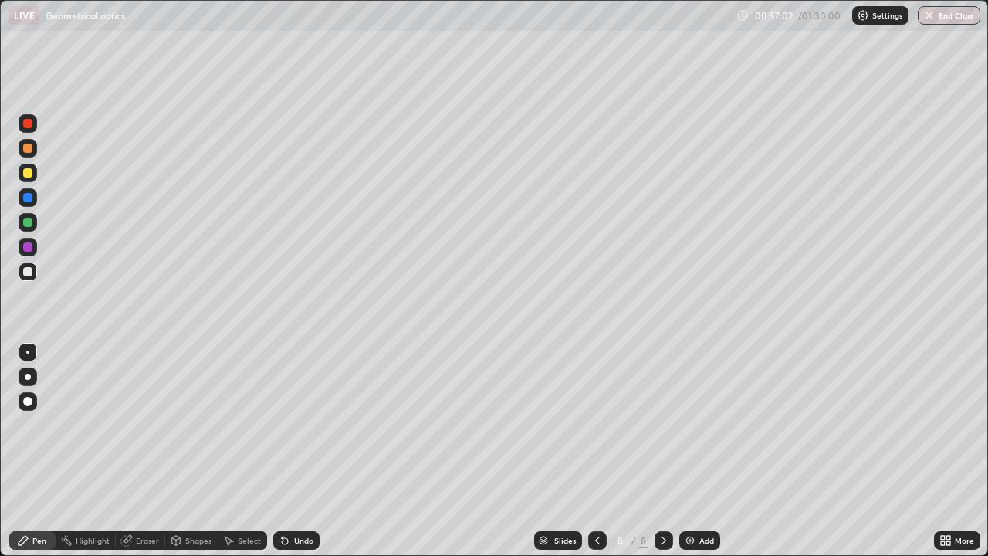
click at [694, 424] on img at bounding box center [690, 540] width 12 height 12
click at [35, 274] on div at bounding box center [28, 271] width 19 height 19
click at [299, 424] on div "Undo" at bounding box center [303, 540] width 19 height 8
click at [691, 424] on img at bounding box center [690, 540] width 12 height 12
click at [196, 424] on div "Shapes" at bounding box center [191, 540] width 52 height 19
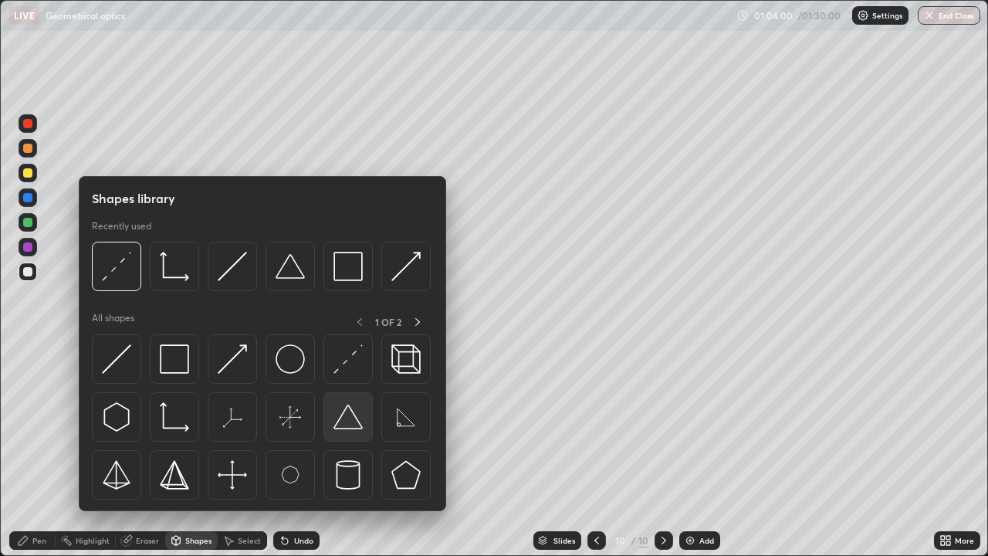
click at [350, 424] on img at bounding box center [347, 416] width 29 height 29
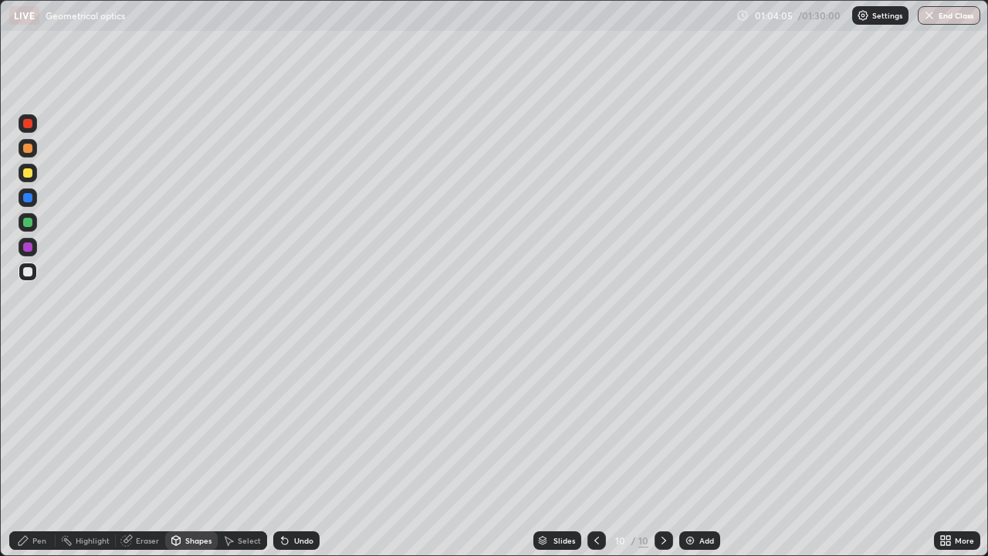
click at [296, 424] on div "Undo" at bounding box center [303, 540] width 19 height 8
click at [33, 424] on div "Pen" at bounding box center [39, 540] width 14 height 8
click at [595, 424] on icon at bounding box center [596, 540] width 12 height 12
click at [659, 424] on icon at bounding box center [663, 540] width 12 height 12
click at [35, 272] on div at bounding box center [28, 271] width 19 height 19
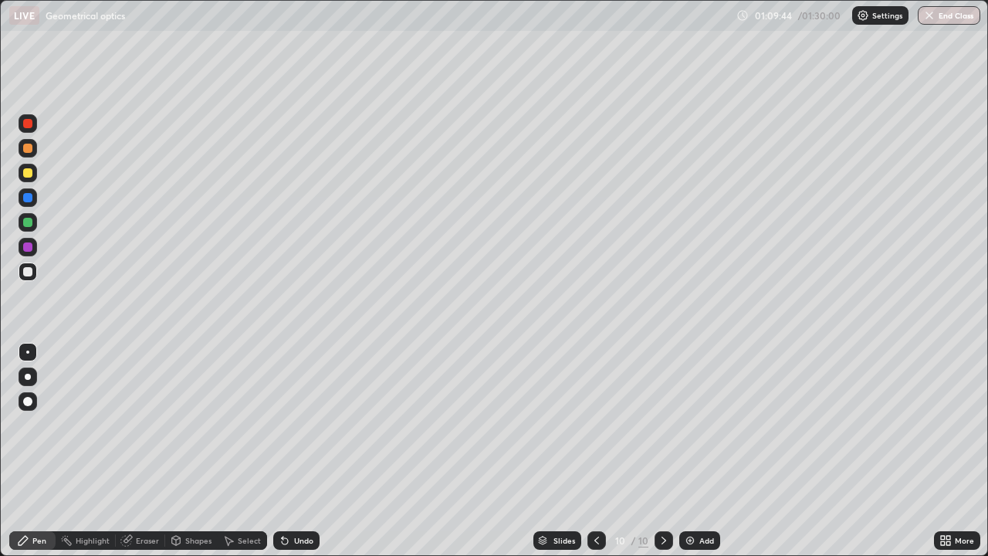
click at [296, 424] on div "Undo" at bounding box center [303, 540] width 19 height 8
click at [294, 424] on div "Undo" at bounding box center [303, 540] width 19 height 8
click at [697, 424] on div "Add" at bounding box center [699, 540] width 41 height 19
click at [36, 273] on div at bounding box center [28, 271] width 19 height 19
click at [199, 424] on div "Shapes" at bounding box center [191, 540] width 52 height 19
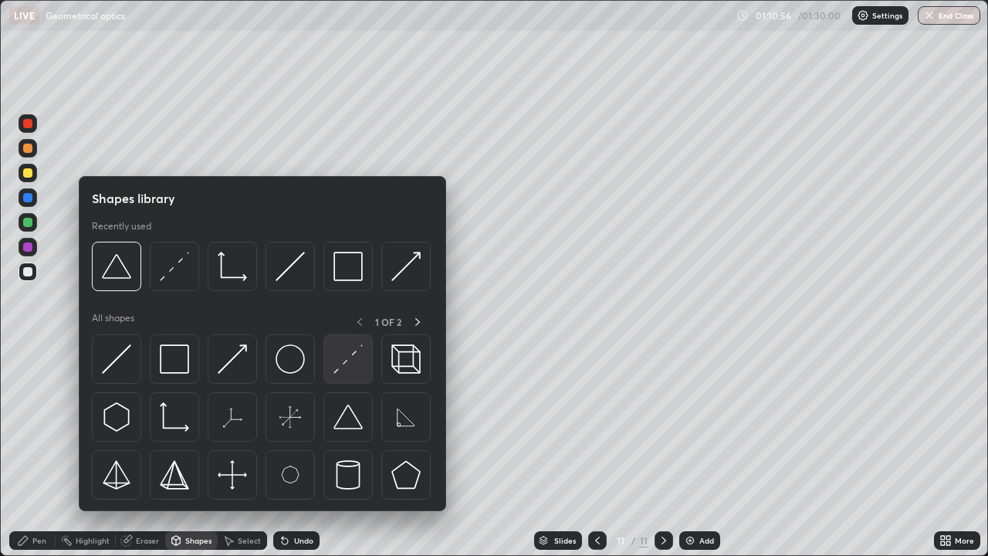
click at [343, 363] on img at bounding box center [347, 358] width 29 height 29
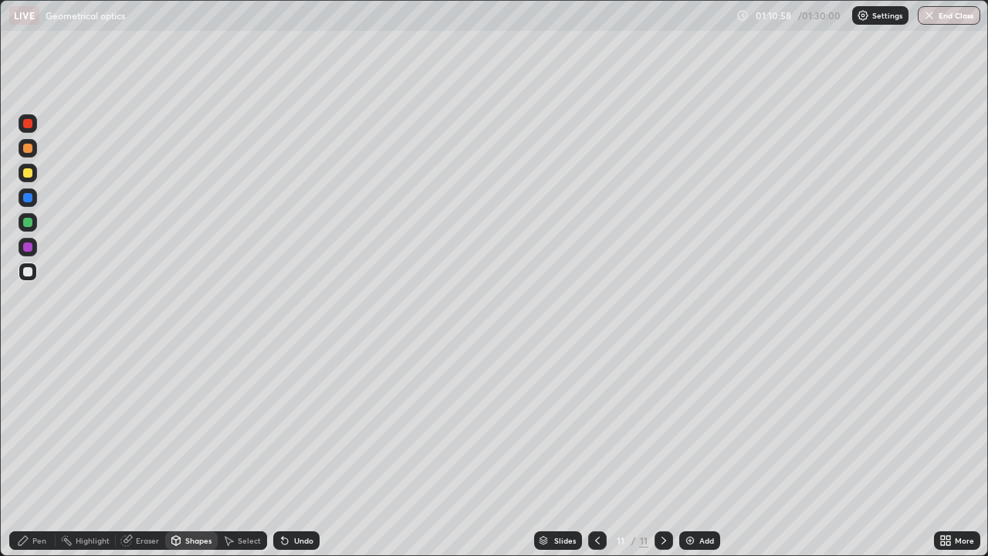
click at [42, 424] on div "Pen" at bounding box center [39, 540] width 14 height 8
click at [198, 424] on div "Shapes" at bounding box center [198, 540] width 26 height 8
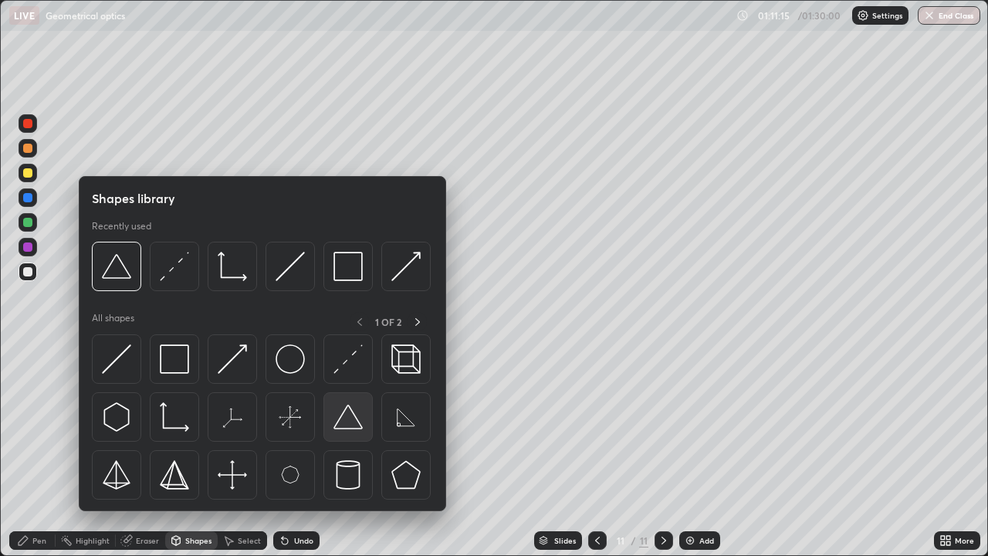
click at [348, 424] on img at bounding box center [347, 416] width 29 height 29
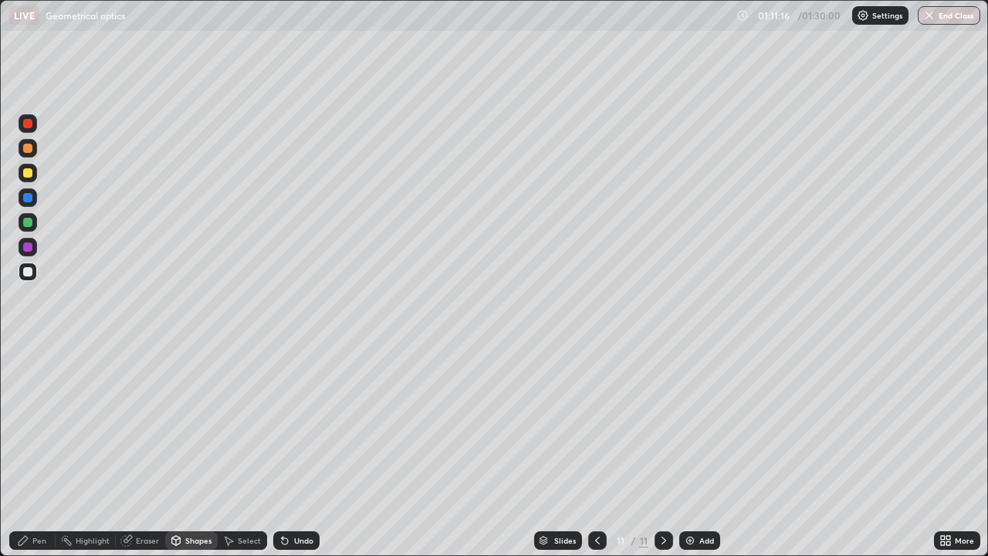
click at [294, 424] on div "Undo" at bounding box center [303, 540] width 19 height 8
click at [192, 424] on div "Shapes" at bounding box center [198, 540] width 26 height 8
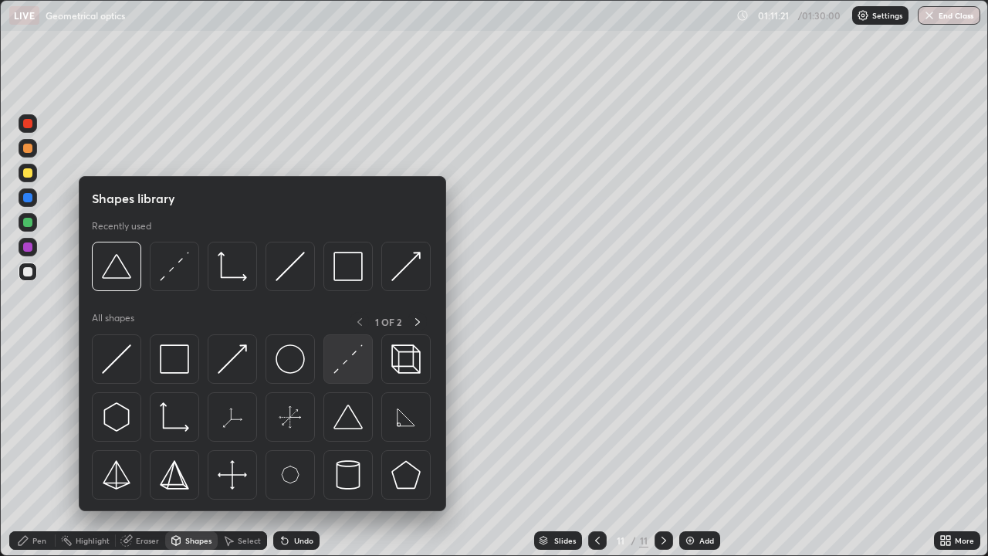
click at [342, 369] on img at bounding box center [347, 358] width 29 height 29
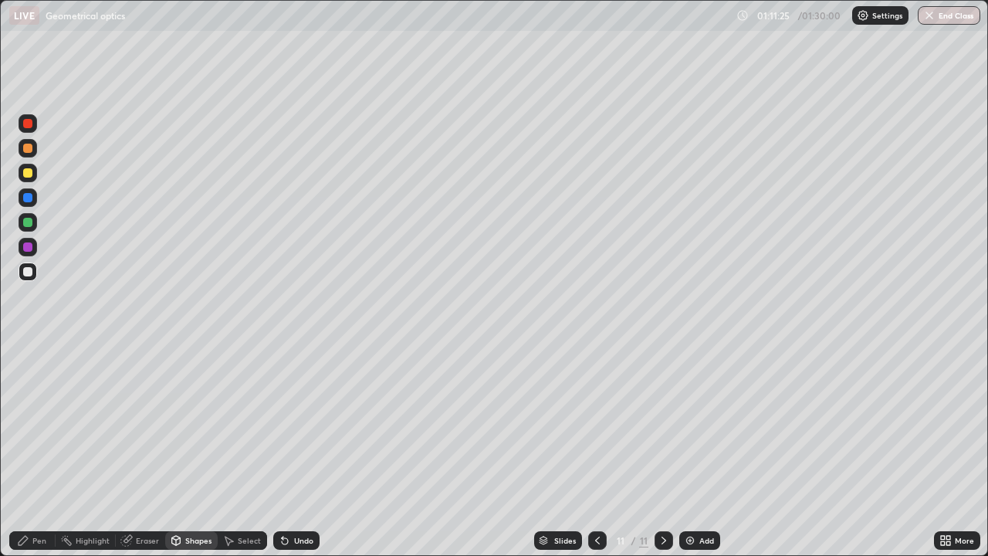
click at [196, 424] on div "Shapes" at bounding box center [198, 540] width 26 height 8
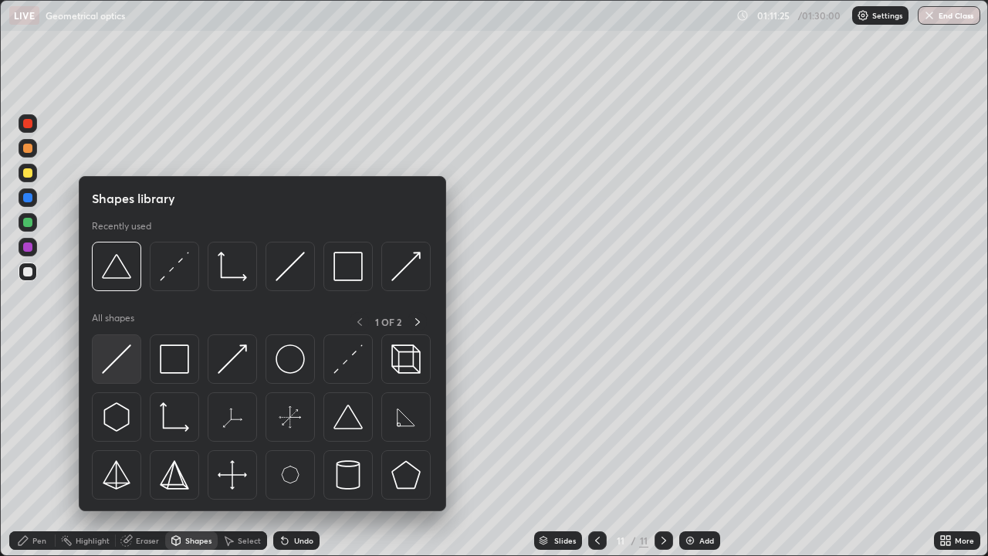
click at [126, 363] on img at bounding box center [116, 358] width 29 height 29
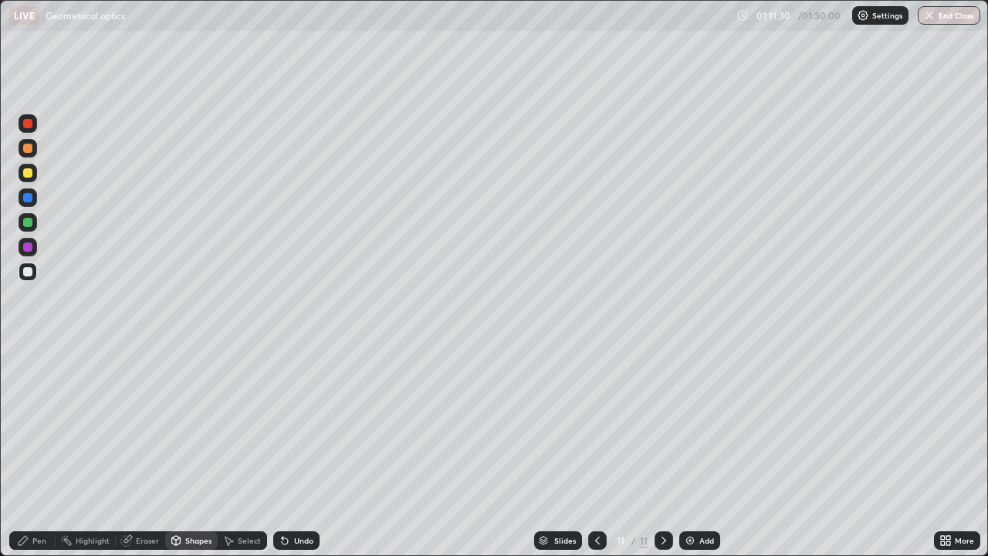
click at [39, 424] on div "Pen" at bounding box center [39, 540] width 14 height 8
click at [307, 424] on div "Undo" at bounding box center [296, 540] width 46 height 19
click at [687, 424] on img at bounding box center [690, 540] width 12 height 12
click at [297, 424] on div "Undo" at bounding box center [303, 540] width 19 height 8
click at [197, 424] on div "Shapes" at bounding box center [198, 540] width 26 height 8
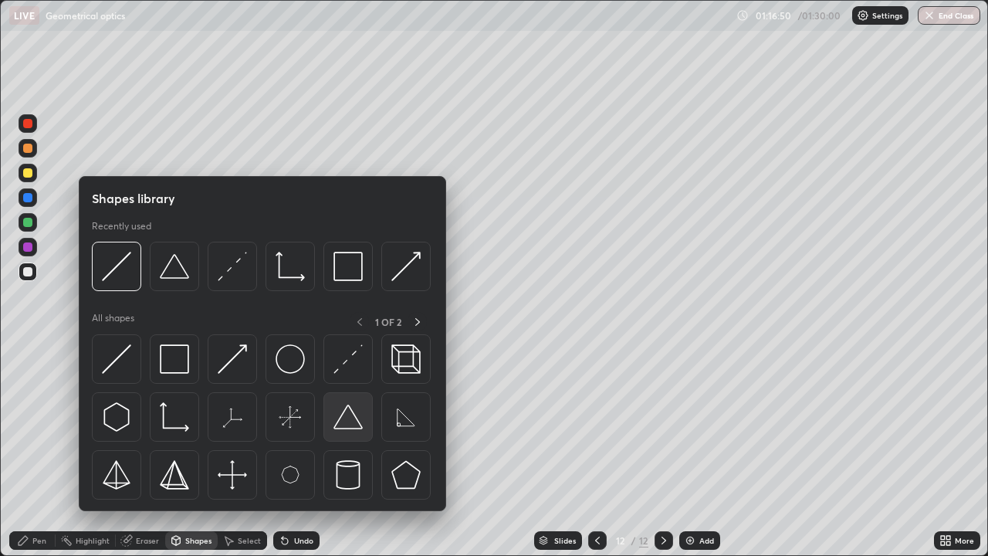
click at [345, 417] on img at bounding box center [347, 416] width 29 height 29
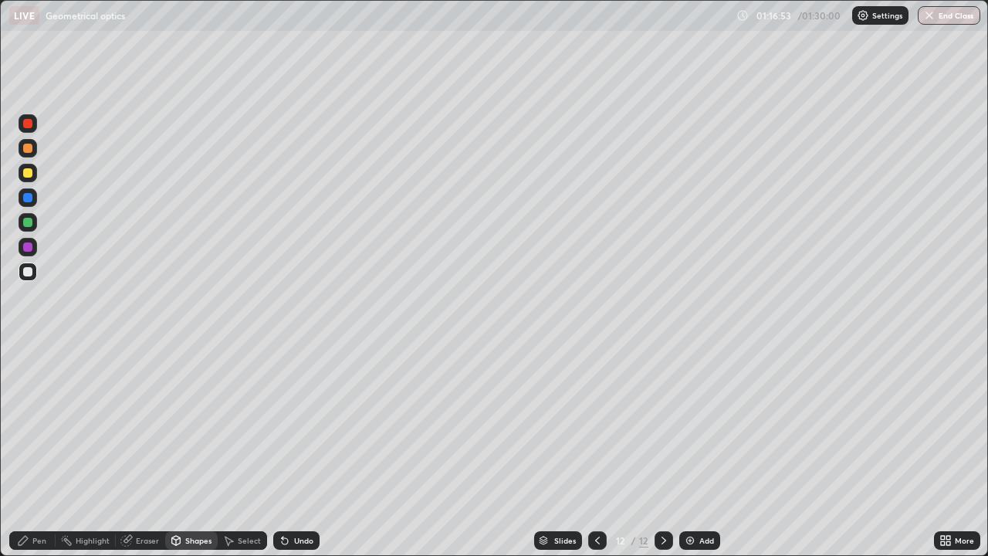
click at [192, 424] on div "Shapes" at bounding box center [191, 540] width 52 height 19
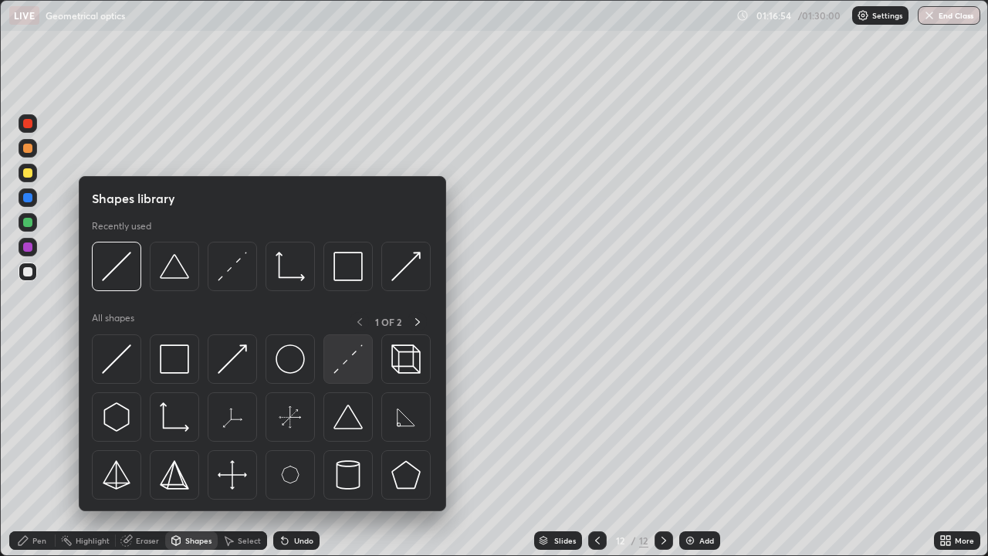
click at [343, 369] on img at bounding box center [347, 358] width 29 height 29
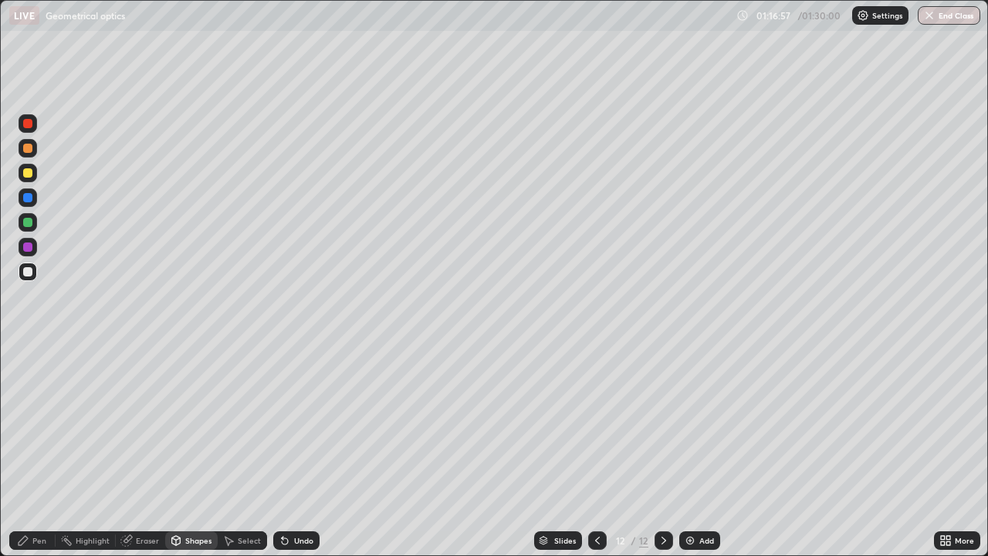
click at [200, 424] on div "Shapes" at bounding box center [198, 540] width 26 height 8
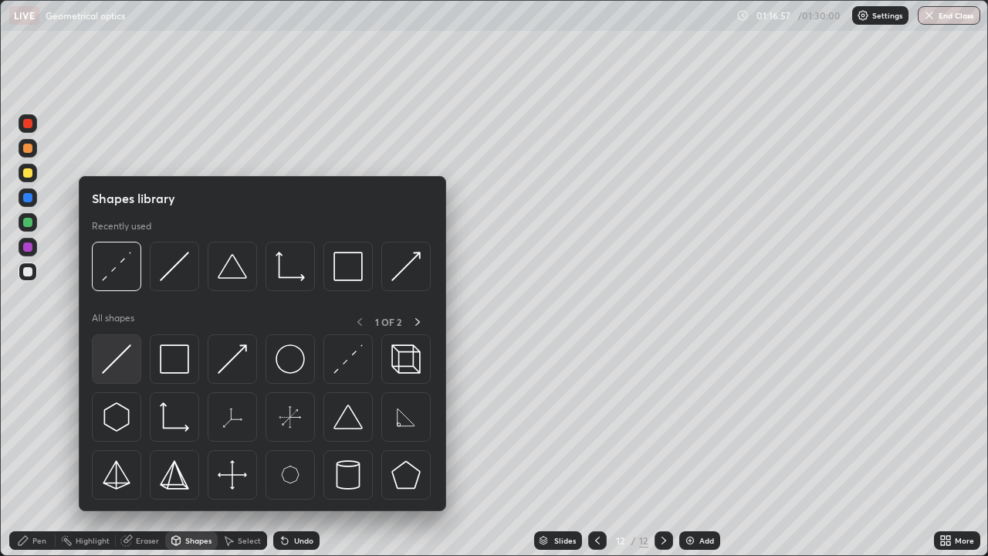
click at [127, 371] on img at bounding box center [116, 358] width 29 height 29
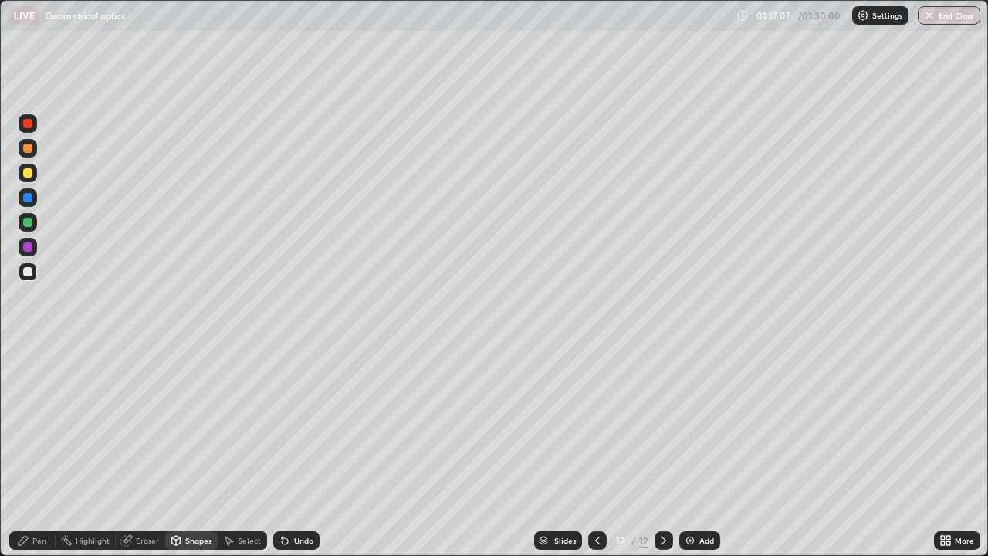
click at [32, 167] on div at bounding box center [28, 173] width 19 height 19
click at [291, 424] on div "Undo" at bounding box center [296, 540] width 46 height 19
click at [47, 424] on div "Pen" at bounding box center [32, 540] width 46 height 19
click at [292, 424] on div "Undo" at bounding box center [296, 540] width 46 height 19
click at [295, 424] on div "Undo" at bounding box center [296, 540] width 46 height 19
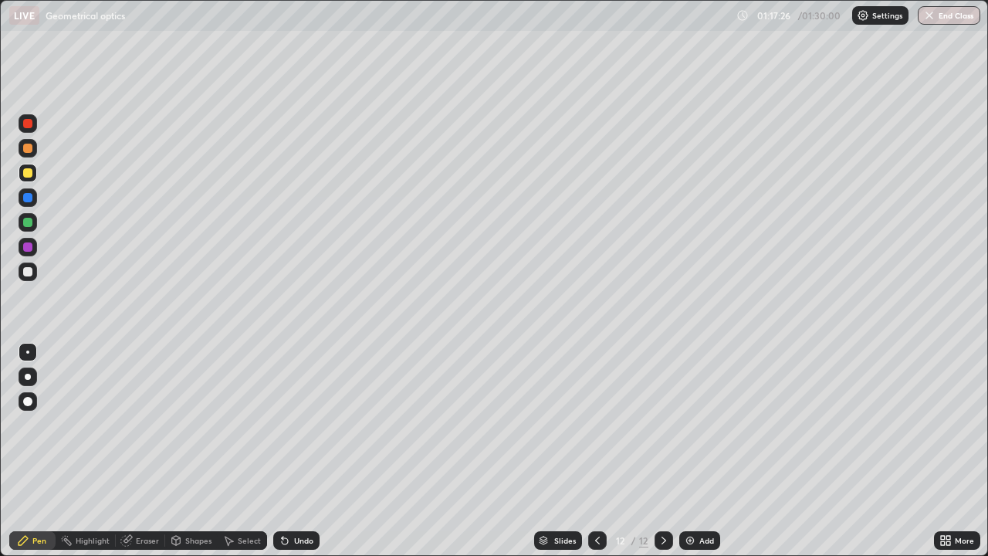
click at [35, 276] on div at bounding box center [28, 271] width 19 height 19
click at [594, 424] on icon at bounding box center [597, 540] width 12 height 12
click at [660, 424] on icon at bounding box center [663, 540] width 12 height 12
click at [296, 424] on div "Undo" at bounding box center [303, 540] width 19 height 8
click at [295, 424] on div "Undo" at bounding box center [303, 540] width 19 height 8
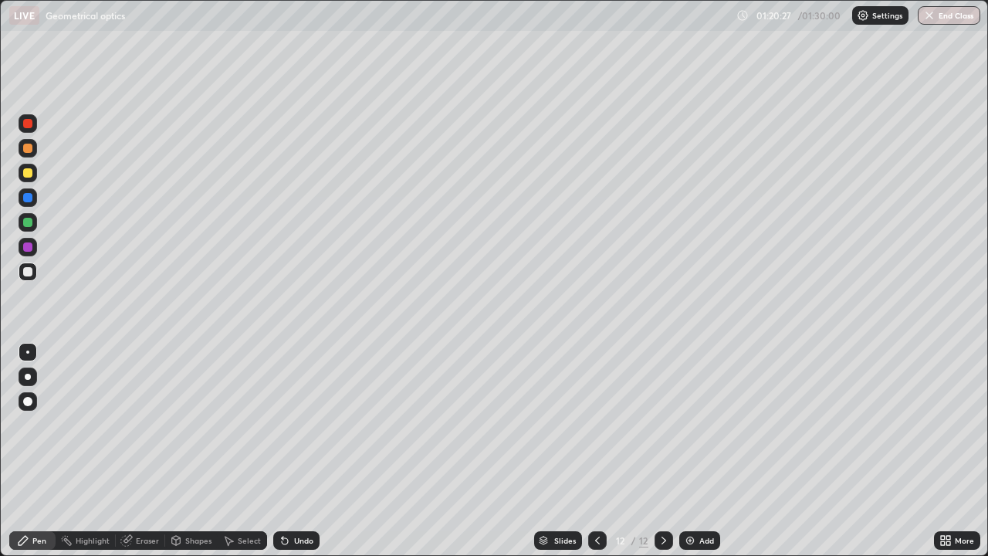
click at [303, 424] on div "Undo" at bounding box center [303, 540] width 19 height 8
click at [290, 424] on div "Undo" at bounding box center [296, 540] width 46 height 19
click at [302, 424] on div "Undo" at bounding box center [296, 540] width 46 height 19
click at [299, 424] on div "Undo" at bounding box center [296, 540] width 46 height 19
click at [593, 424] on icon at bounding box center [597, 540] width 12 height 12
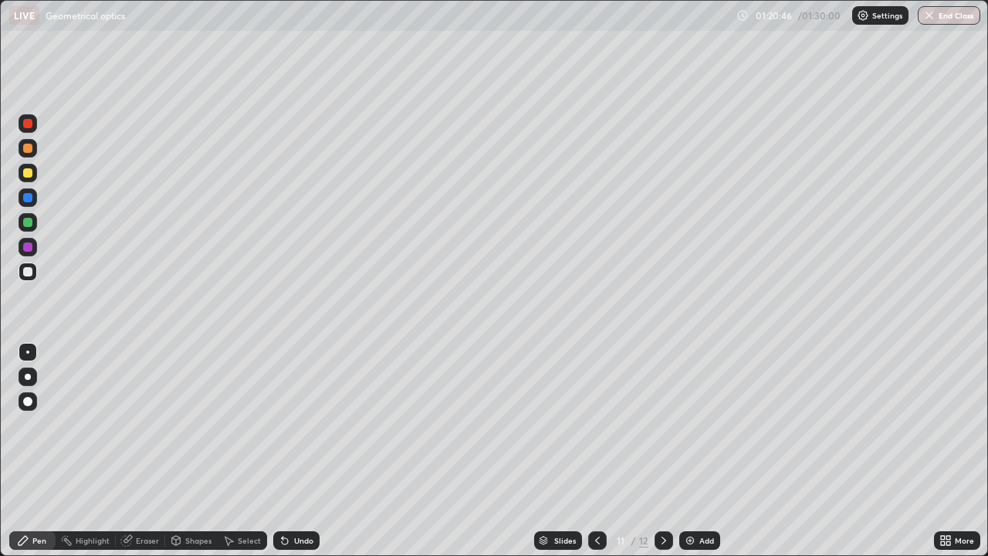
click at [663, 424] on div at bounding box center [663, 540] width 19 height 31
click at [599, 424] on div at bounding box center [597, 540] width 19 height 19
click at [662, 424] on icon at bounding box center [663, 540] width 12 height 12
click at [594, 424] on div at bounding box center [597, 540] width 19 height 19
click at [644, 424] on div "12" at bounding box center [643, 540] width 9 height 14
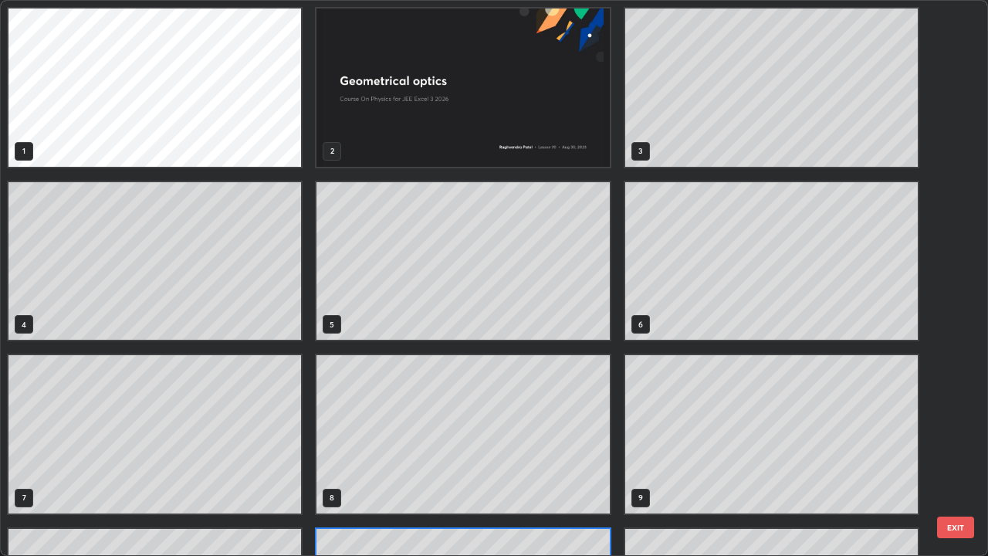
scroll to position [549, 978]
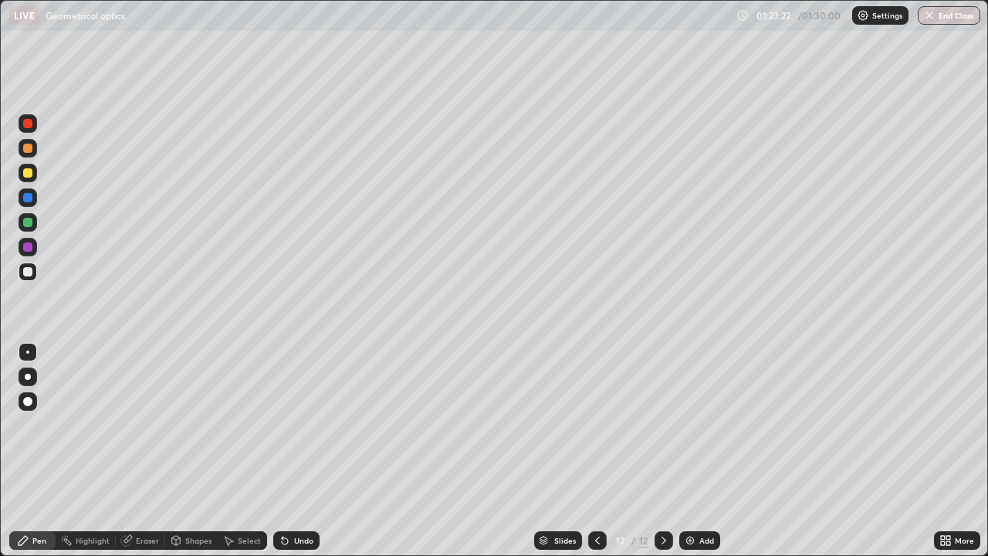
click at [701, 424] on div "Add" at bounding box center [706, 540] width 15 height 8
click at [33, 174] on div at bounding box center [28, 173] width 19 height 19
click at [201, 424] on div "Shapes" at bounding box center [198, 540] width 26 height 8
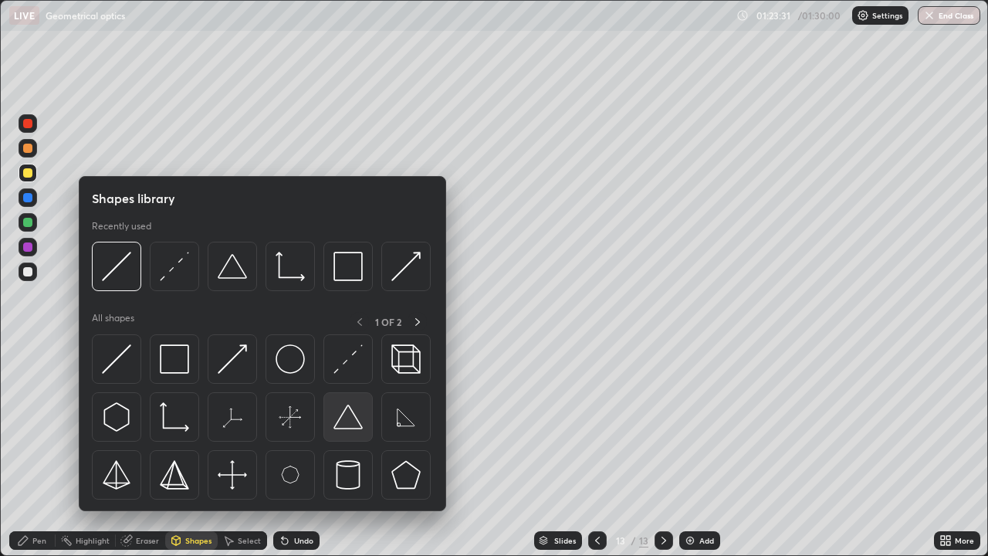
click at [350, 415] on img at bounding box center [347, 416] width 29 height 29
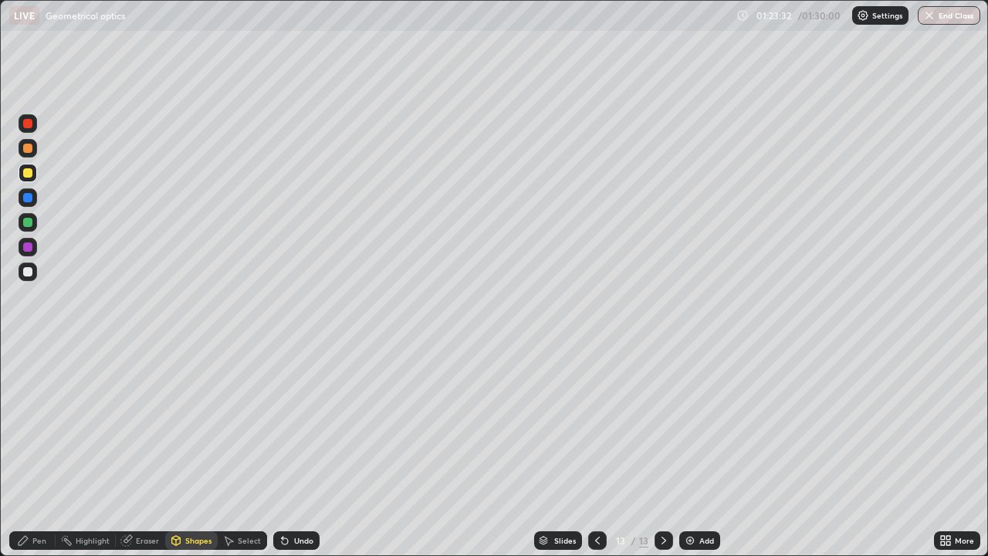
click at [34, 278] on div at bounding box center [28, 271] width 19 height 19
click at [43, 424] on div "Pen" at bounding box center [39, 540] width 14 height 8
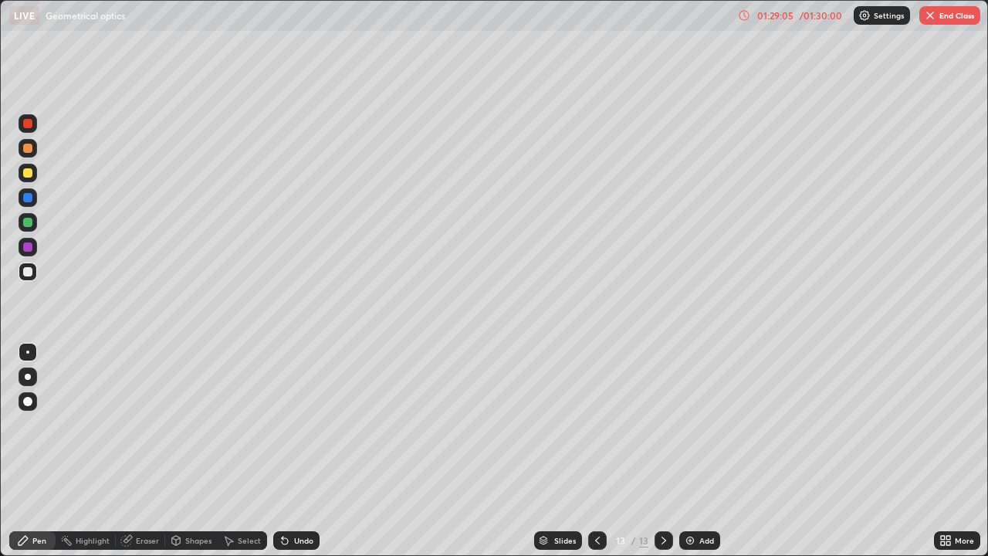
click at [933, 19] on img "button" at bounding box center [930, 15] width 12 height 12
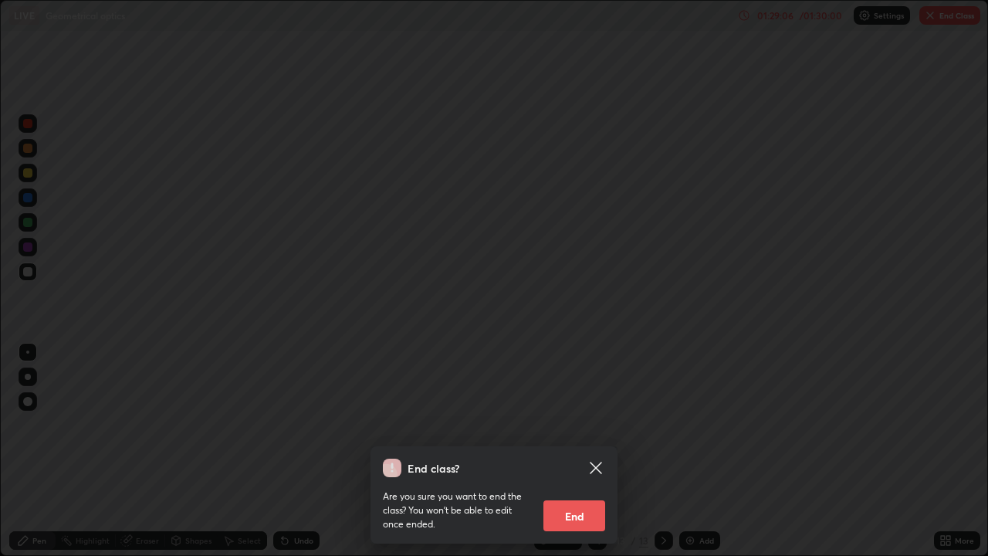
click at [567, 424] on button "End" at bounding box center [574, 515] width 62 height 31
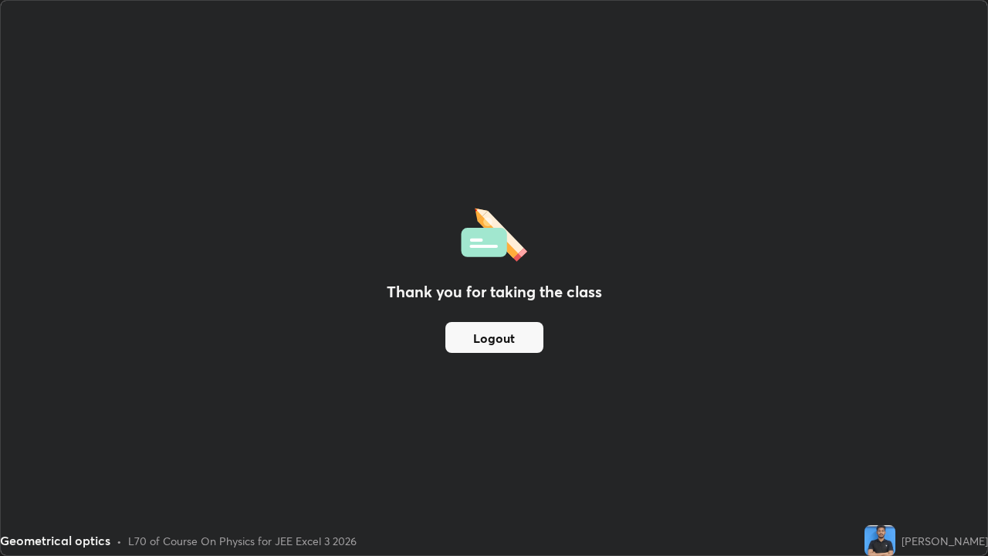
click at [471, 339] on button "Logout" at bounding box center [494, 337] width 98 height 31
